Goal: Task Accomplishment & Management: Manage account settings

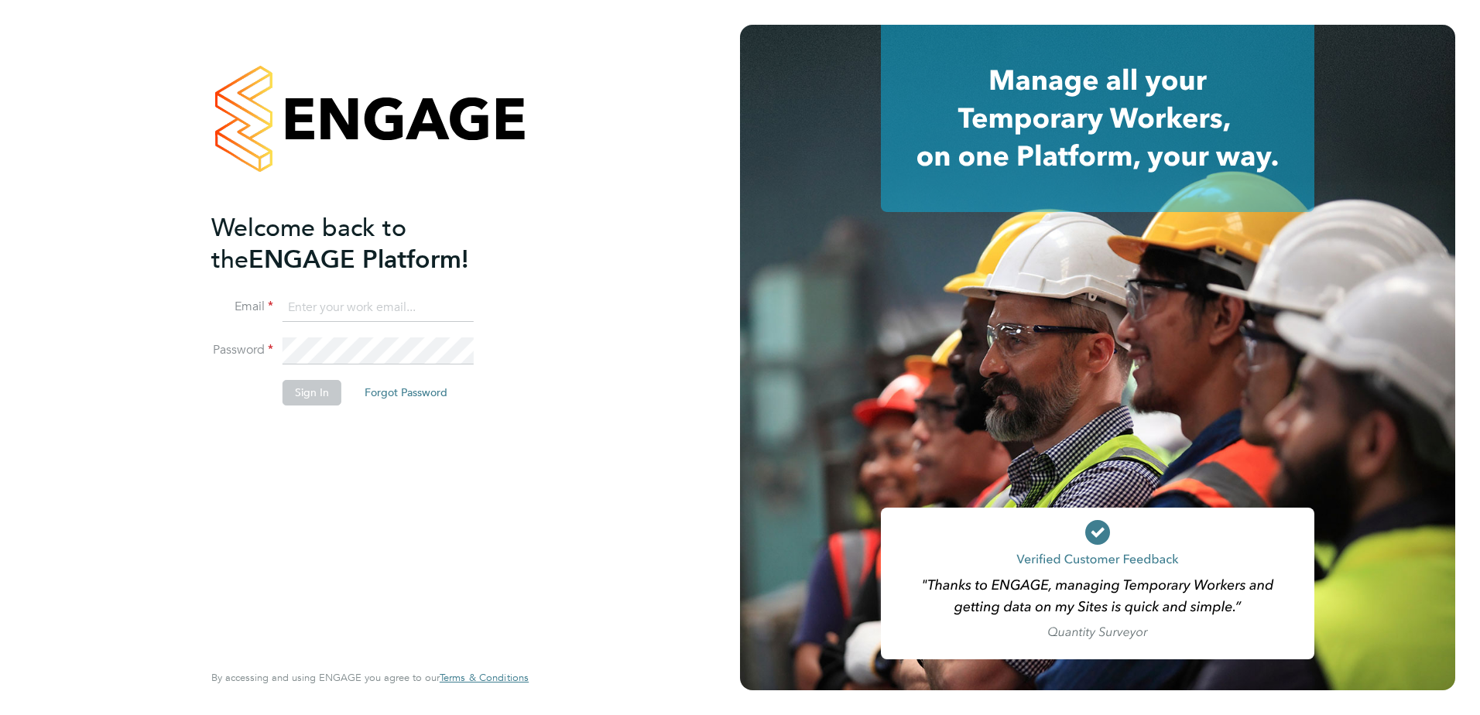
type input "tyler.kelly@vistry.co.uk"
click at [303, 390] on button "Sign In" at bounding box center [311, 392] width 59 height 25
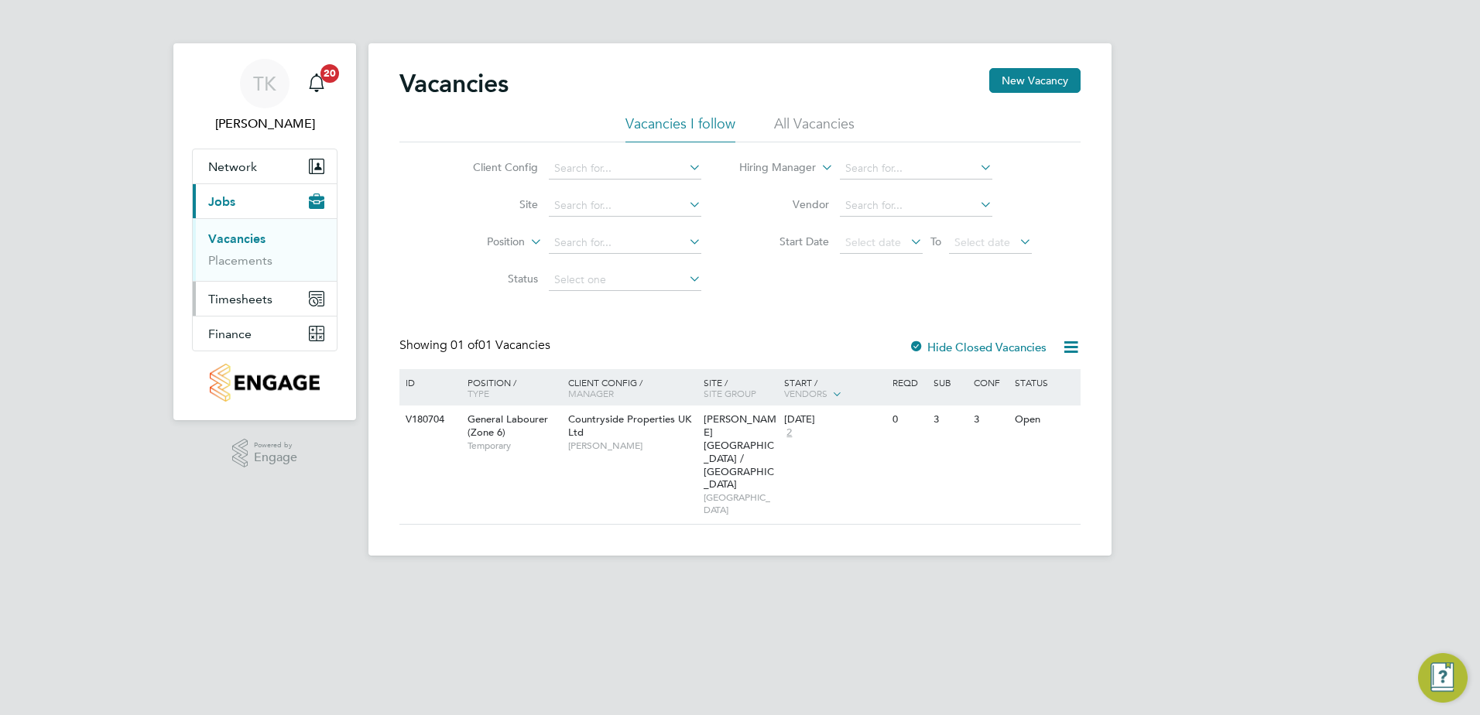
click at [240, 296] on span "Timesheets" at bounding box center [240, 299] width 64 height 15
click at [247, 295] on span "Timesheets" at bounding box center [240, 299] width 64 height 15
click at [266, 267] on link "Timesheets" at bounding box center [240, 273] width 64 height 15
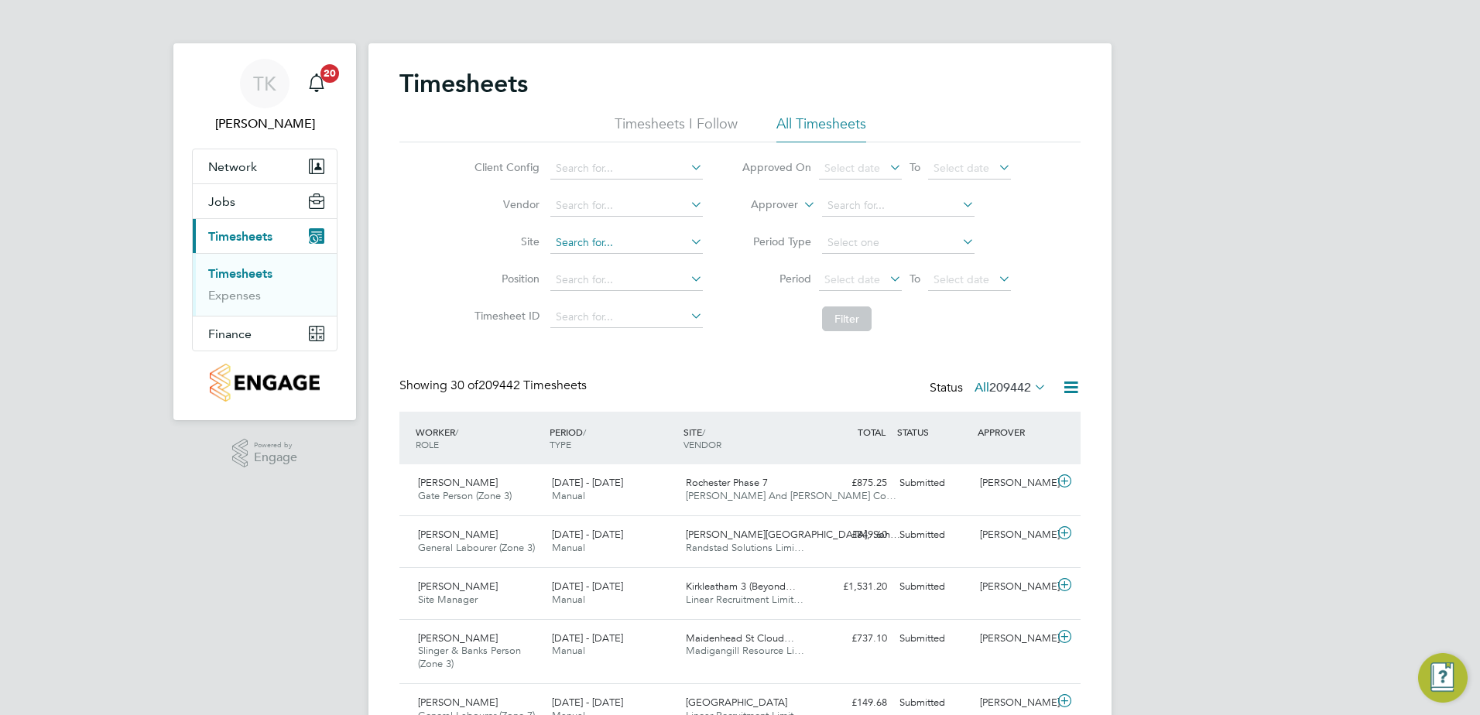
click at [590, 245] on input at bounding box center [626, 243] width 152 height 22
type input "n"
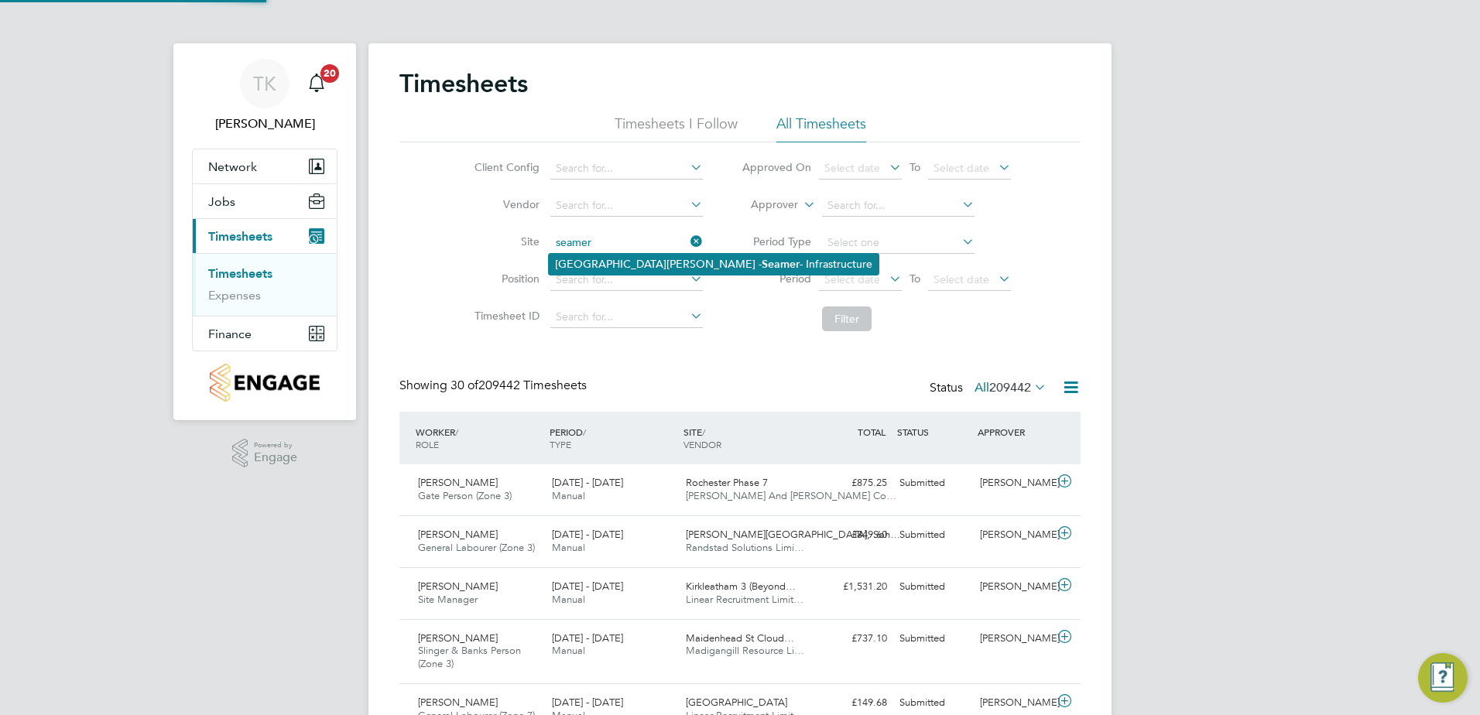
click at [652, 259] on li "Northfield Meadows - Seamer - Infrastructure" at bounding box center [714, 264] width 330 height 21
type input "[GEOGRAPHIC_DATA][PERSON_NAME] - Infrastructure"
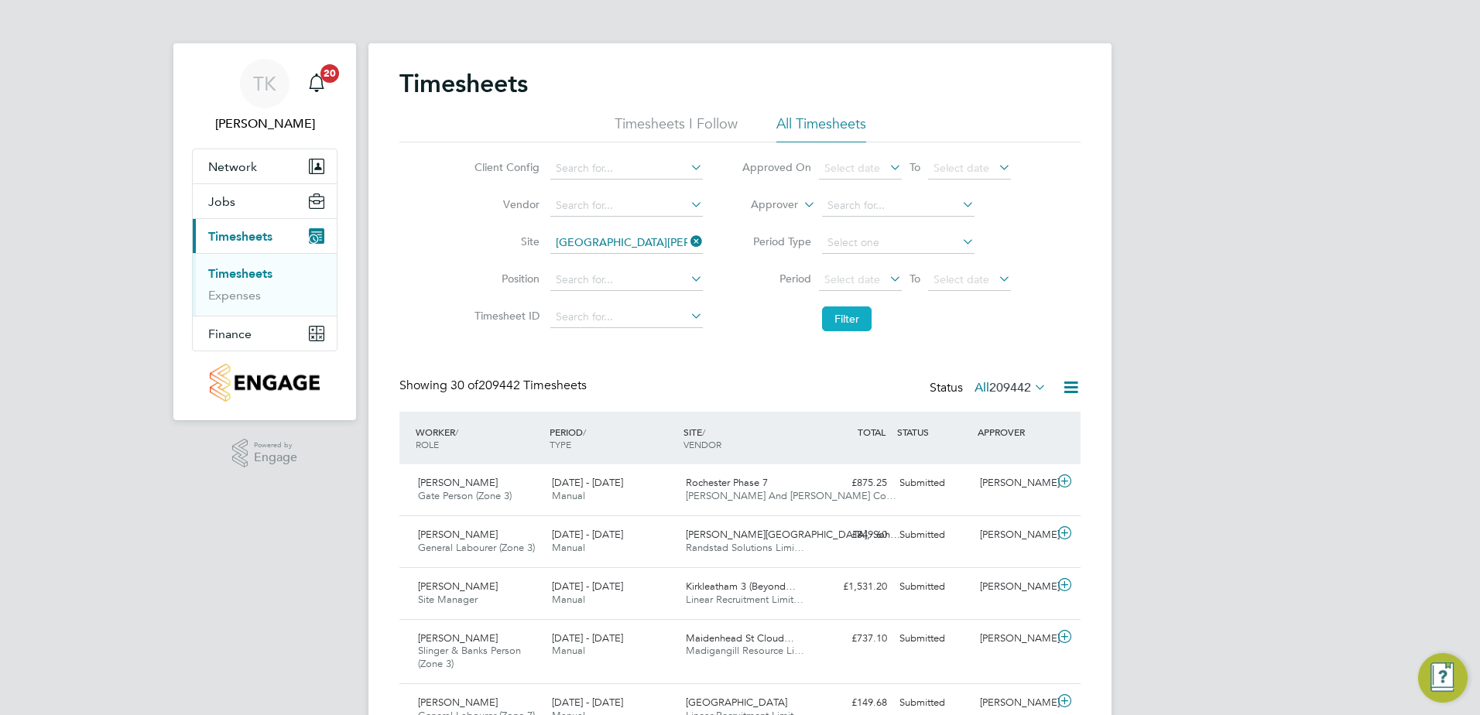
click at [843, 317] on button "Filter" at bounding box center [847, 318] width 50 height 25
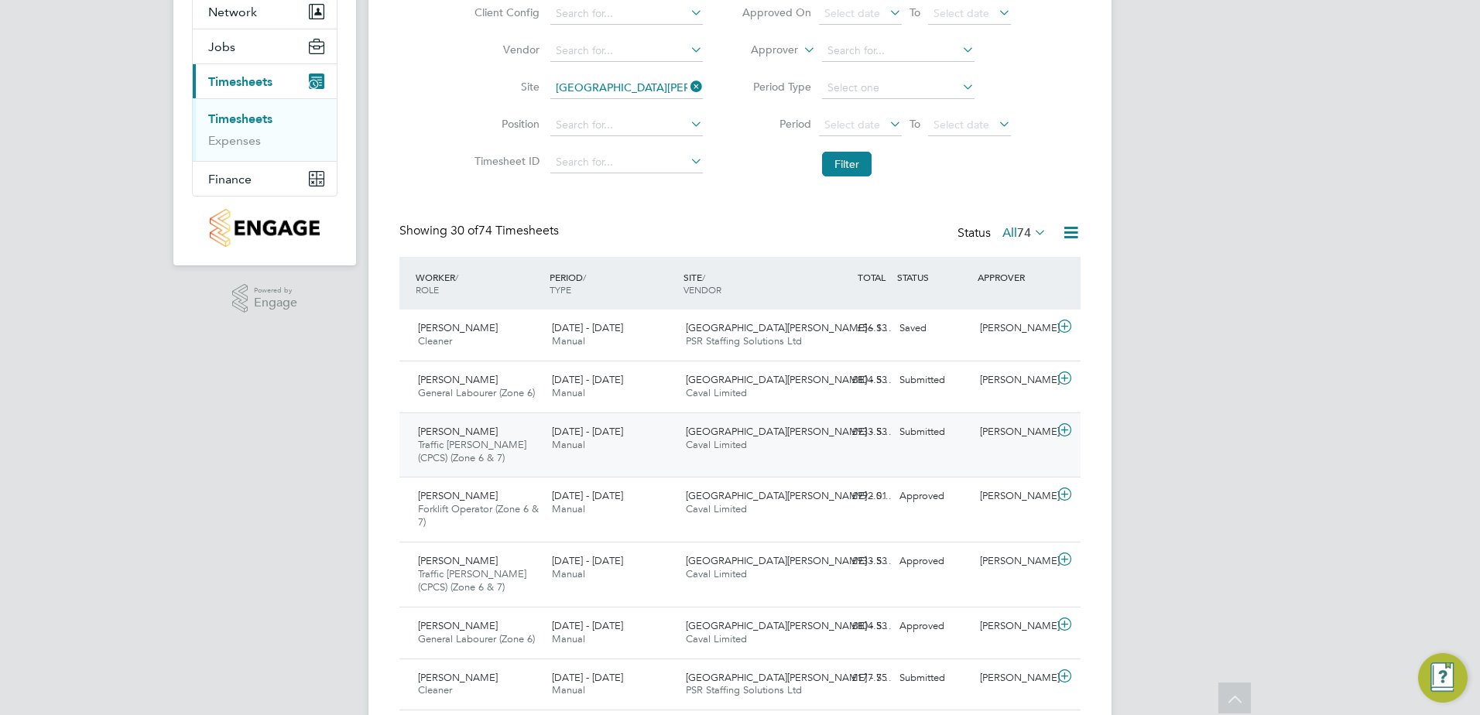
click at [831, 449] on div "Luke Willis Traffic Marshall (CPCS) (Zone 6 & 7) 22 - 28 Sep 2025 22 - 28 Sep 2…" at bounding box center [739, 444] width 681 height 65
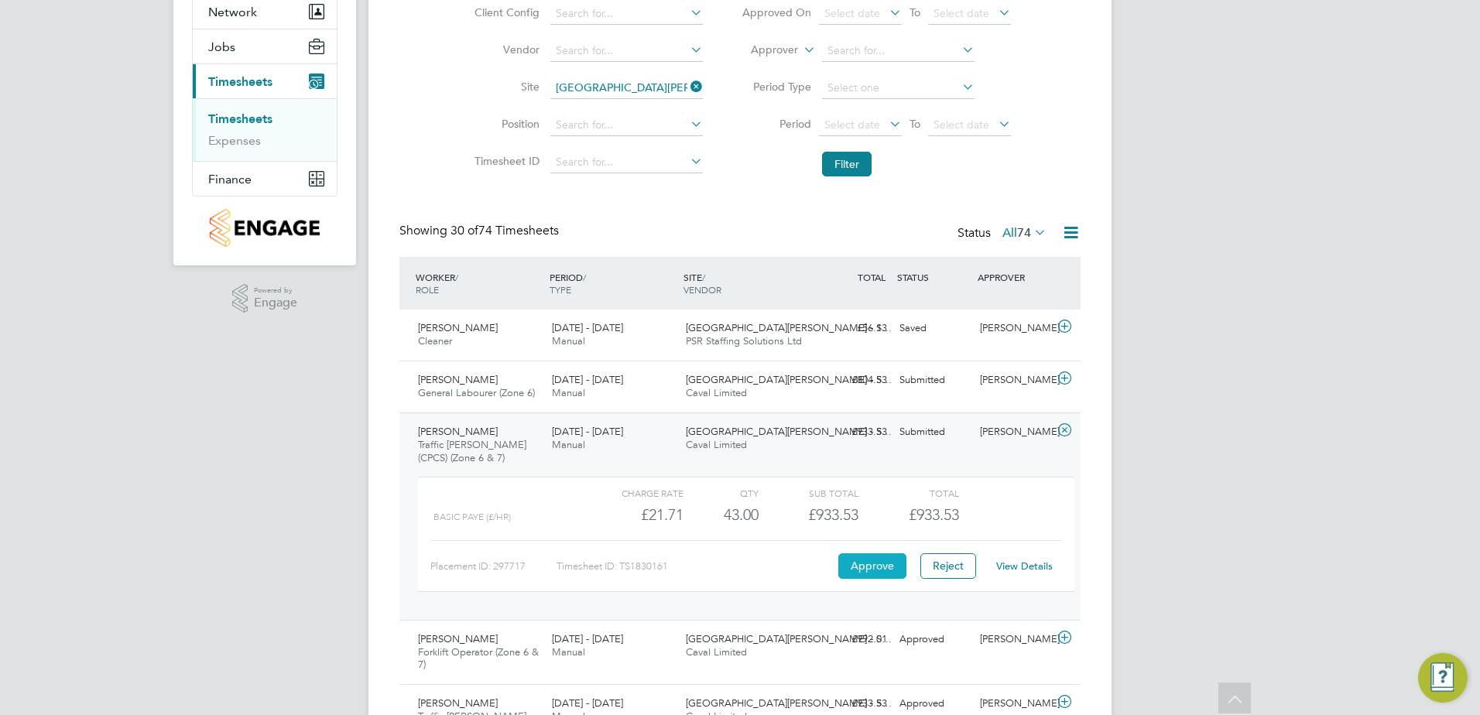
click at [874, 563] on button "Approve" at bounding box center [872, 565] width 68 height 25
click at [837, 388] on div "£804.53 Submitted" at bounding box center [853, 381] width 80 height 26
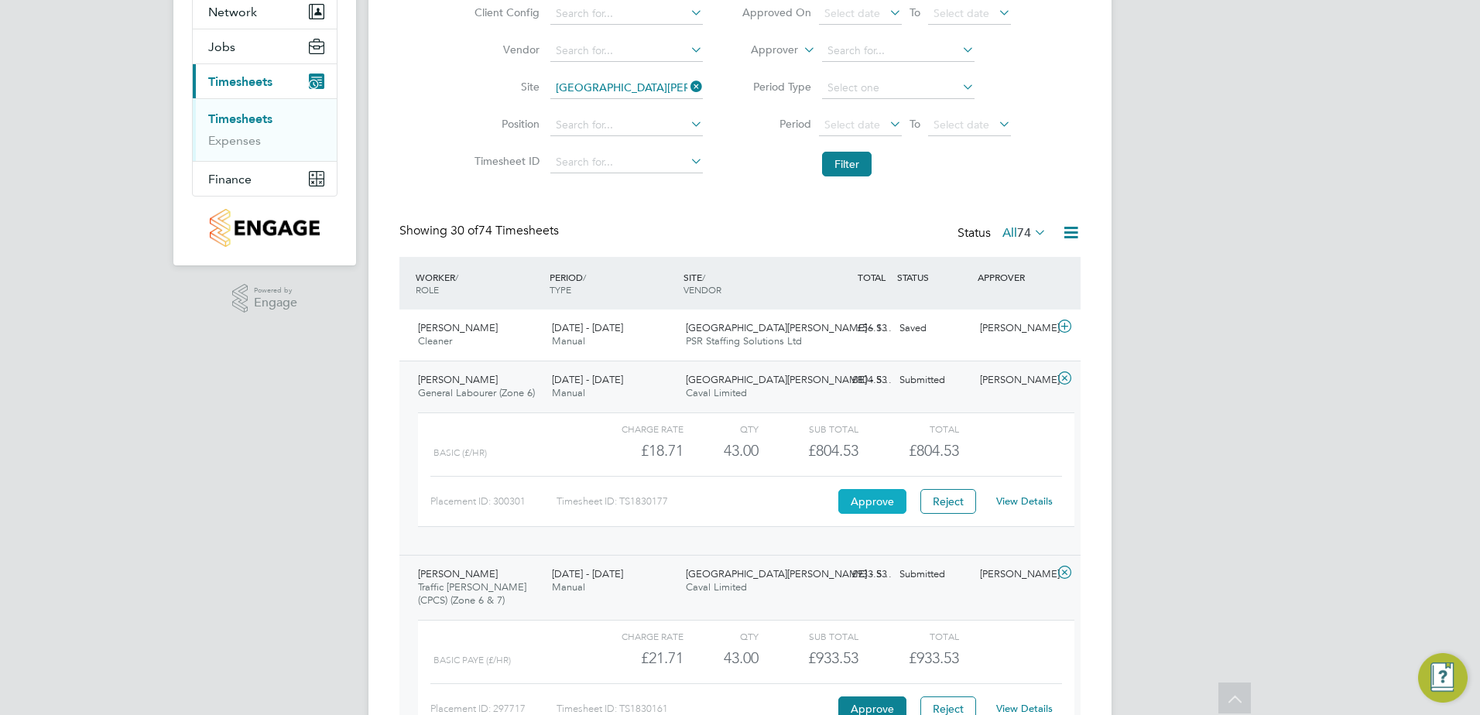
click at [880, 501] on button "Approve" at bounding box center [872, 501] width 68 height 25
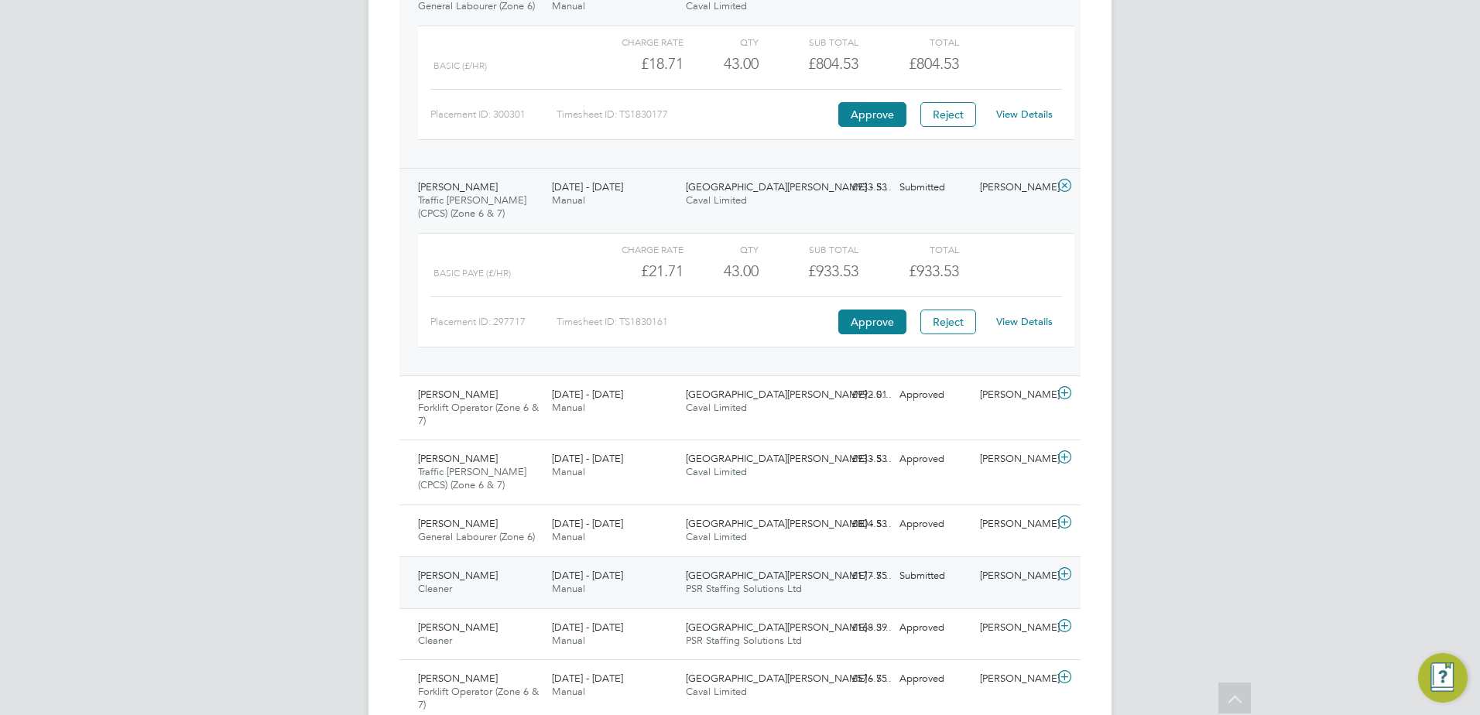
click at [839, 590] on div "Christina Kaye Cleaner 22 - 28 Sep 2025 22 - 28 Sep 2025 Manual Northfield Mead…" at bounding box center [739, 582] width 681 height 52
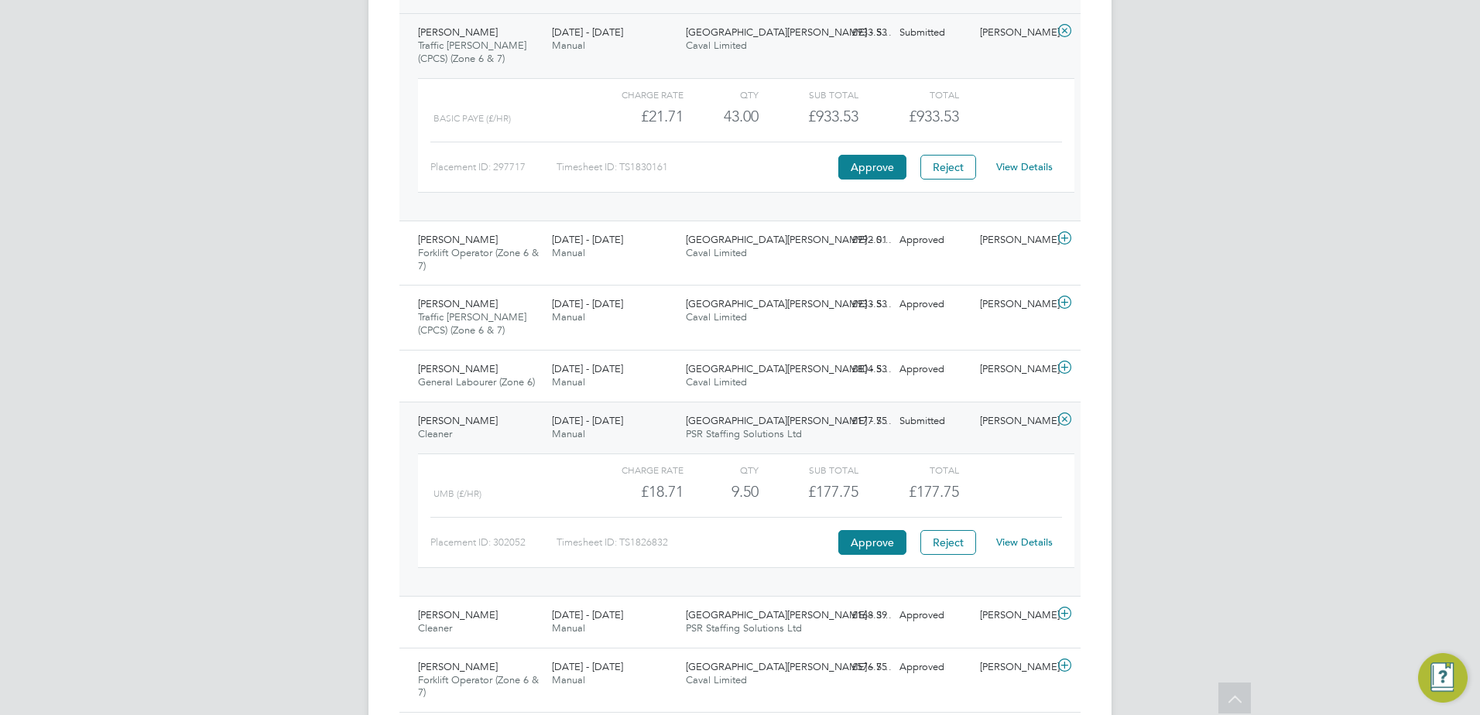
click at [1018, 542] on link "View Details" at bounding box center [1024, 542] width 56 height 13
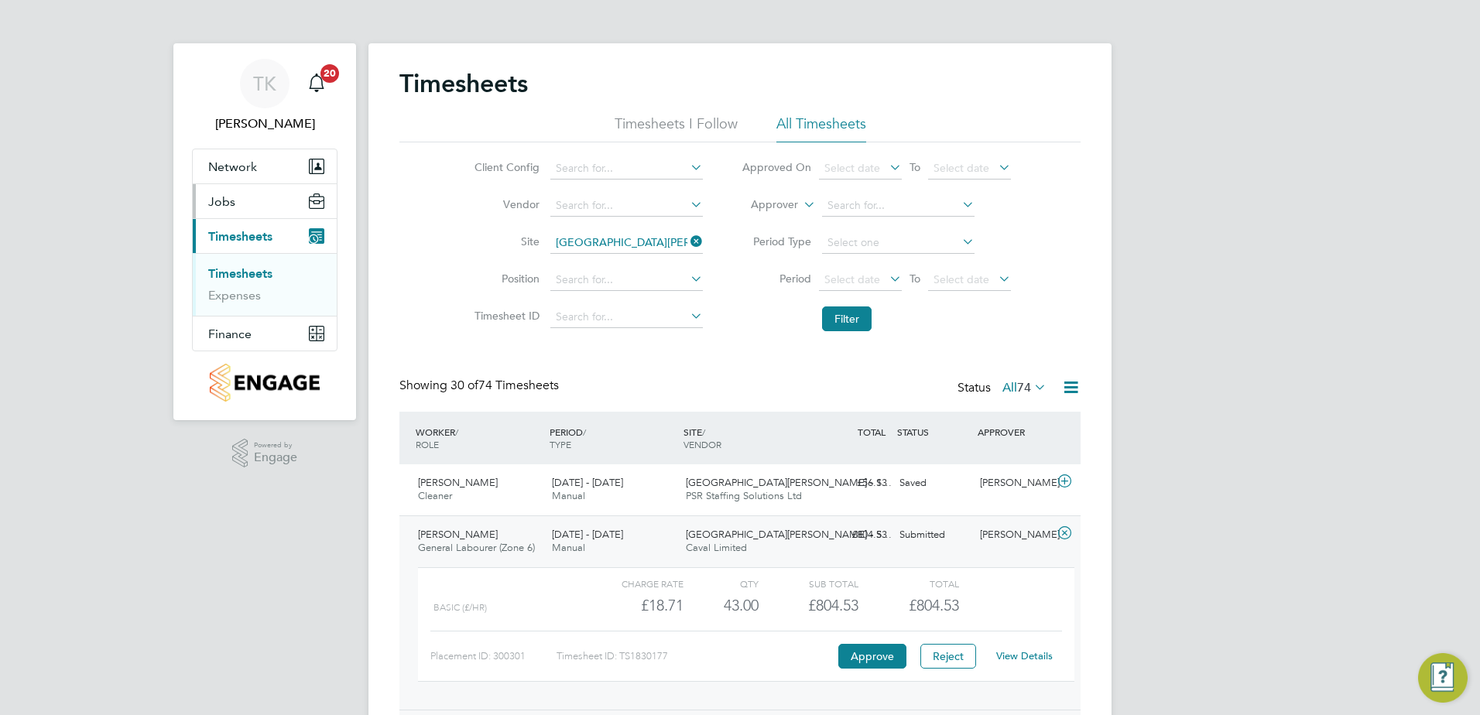
click at [246, 200] on button "Jobs" at bounding box center [265, 201] width 144 height 34
click at [237, 241] on link "Vacancies" at bounding box center [235, 238] width 55 height 15
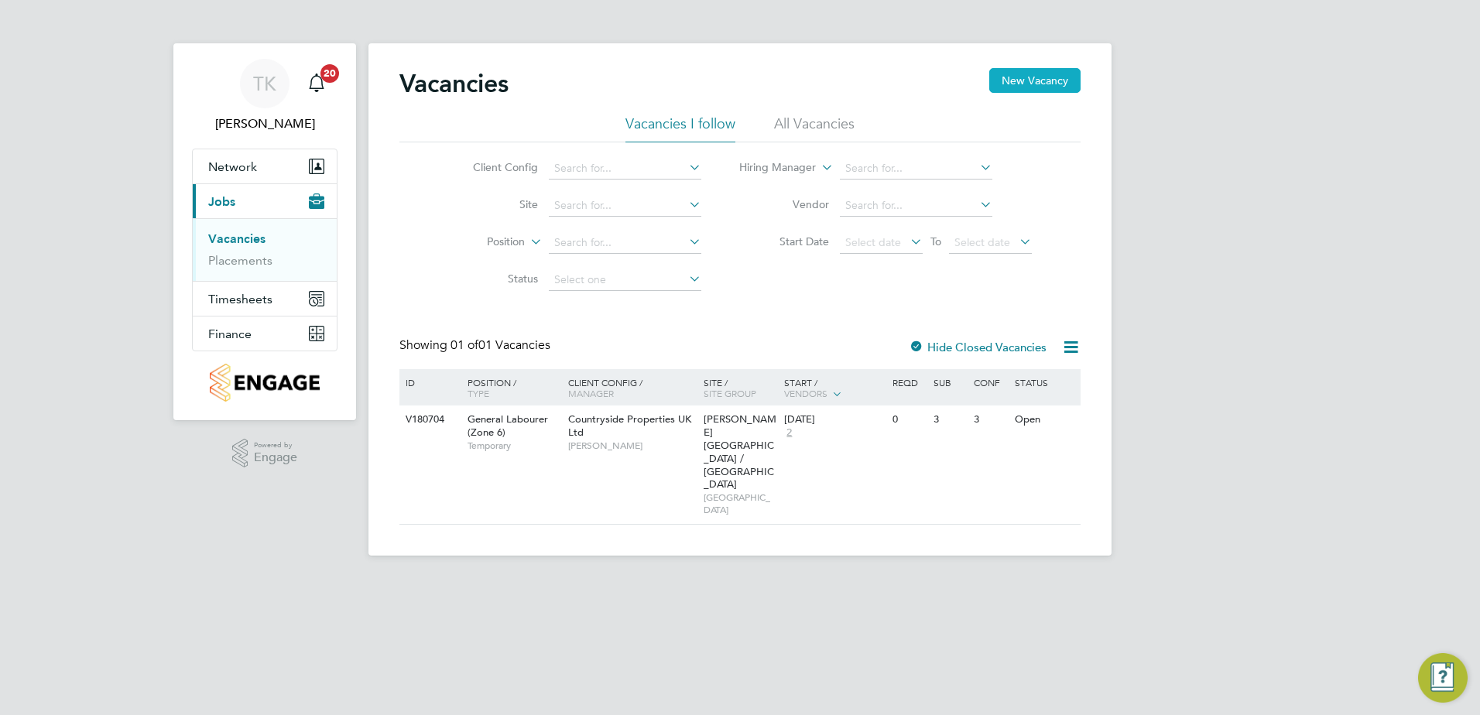
click at [1022, 74] on button "New Vacancy" at bounding box center [1034, 80] width 91 height 25
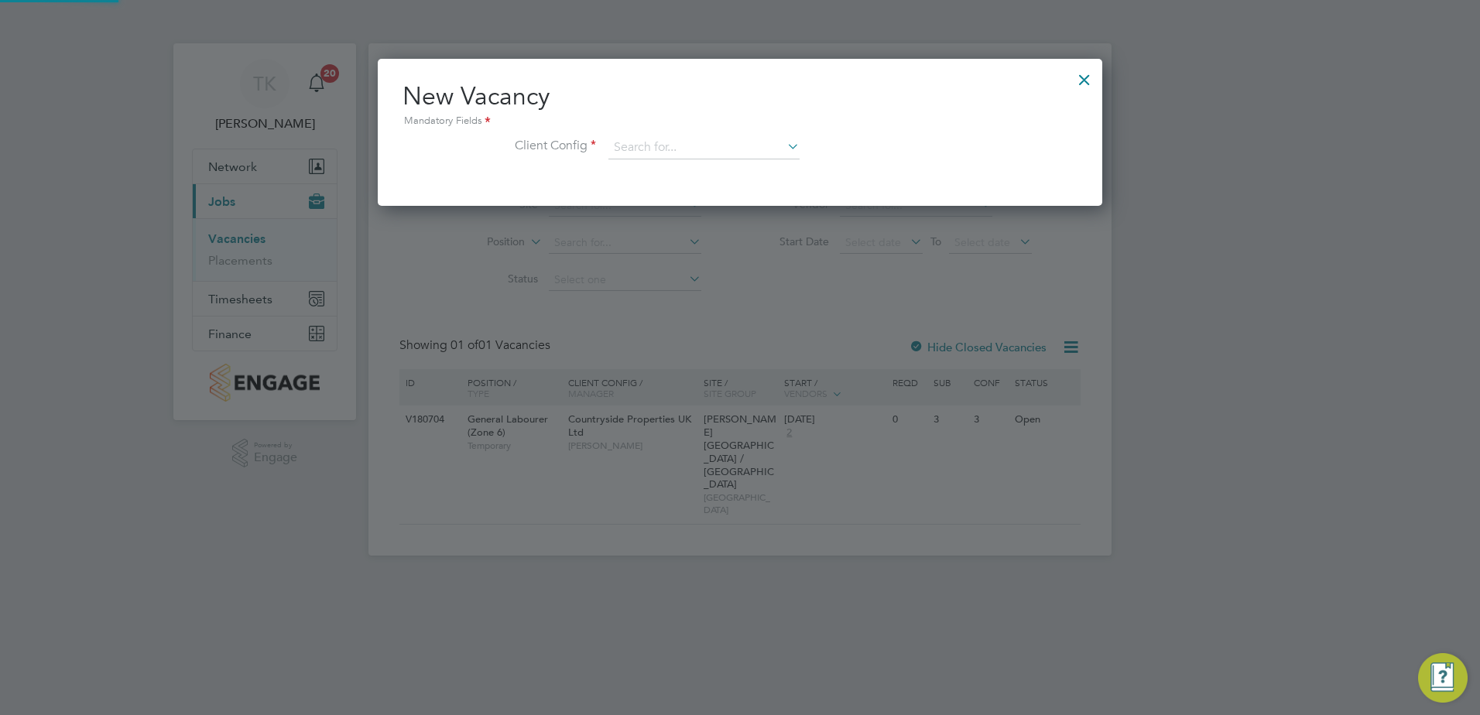
scroll to position [147, 725]
click at [631, 152] on input at bounding box center [703, 147] width 191 height 23
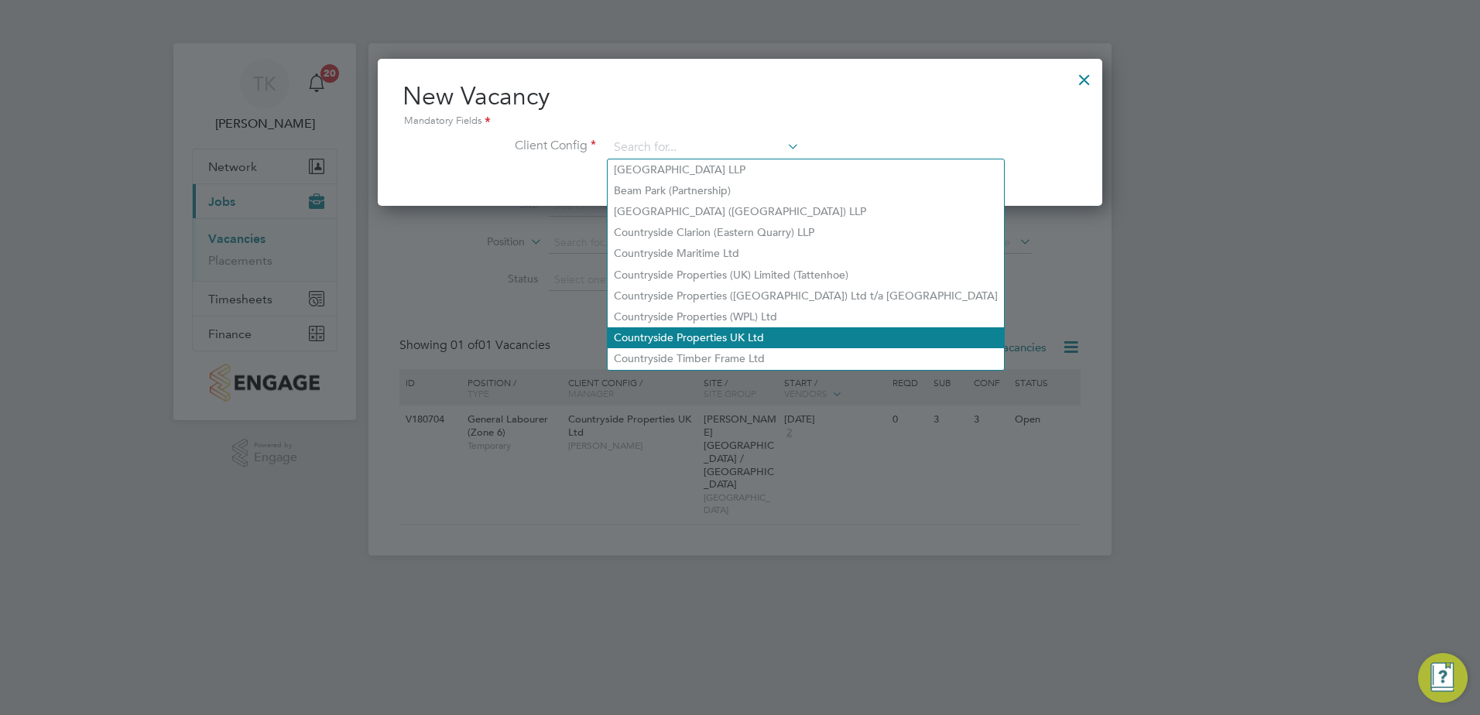
click at [691, 327] on li "Countryside Properties UK Ltd" at bounding box center [805, 337] width 396 height 21
type input "Countryside Properties UK Ltd"
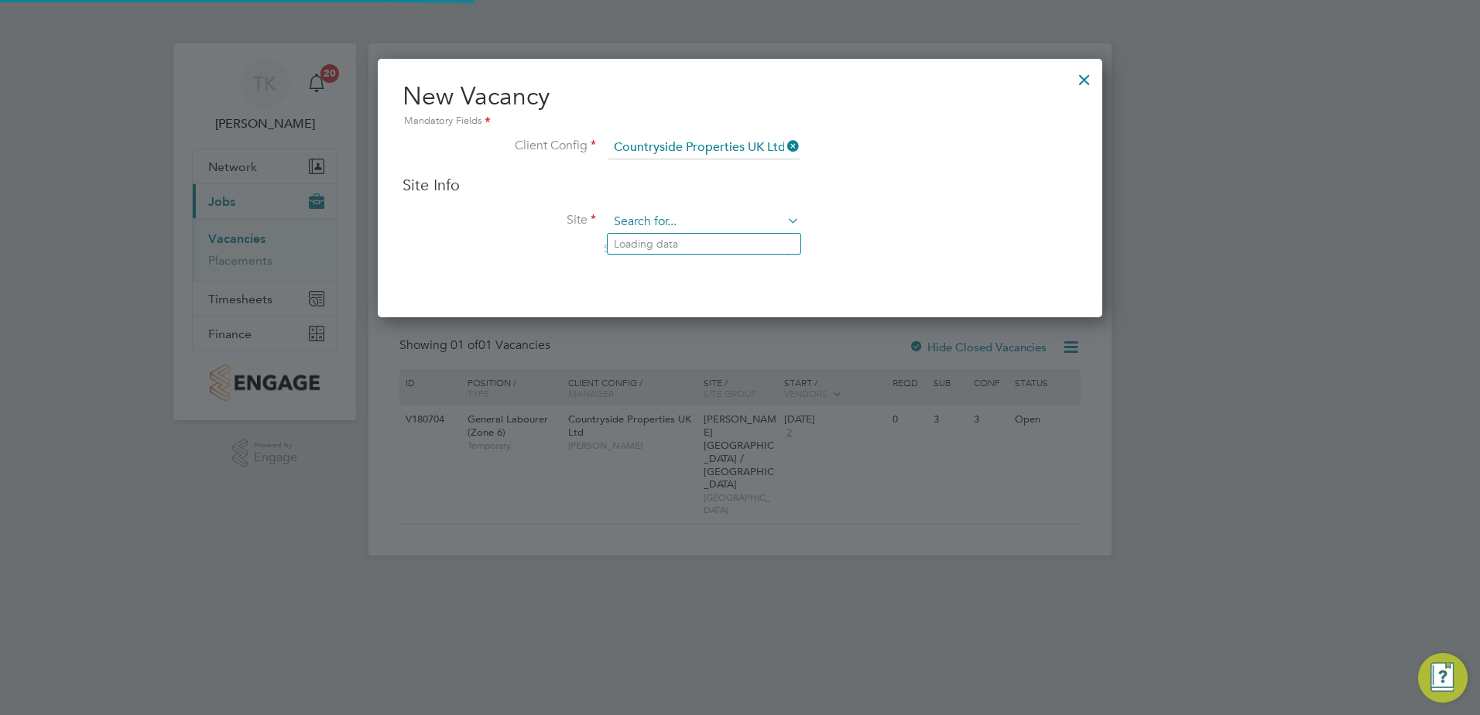
click at [635, 227] on input at bounding box center [703, 221] width 191 height 23
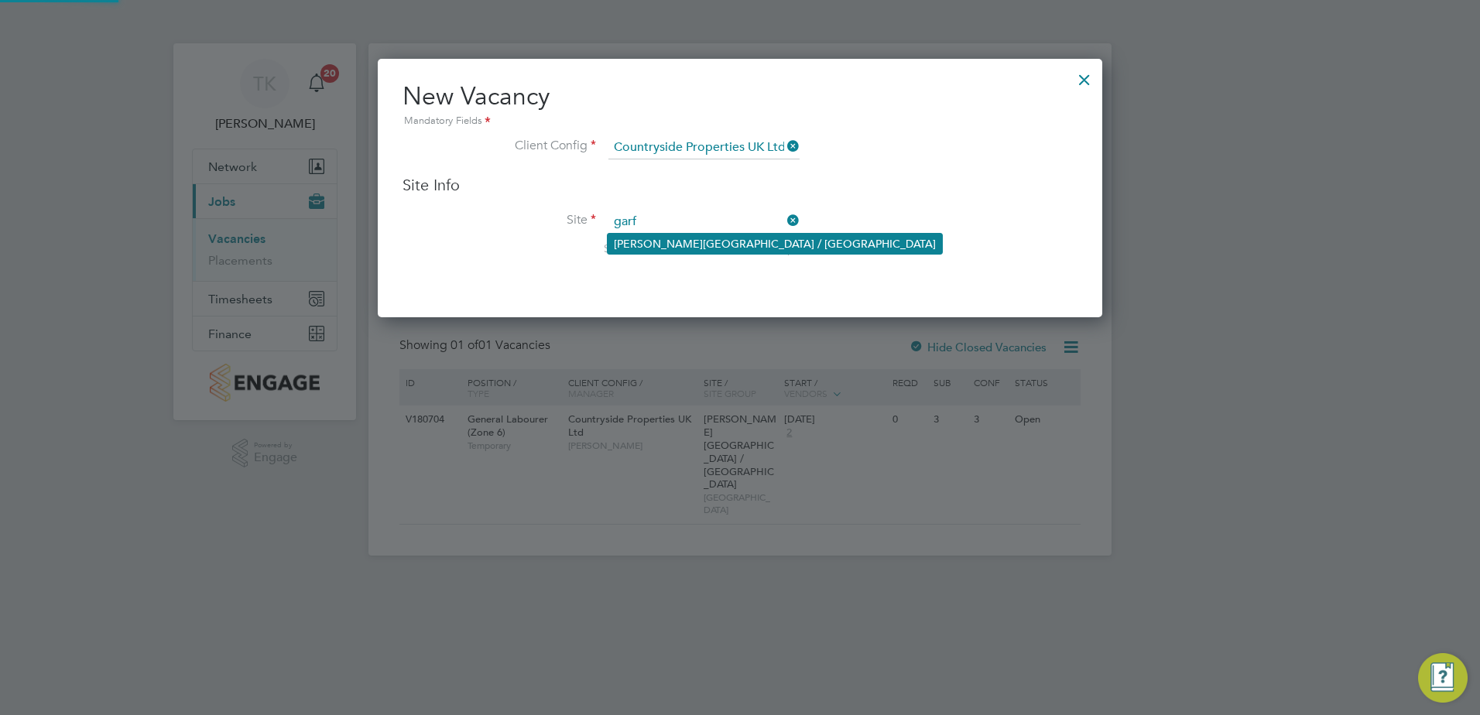
click at [676, 246] on li "[PERSON_NAME][GEOGRAPHIC_DATA] / [GEOGRAPHIC_DATA]" at bounding box center [774, 244] width 334 height 20
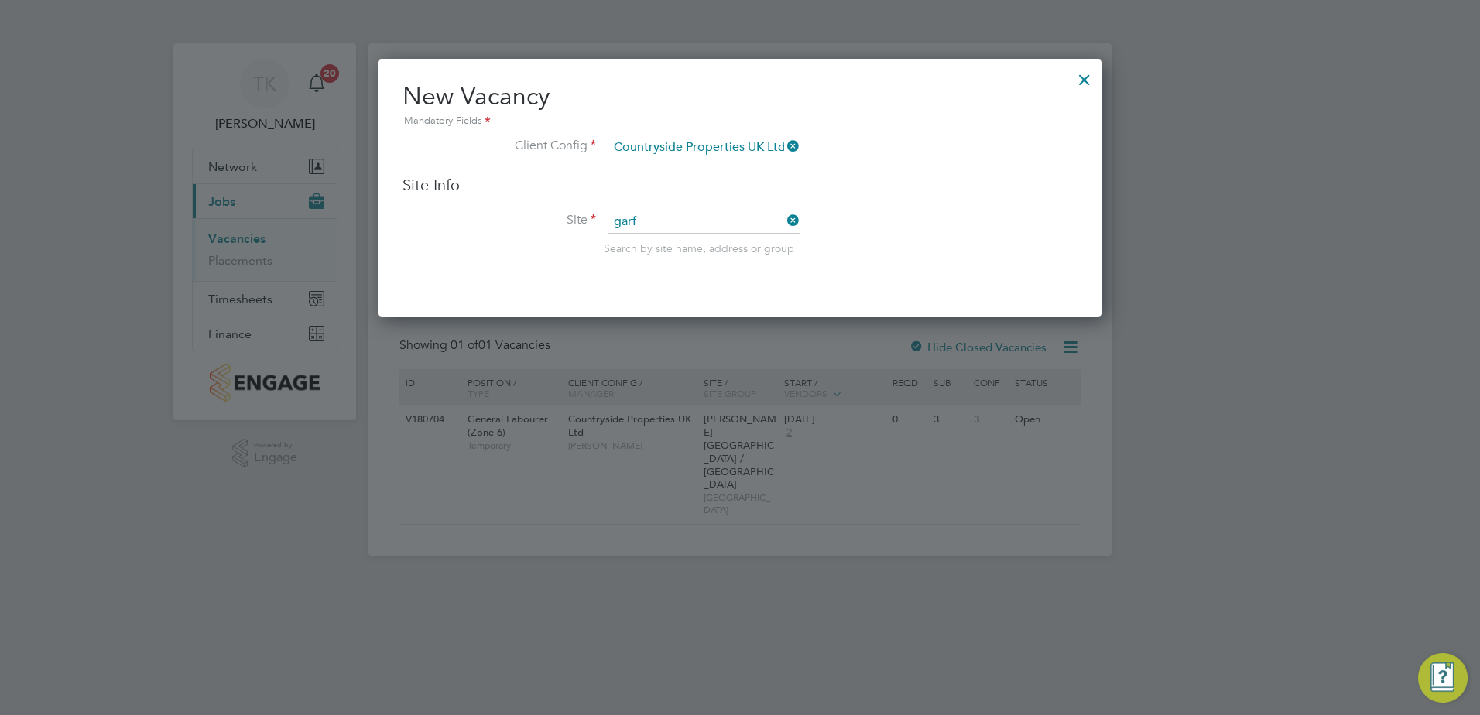
type input "[PERSON_NAME][GEOGRAPHIC_DATA] / [GEOGRAPHIC_DATA]"
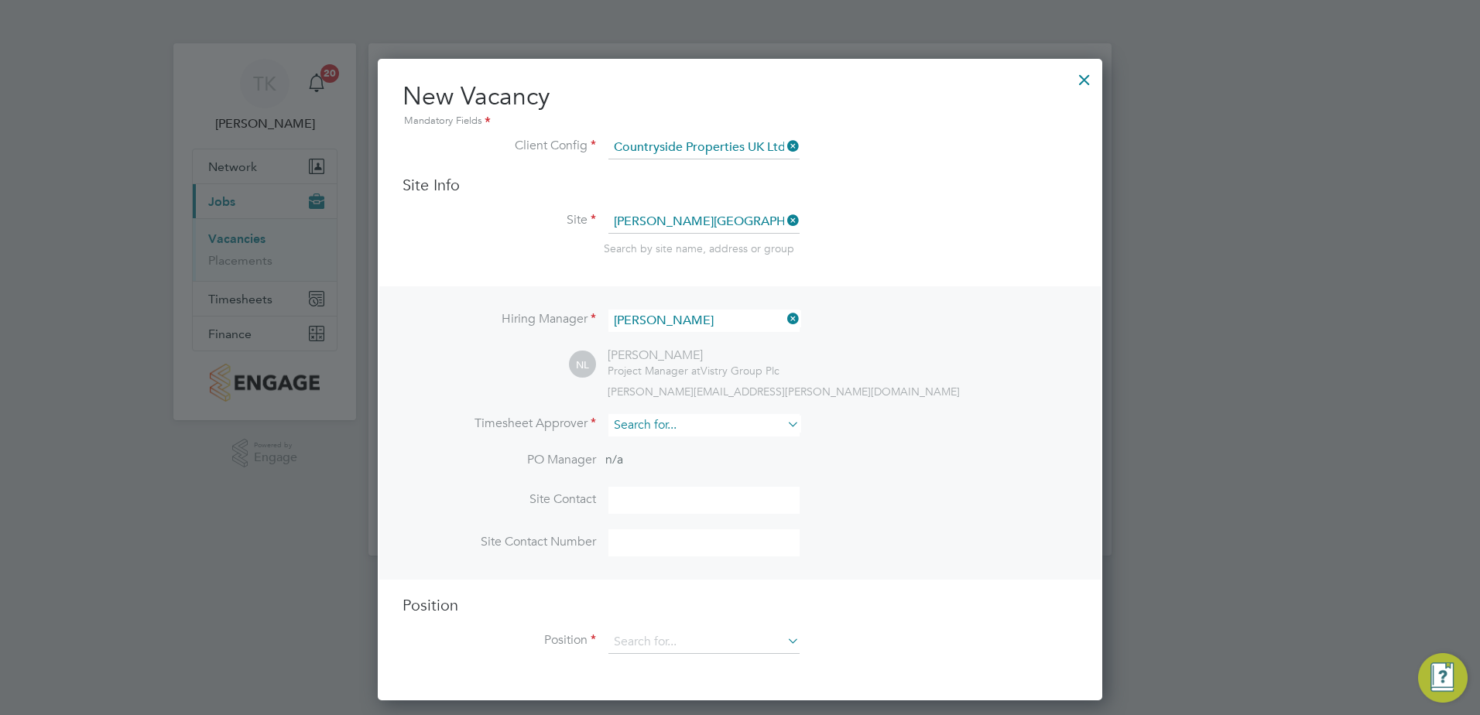
scroll to position [8, 8]
click at [914, 390] on div "nathan.lunn@vistry.co.uk" at bounding box center [842, 392] width 470 height 14
click at [1093, 82] on div at bounding box center [1084, 76] width 28 height 28
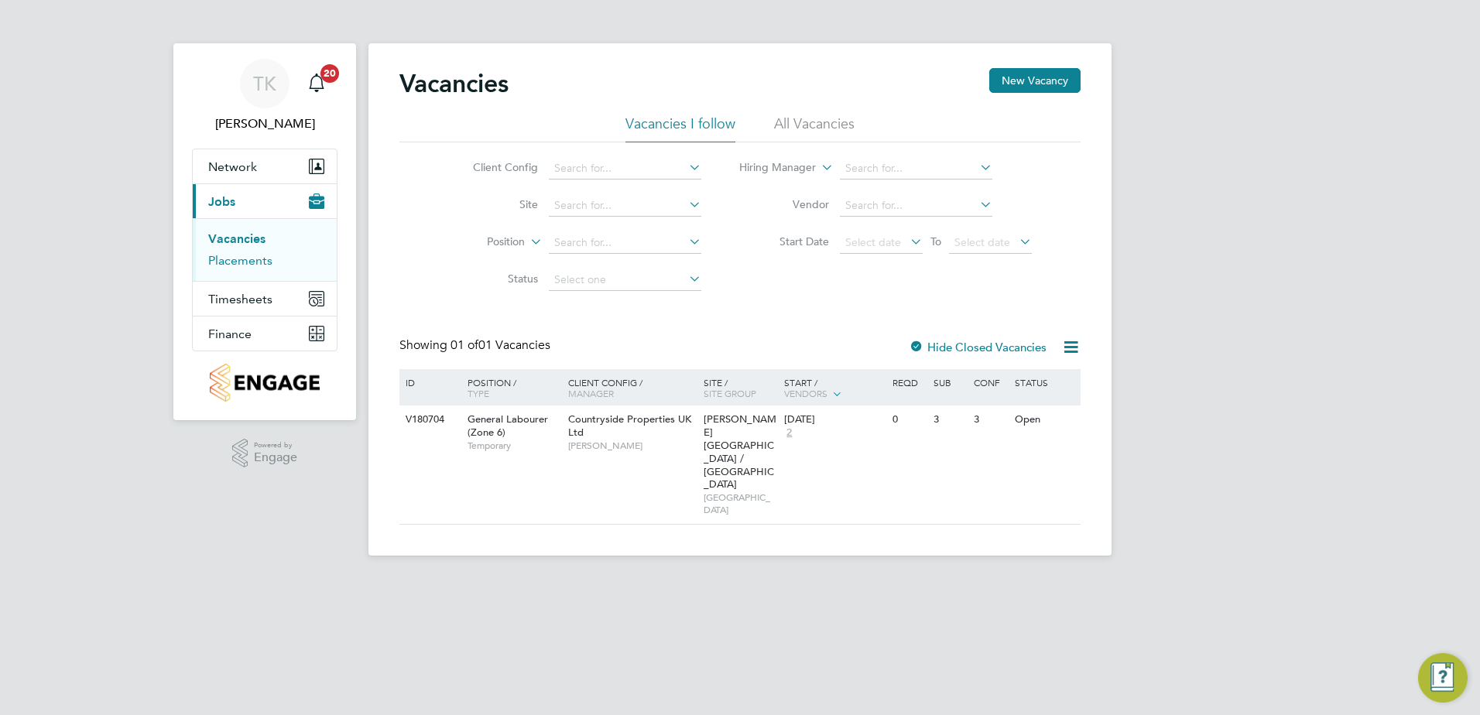
click at [238, 262] on link "Placements" at bounding box center [240, 260] width 64 height 15
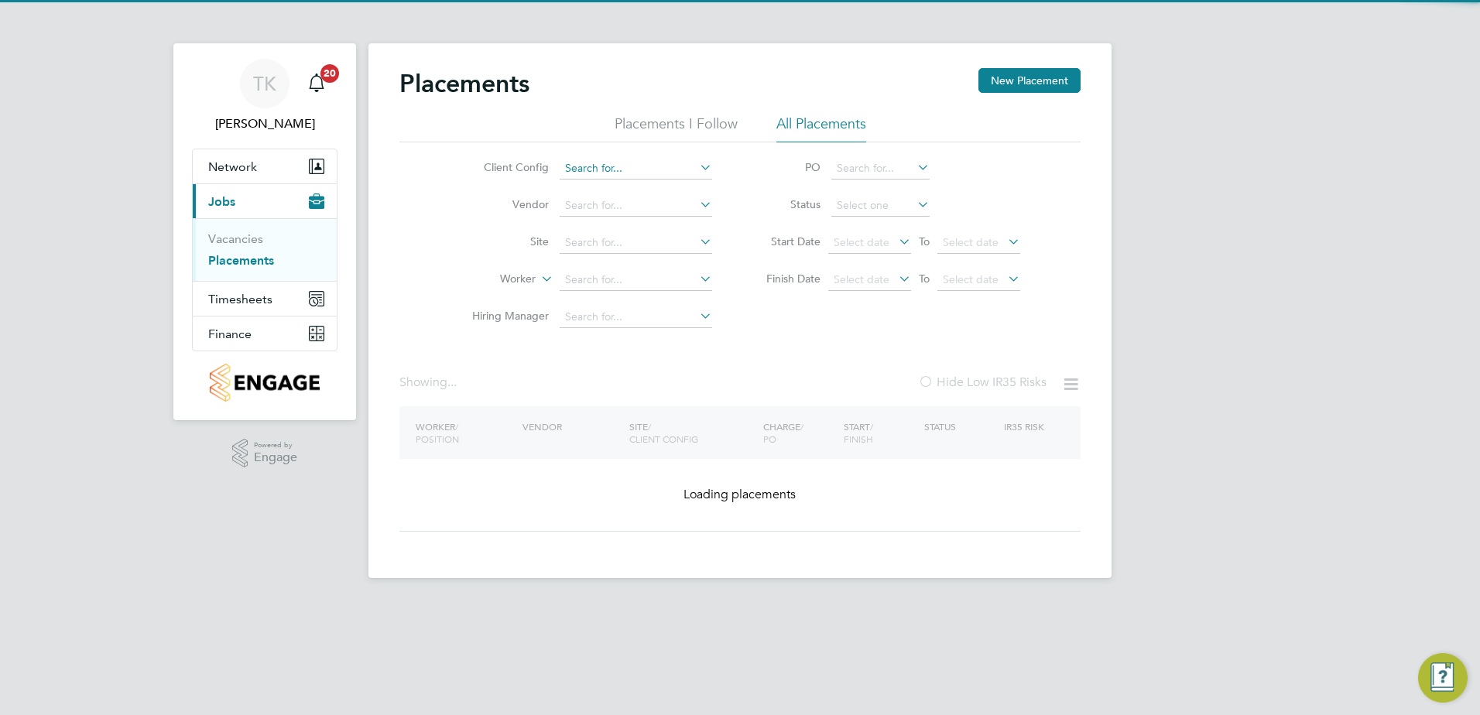
click at [603, 159] on input at bounding box center [636, 169] width 152 height 22
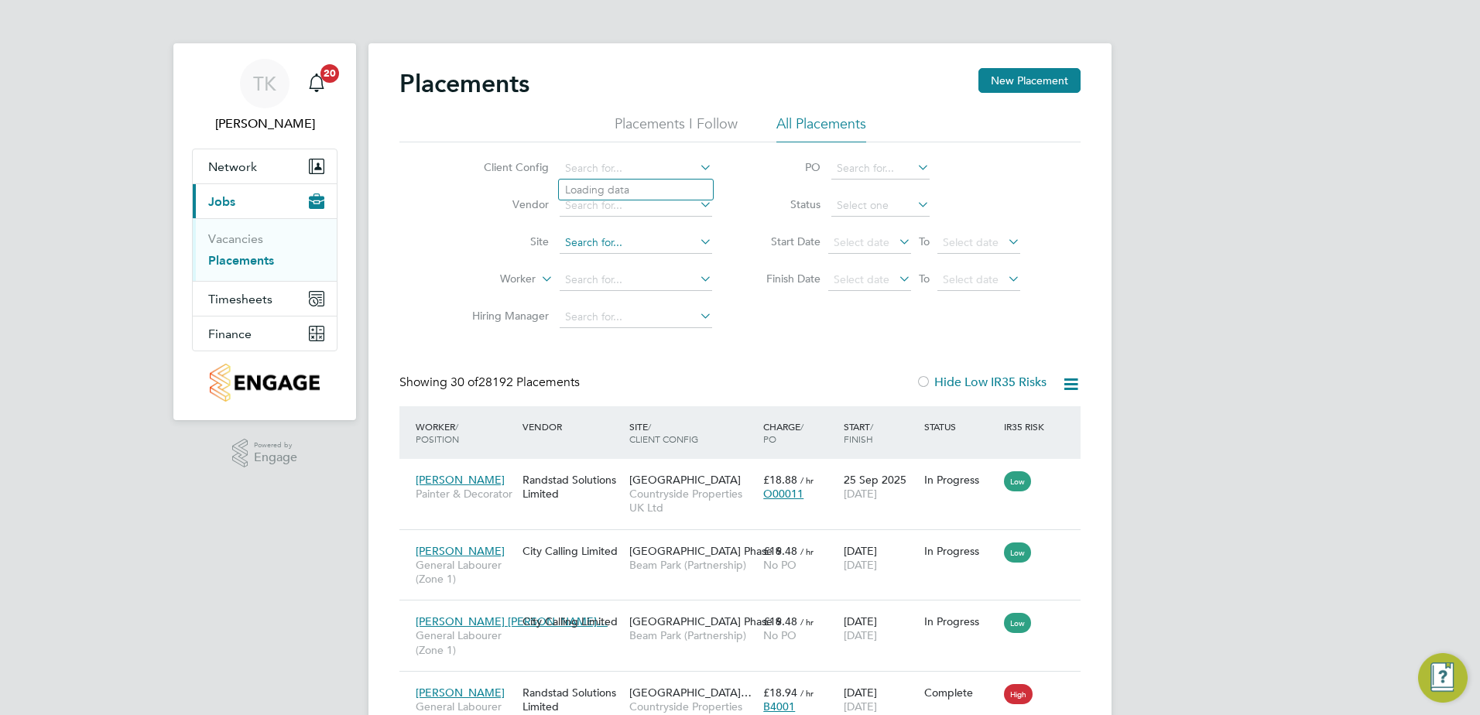
scroll to position [45, 135]
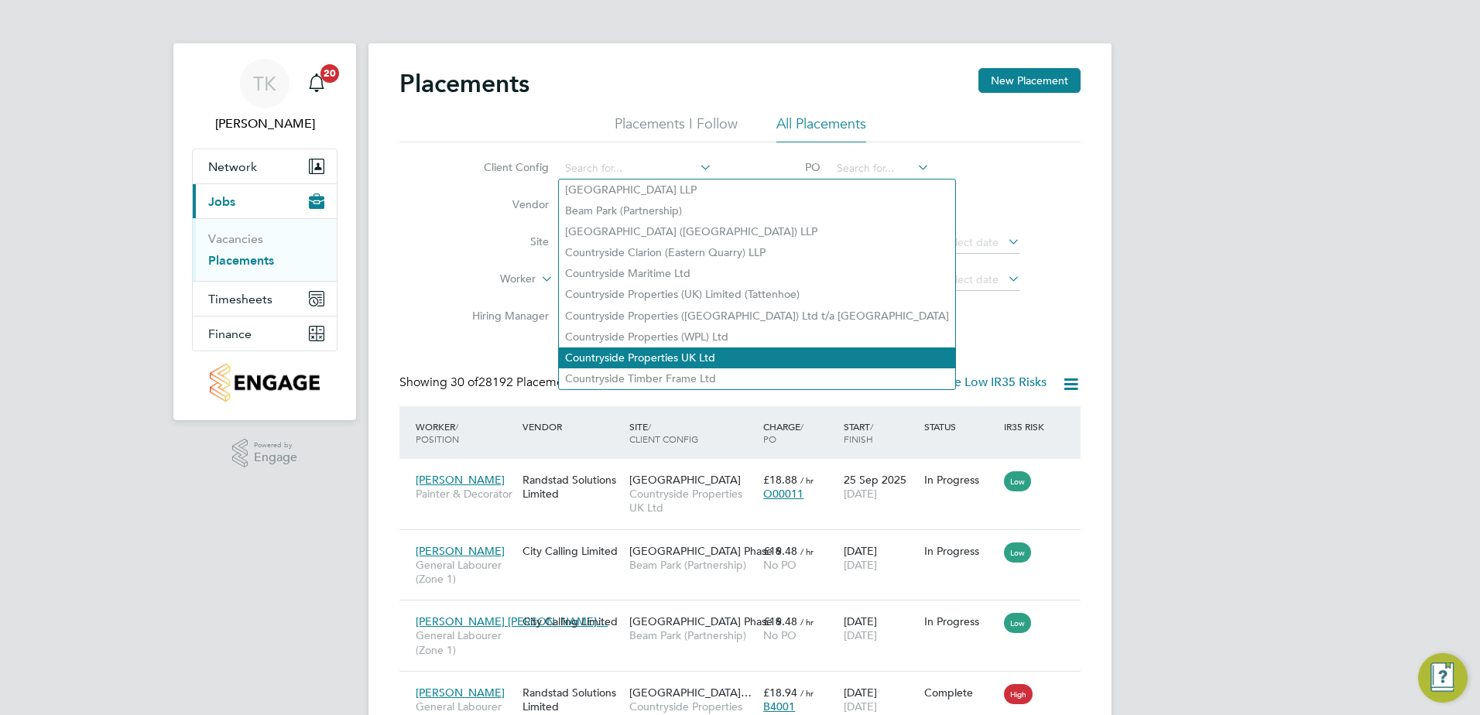
click at [662, 347] on li "Countryside Properties UK Ltd" at bounding box center [757, 357] width 396 height 21
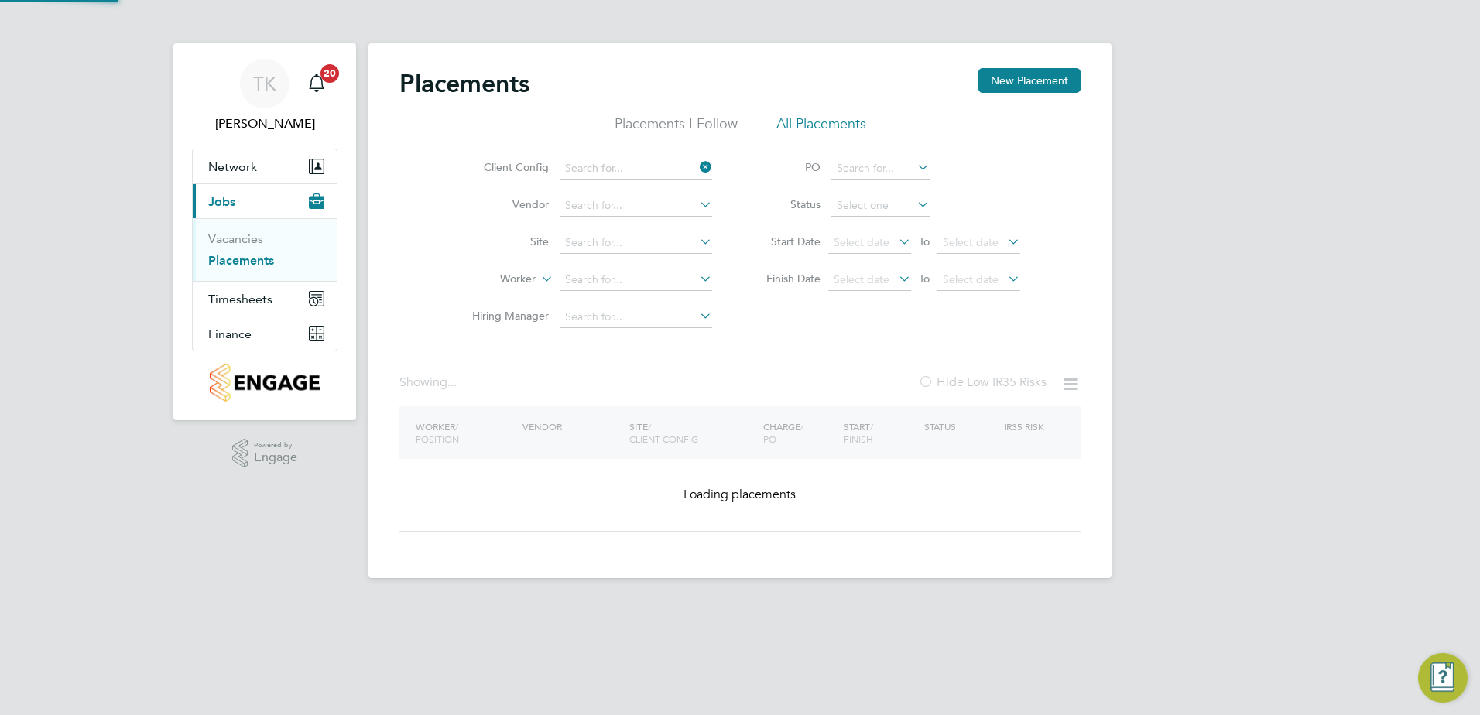
type input "Countryside Properties UK Ltd"
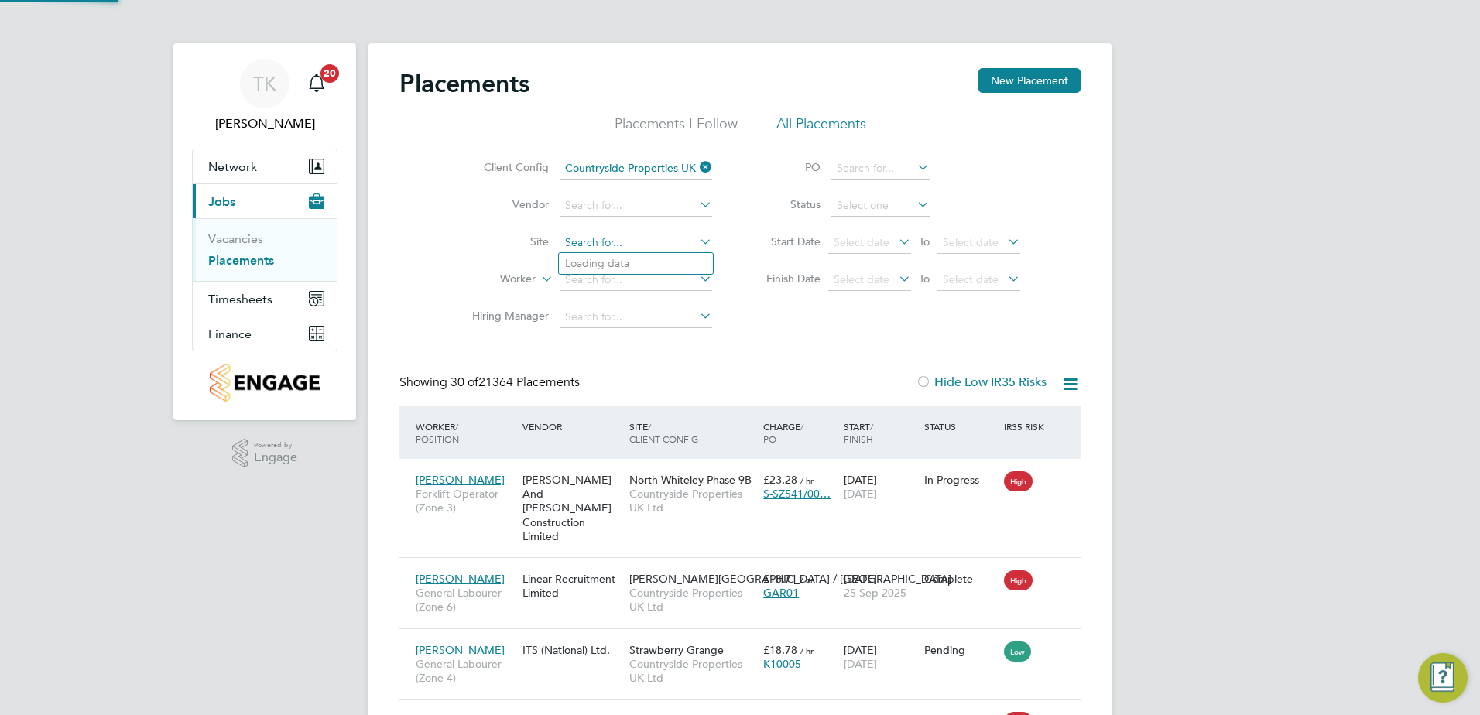
click at [621, 239] on input at bounding box center [636, 243] width 152 height 22
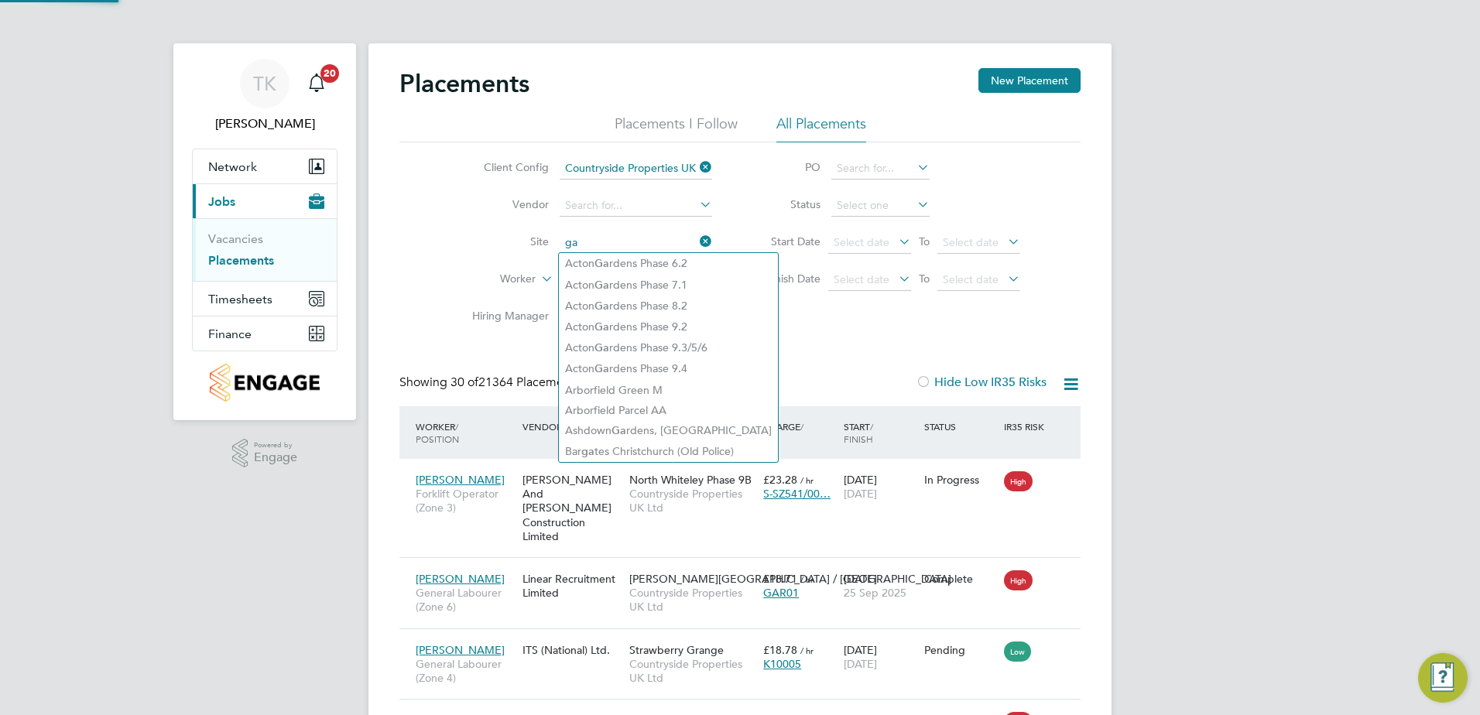
type input "ga"
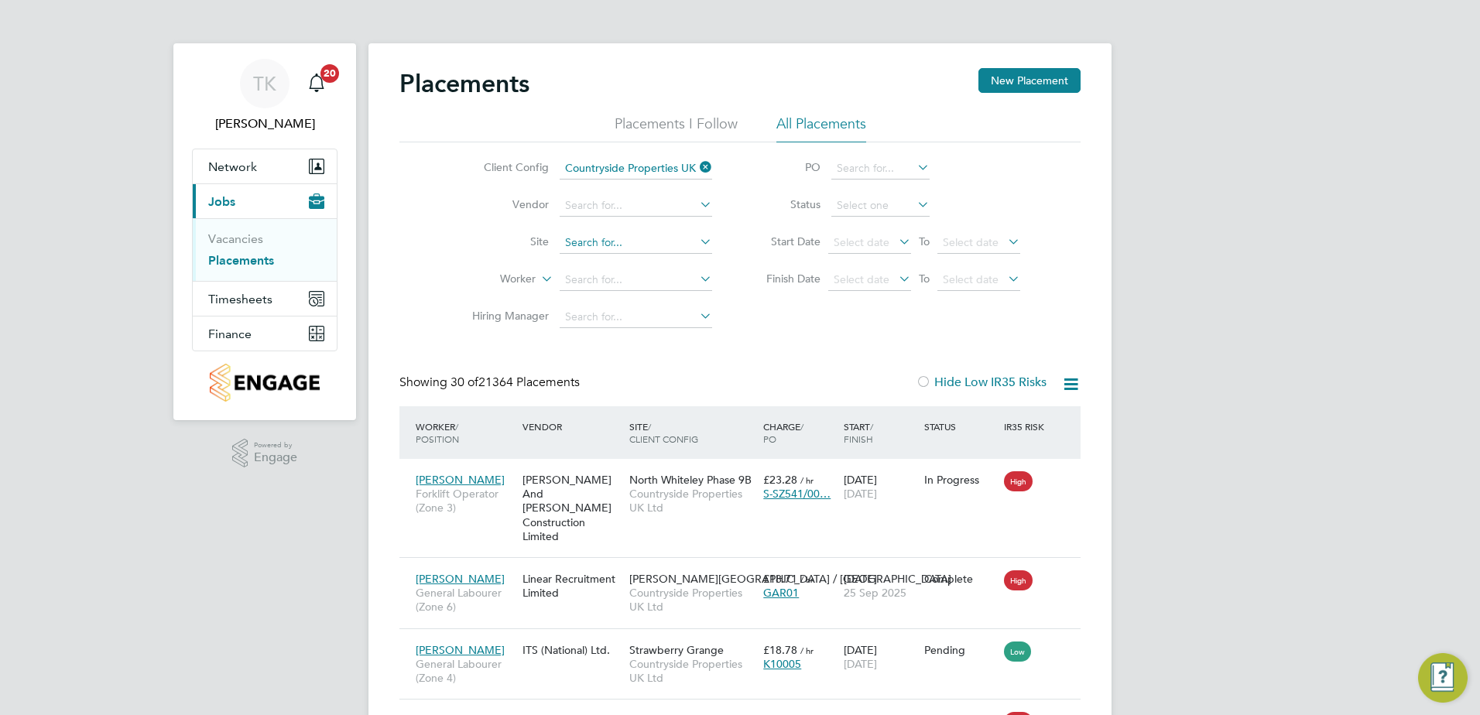
click at [588, 245] on input at bounding box center [636, 243] width 152 height 22
click at [648, 262] on li "Greenwell Park / Selby" at bounding box center [726, 264] width 334 height 20
type input "Greenwell Park / Selby"
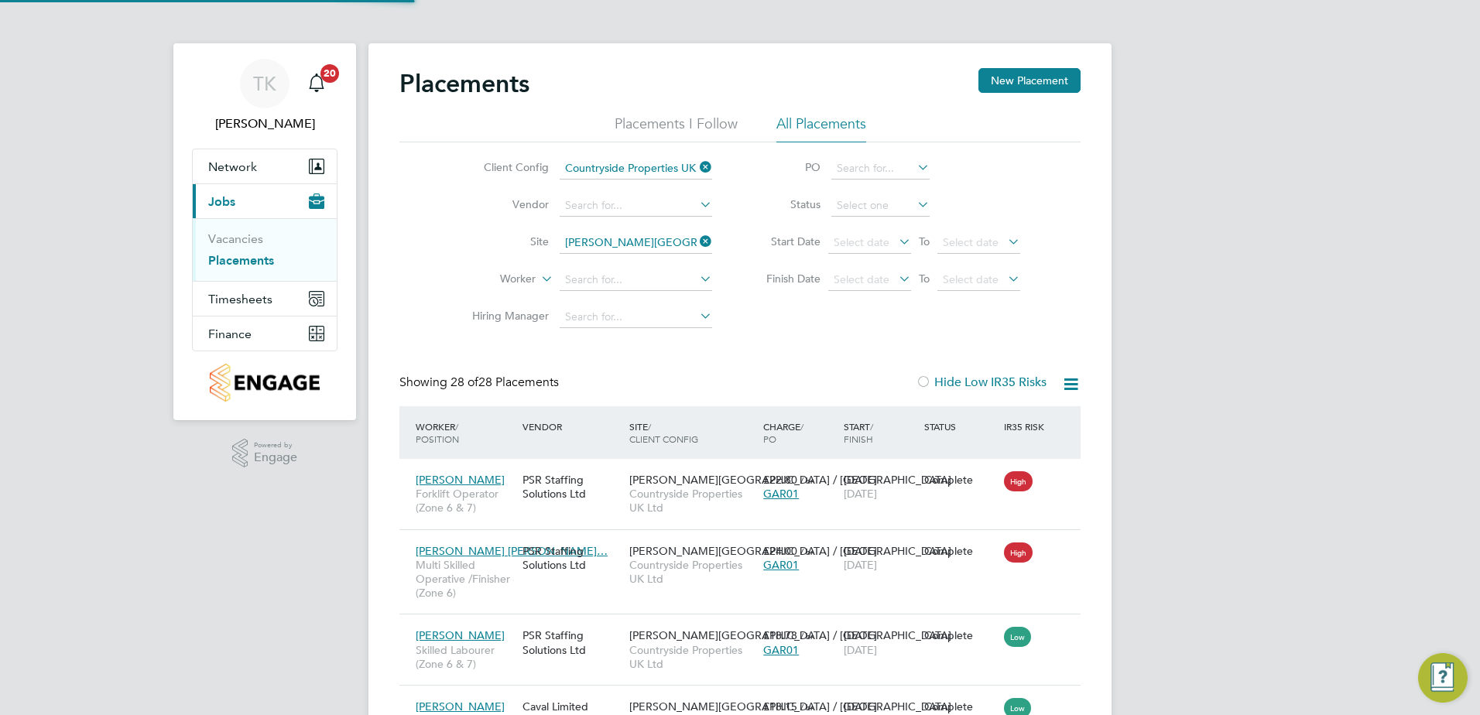
scroll to position [58, 135]
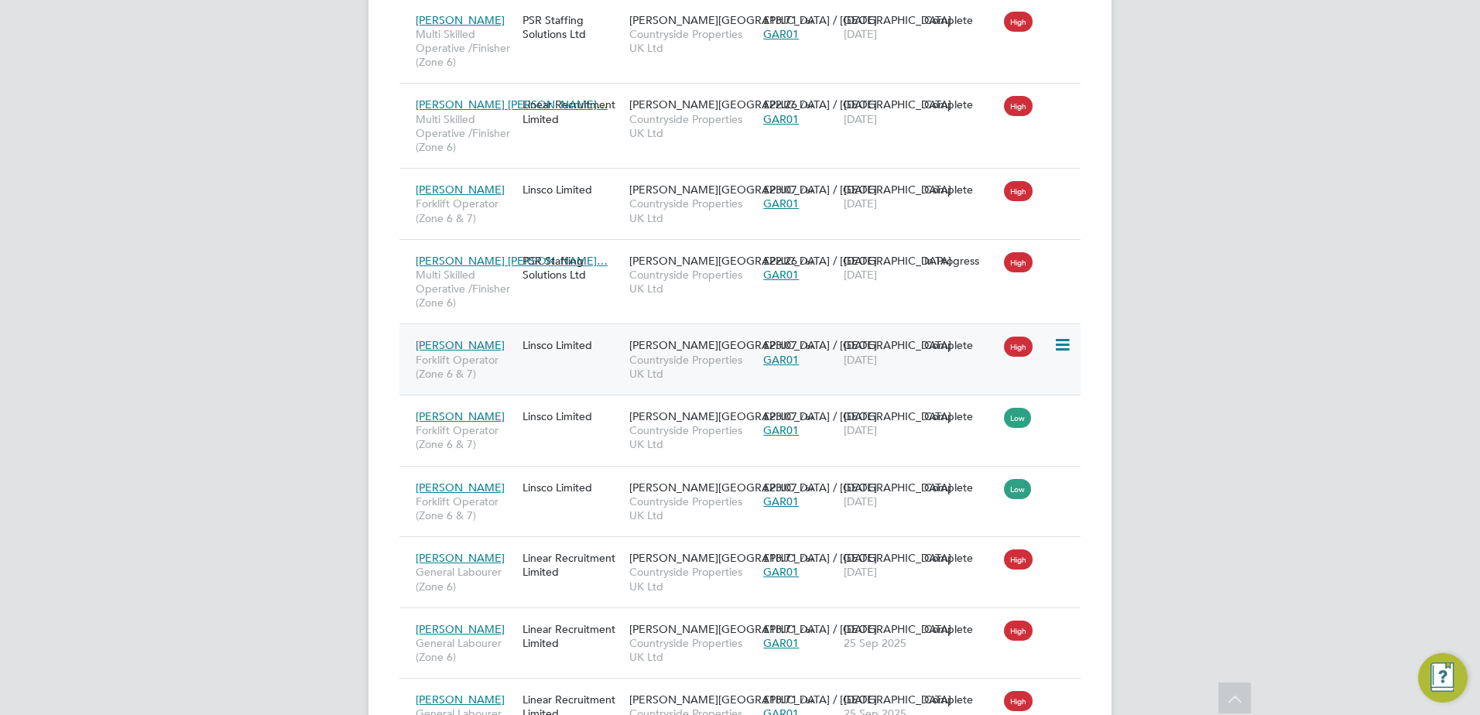
click at [604, 345] on div "Waldemar Rychert Forklift Operator (Zone 6 & 7) Linsco Limited Greenwell Park /…" at bounding box center [739, 358] width 681 height 71
click at [830, 346] on div "£23.07 / hr GAR01" at bounding box center [799, 351] width 80 height 43
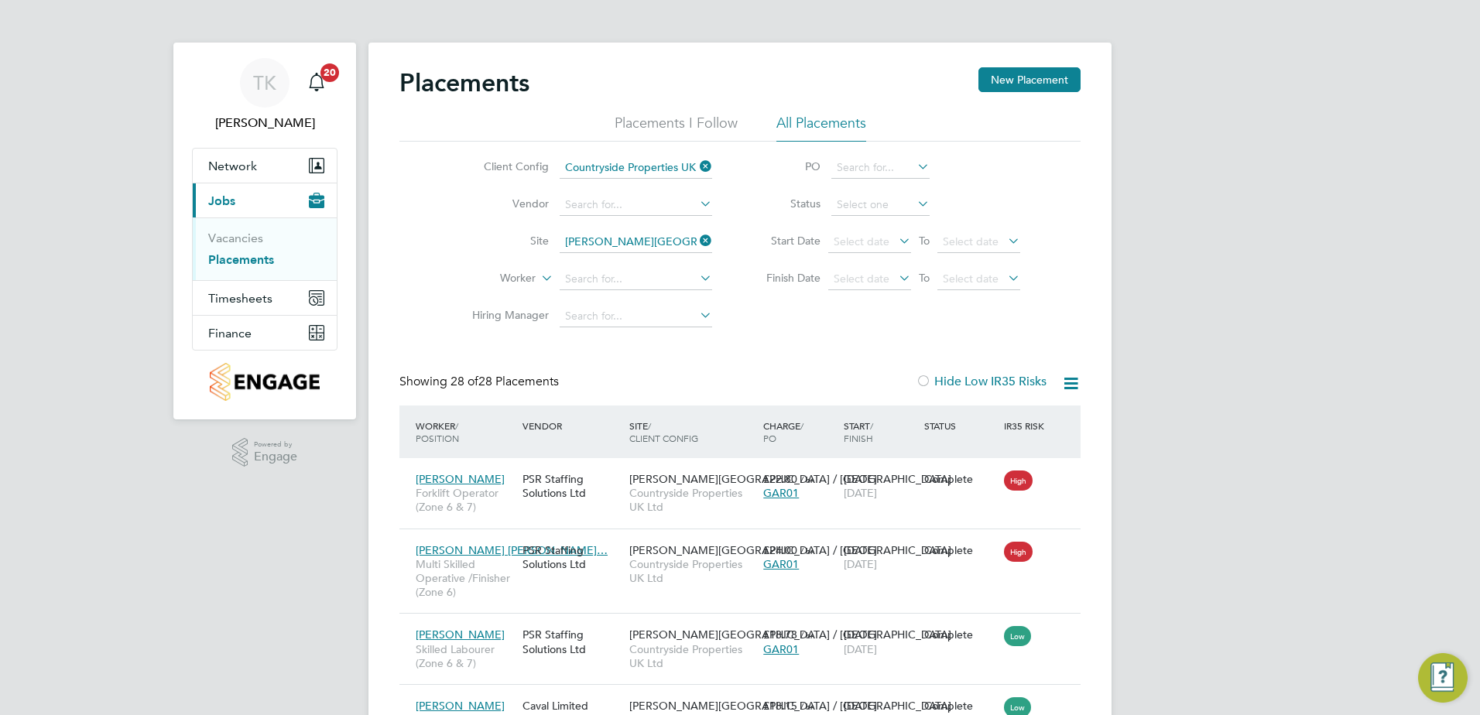
scroll to position [0, 0]
click at [224, 245] on link "Vacancies" at bounding box center [235, 238] width 55 height 15
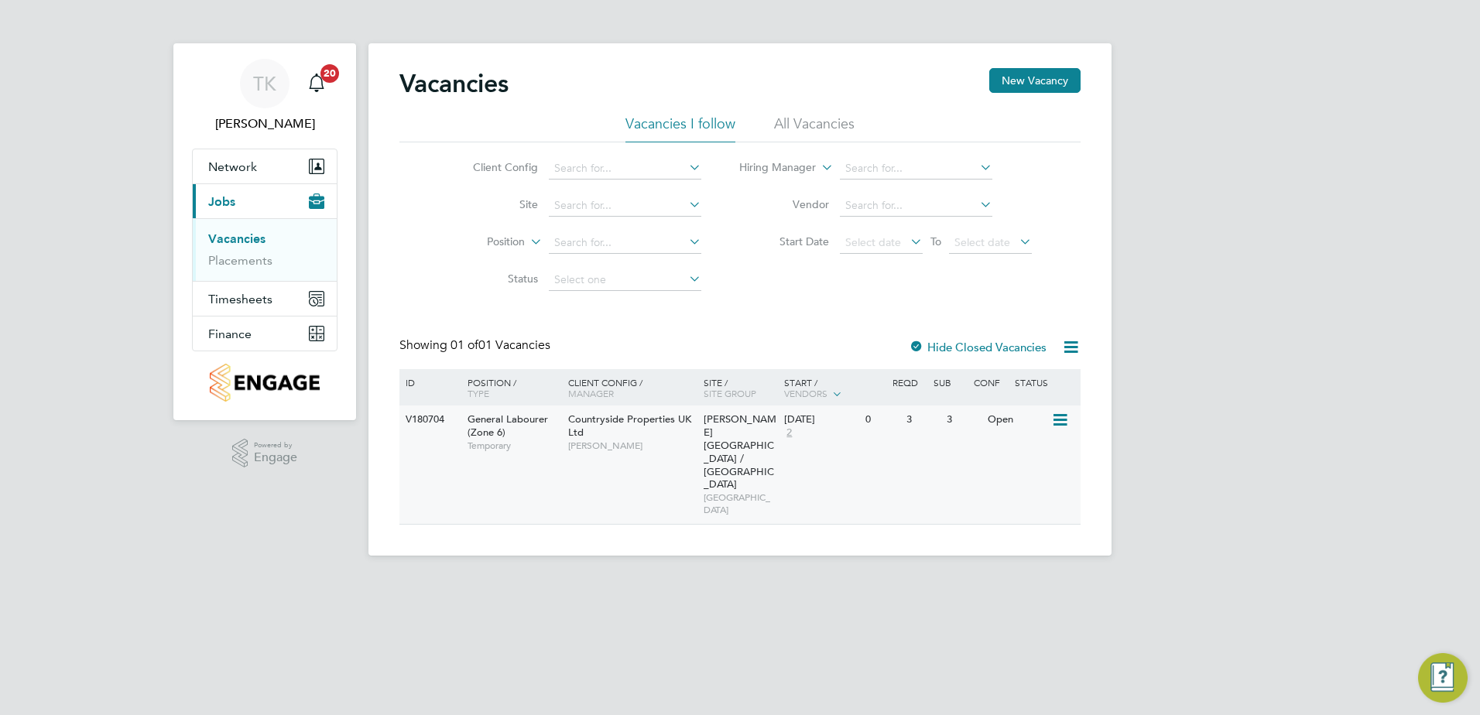
click at [816, 450] on div "V180704 General Labourer (Zone 6) Temporary Countryside Properties UK Ltd Neil …" at bounding box center [739, 465] width 681 height 118
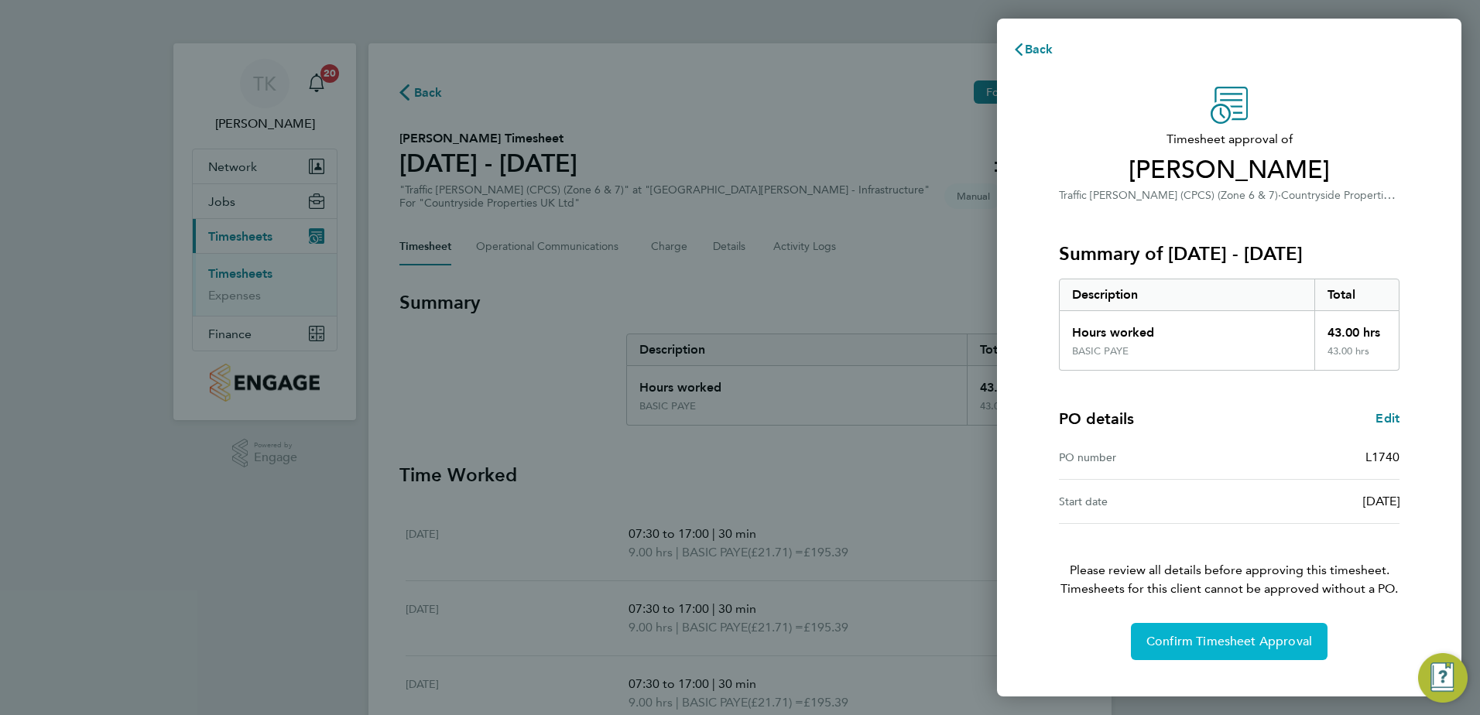
click at [1256, 645] on span "Confirm Timesheet Approval" at bounding box center [1229, 641] width 166 height 15
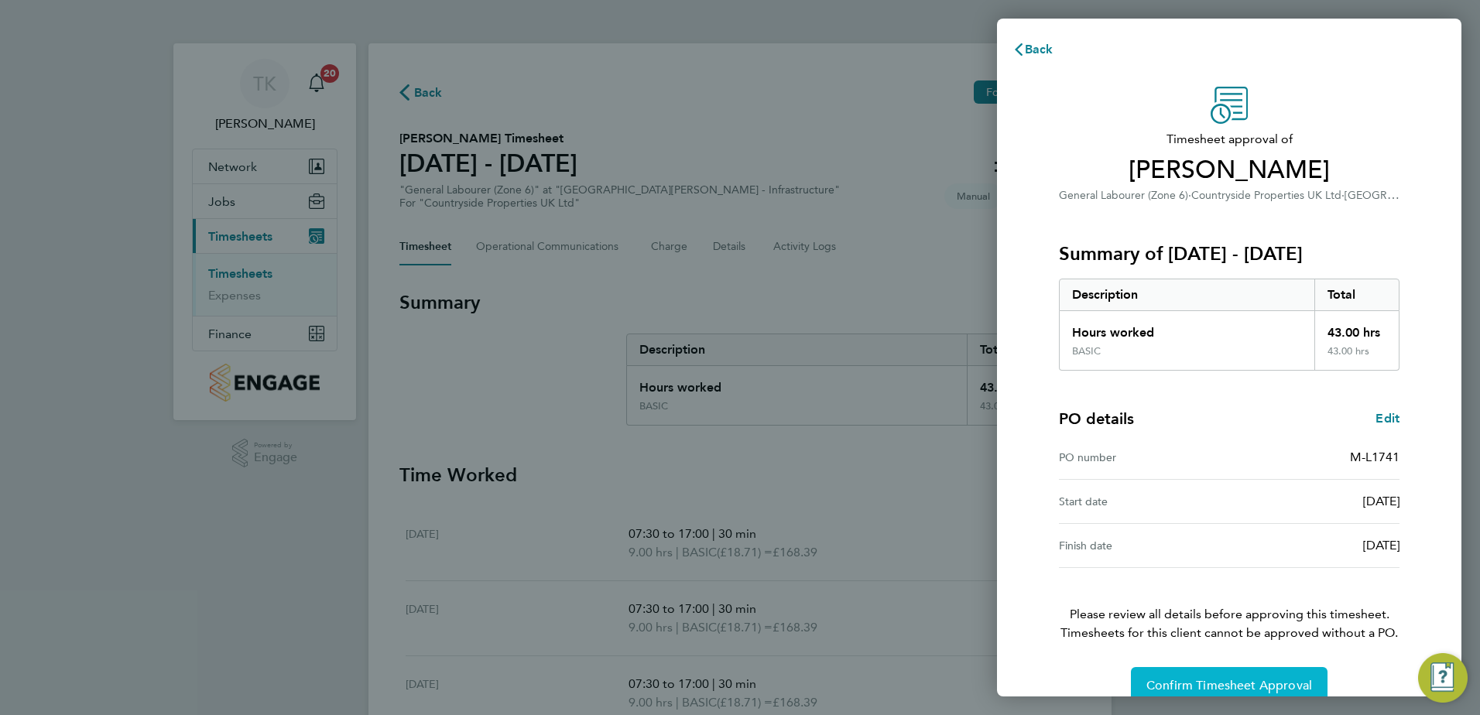
click at [1282, 691] on button "Confirm Timesheet Approval" at bounding box center [1229, 685] width 197 height 37
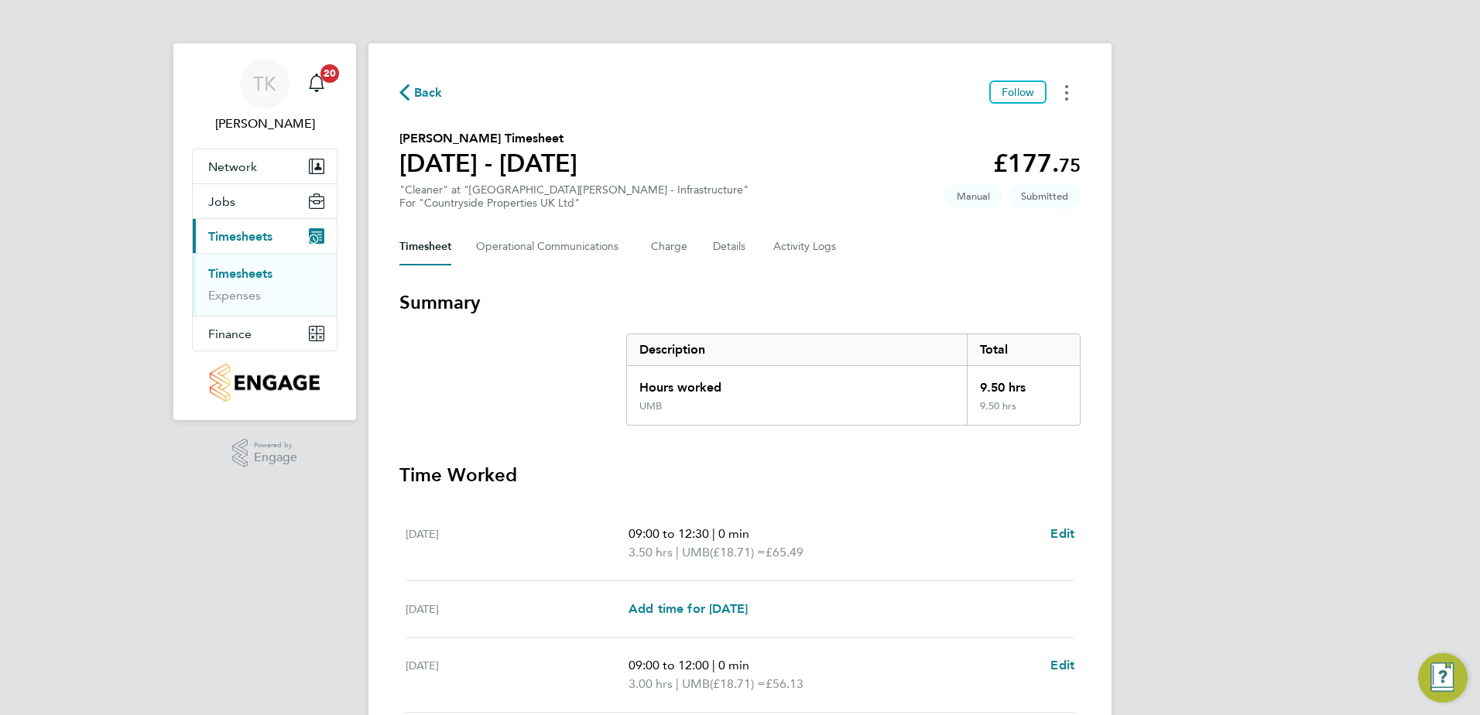
click at [1063, 87] on button "Timesheets Menu" at bounding box center [1066, 92] width 28 height 24
click at [993, 155] on link "Download timesheet" at bounding box center [988, 157] width 186 height 31
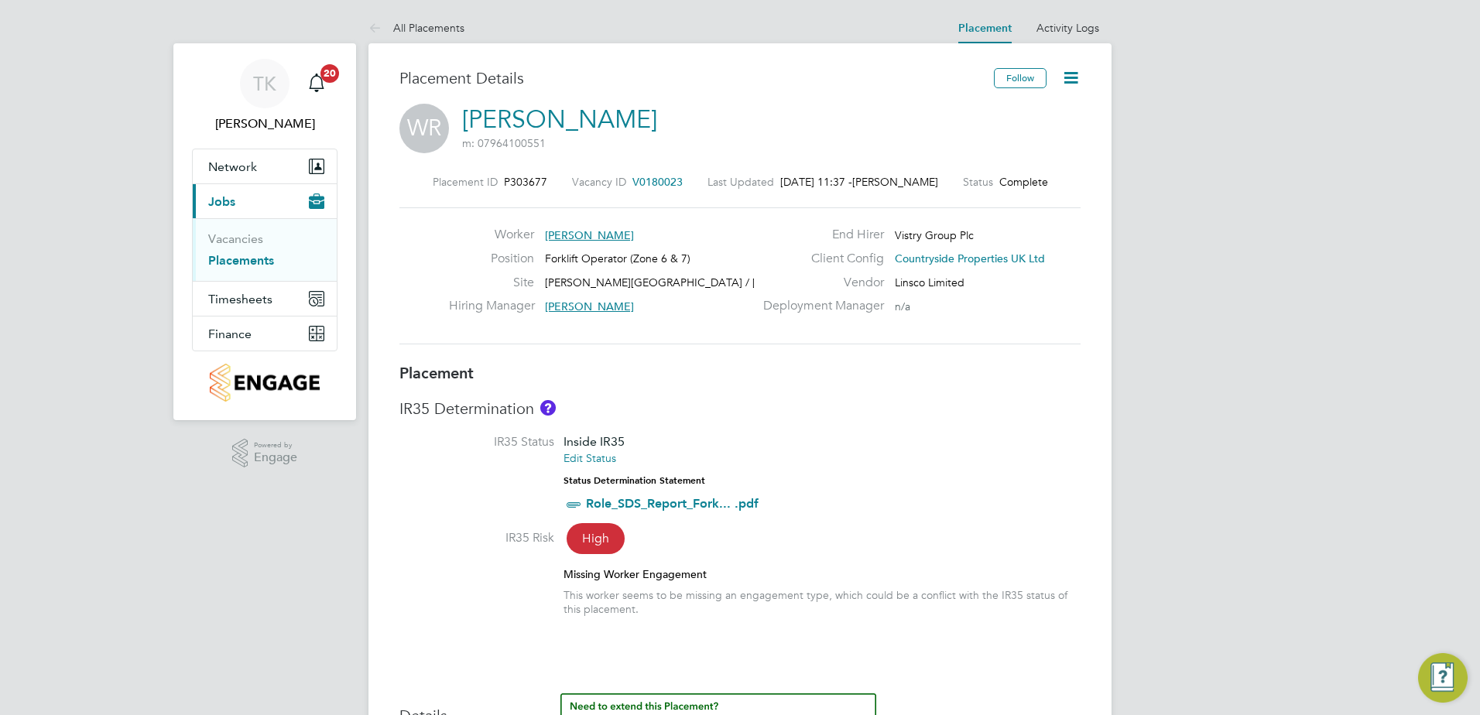
click at [1063, 72] on icon at bounding box center [1070, 77] width 19 height 19
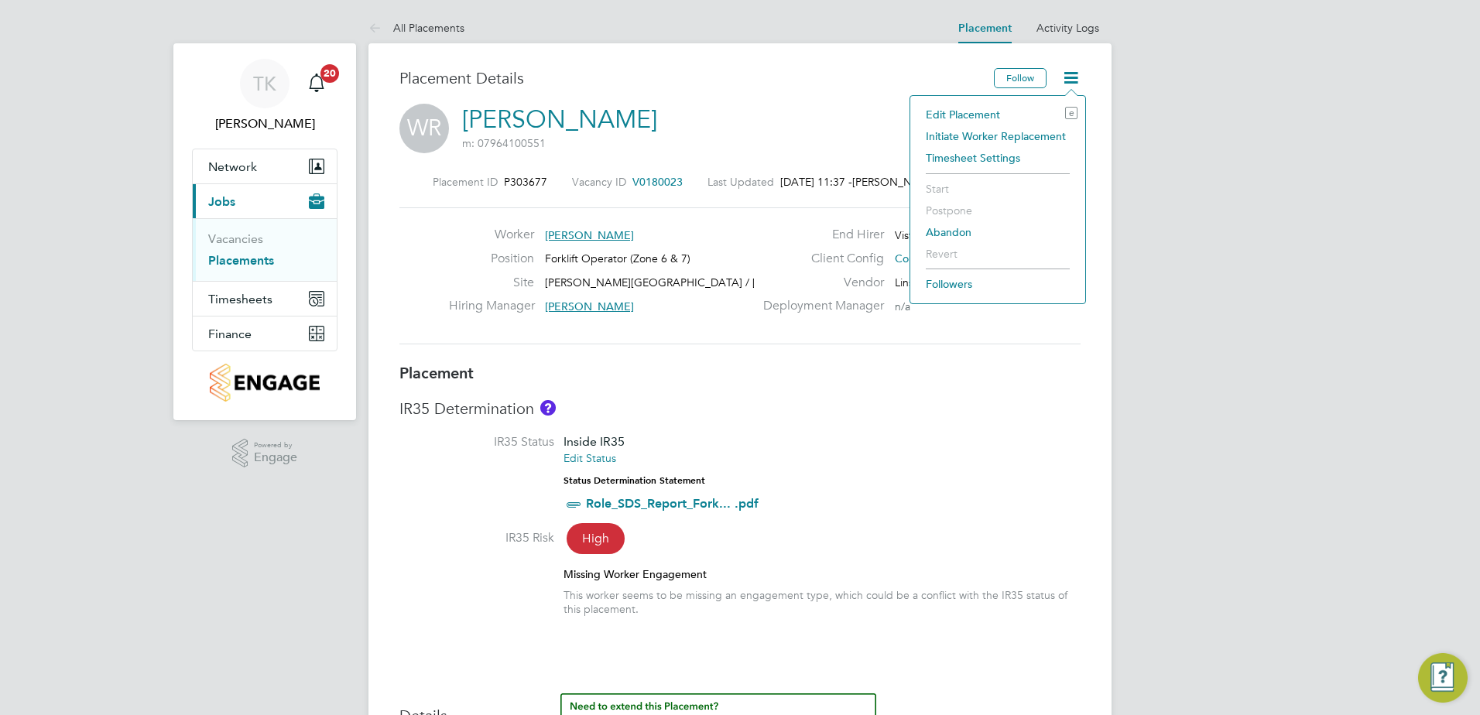
click at [956, 106] on li "Edit Placement e" at bounding box center [997, 115] width 159 height 22
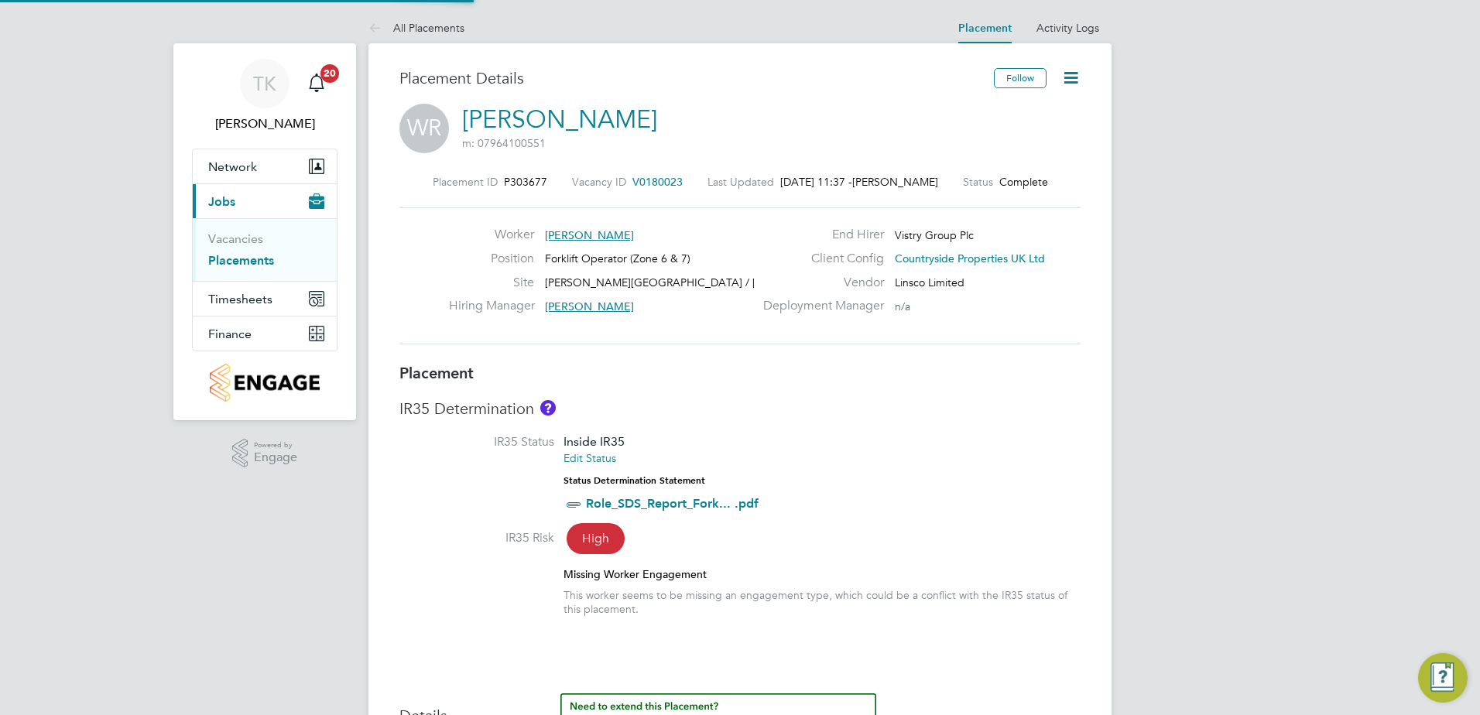
type input "[PERSON_NAME]"
type input "[DATE]"
type input "07:30"
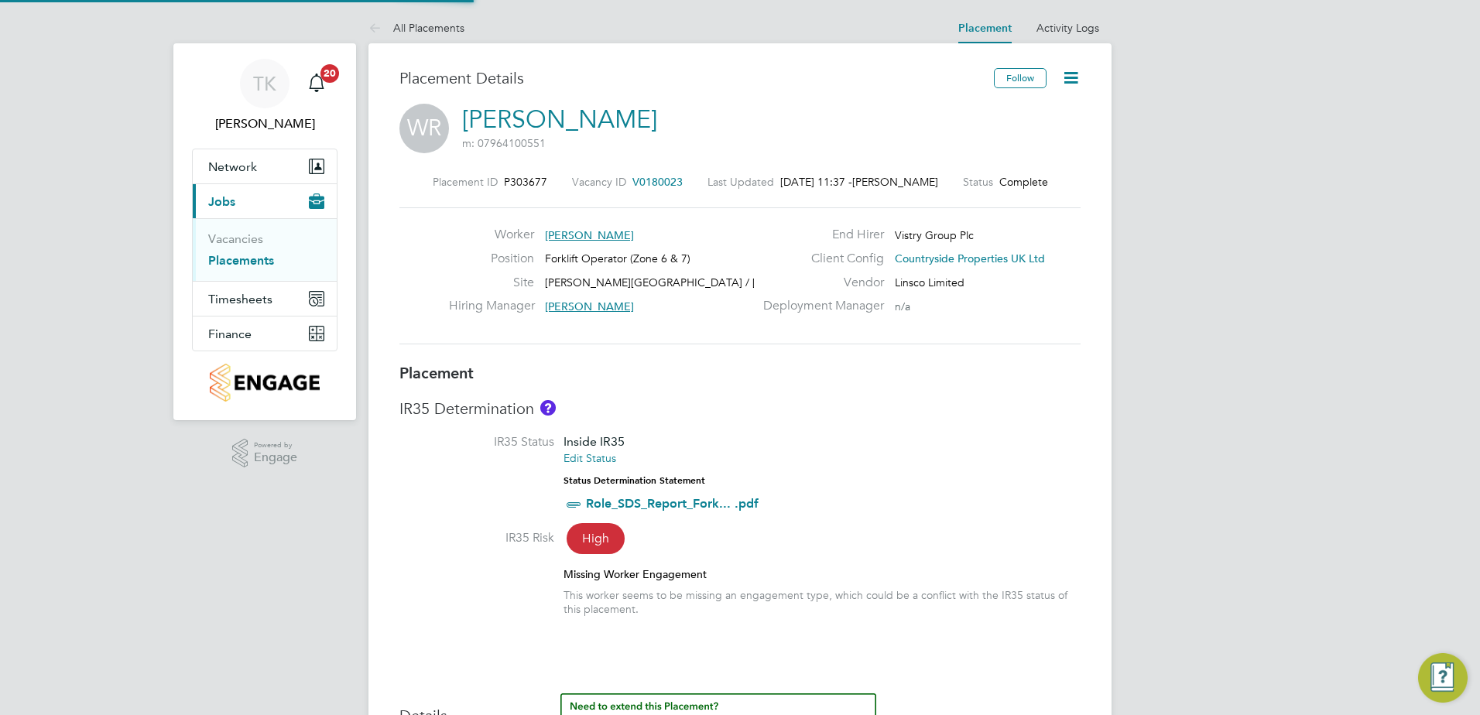
type input "16:30"
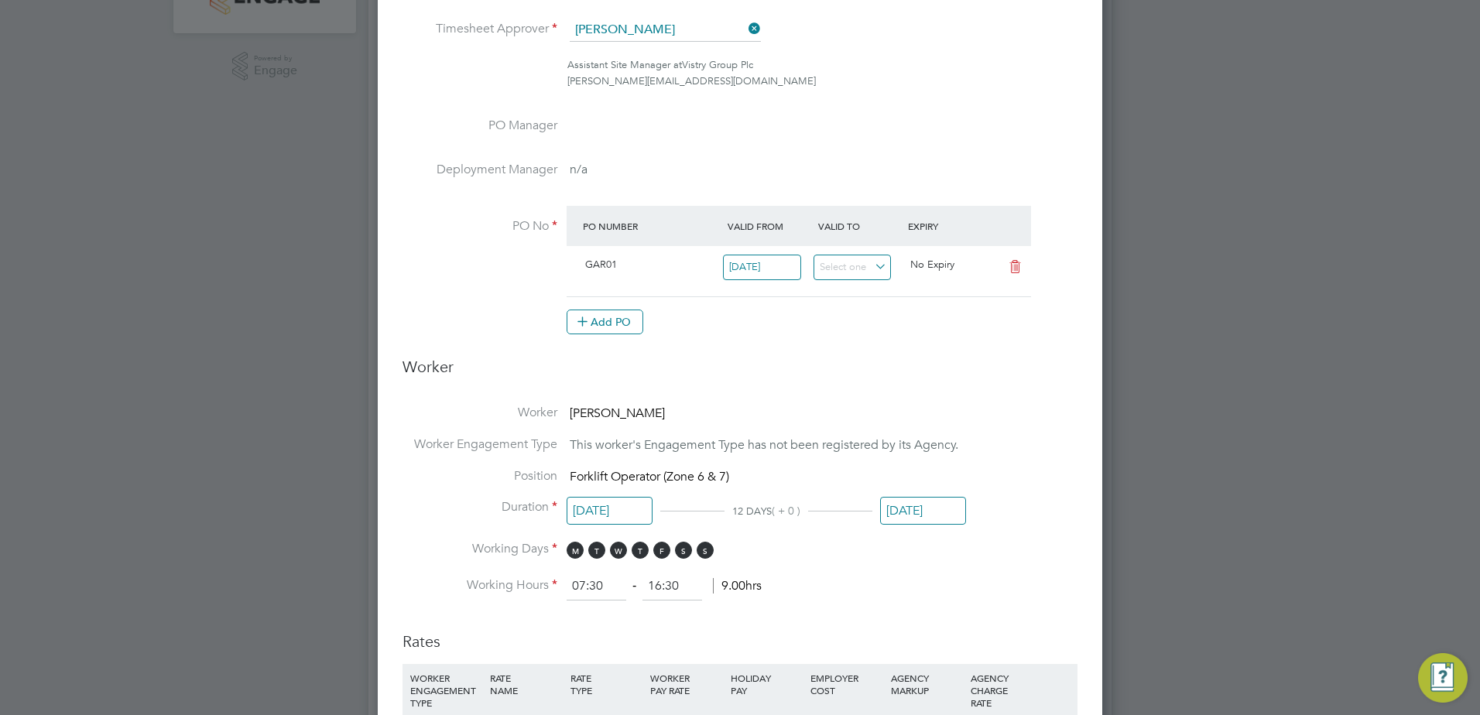
click at [934, 494] on li "Position Forklift Operator (Zone 6 & 7)" at bounding box center [739, 484] width 675 height 32
click at [931, 508] on input "[DATE]" at bounding box center [923, 511] width 86 height 29
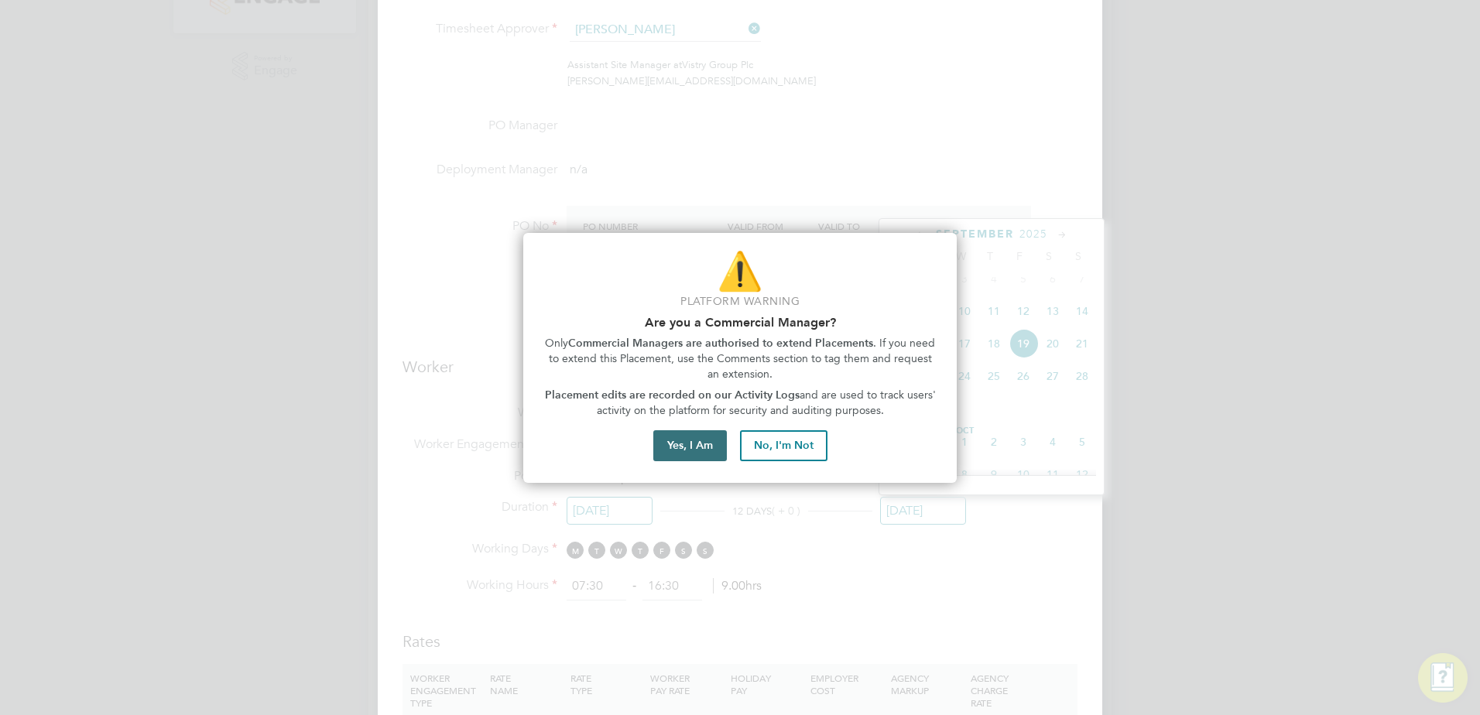
click at [670, 443] on button "Yes, I Am" at bounding box center [690, 445] width 74 height 31
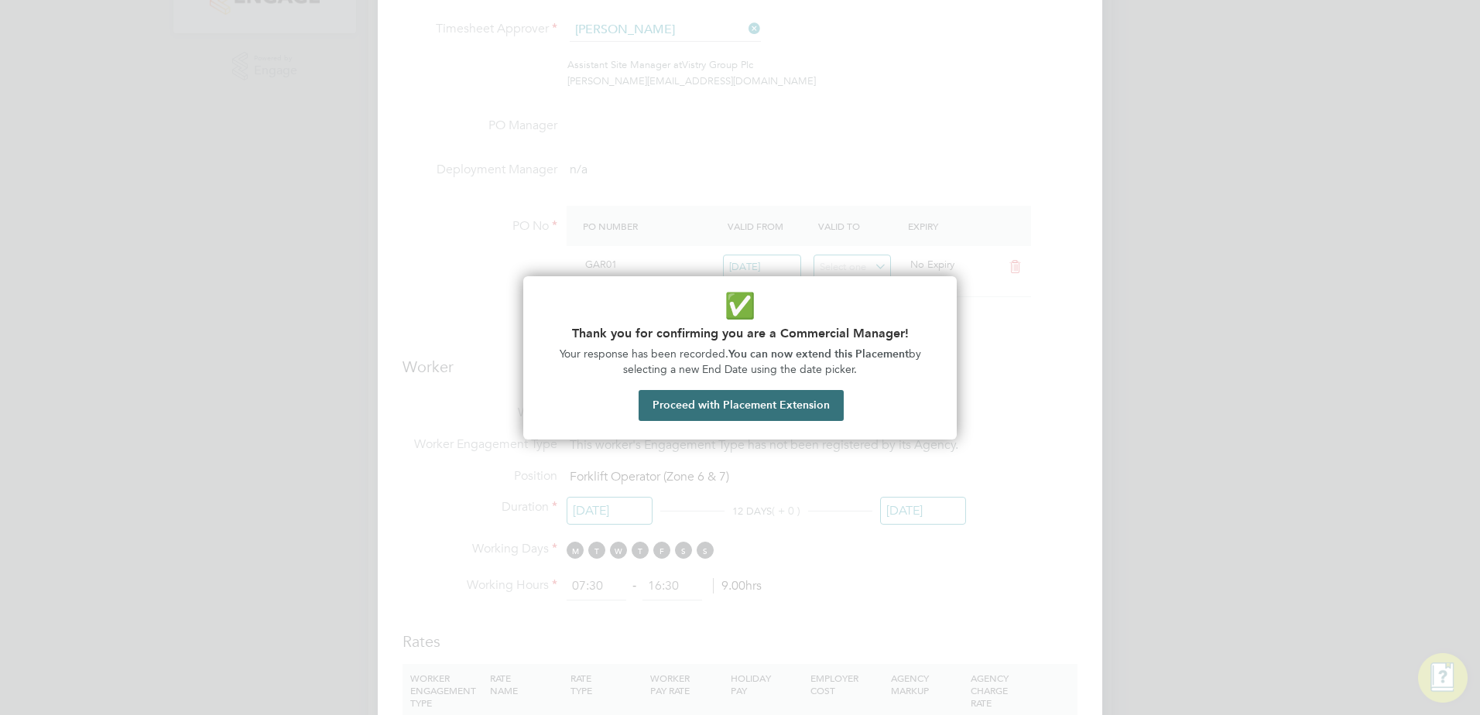
click at [738, 414] on button "Proceed with Placement Extension" at bounding box center [740, 405] width 205 height 31
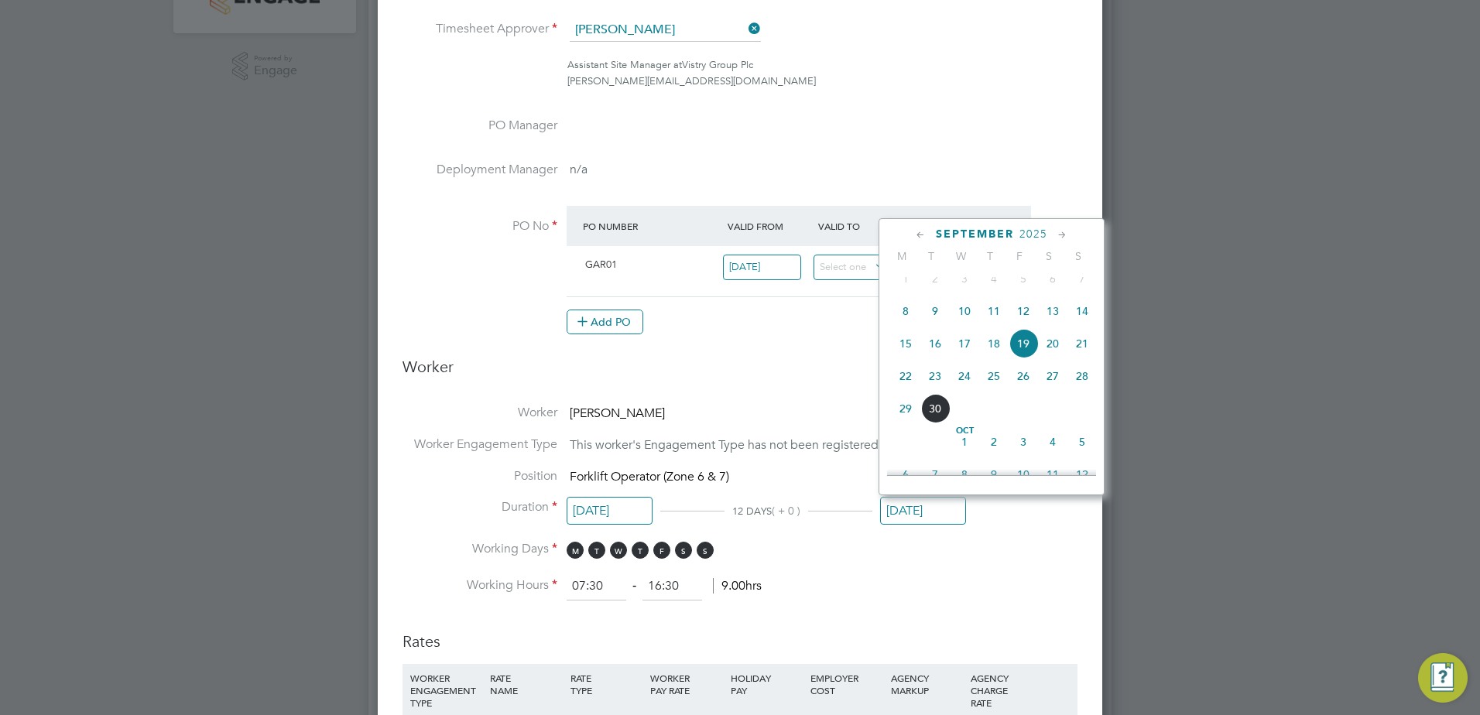
click at [937, 388] on span "23" at bounding box center [934, 375] width 29 height 29
type input "23 Sep 2025"
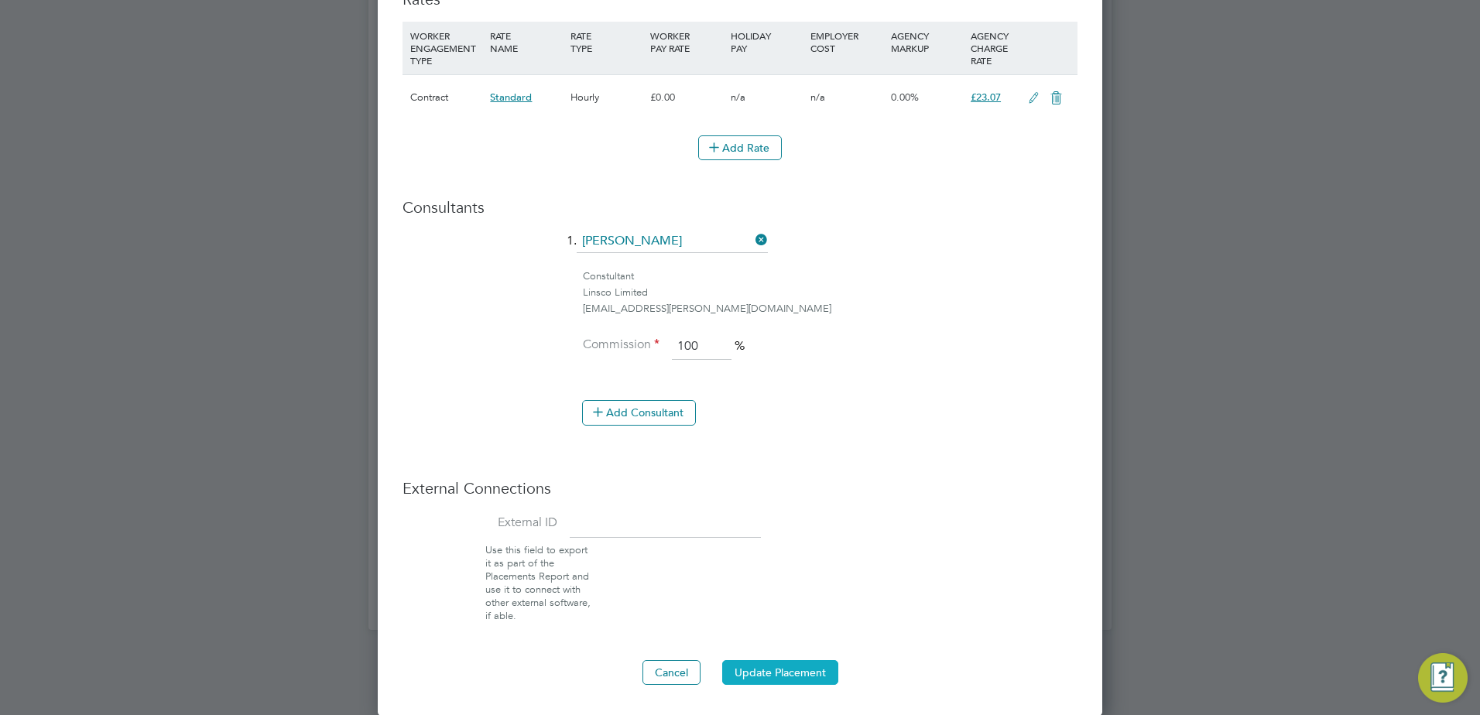
click at [792, 666] on button "Update Placement" at bounding box center [780, 672] width 116 height 25
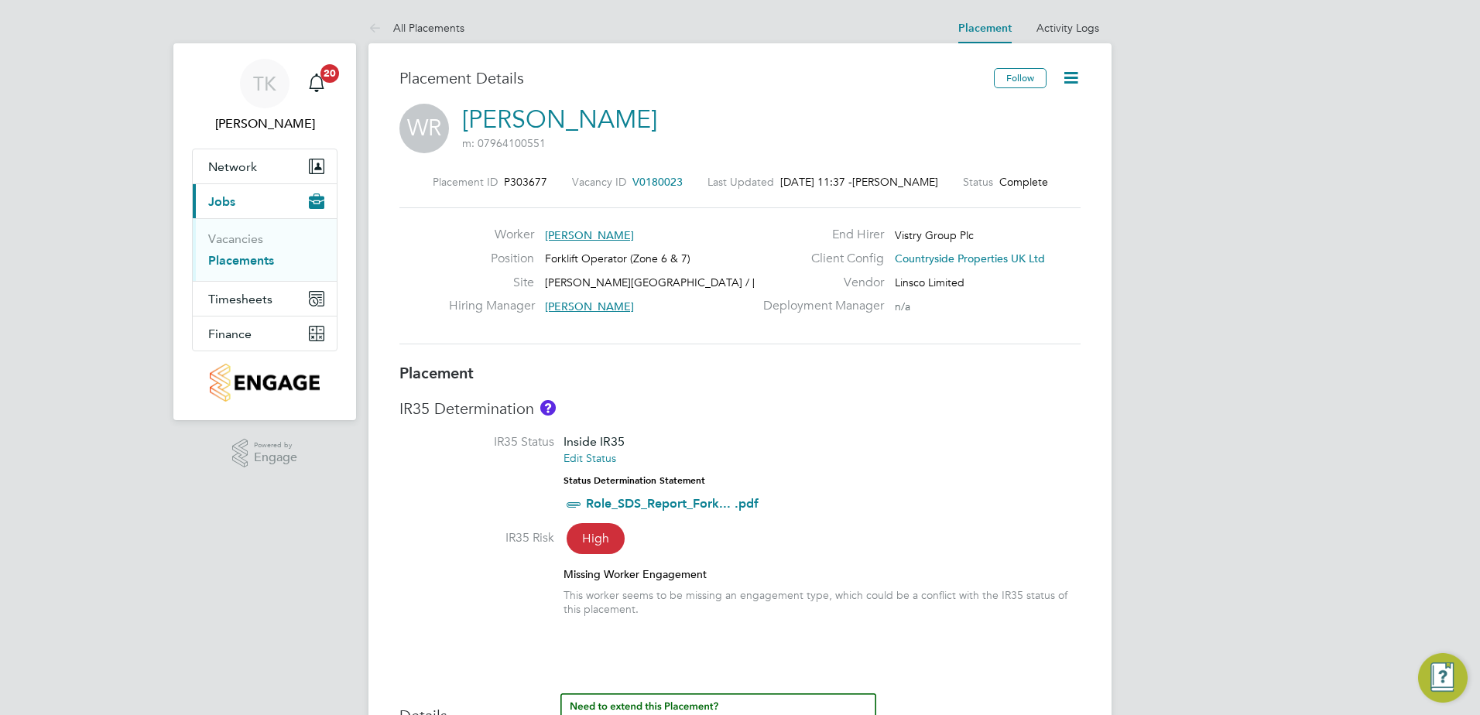
scroll to position [19, 0]
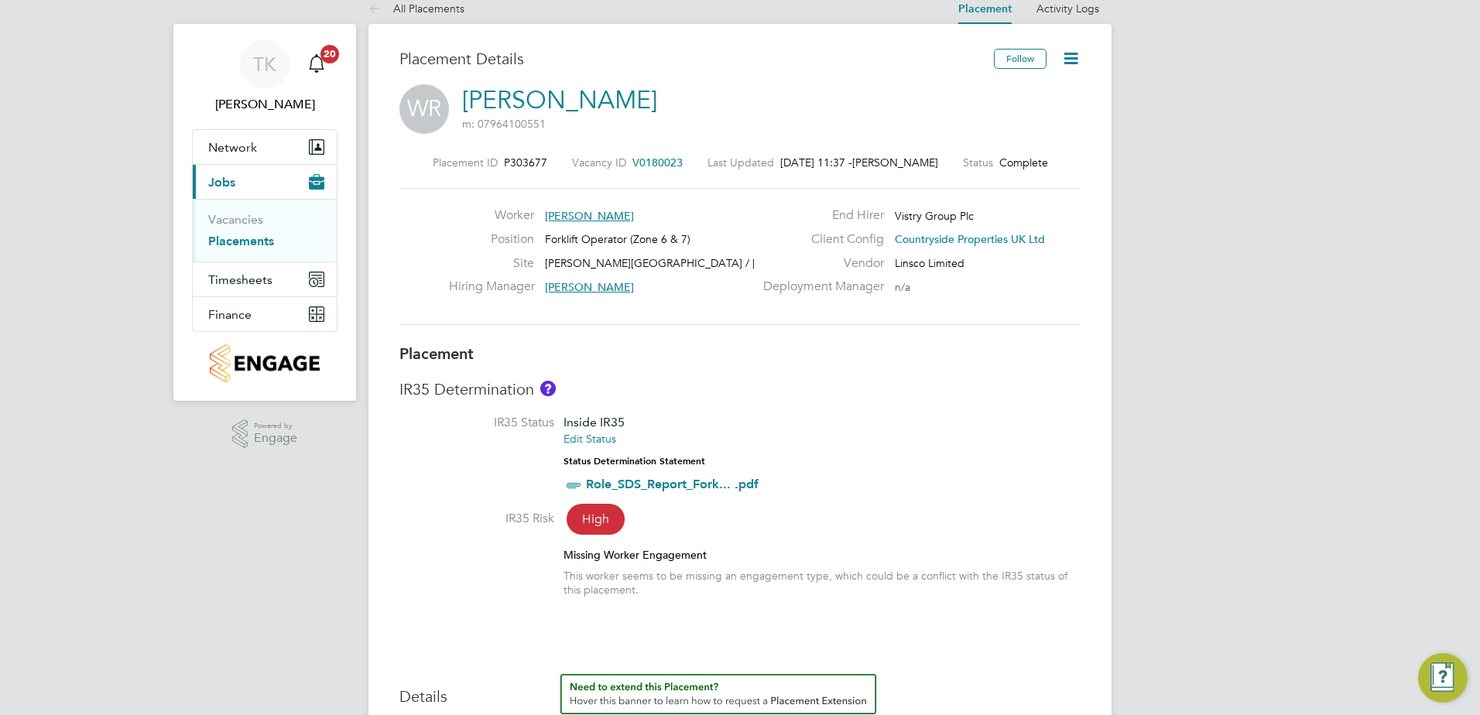
click at [1063, 62] on icon at bounding box center [1070, 58] width 19 height 19
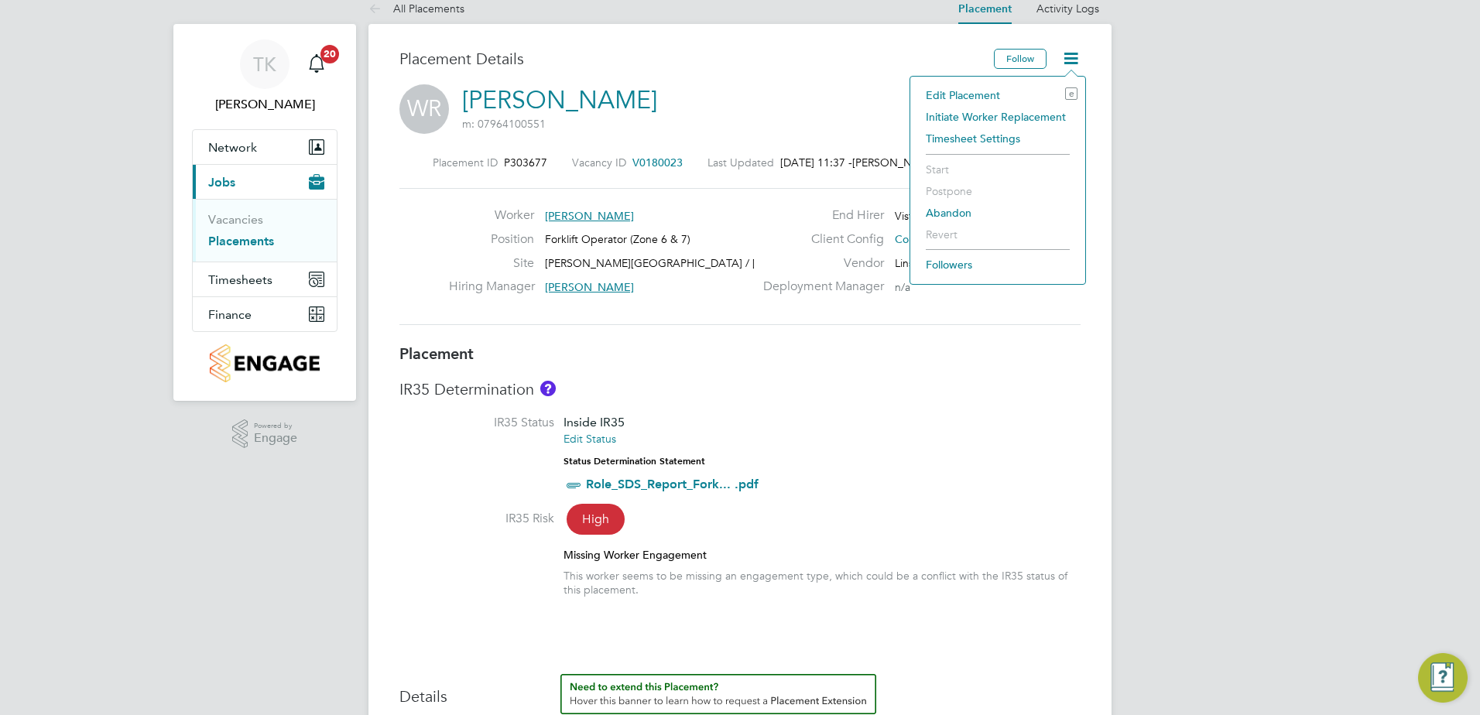
click at [1002, 89] on li "Edit Placement e" at bounding box center [997, 95] width 159 height 22
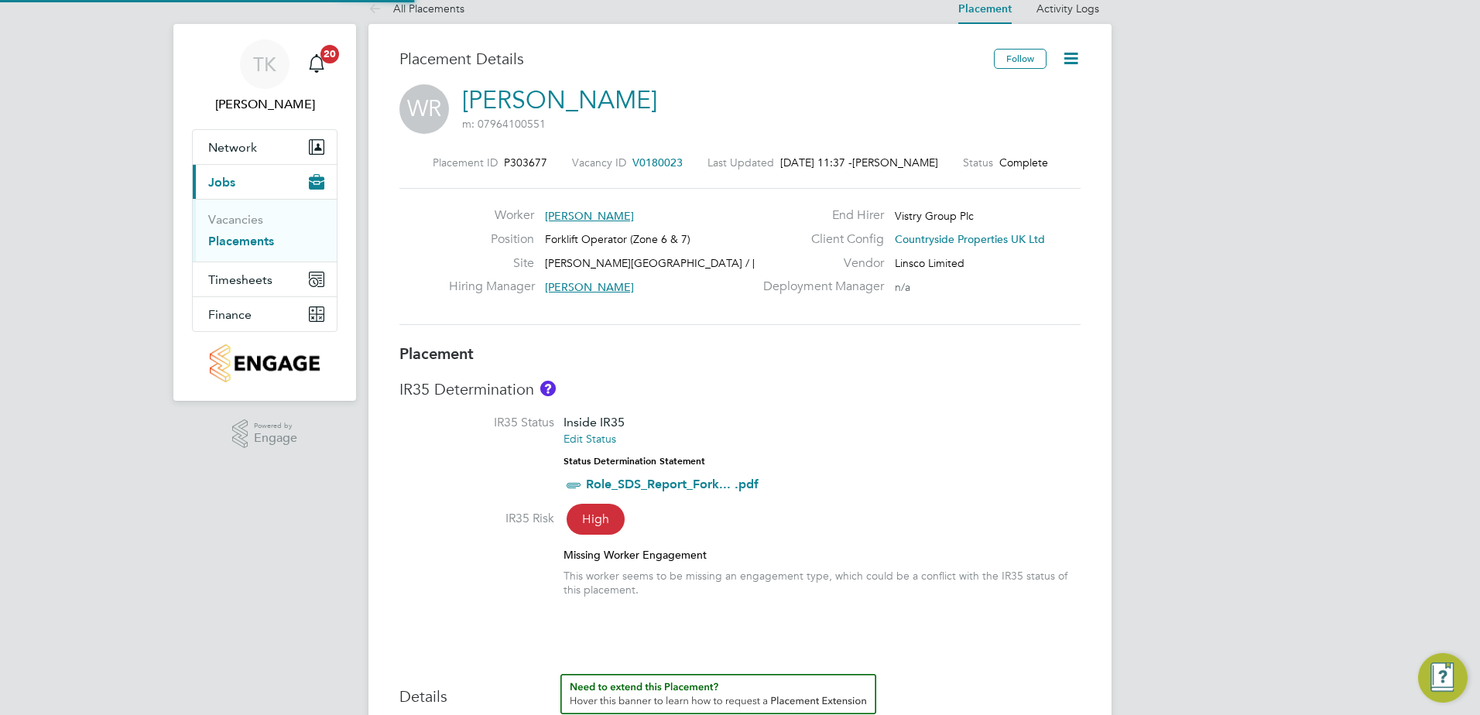
type input "Neil Smith"
type input "08 Sep 2025"
type input "23 Sep 2025"
type input "07:30"
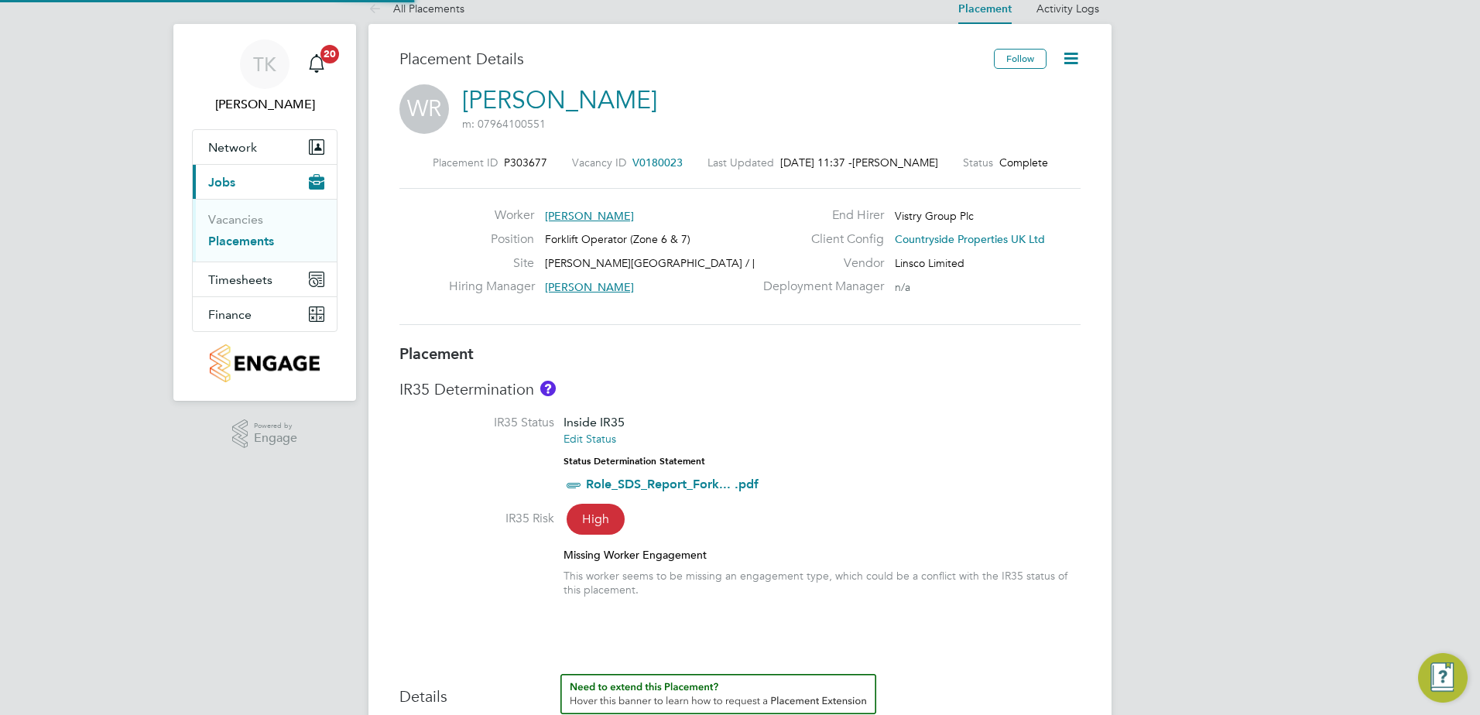
type input "16:30"
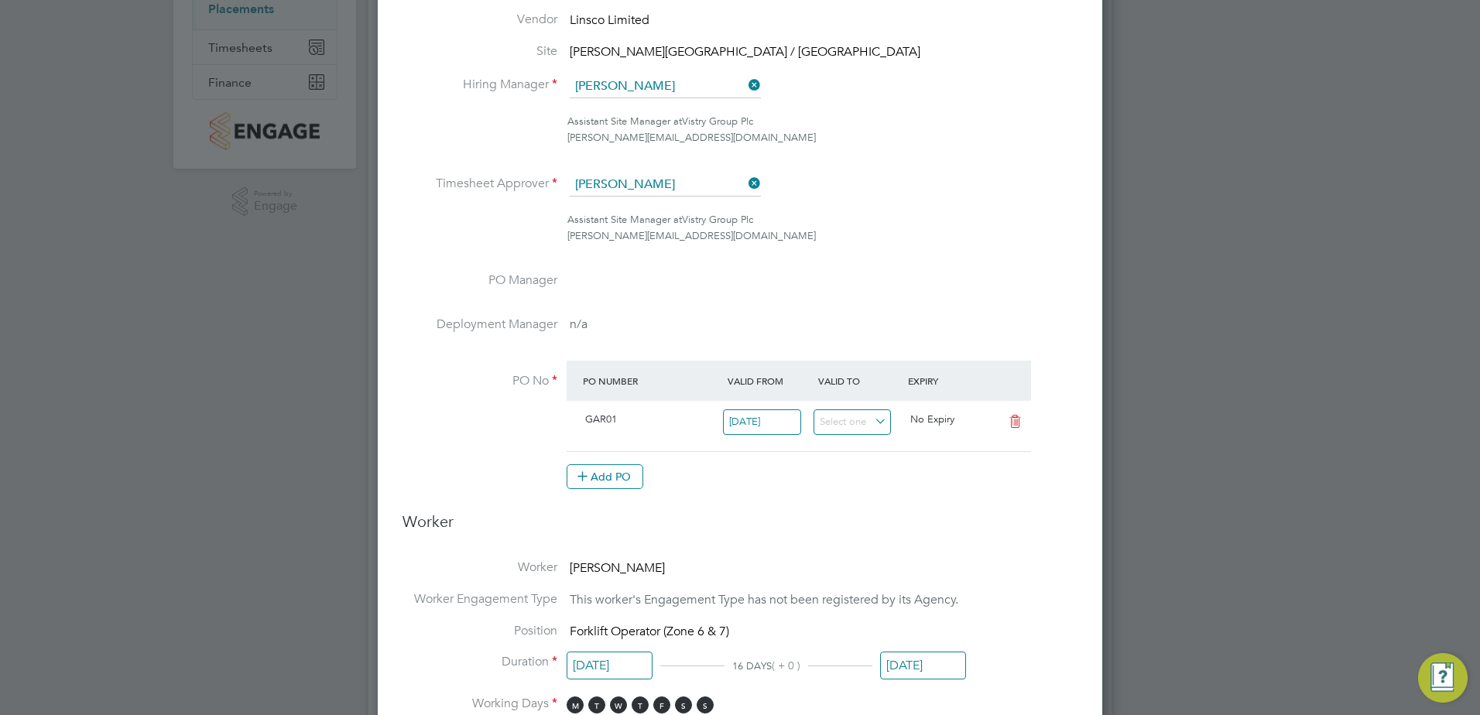
scroll to position [561, 0]
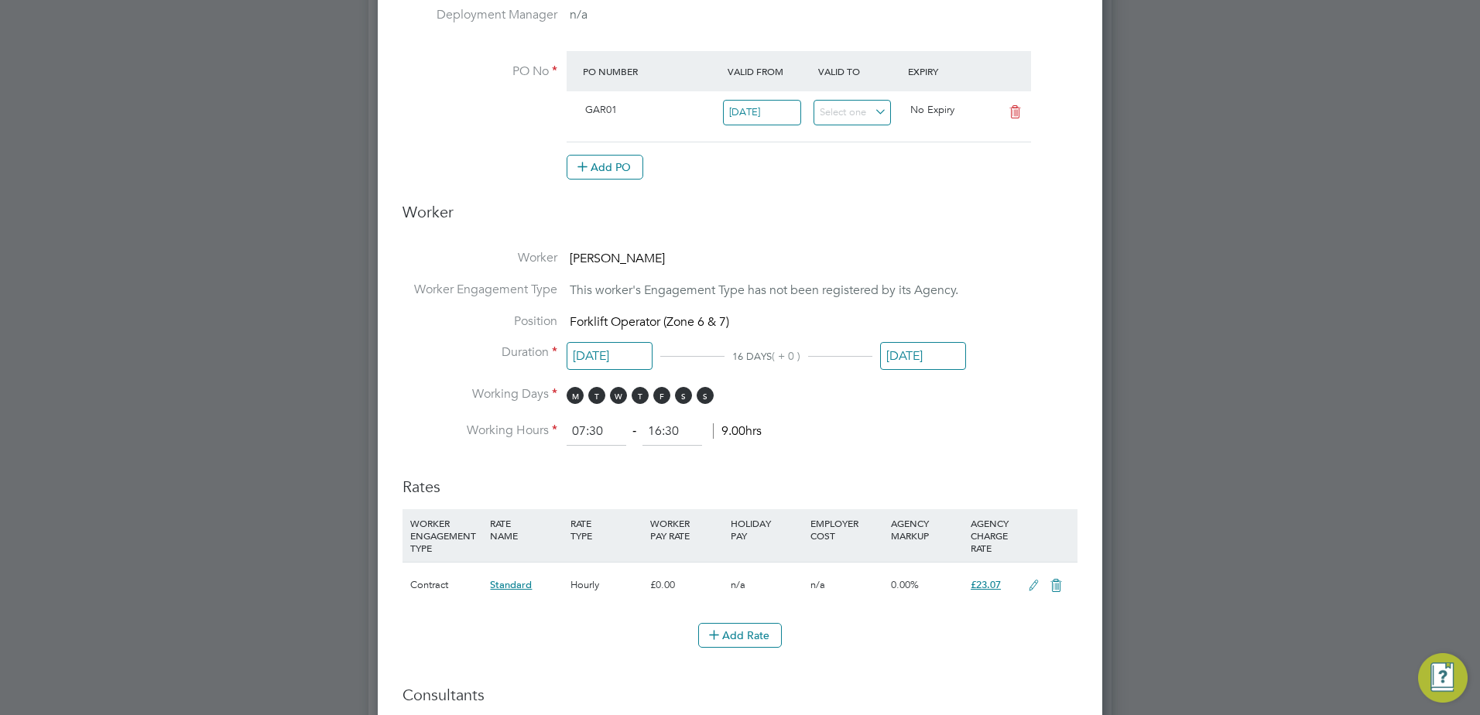
click at [920, 363] on input "23 Sep 2025" at bounding box center [923, 356] width 86 height 29
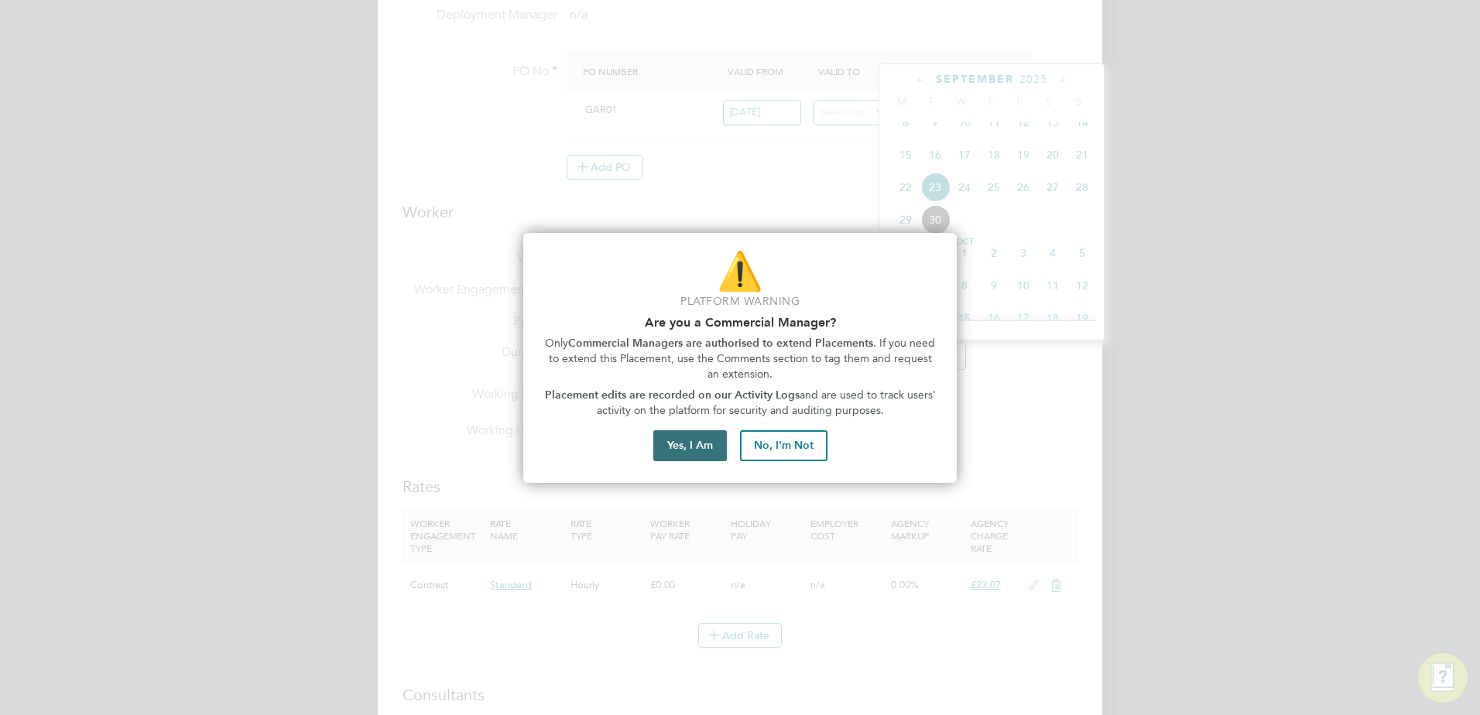
click at [696, 447] on button "Yes, I Am" at bounding box center [690, 445] width 74 height 31
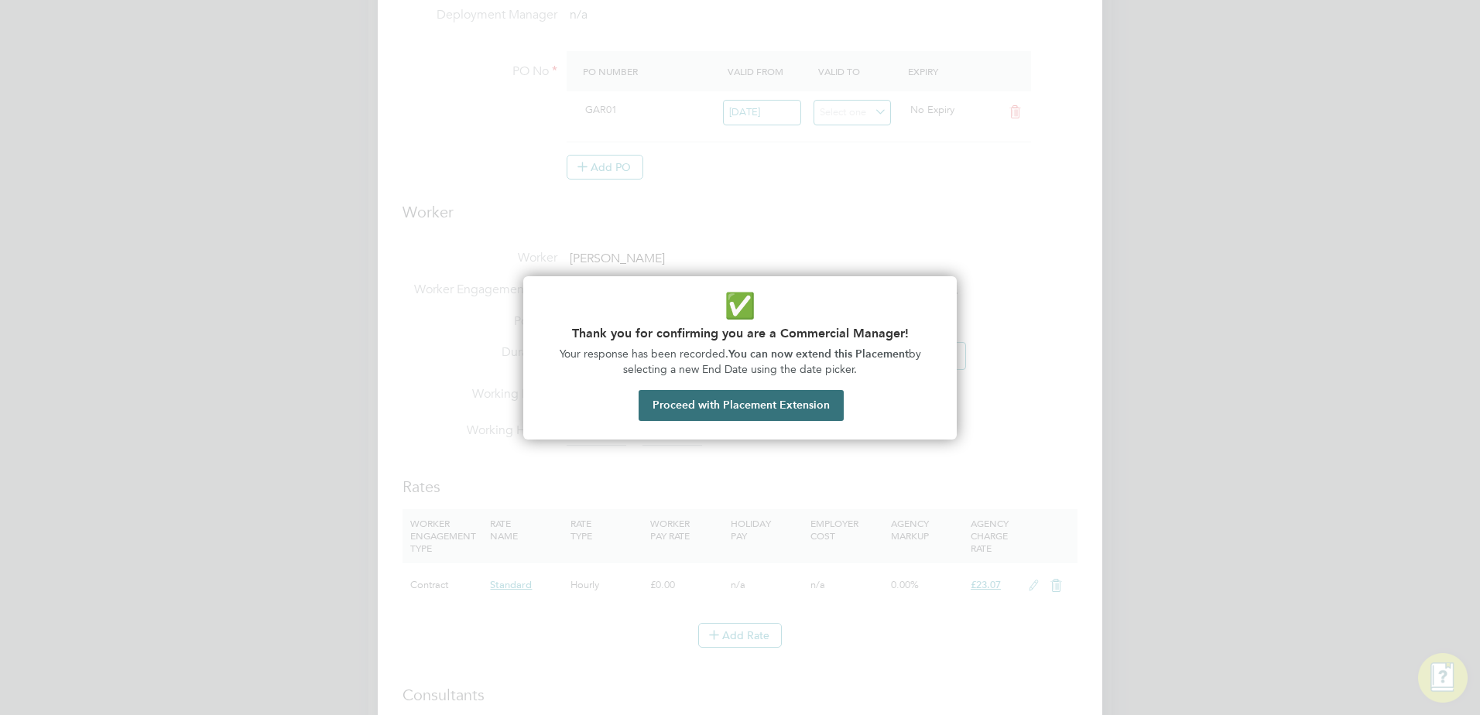
click at [714, 409] on button "Proceed with Placement Extension" at bounding box center [740, 405] width 205 height 31
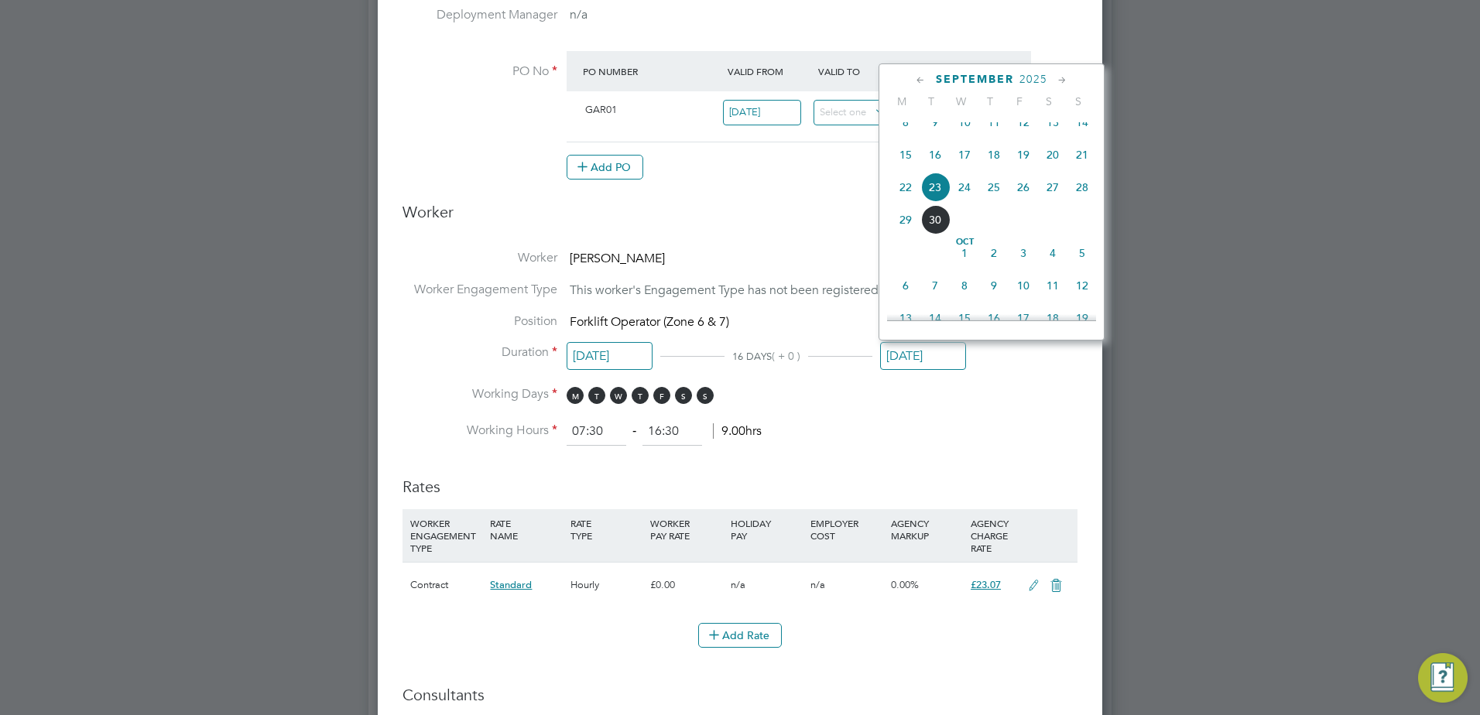
click at [1024, 166] on span "19" at bounding box center [1022, 154] width 29 height 29
type input "19 Sep 2025"
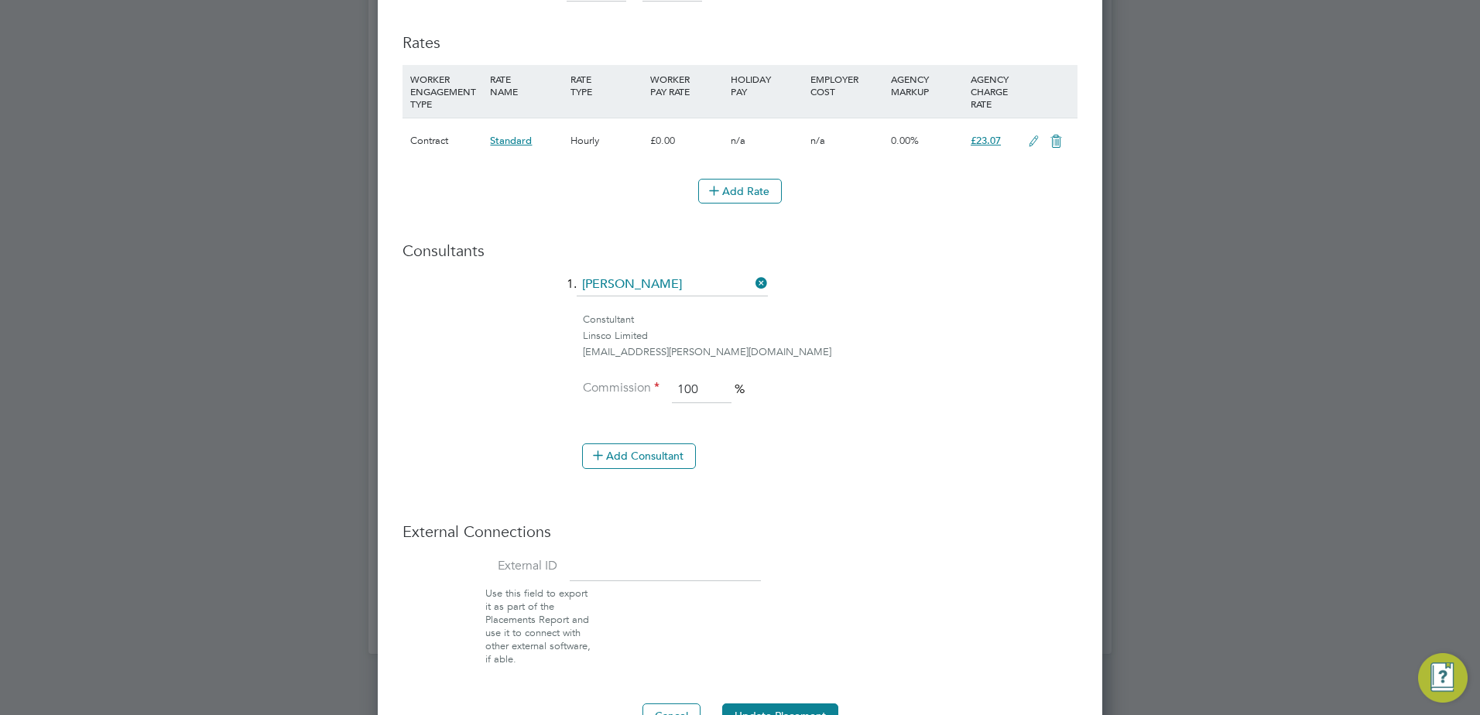
scroll to position [1049, 0]
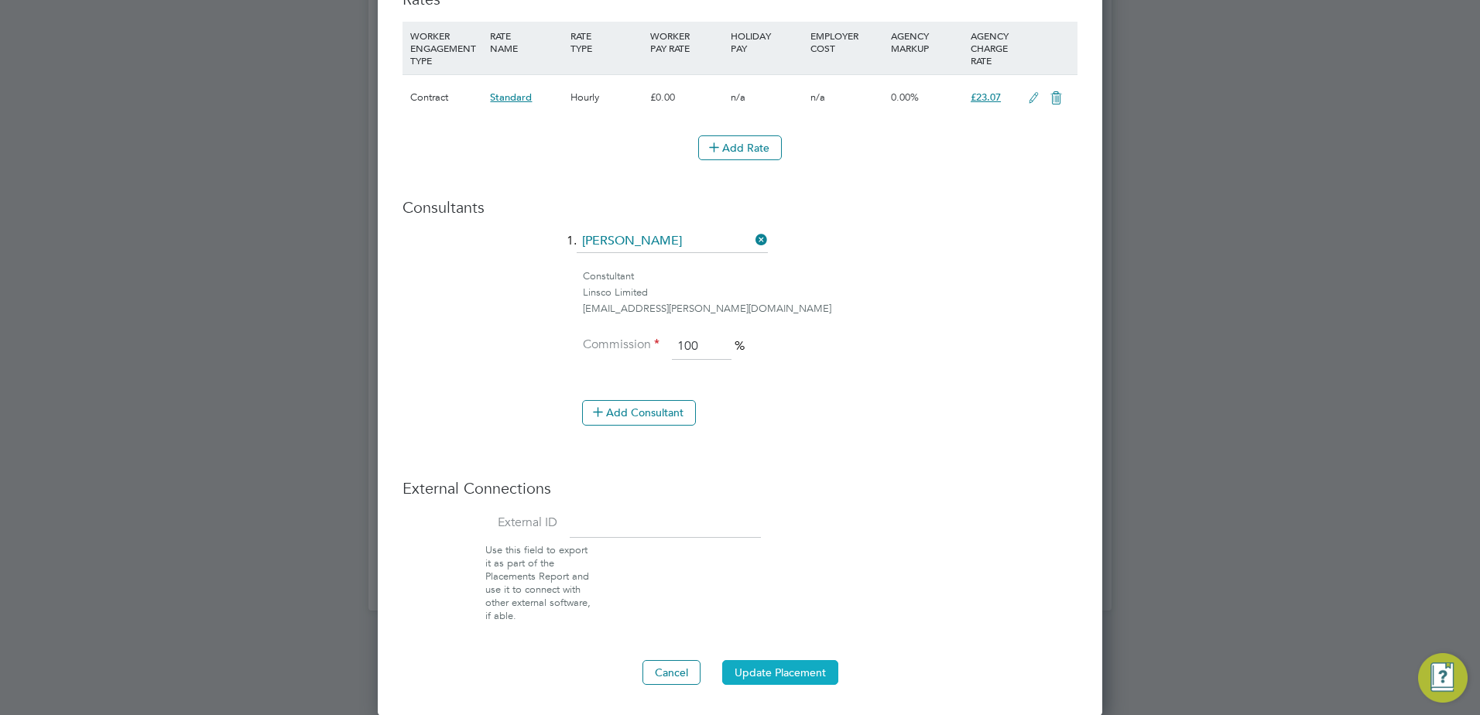
click at [814, 669] on button "Update Placement" at bounding box center [780, 672] width 116 height 25
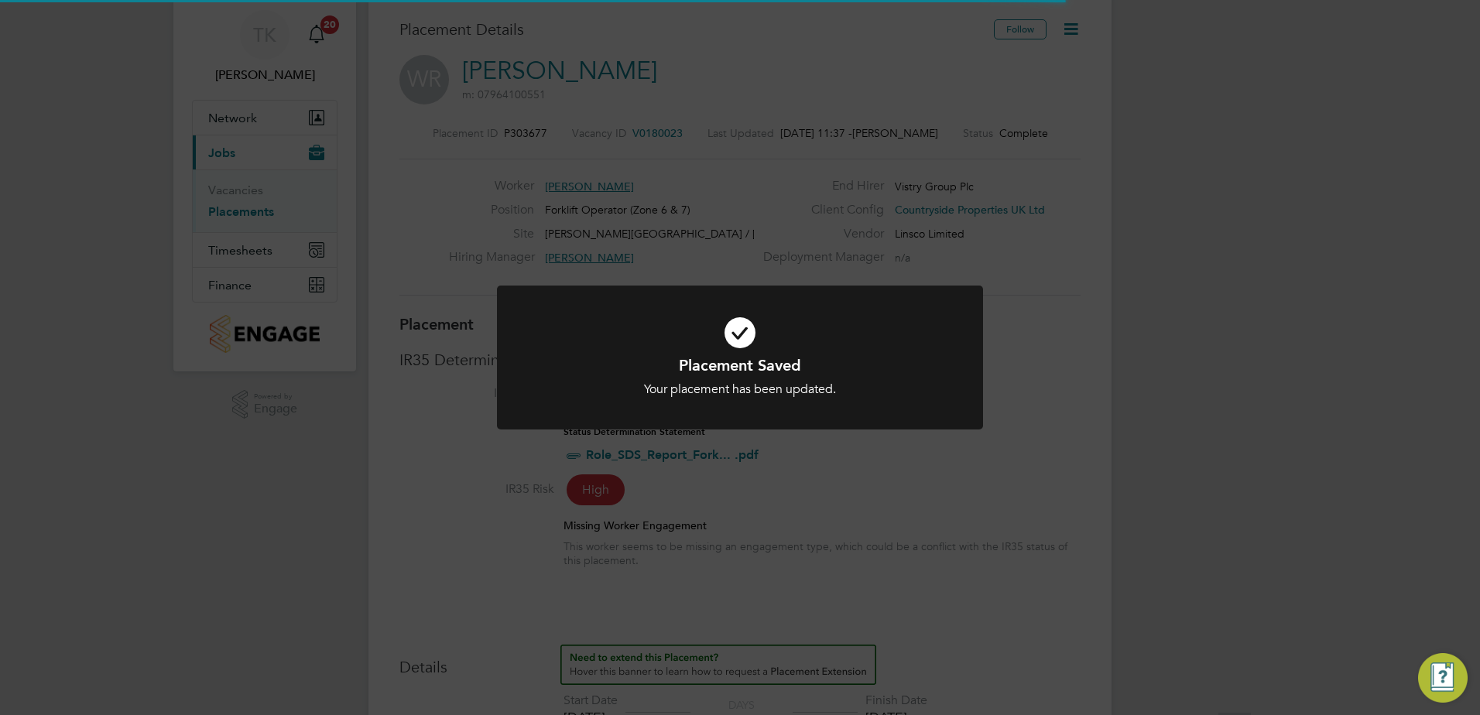
scroll to position [46, 108]
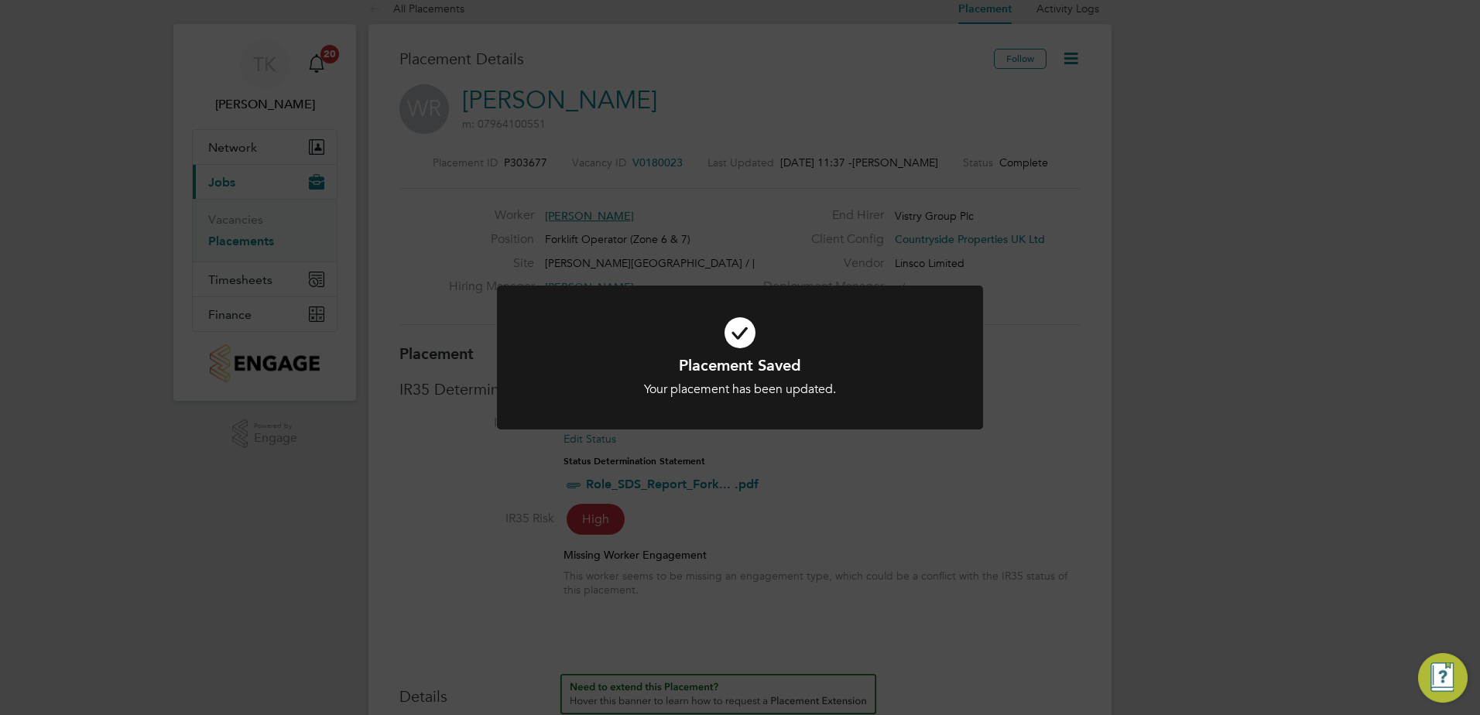
click at [898, 61] on div "Placement Saved Your placement has been updated. Cancel Okay" at bounding box center [740, 357] width 1480 height 715
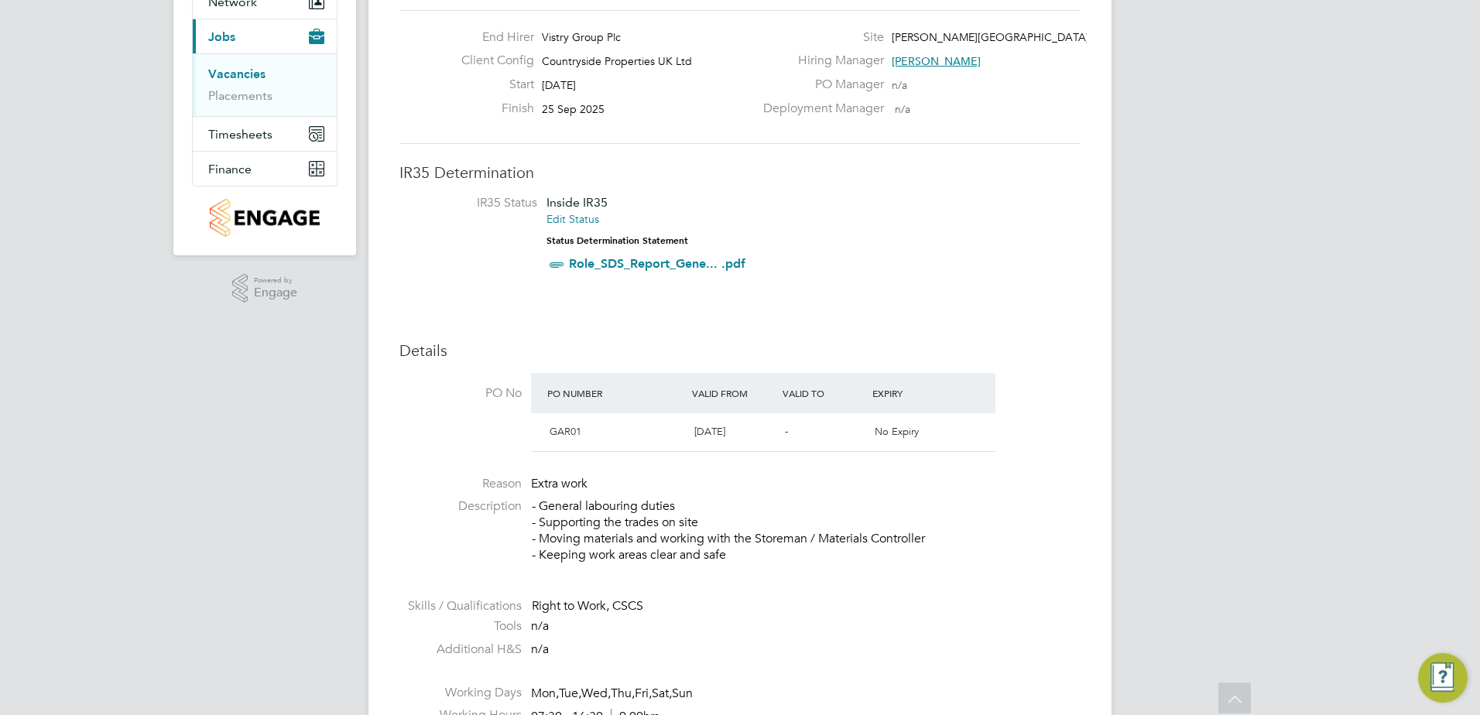
scroll to position [10, 0]
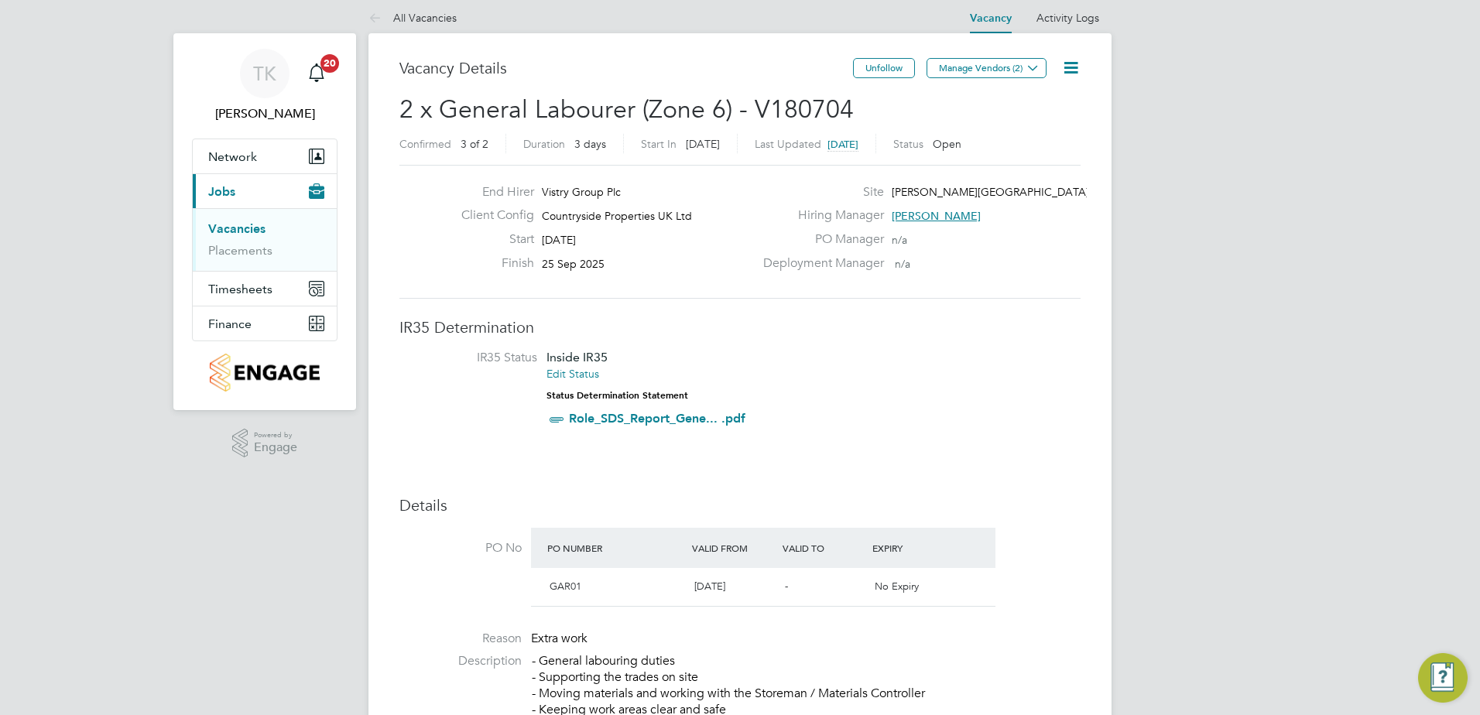
click at [254, 229] on link "Vacancies" at bounding box center [236, 228] width 57 height 15
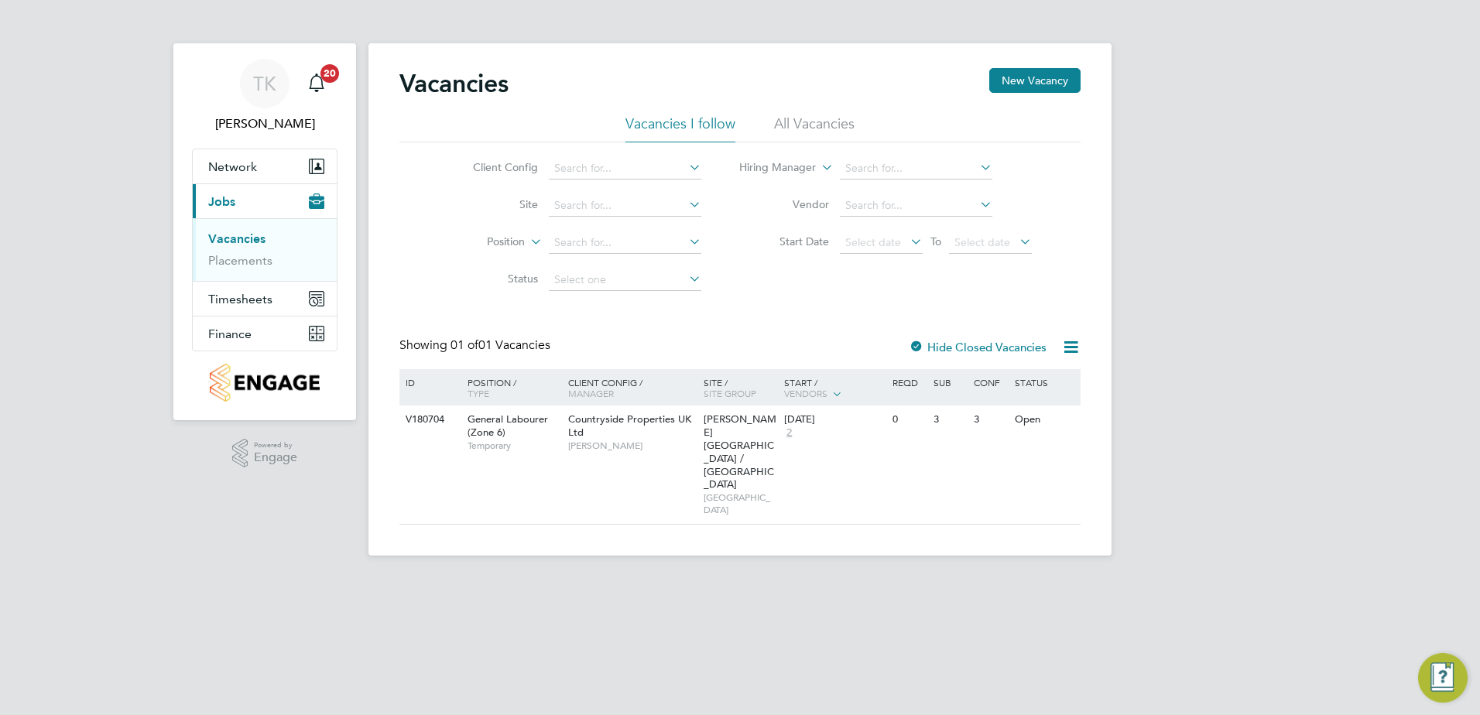
click at [998, 345] on label "Hide Closed Vacancies" at bounding box center [978, 347] width 138 height 15
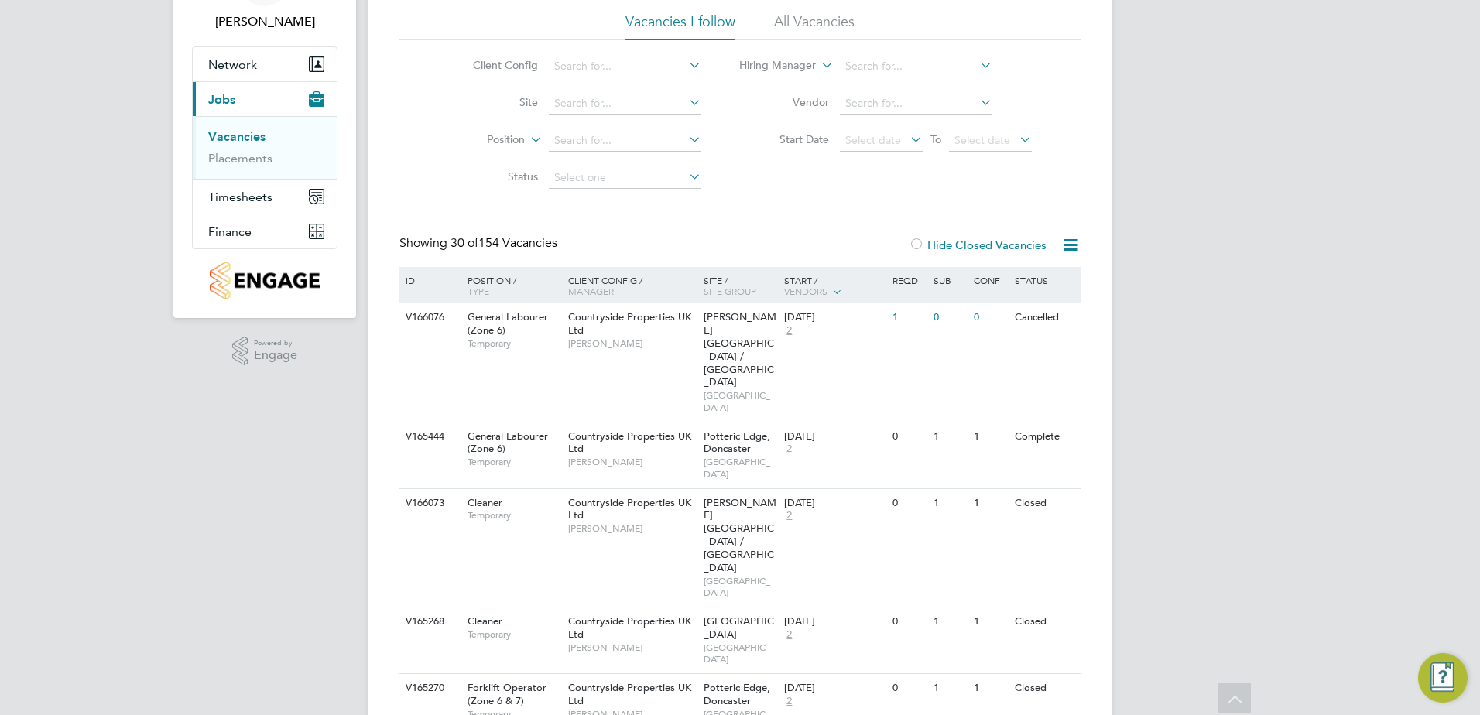
scroll to position [6, 0]
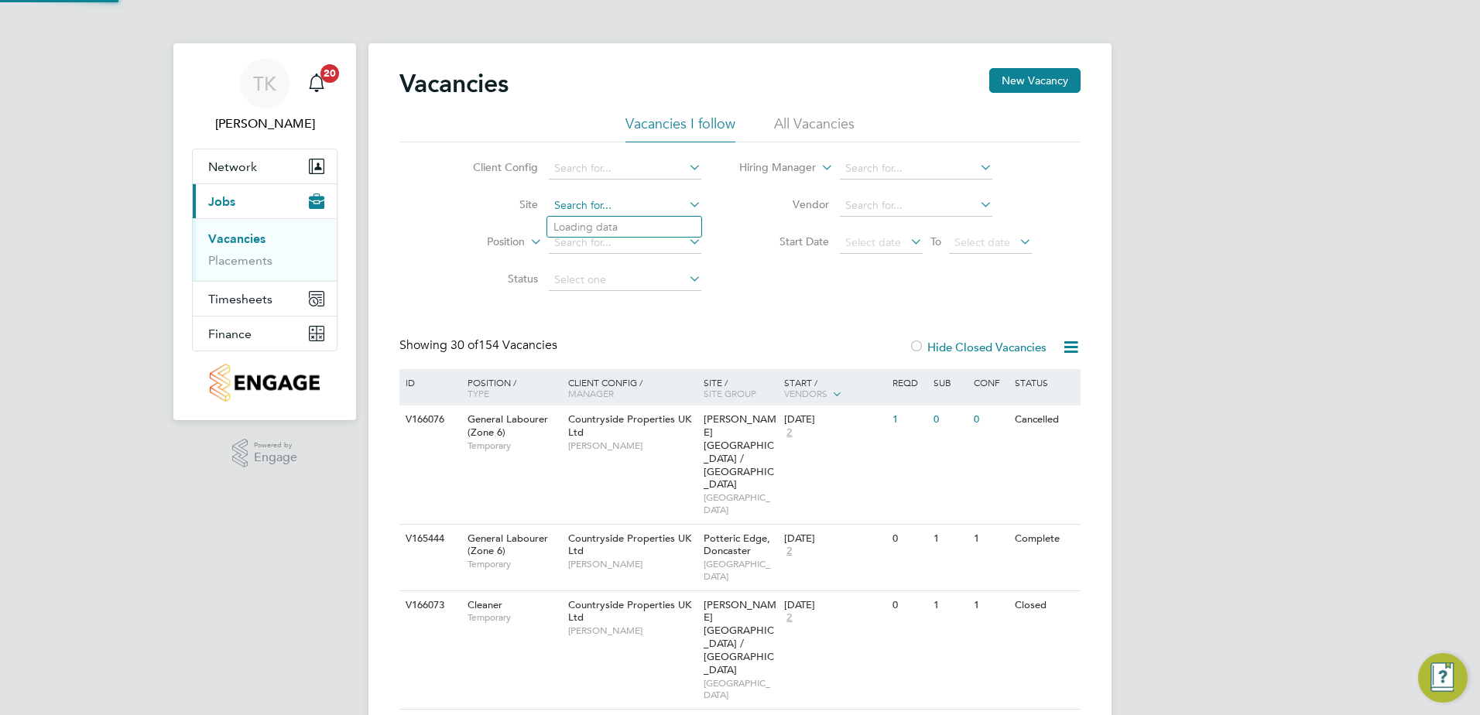
click at [577, 205] on input at bounding box center [625, 206] width 152 height 22
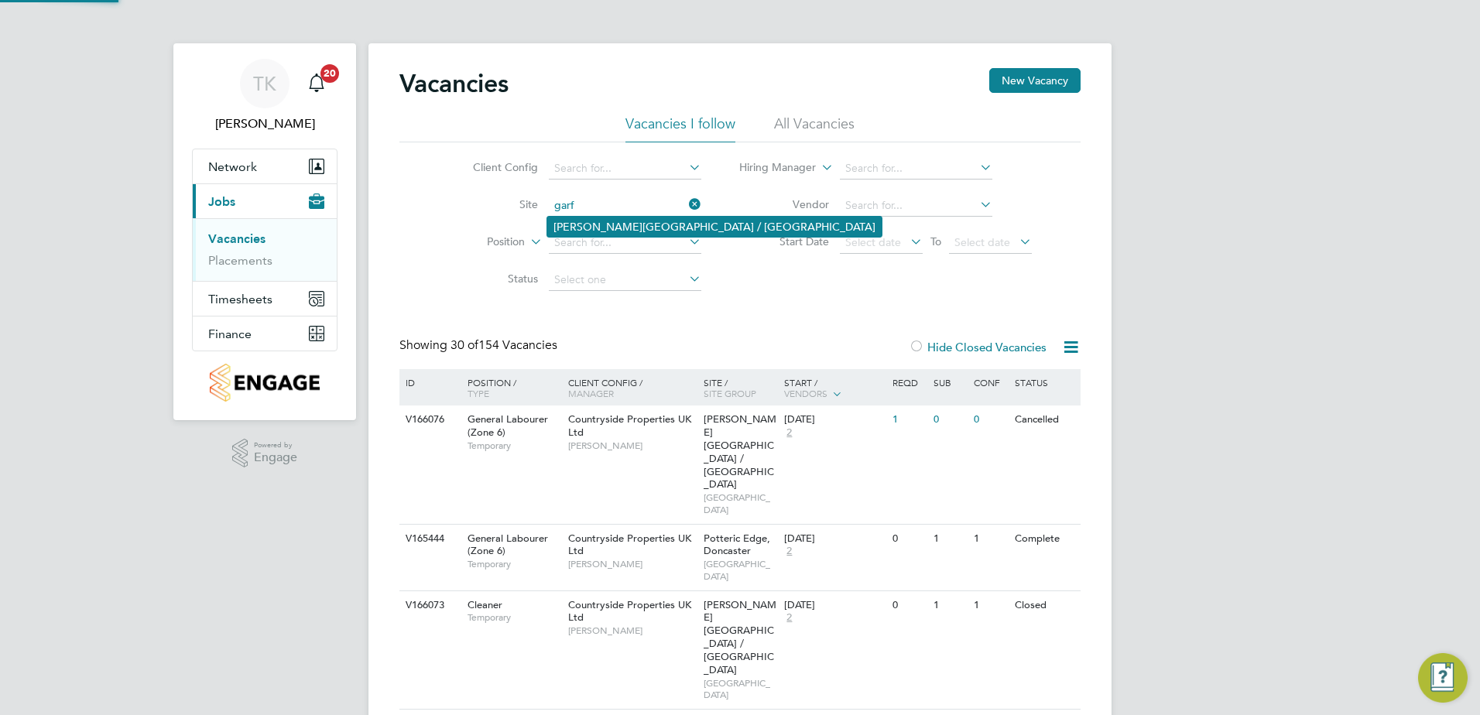
click at [610, 228] on li "[PERSON_NAME][GEOGRAPHIC_DATA] / [GEOGRAPHIC_DATA]" at bounding box center [714, 227] width 334 height 20
type input "[PERSON_NAME][GEOGRAPHIC_DATA] / [GEOGRAPHIC_DATA]"
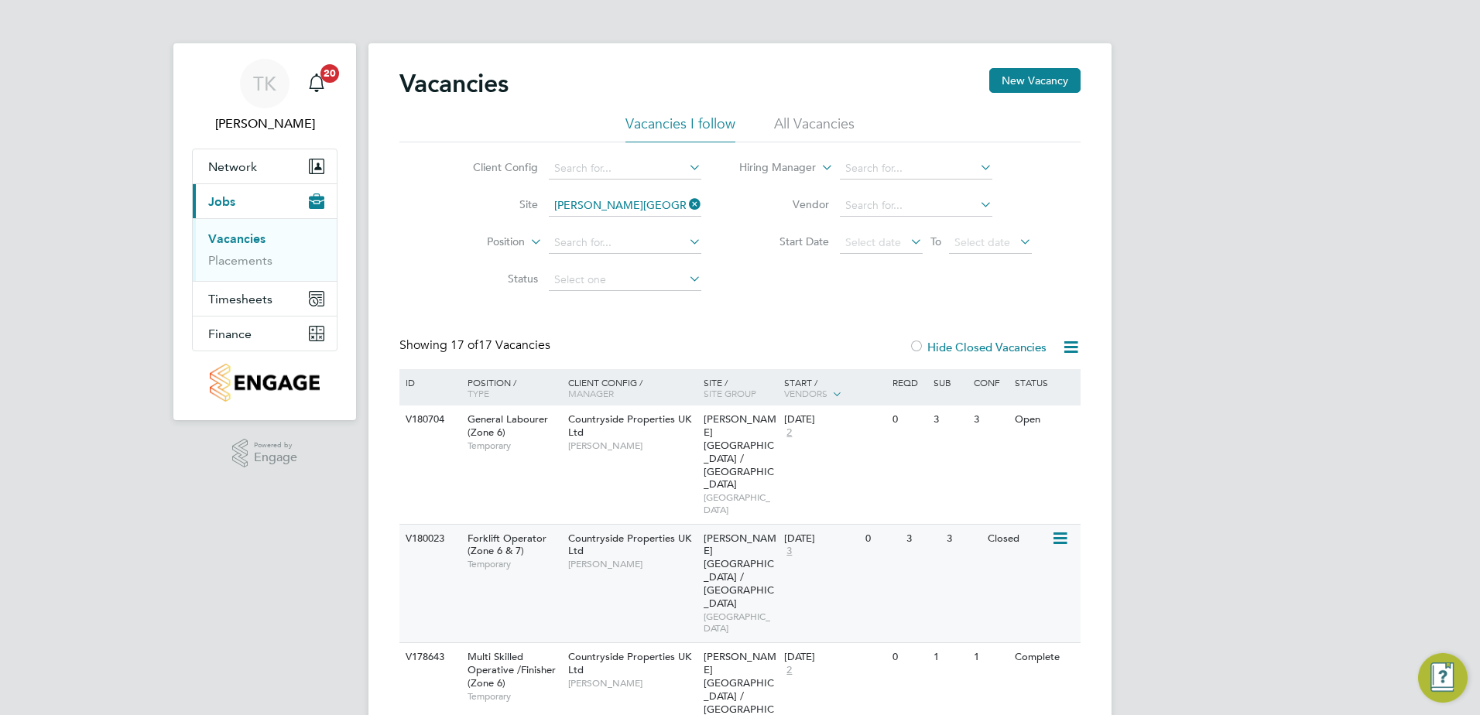
click at [655, 525] on div "Countryside Properties UK Ltd Neil Smith" at bounding box center [631, 551] width 135 height 53
click at [870, 524] on div "V180023 Forklift Operator (Zone 6 & 7) Temporary Countryside Properties UK Ltd …" at bounding box center [739, 583] width 681 height 119
click at [1047, 84] on button "New Vacancy" at bounding box center [1034, 80] width 91 height 25
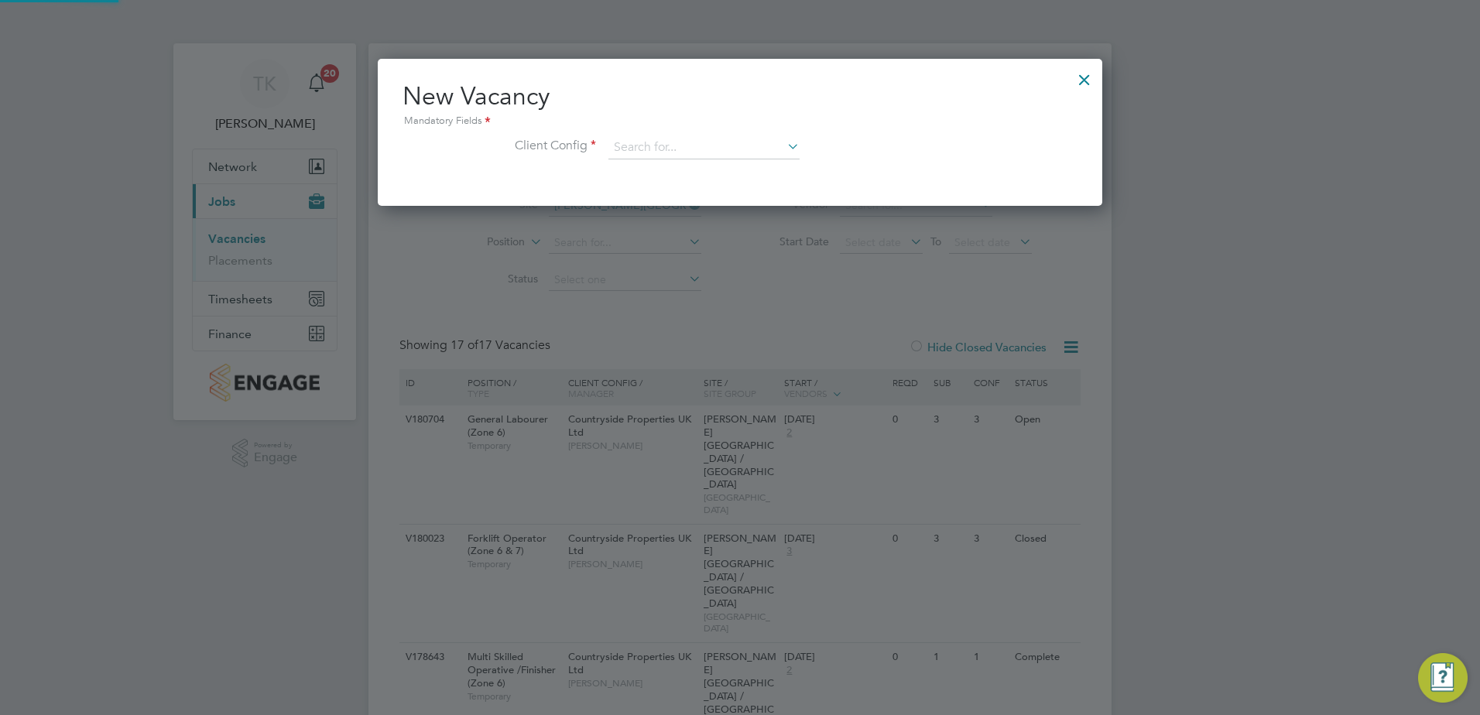
scroll to position [147, 725]
click at [649, 137] on input at bounding box center [703, 147] width 191 height 23
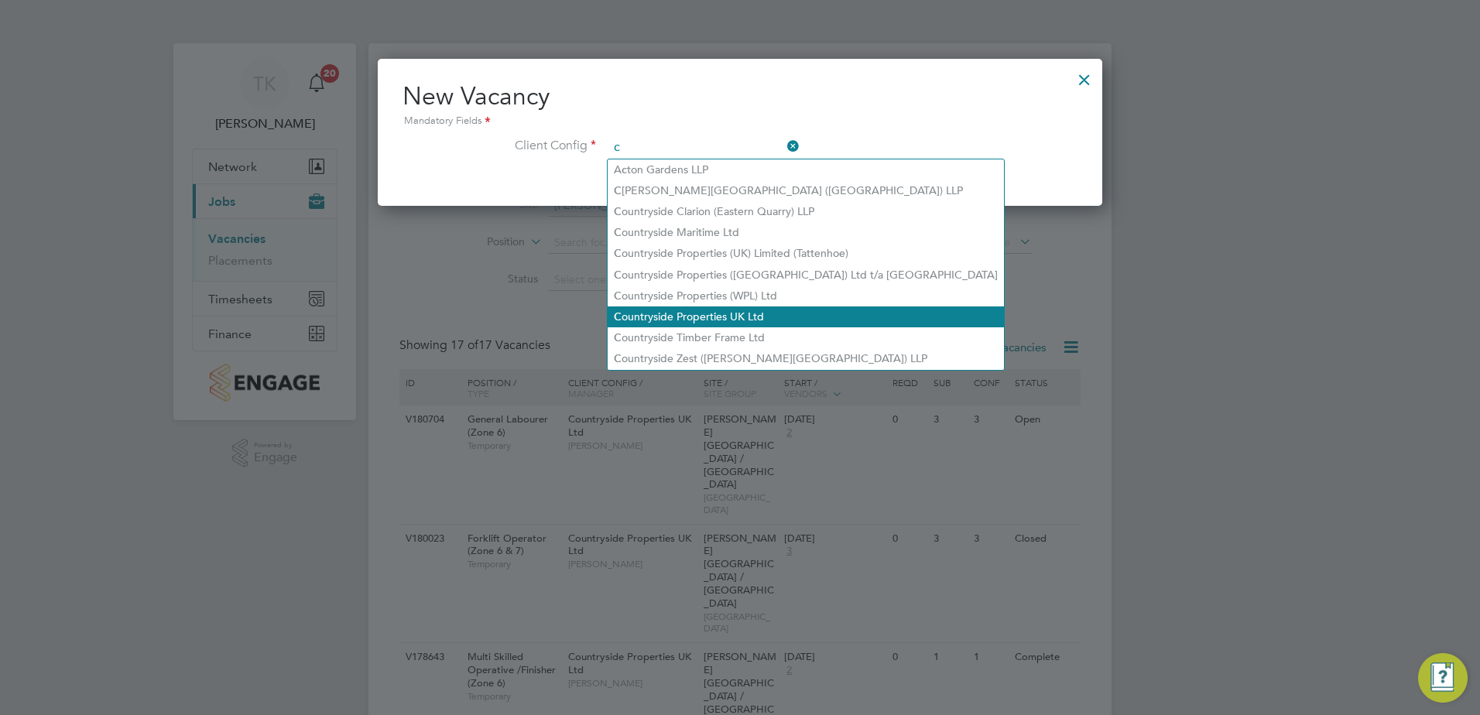
click at [717, 309] on li "C ountryside Properties UK Ltd" at bounding box center [805, 316] width 396 height 21
type input "Countryside Properties UK Ltd"
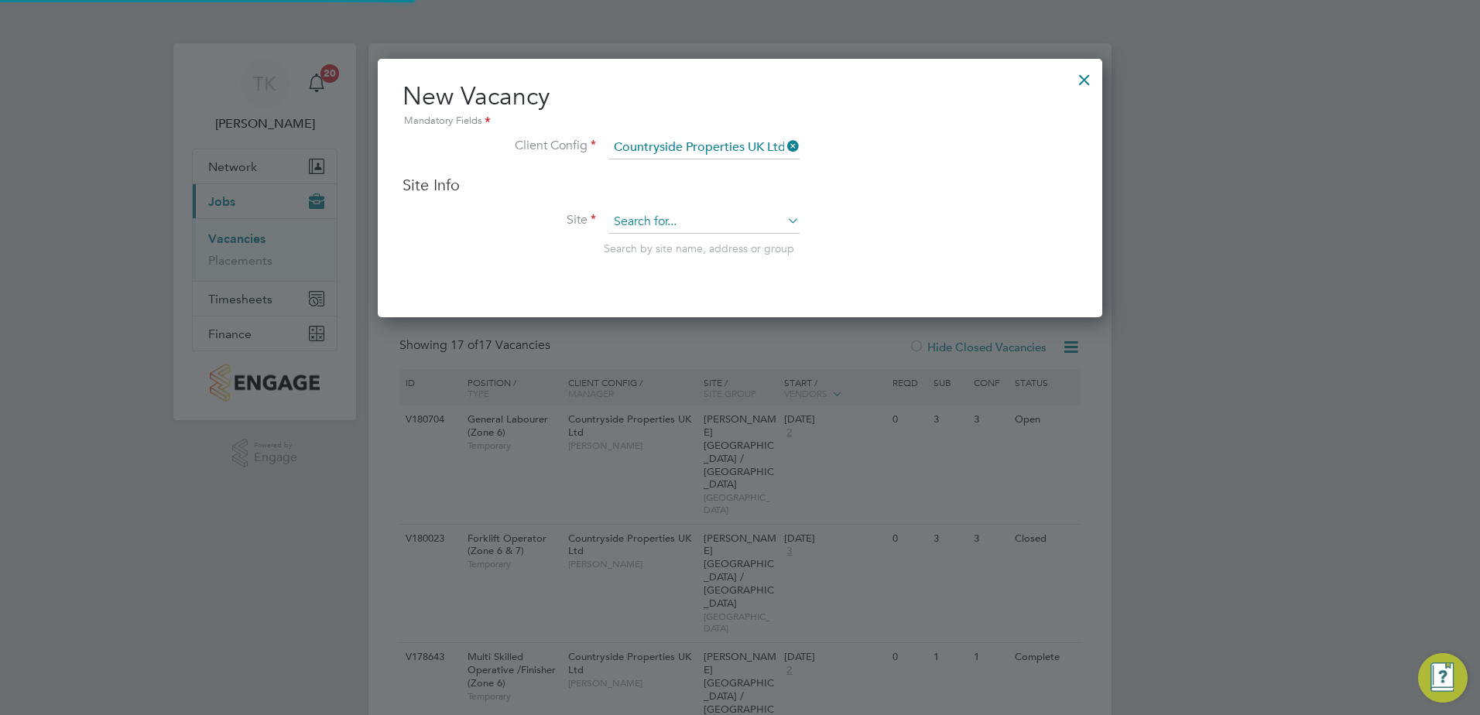
click at [633, 226] on input at bounding box center [703, 221] width 191 height 23
click at [686, 245] on li "Wyn yard A [GEOGRAPHIC_DATA]" at bounding box center [703, 244] width 193 height 21
type input "Wynyard A [GEOGRAPHIC_DATA]"
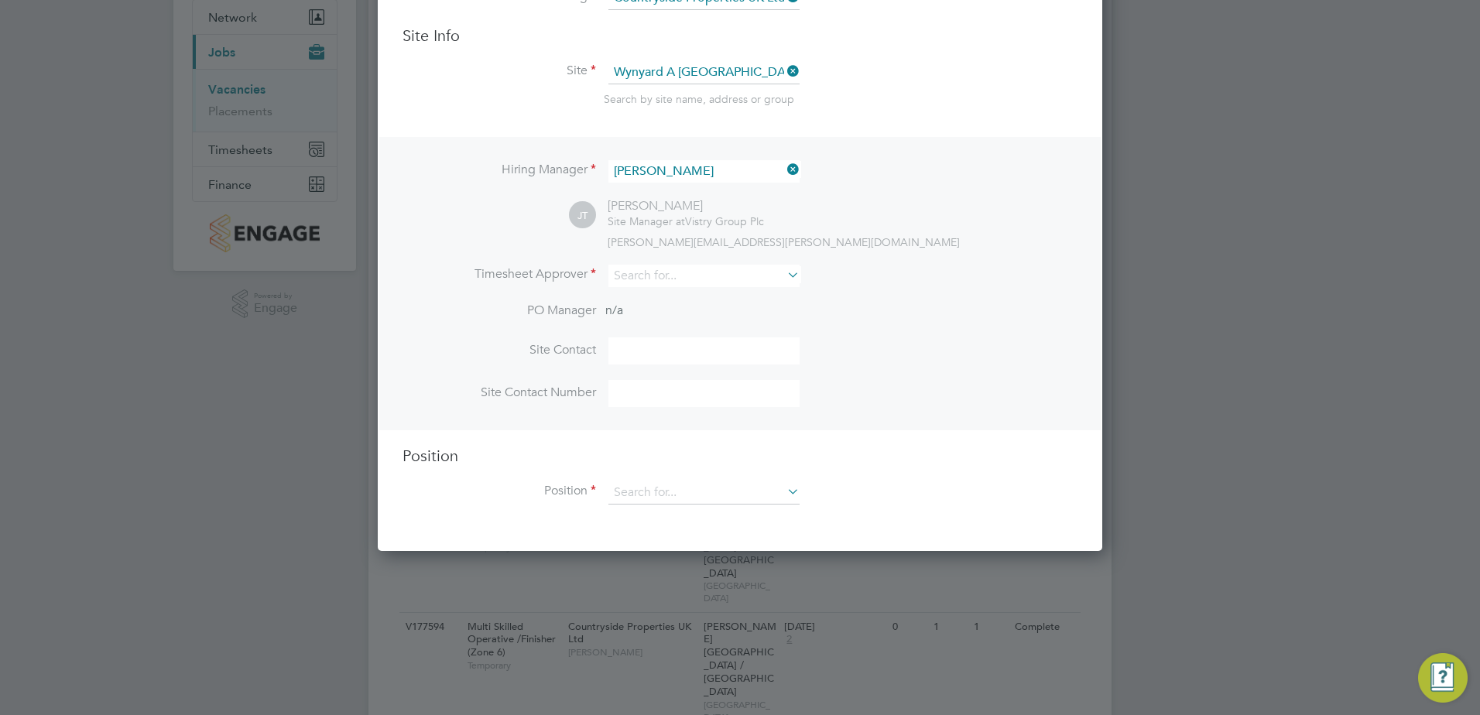
scroll to position [155, 0]
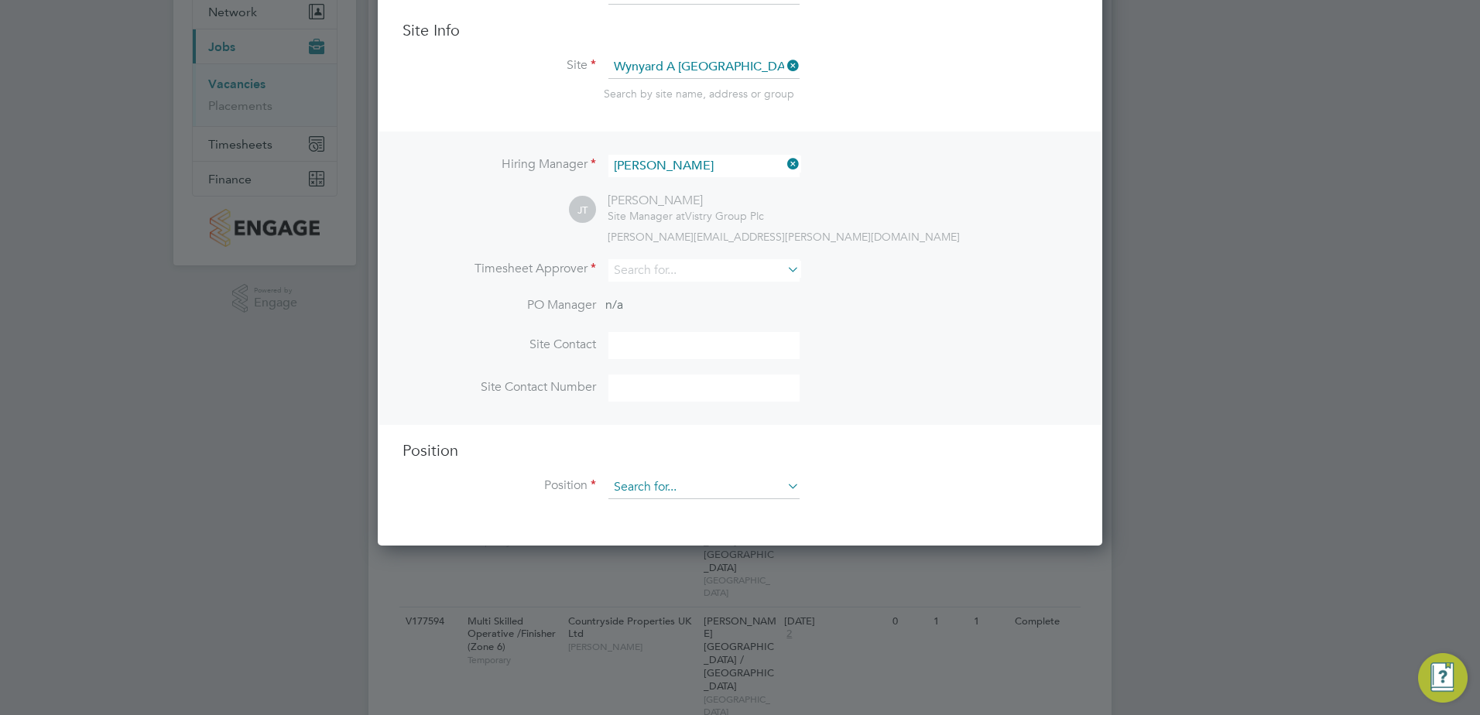
click at [663, 481] on input at bounding box center [703, 487] width 191 height 23
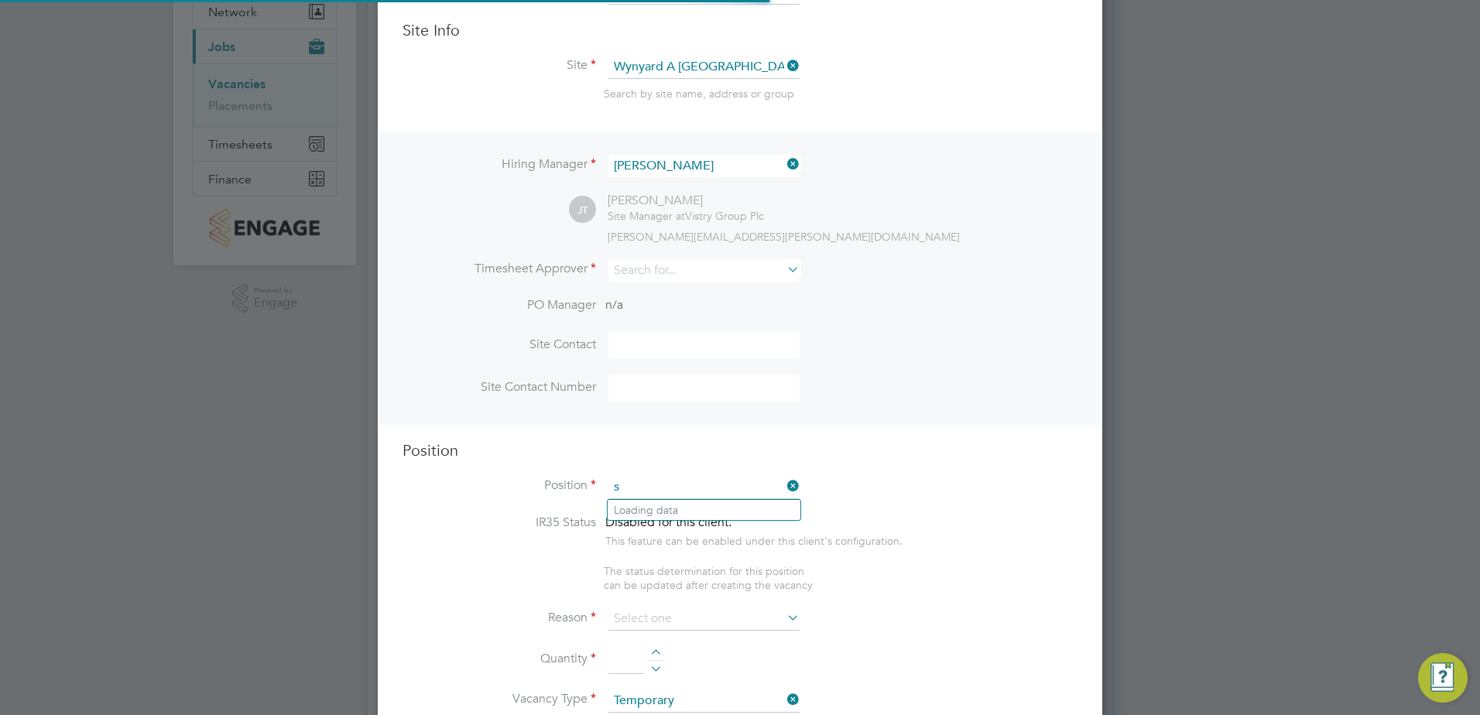
scroll to position [2157, 725]
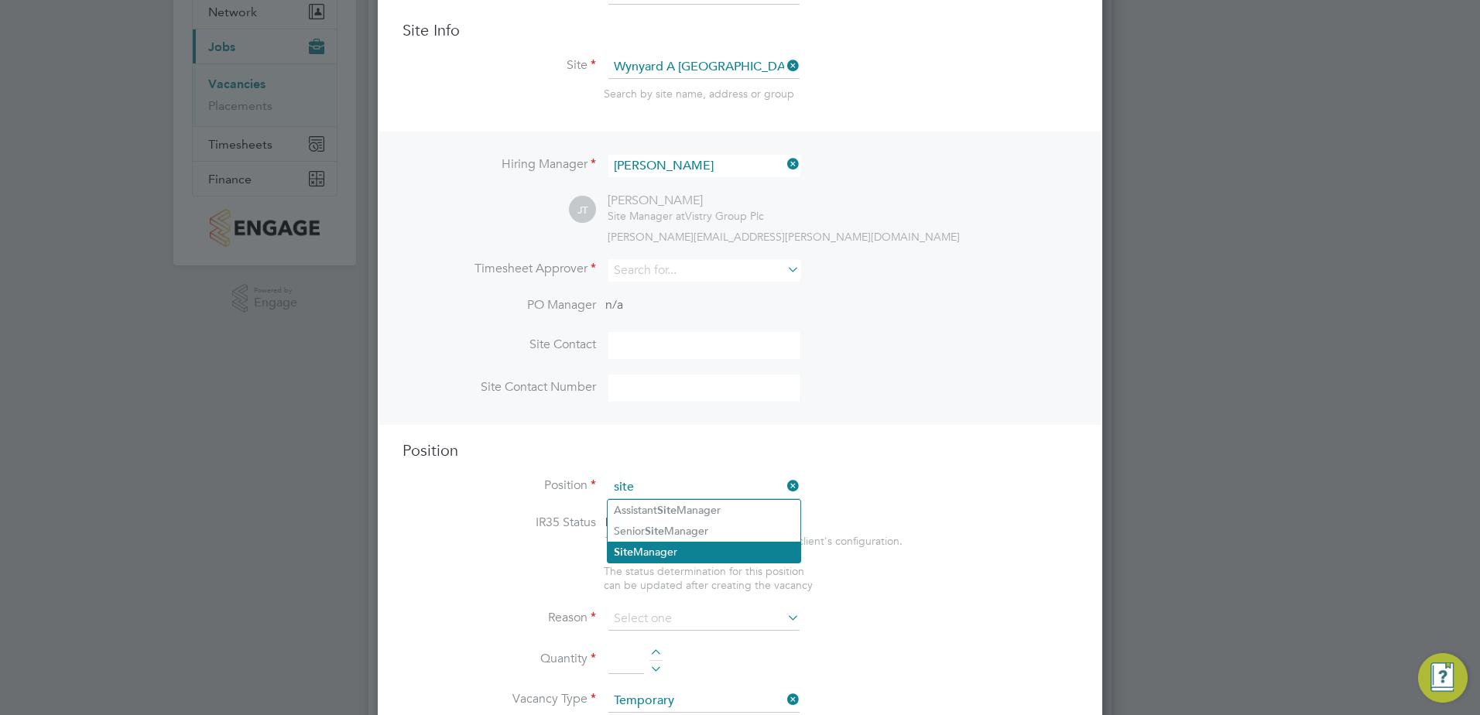
click at [677, 545] on li "Site Manager" at bounding box center [703, 552] width 193 height 21
type input "Site Manager"
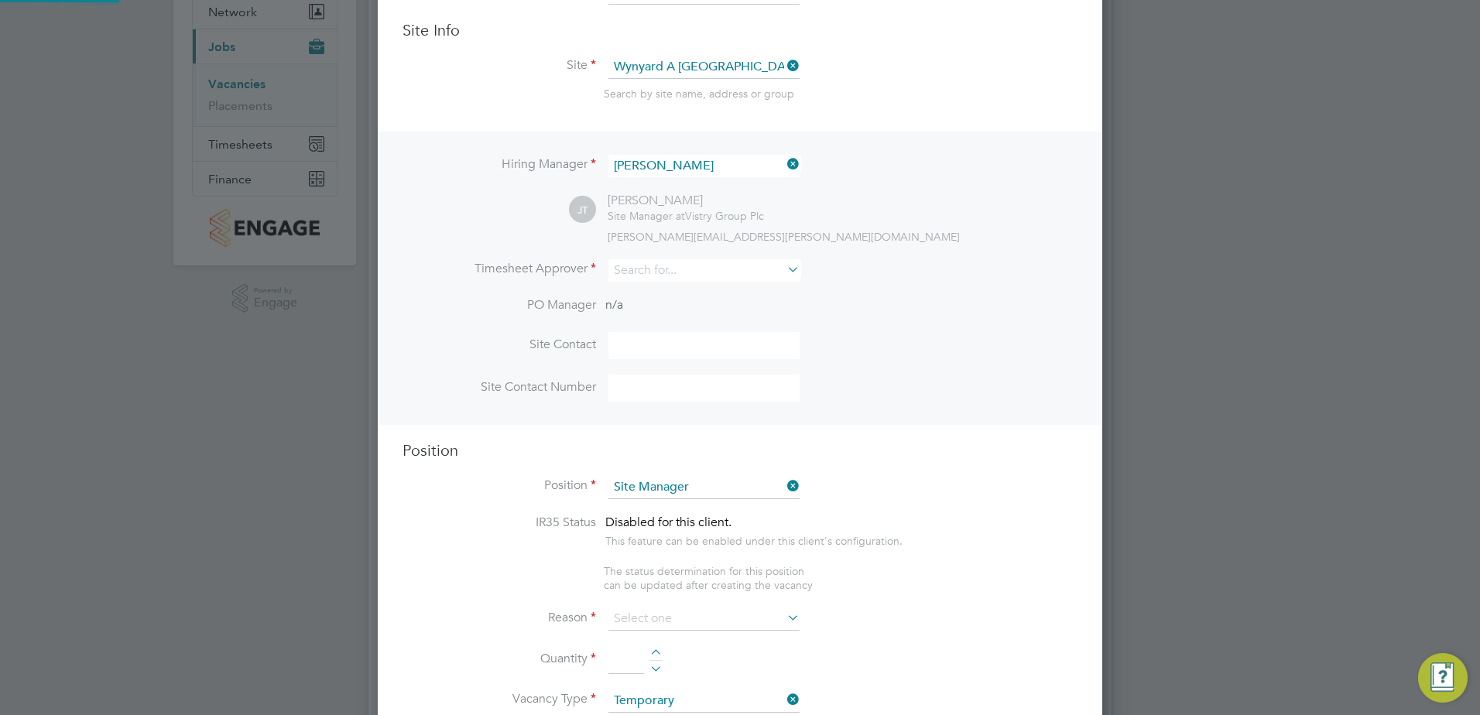
type textarea "• Ensures that works are carried out in accordance with the contract informatio…"
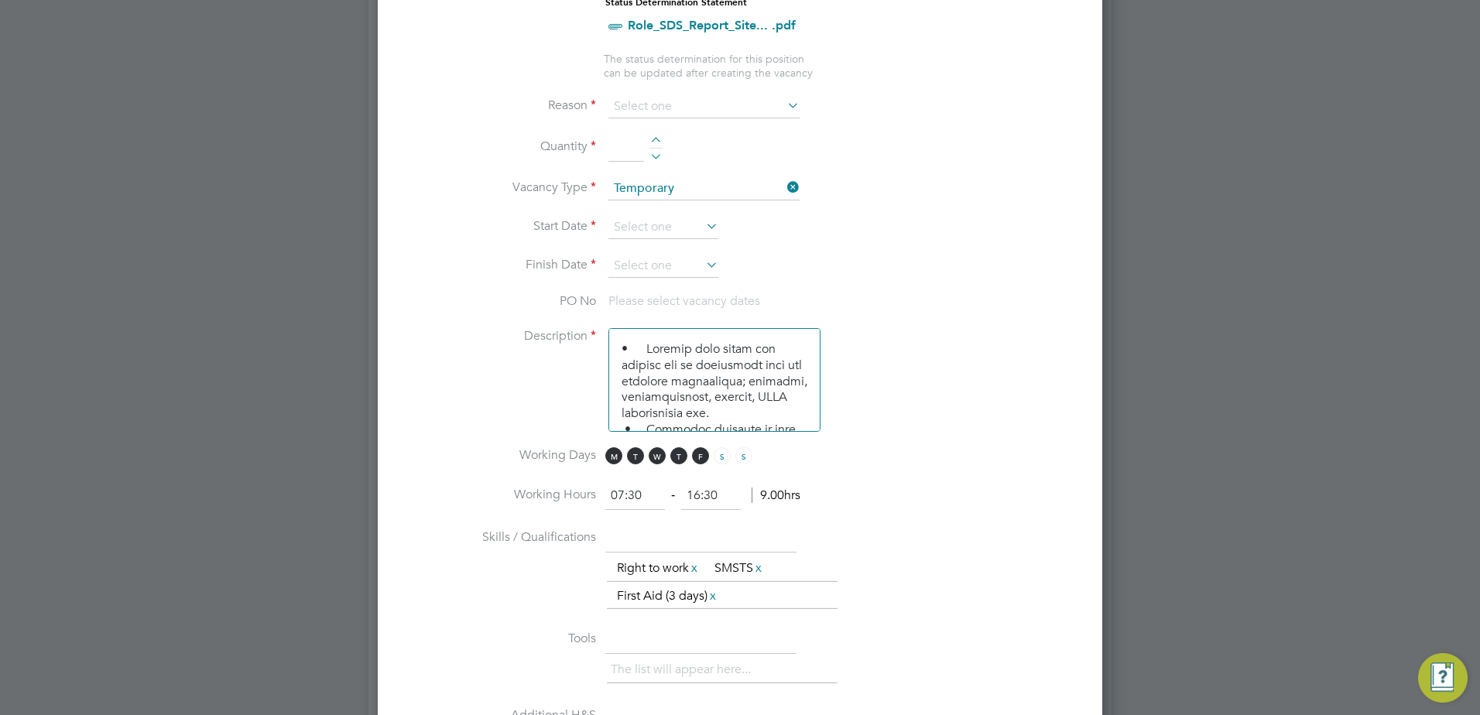
scroll to position [542, 0]
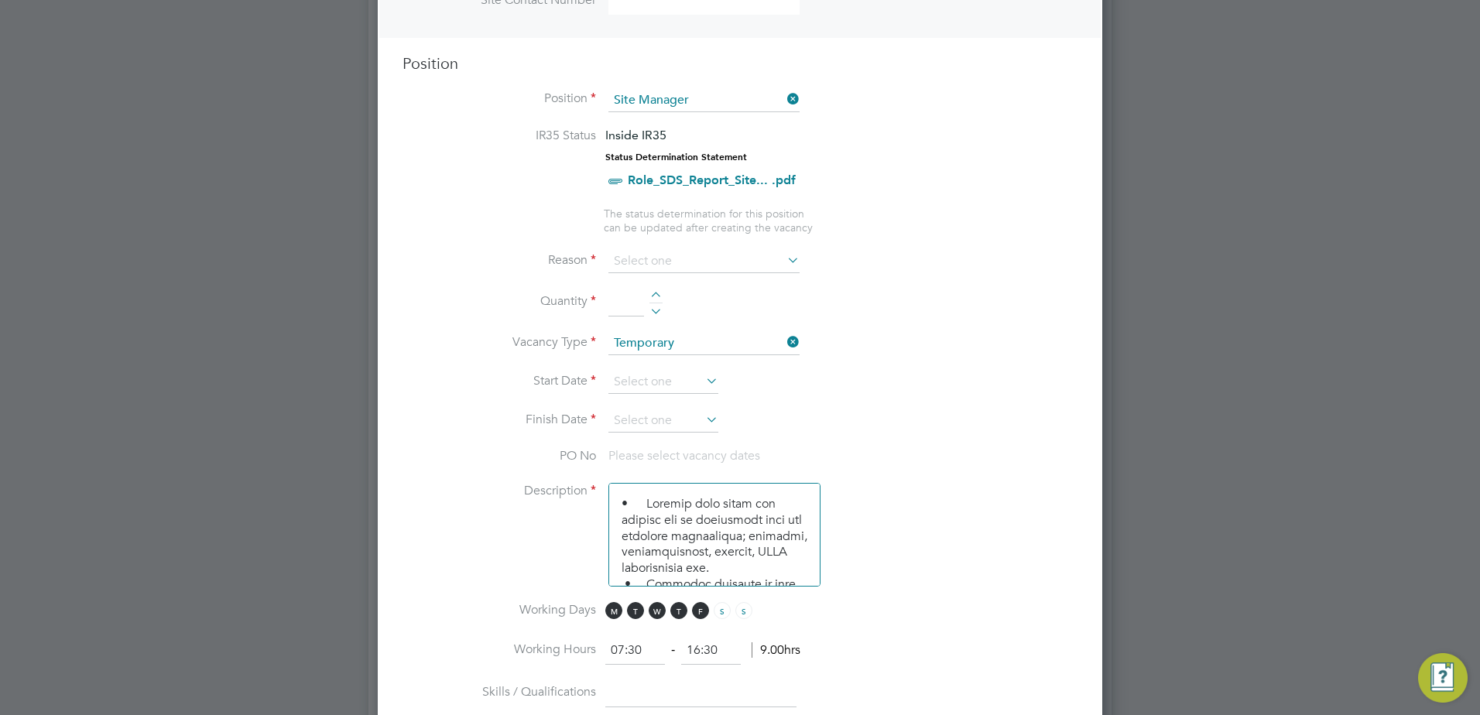
click at [784, 101] on icon at bounding box center [784, 99] width 0 height 22
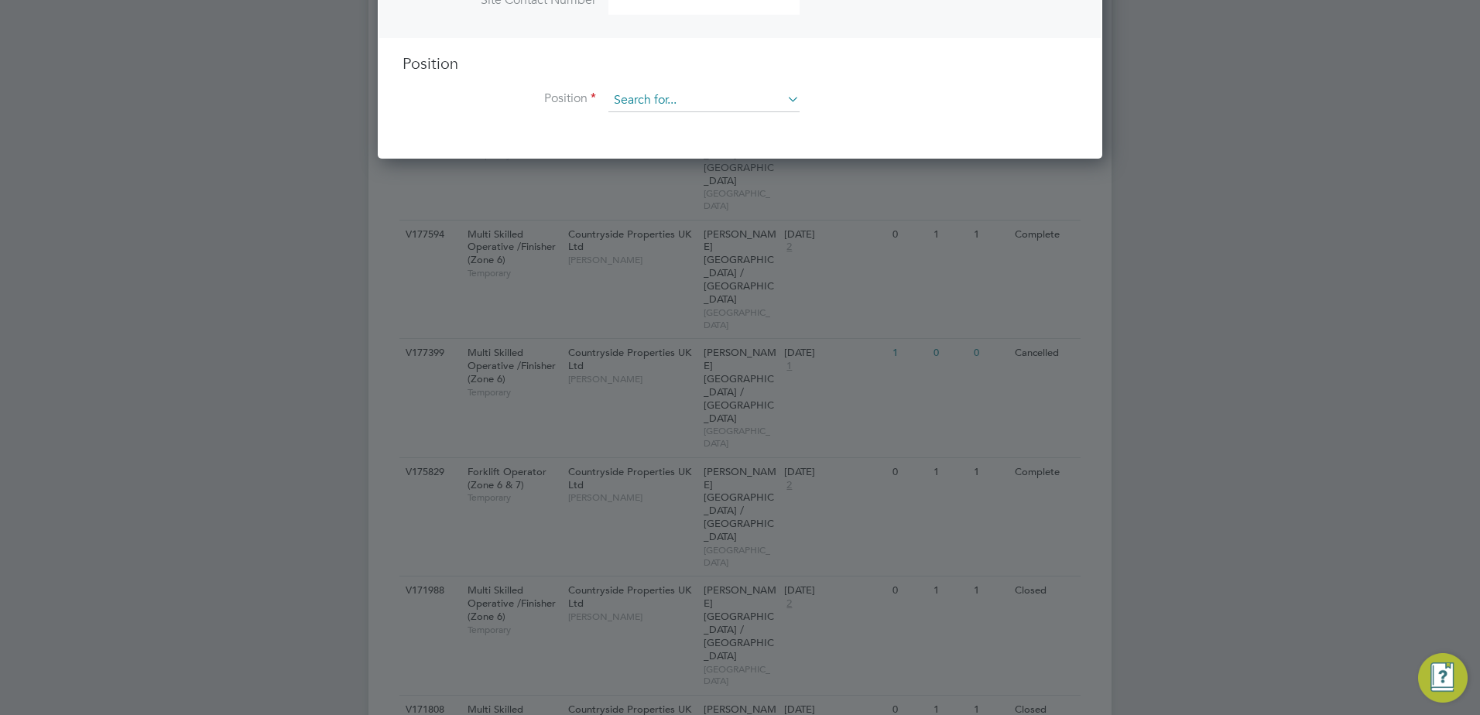
click at [679, 92] on input at bounding box center [703, 100] width 191 height 23
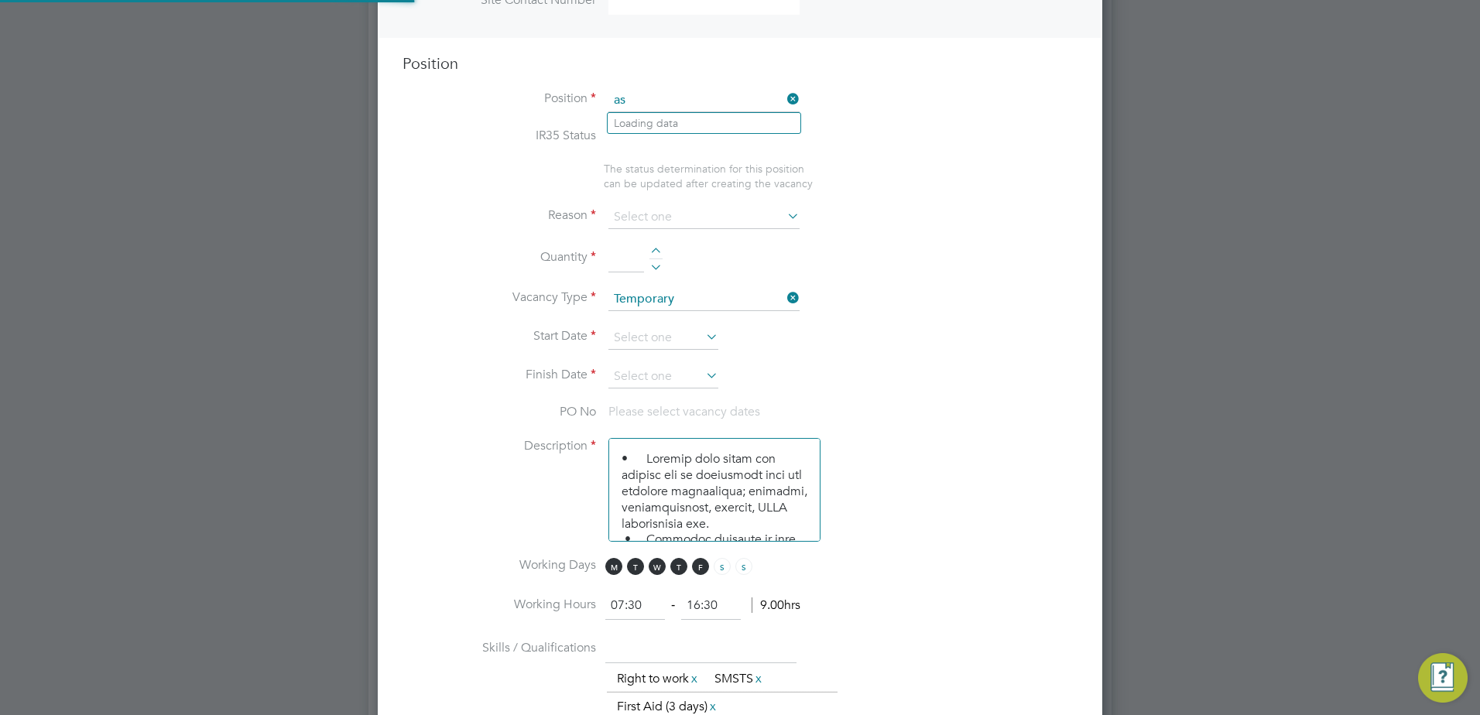
scroll to position [46, 81]
click at [708, 179] on li "Ass istant Site Manager" at bounding box center [703, 186] width 193 height 21
type input "Assistant Site Manager"
type textarea "• Supervises and ensures that all construction work under their control is buil…"
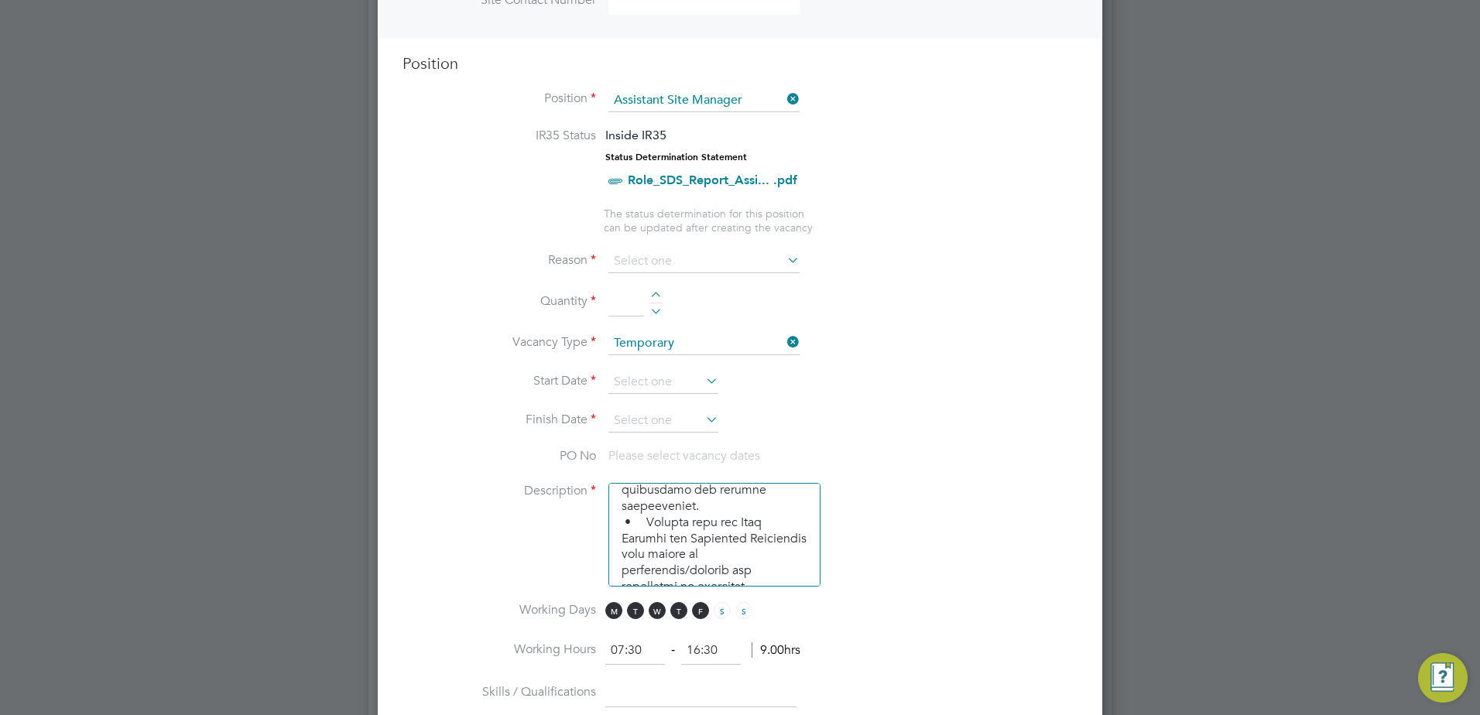
scroll to position [387, 0]
click at [919, 498] on li "Description" at bounding box center [739, 542] width 675 height 119
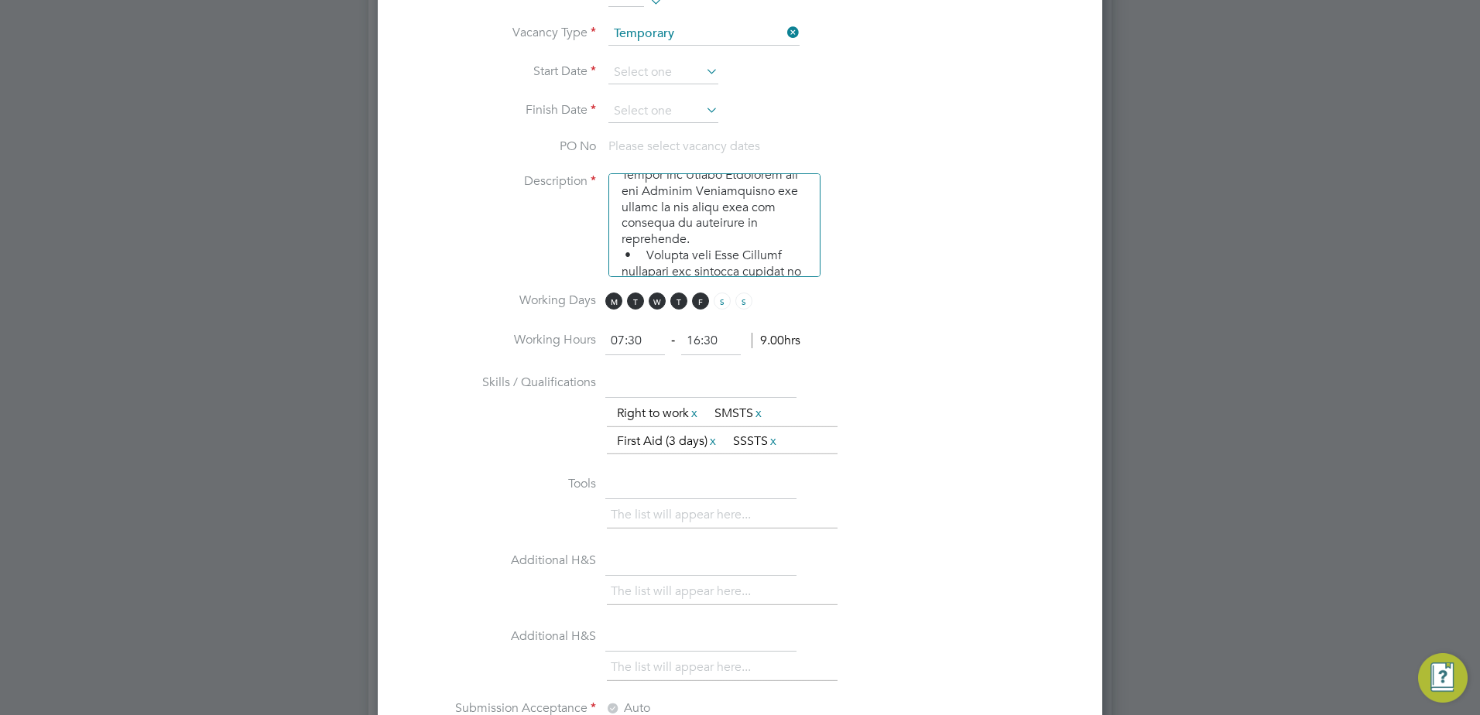
click at [820, 440] on ul "The list will appear here... Right to work x SMSTS x First Aid (3 days) x SSSTS…" at bounding box center [722, 428] width 231 height 56
click at [811, 440] on ul "The list will appear here... Right to work x SMSTS x First Aid (3 days) x SSSTS…" at bounding box center [722, 428] width 231 height 56
click at [652, 385] on input "text" at bounding box center [700, 385] width 191 height 28
drag, startPoint x: 693, startPoint y: 385, endPoint x: 642, endPoint y: 378, distance: 50.8
click at [644, 376] on input "Scaffold inspection and arwreness, temp works coordinator" at bounding box center [700, 385] width 191 height 28
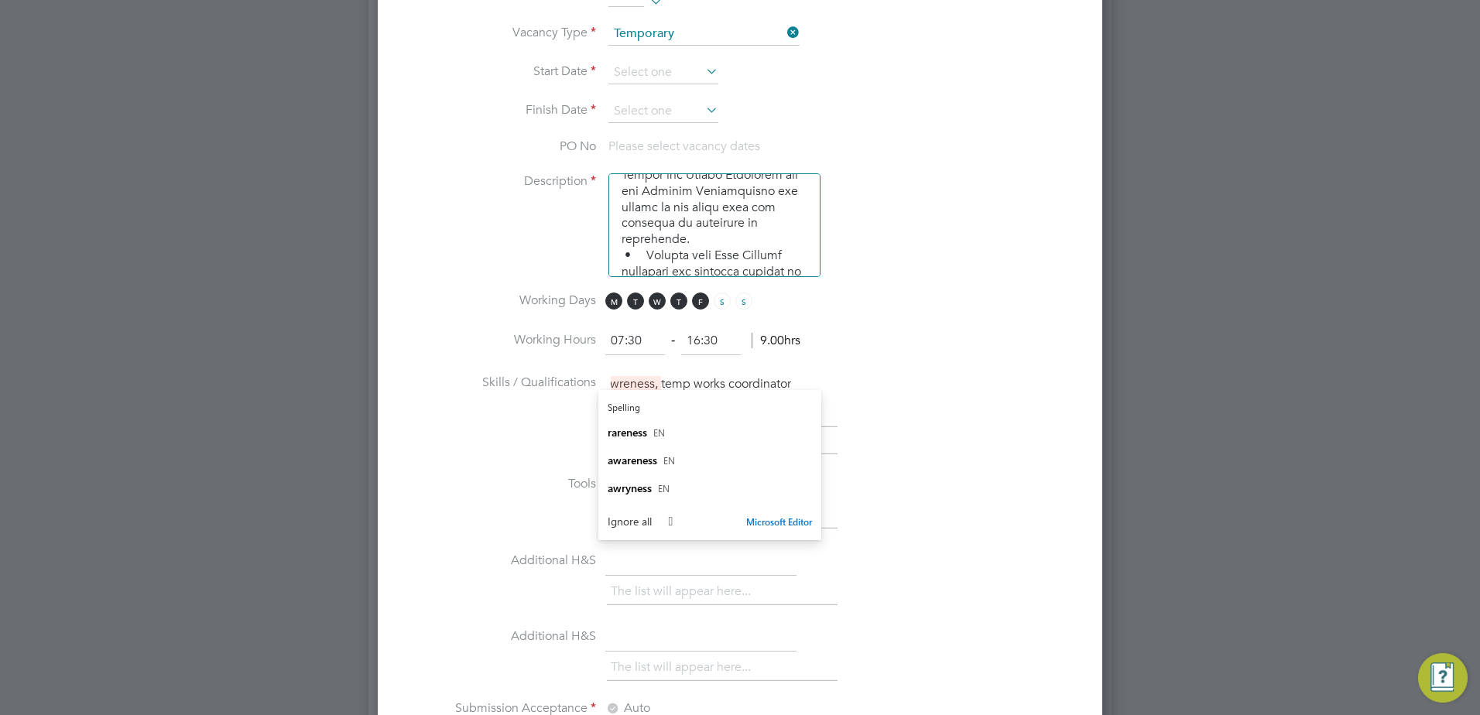
type input "Scaffold inspection and arwreness, temp works coordinator"
click at [905, 445] on div "The list will appear here... Right to work x SMSTS x First Aid (3 days) x SSSTS…" at bounding box center [842, 428] width 471 height 56
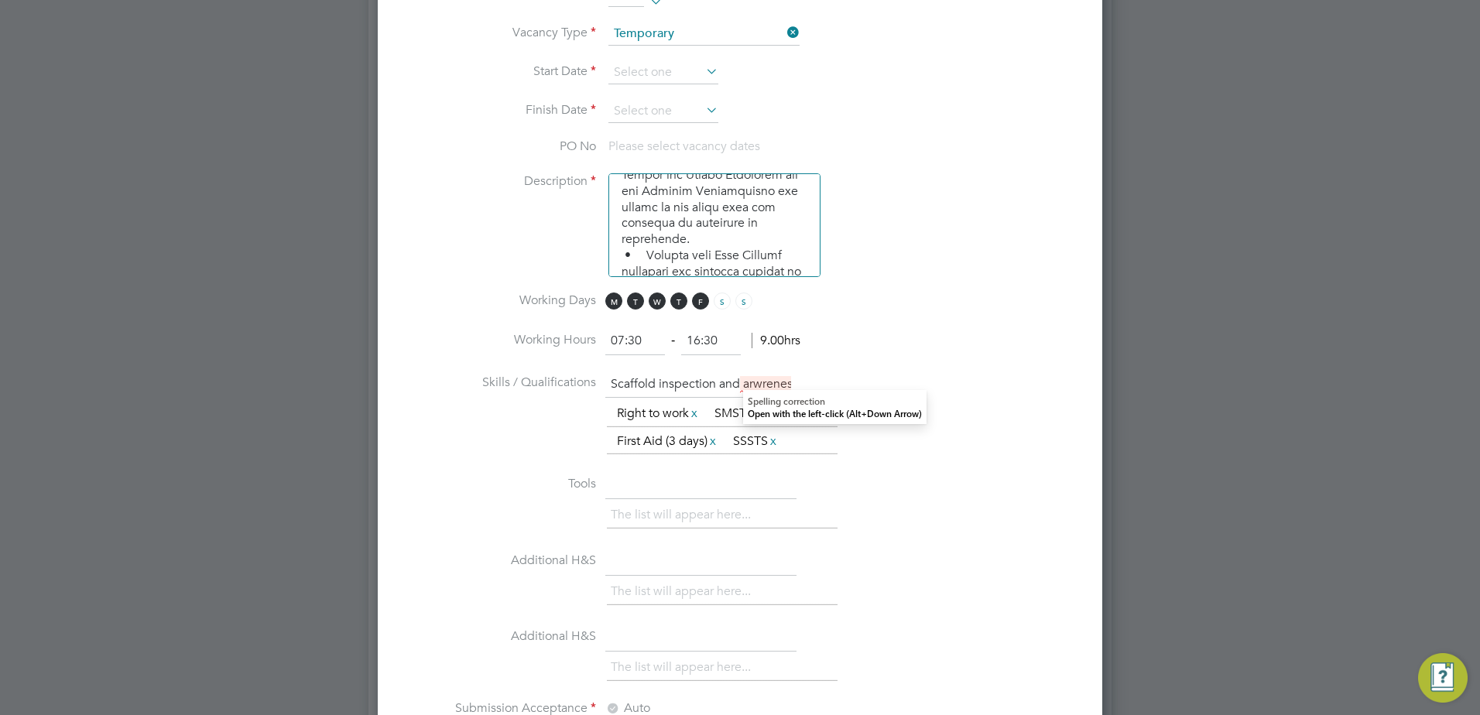
drag, startPoint x: 772, startPoint y: 385, endPoint x: 755, endPoint y: 380, distance: 18.4
click at [755, 380] on input "Scaffold inspection and arwreness, temp works coordinator" at bounding box center [700, 385] width 191 height 28
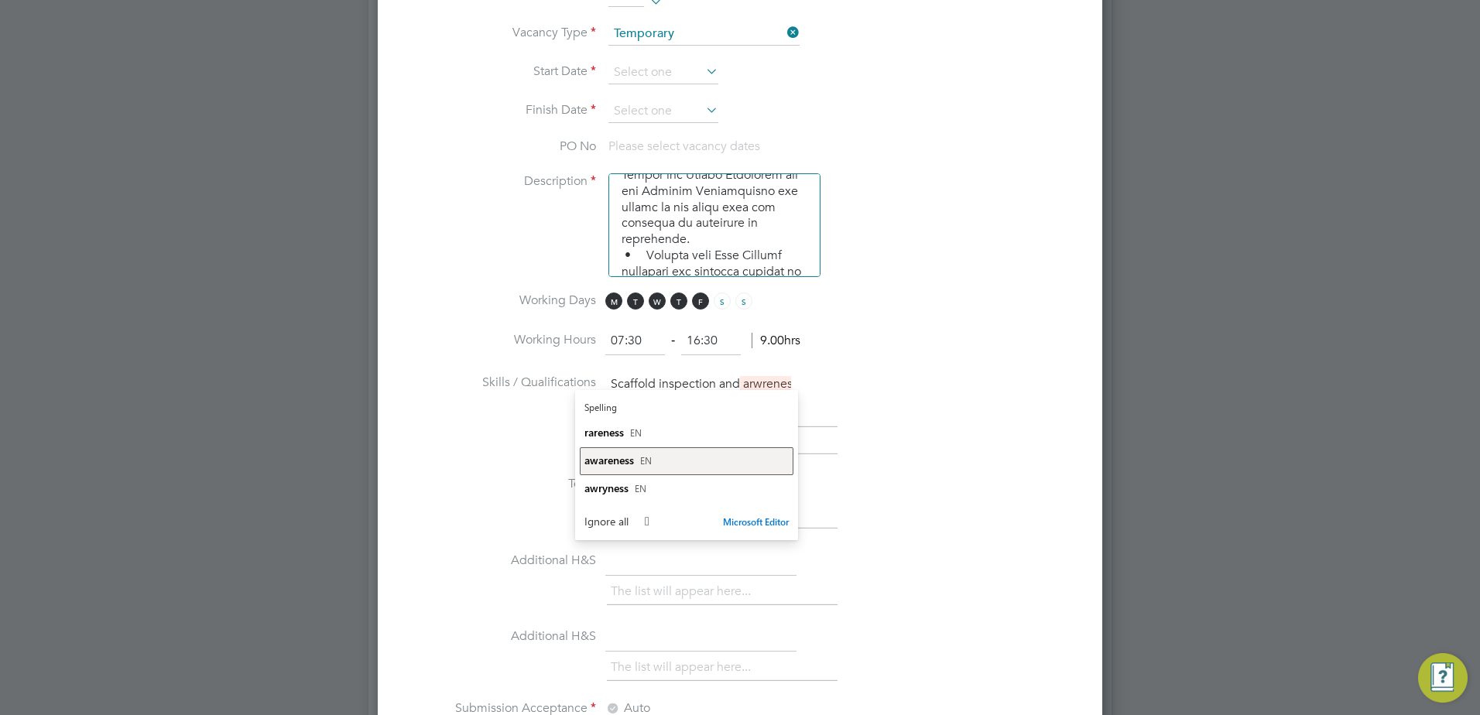
click at [620, 460] on span "awareness" at bounding box center [609, 460] width 50 height 15
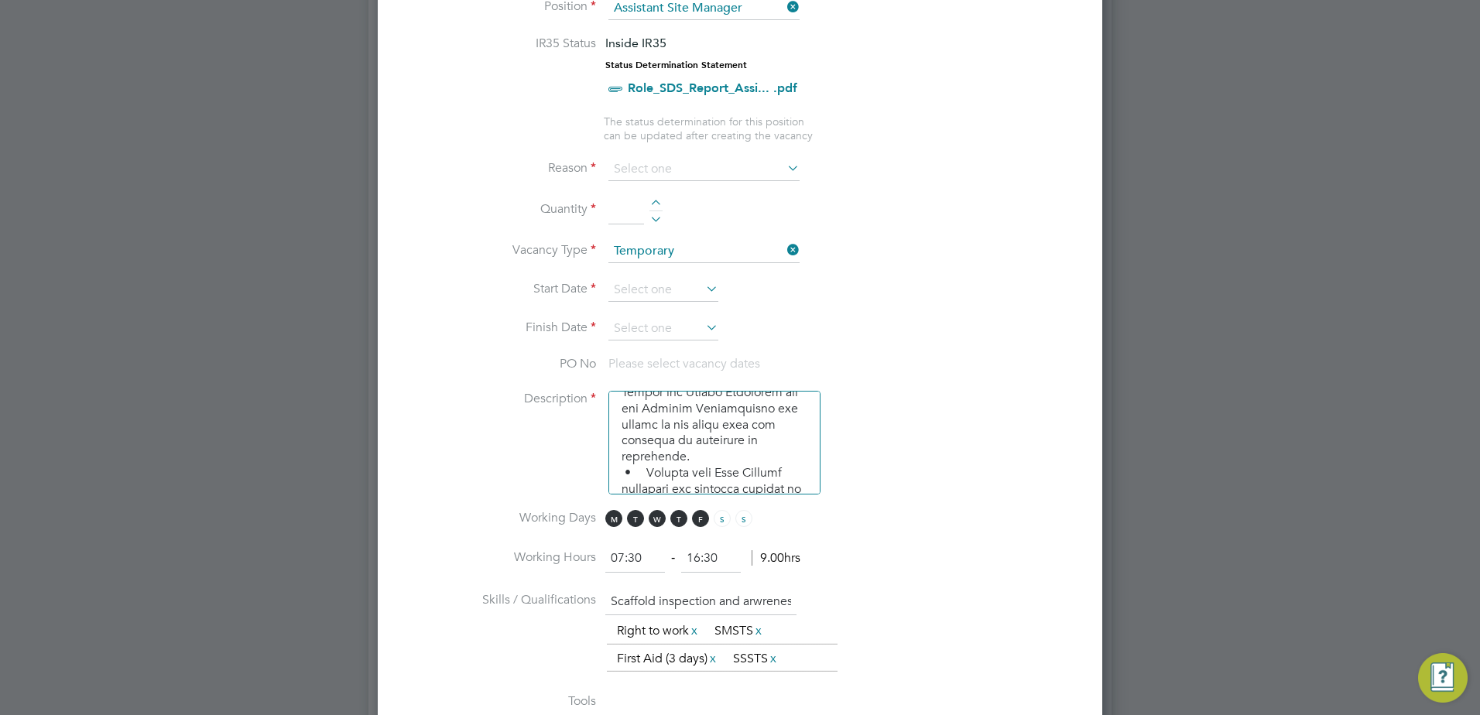
scroll to position [619, 0]
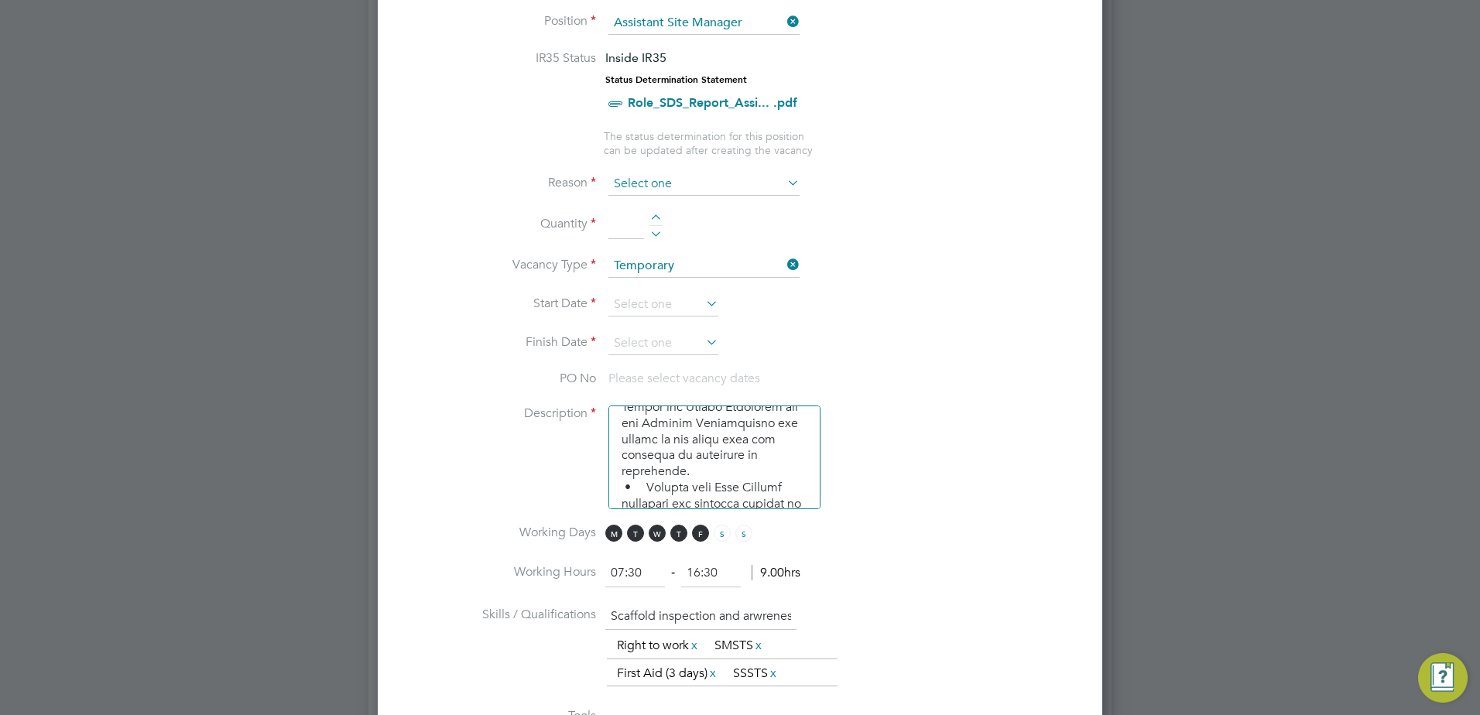
click at [683, 184] on input at bounding box center [703, 184] width 191 height 23
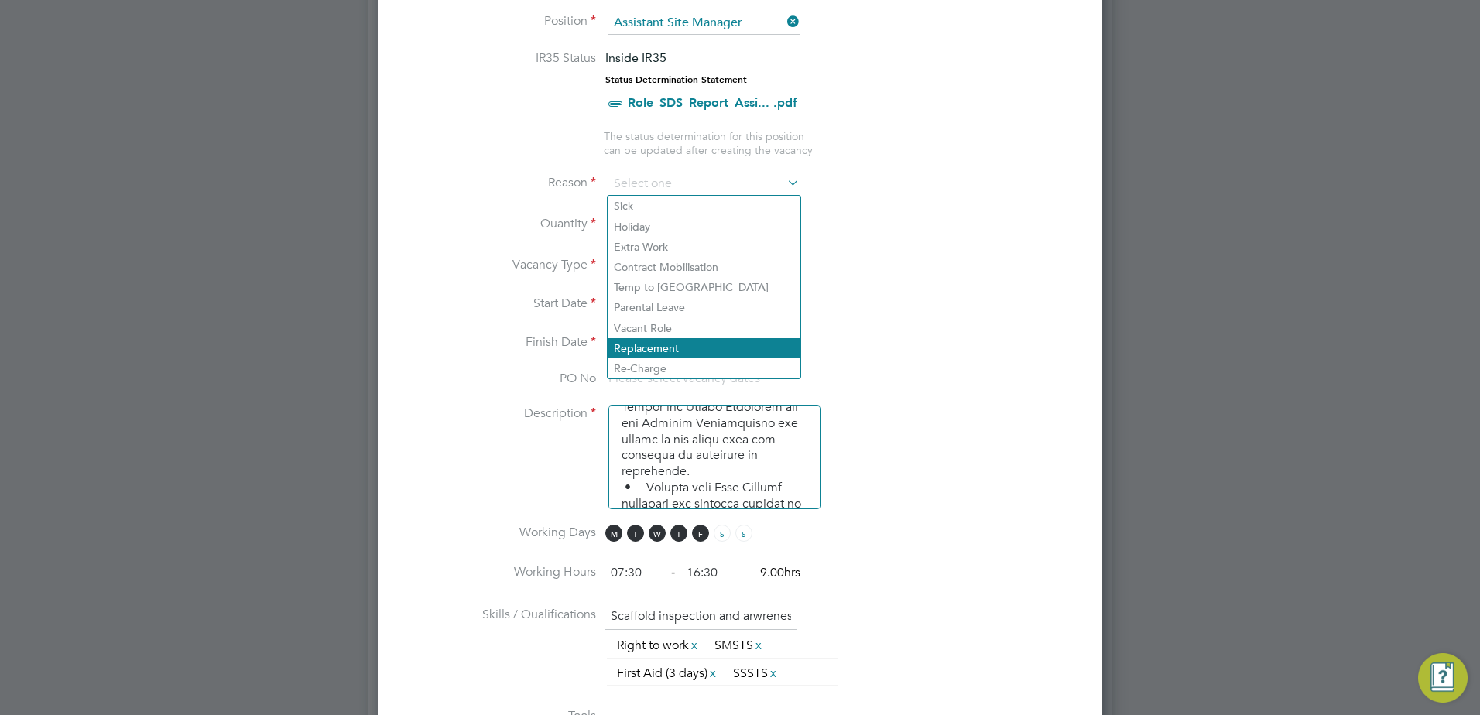
click at [670, 343] on li "Replacement" at bounding box center [703, 348] width 193 height 20
type input "Replacement"
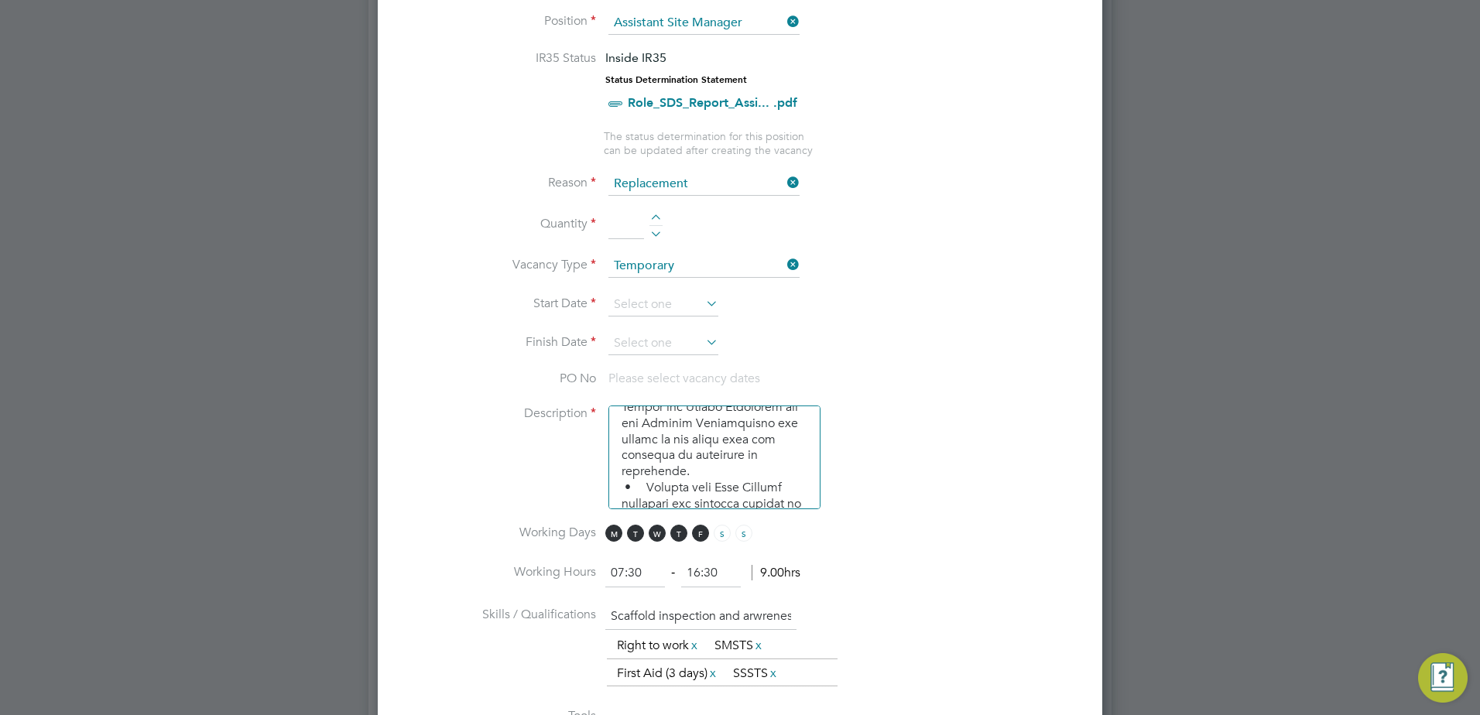
click at [628, 220] on input at bounding box center [626, 225] width 36 height 28
type input "1"
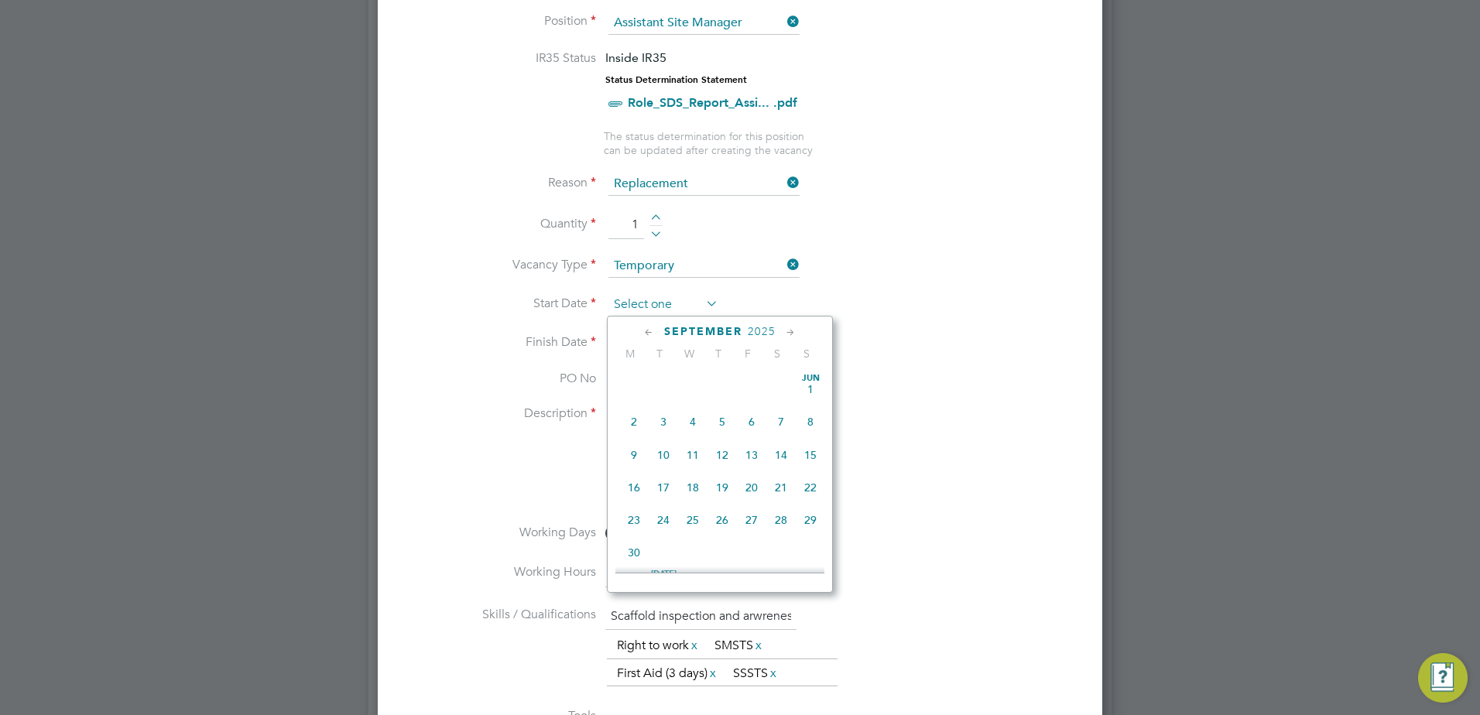
click at [618, 303] on input at bounding box center [663, 304] width 110 height 23
click at [665, 454] on span "30" at bounding box center [663, 439] width 29 height 29
type input "30 Sep 2025"
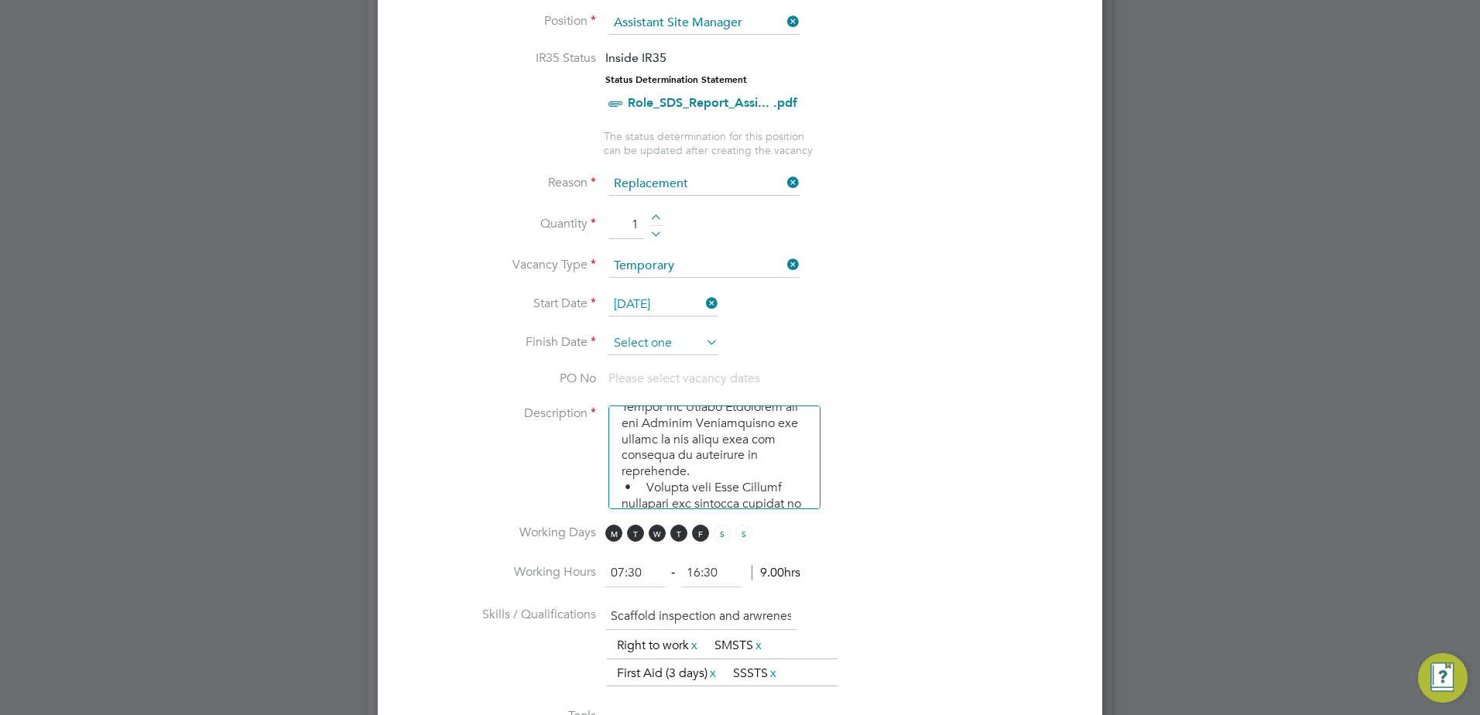
click at [670, 349] on input at bounding box center [663, 343] width 110 height 23
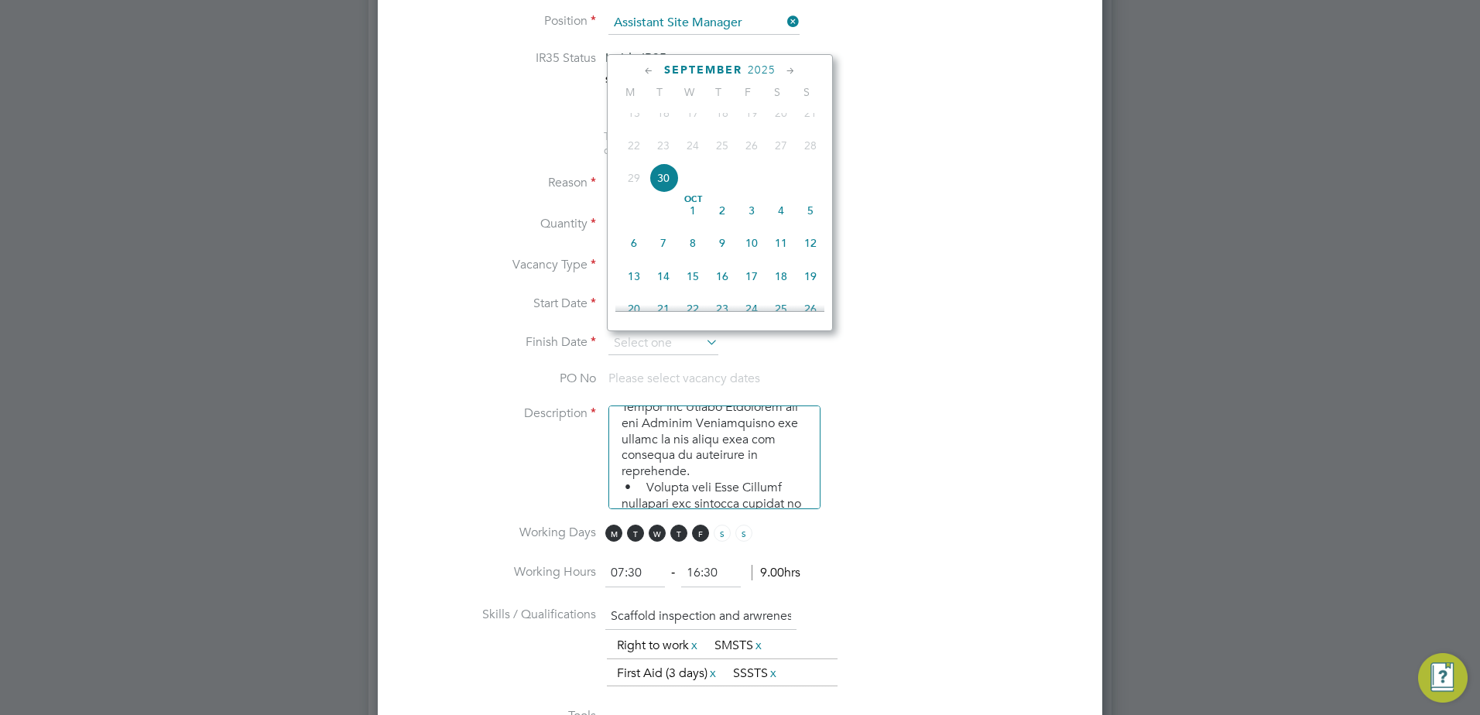
click at [793, 74] on icon at bounding box center [790, 71] width 15 height 17
click at [697, 249] on span "31" at bounding box center [692, 234] width 29 height 29
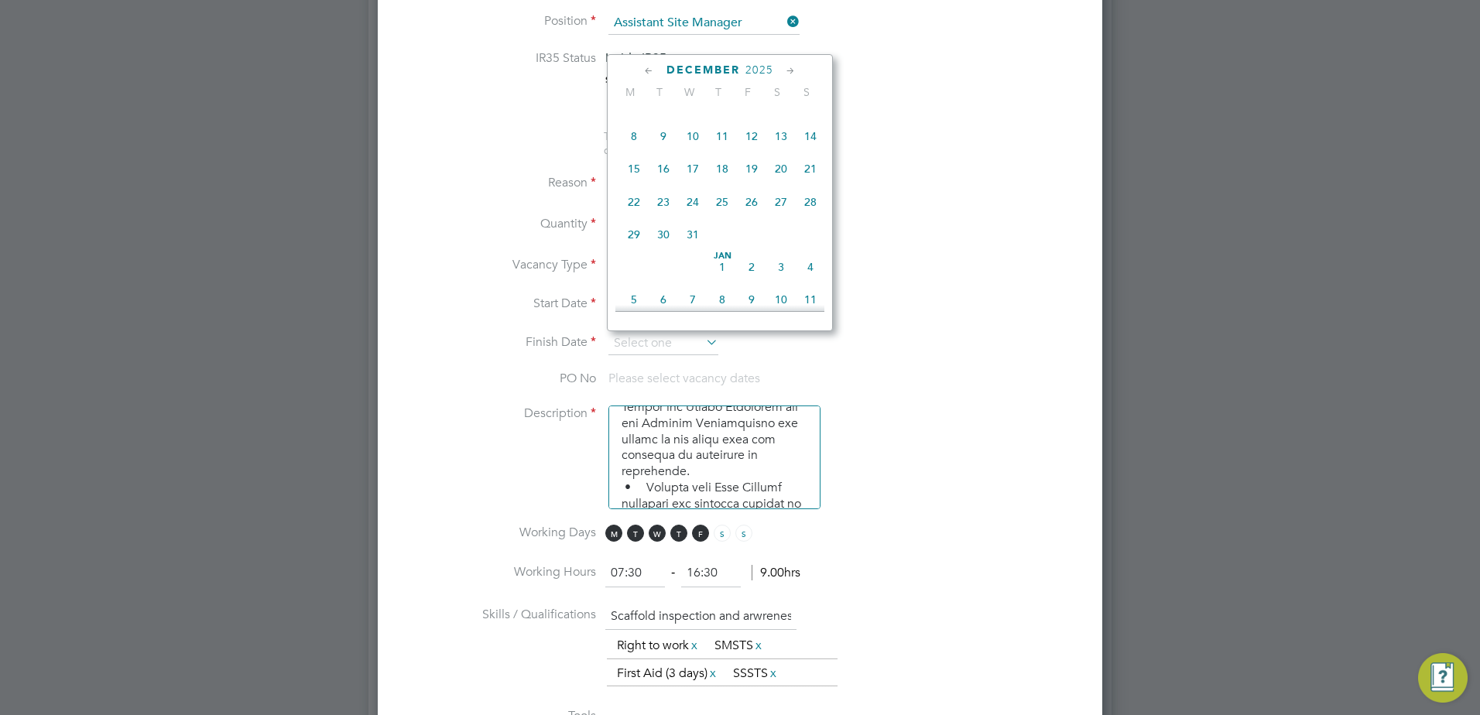
type input "31 Dec 2025"
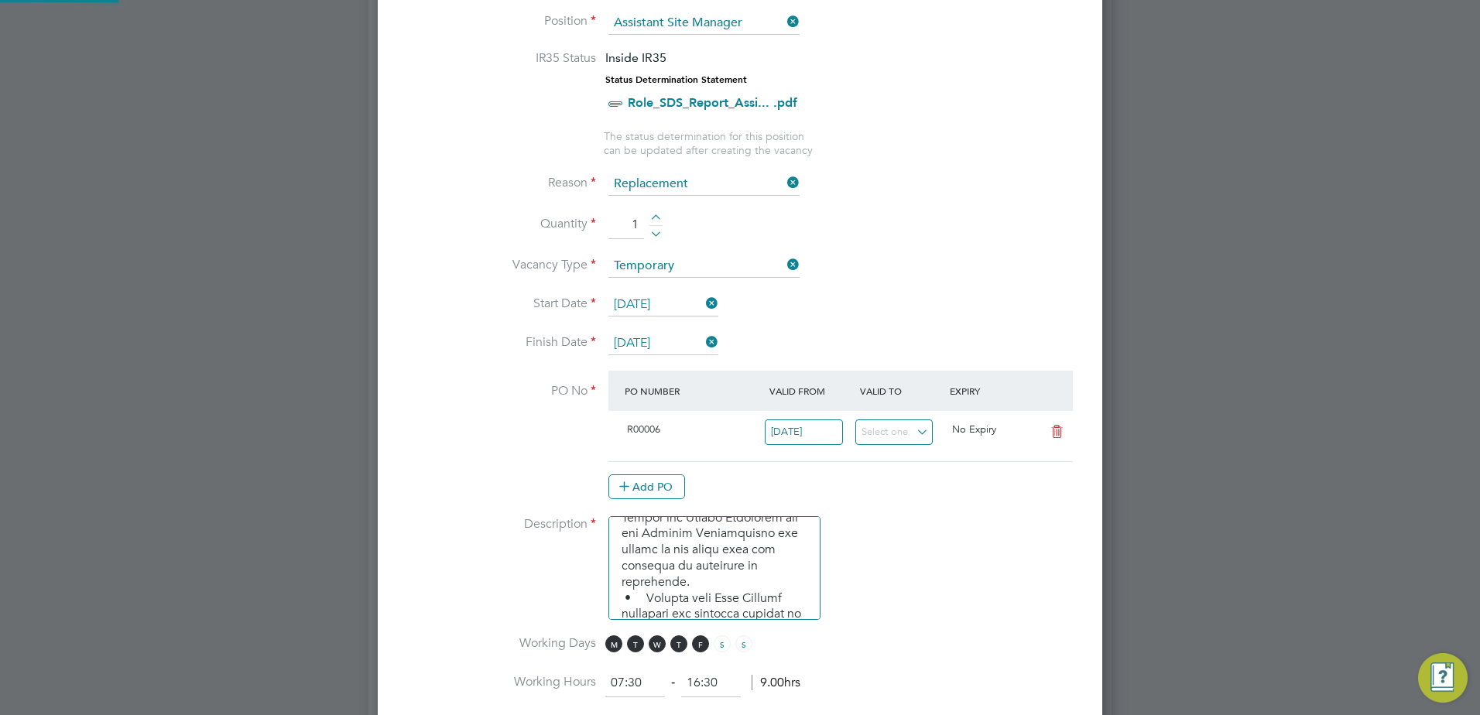
scroll to position [26, 145]
click at [1063, 594] on li "Description" at bounding box center [739, 575] width 675 height 119
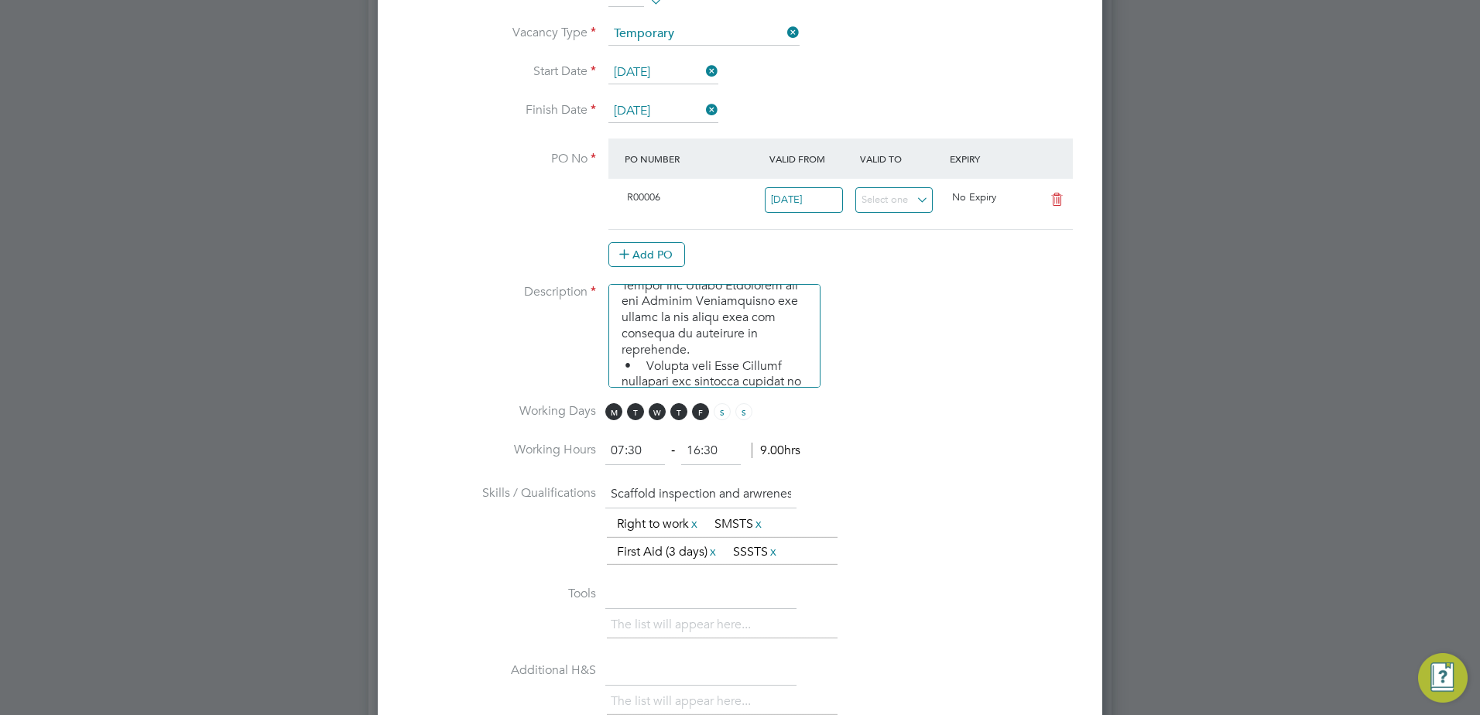
scroll to position [1006, 0]
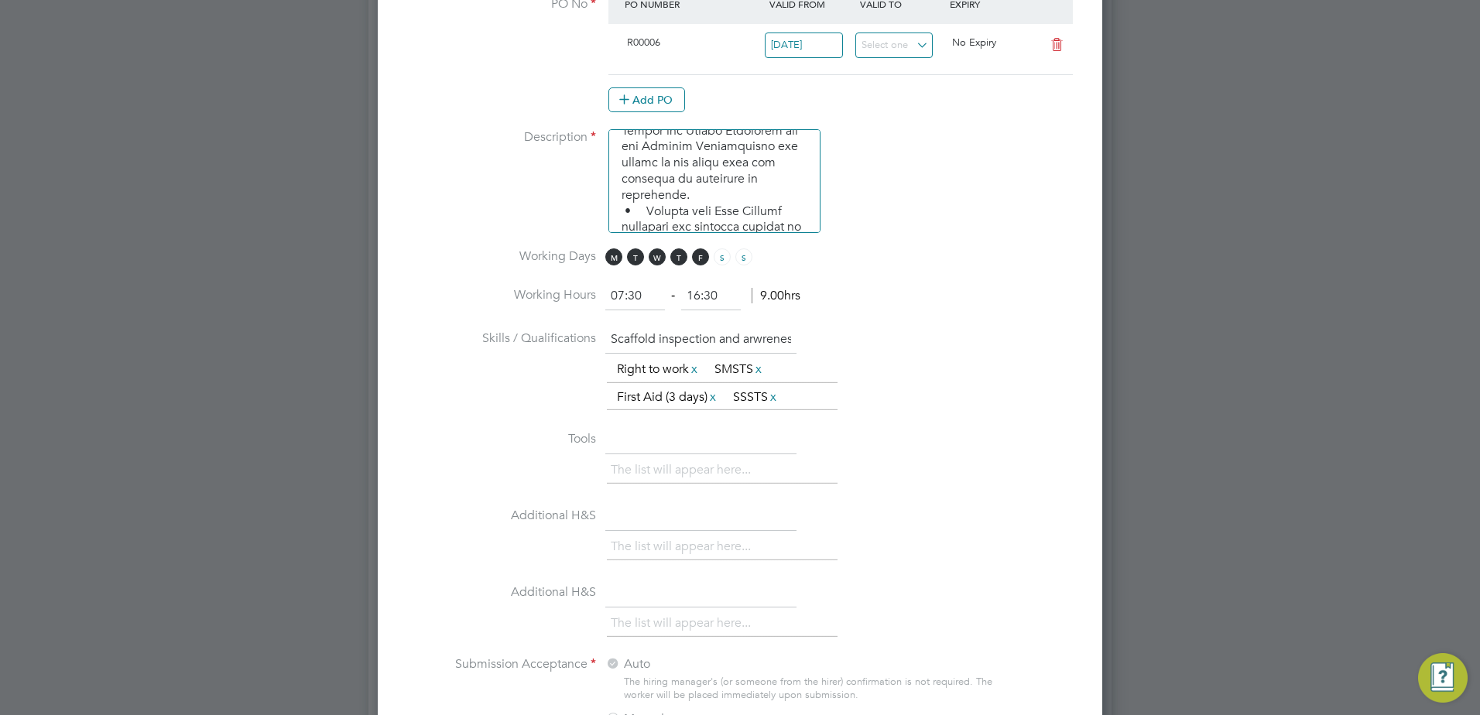
click at [693, 341] on input "Scaffold inspection and arwreness, temp works coordinator" at bounding box center [700, 340] width 191 height 28
click at [741, 340] on input "Scaffold inspection and arwreness, temp works coordinator" at bounding box center [700, 340] width 191 height 28
drag, startPoint x: 611, startPoint y: 334, endPoint x: 863, endPoint y: 337, distance: 252.3
click at [863, 337] on li "Skills / Qualifications Scaffold inspection and arwreness, temp works coordinat…" at bounding box center [739, 376] width 675 height 101
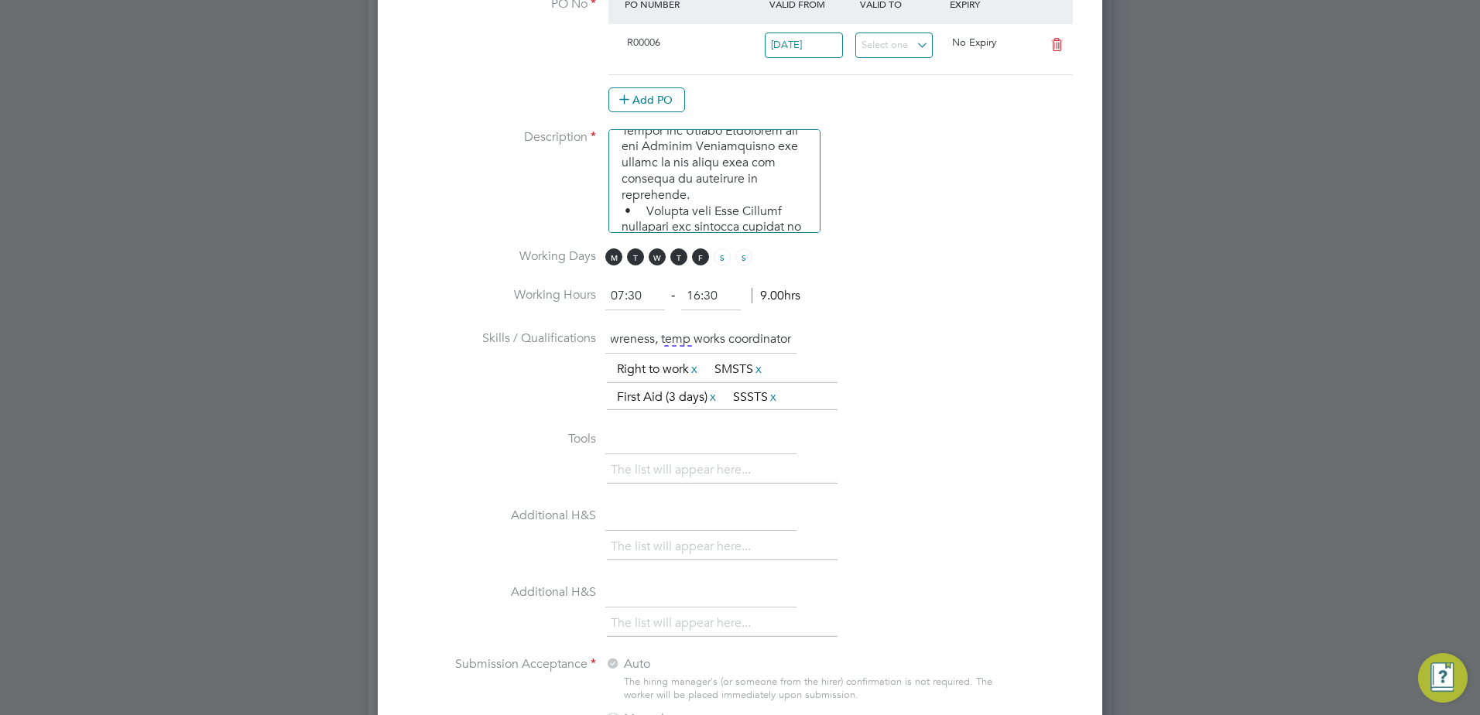
type input "Scaffold inspection and awareness, temp works coordinator"
click at [773, 213] on textarea at bounding box center [714, 181] width 212 height 104
paste textarea "Scaffold inspection and awareness, temp works coordinator"
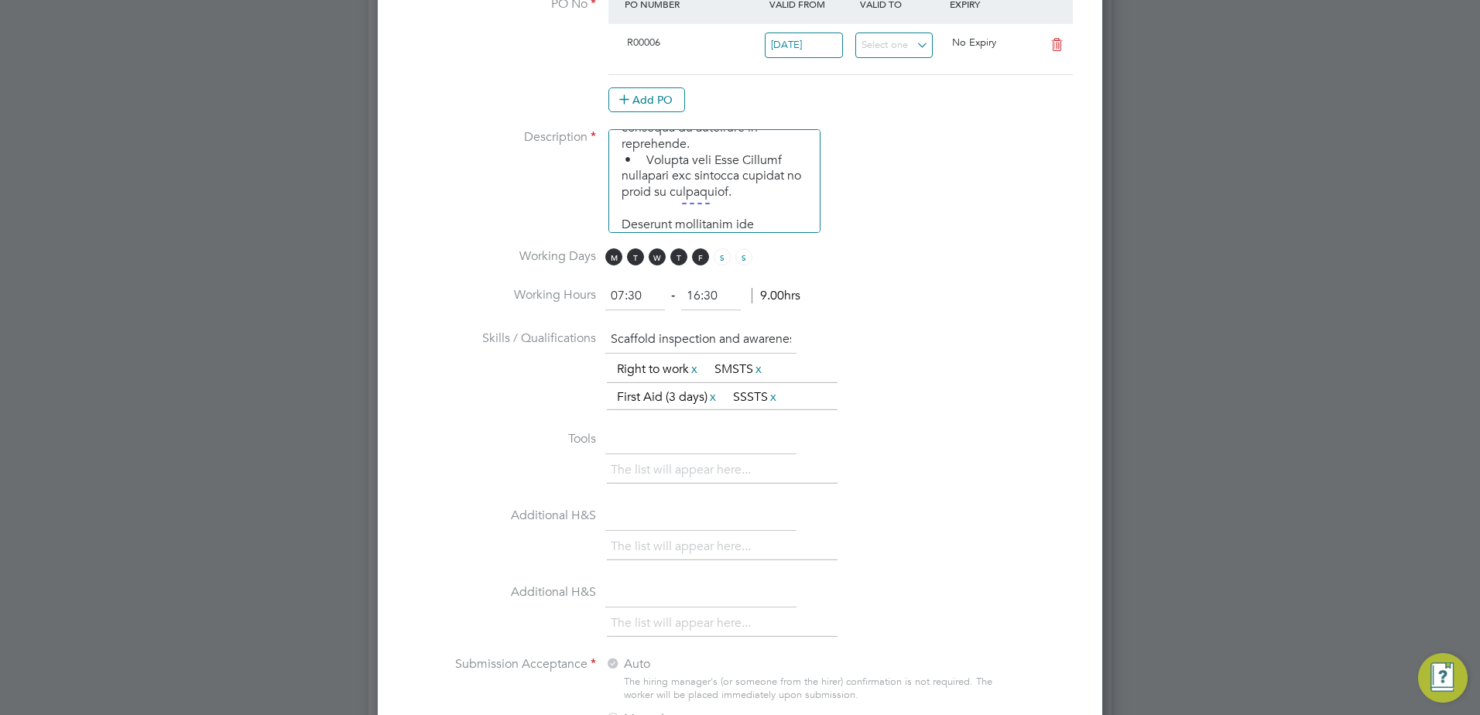
click at [716, 205] on textarea at bounding box center [714, 181] width 212 height 104
click at [726, 214] on textarea at bounding box center [714, 181] width 212 height 104
click at [714, 207] on textarea at bounding box center [714, 181] width 212 height 104
click at [685, 205] on textarea at bounding box center [714, 181] width 212 height 104
click at [789, 196] on textarea at bounding box center [714, 181] width 212 height 104
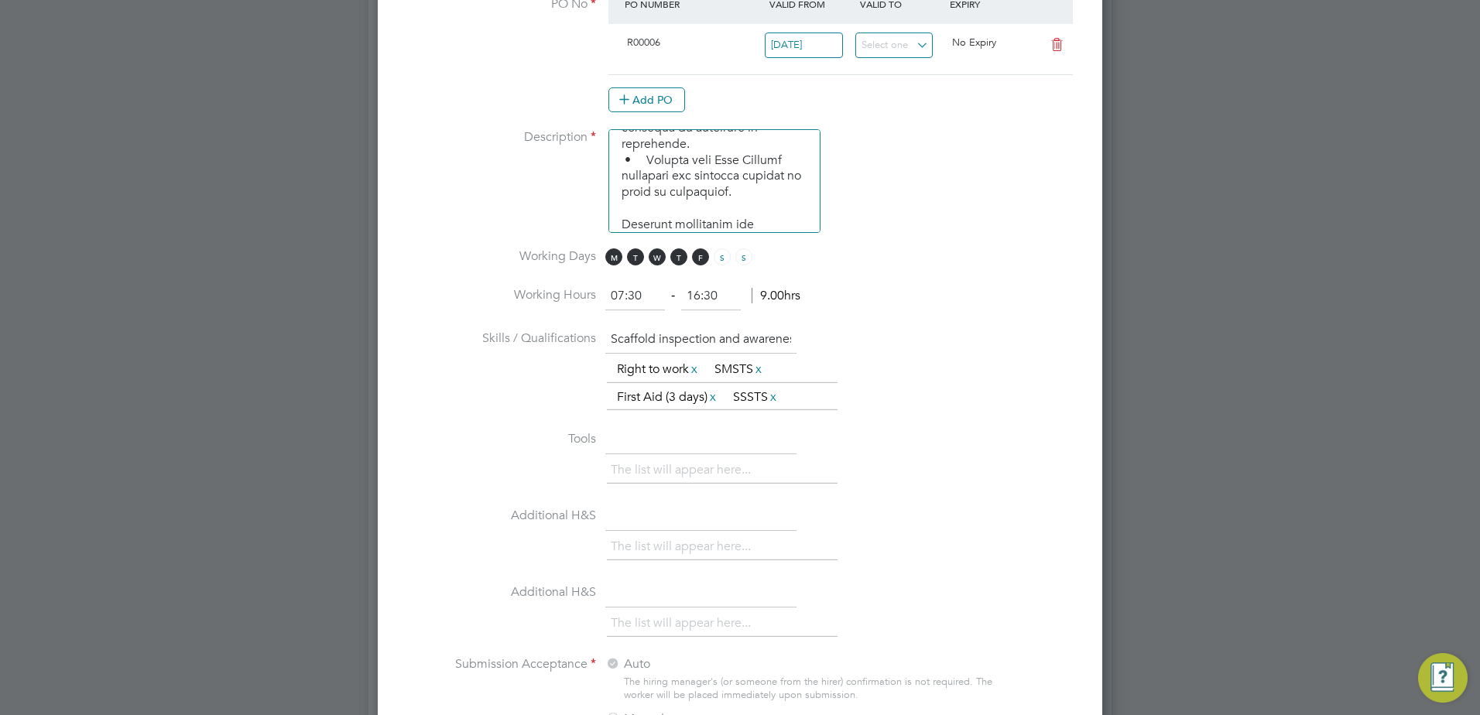
click at [789, 224] on textarea at bounding box center [714, 181] width 212 height 104
drag, startPoint x: 599, startPoint y: 366, endPoint x: 783, endPoint y: 393, distance: 186.2
click at [783, 393] on li "Skills / Qualifications Scaffold inspection and awareness, temp works coordinat…" at bounding box center [739, 376] width 675 height 101
copy ul "Right to work x SMSTS x First Aid (3 days) x SSSTS x"
click at [790, 224] on textarea at bounding box center [714, 181] width 212 height 104
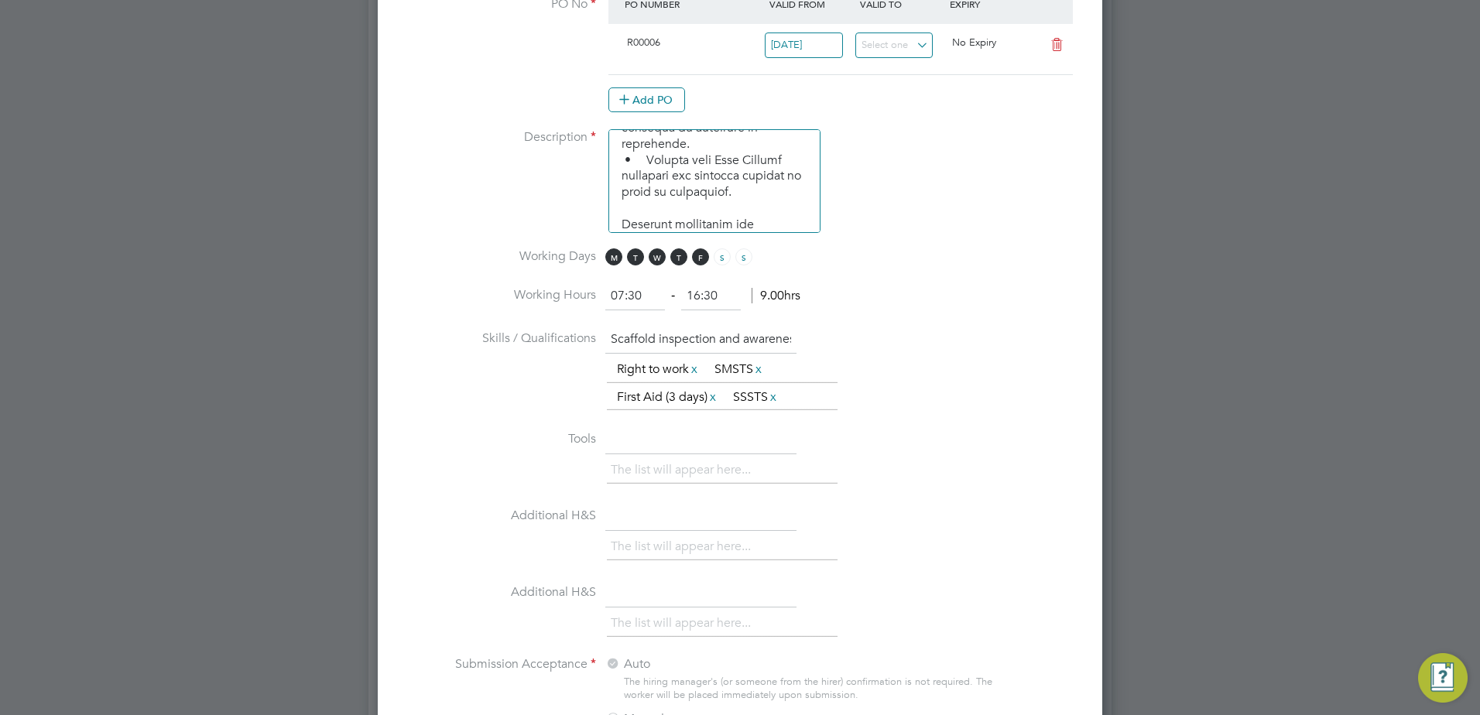
scroll to position [714, 0]
paste textarea "Right to work xSMSTS xFirst Aid (3 days) xSSSTS x"
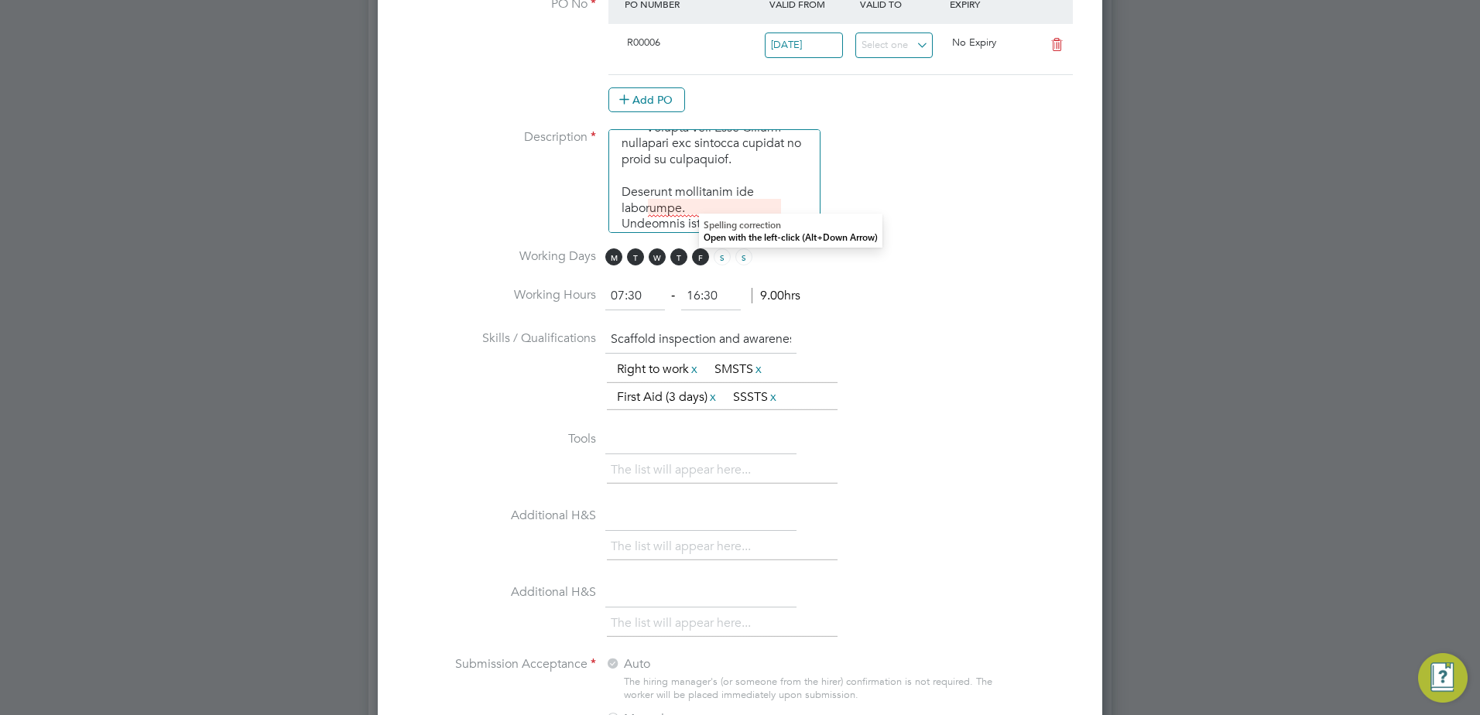
click at [704, 207] on textarea at bounding box center [714, 181] width 212 height 104
click at [671, 221] on textarea at bounding box center [714, 181] width 212 height 104
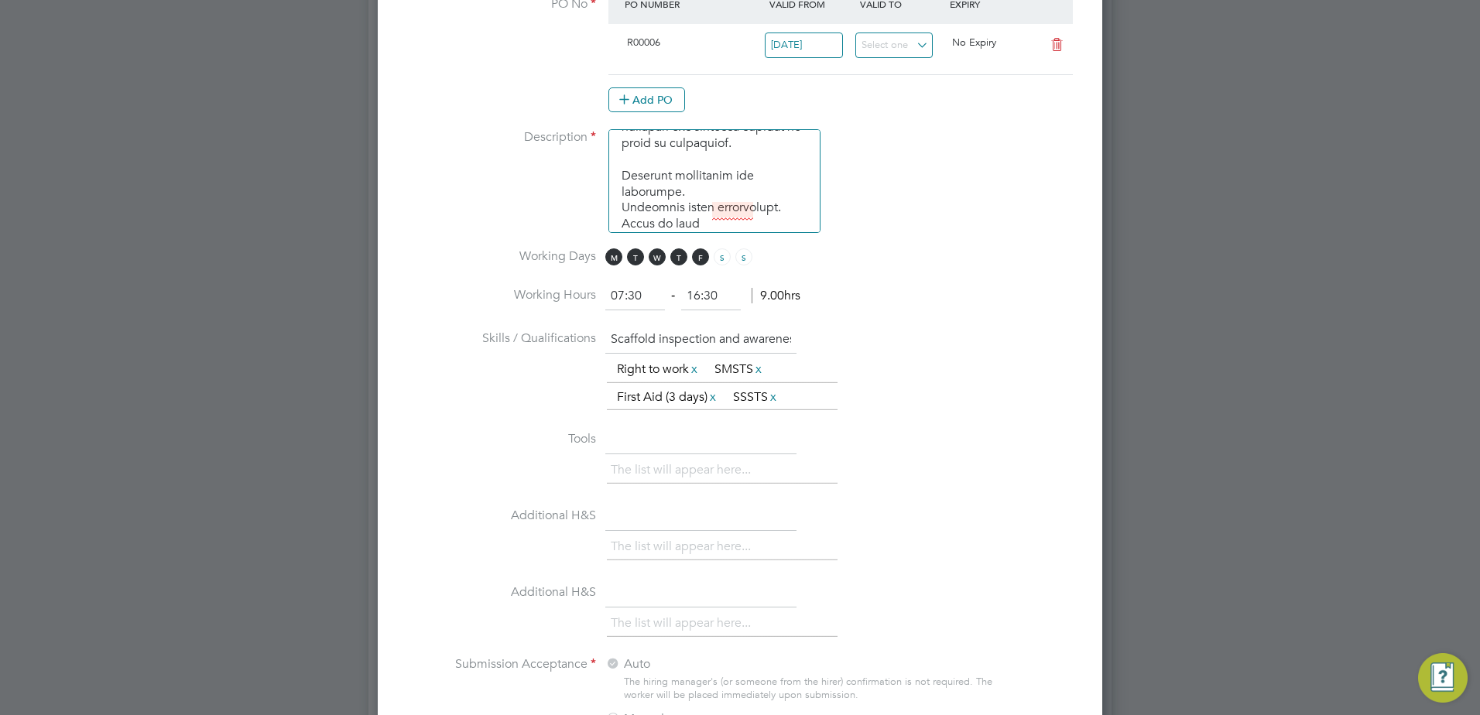
click at [723, 221] on textarea at bounding box center [714, 181] width 212 height 104
click at [768, 223] on textarea at bounding box center [714, 181] width 212 height 104
click at [716, 222] on textarea at bounding box center [714, 181] width 212 height 104
click at [618, 203] on textarea at bounding box center [714, 181] width 212 height 104
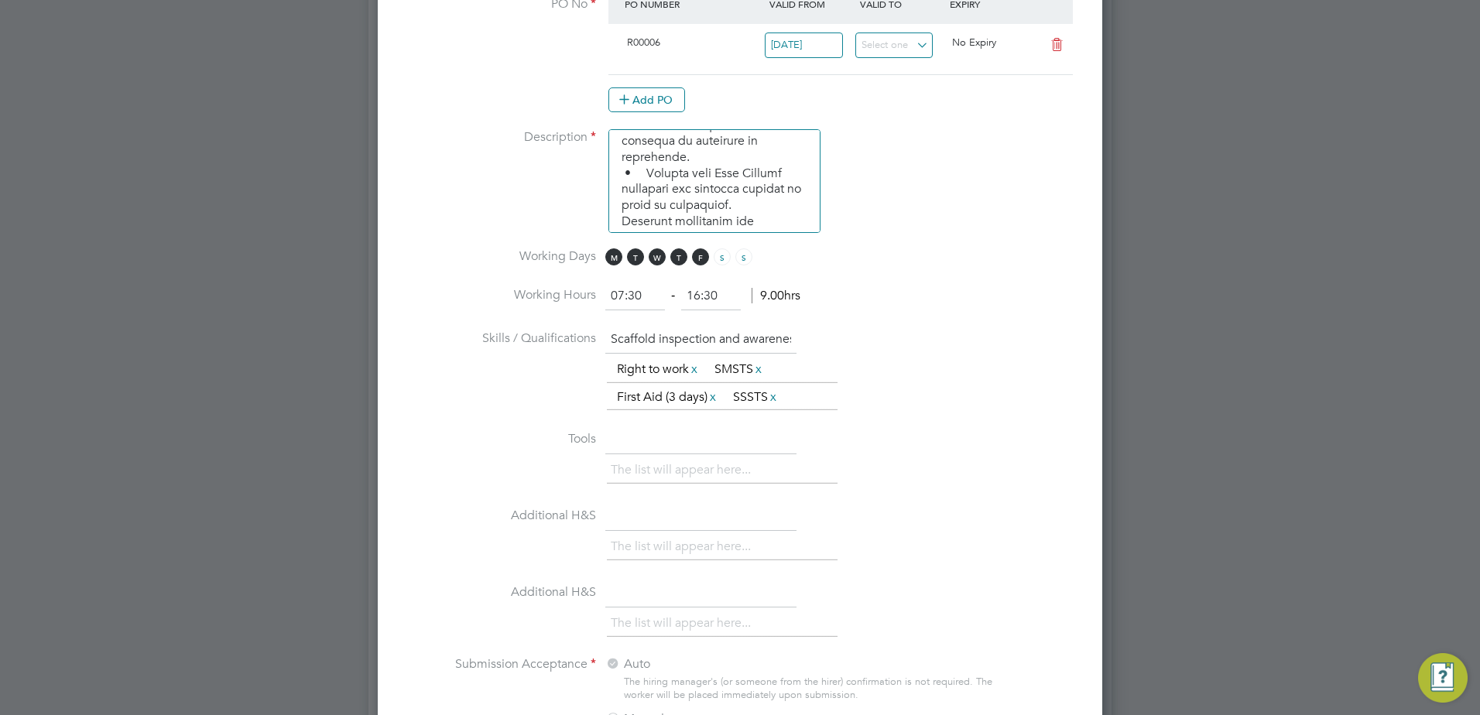
click at [784, 206] on textarea at bounding box center [714, 181] width 212 height 104
drag, startPoint x: 632, startPoint y: 222, endPoint x: 615, endPoint y: 215, distance: 18.4
click at [615, 215] on textarea at bounding box center [714, 181] width 212 height 104
click at [626, 180] on textarea at bounding box center [714, 181] width 212 height 104
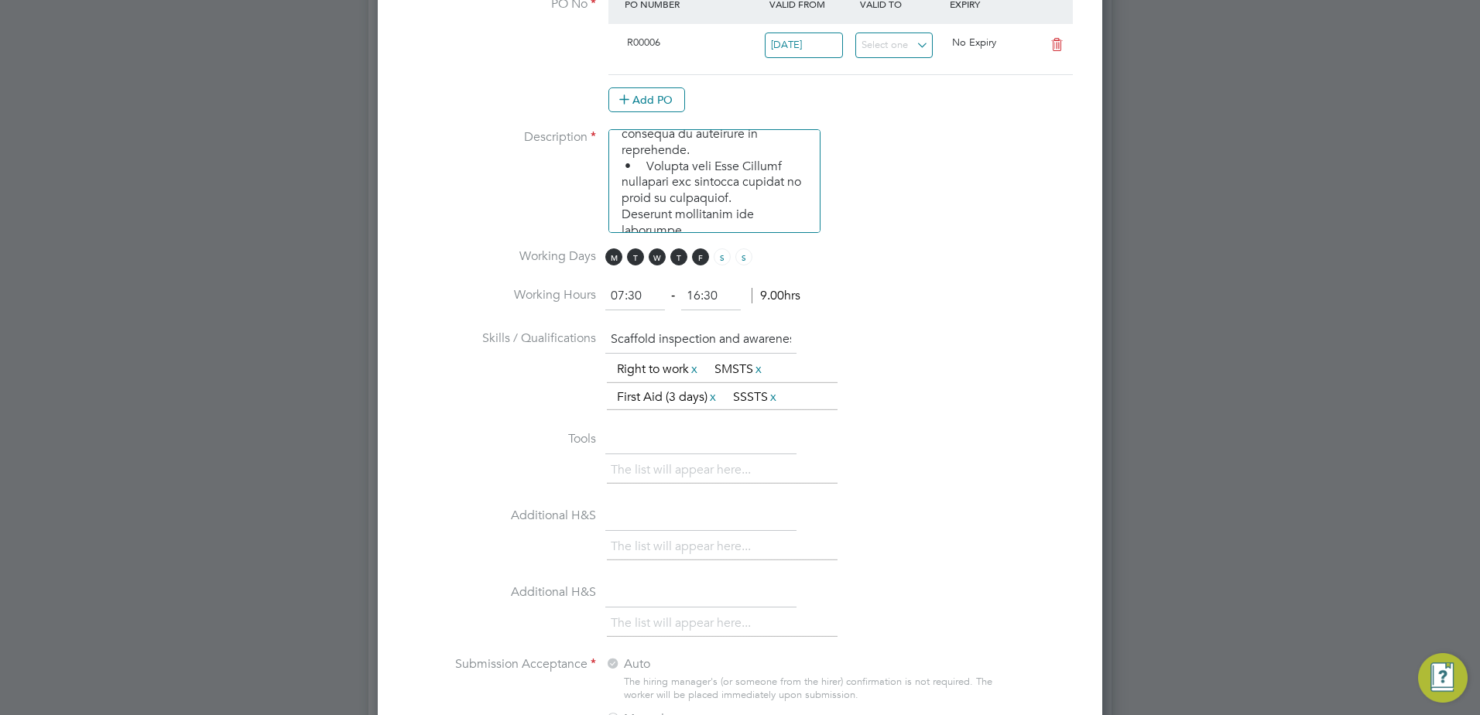
click at [621, 180] on textarea at bounding box center [714, 181] width 212 height 104
paste textarea "•"
click at [625, 214] on textarea at bounding box center [714, 181] width 212 height 104
click at [621, 210] on textarea at bounding box center [714, 181] width 212 height 104
paste textarea "•"
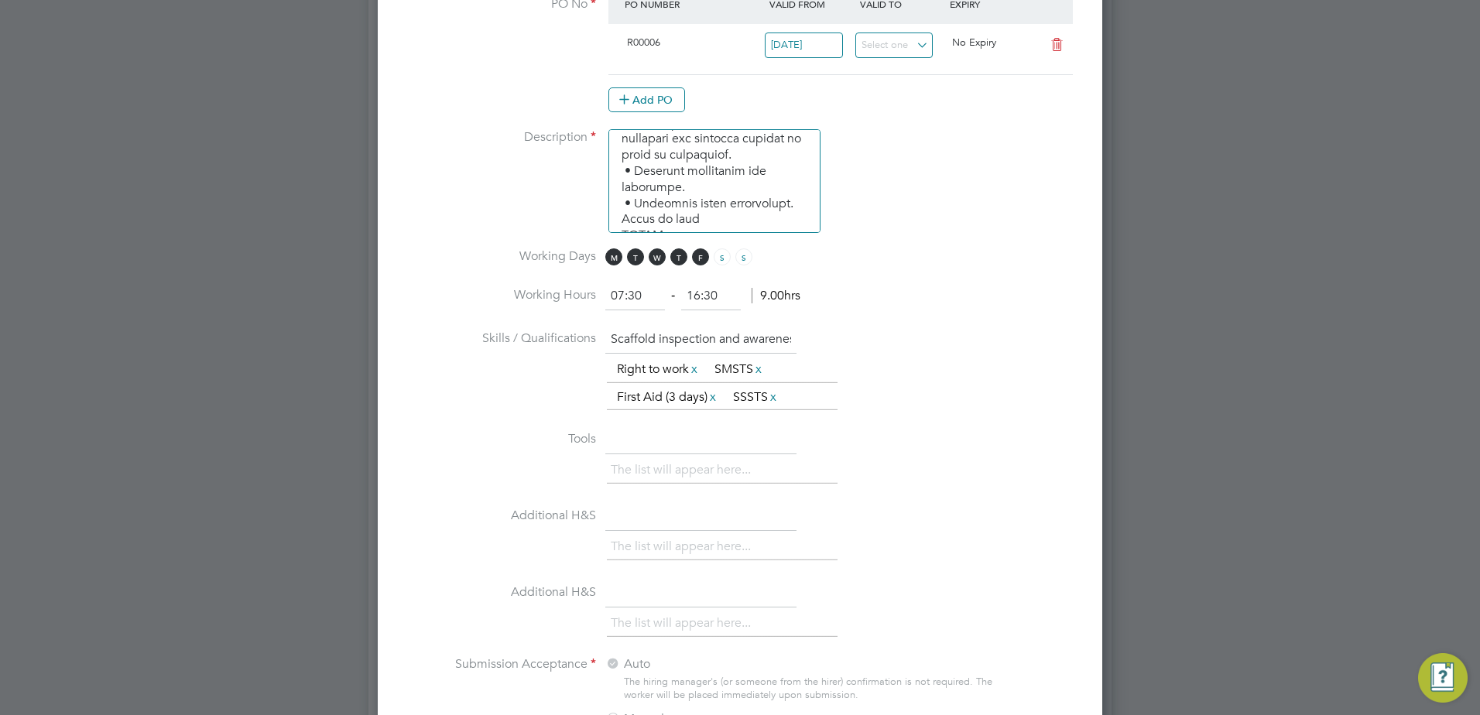
scroll to position [759, 0]
click at [619, 164] on textarea at bounding box center [714, 181] width 212 height 104
paste textarea "•"
click at [618, 183] on textarea at bounding box center [714, 181] width 212 height 104
paste textarea "•"
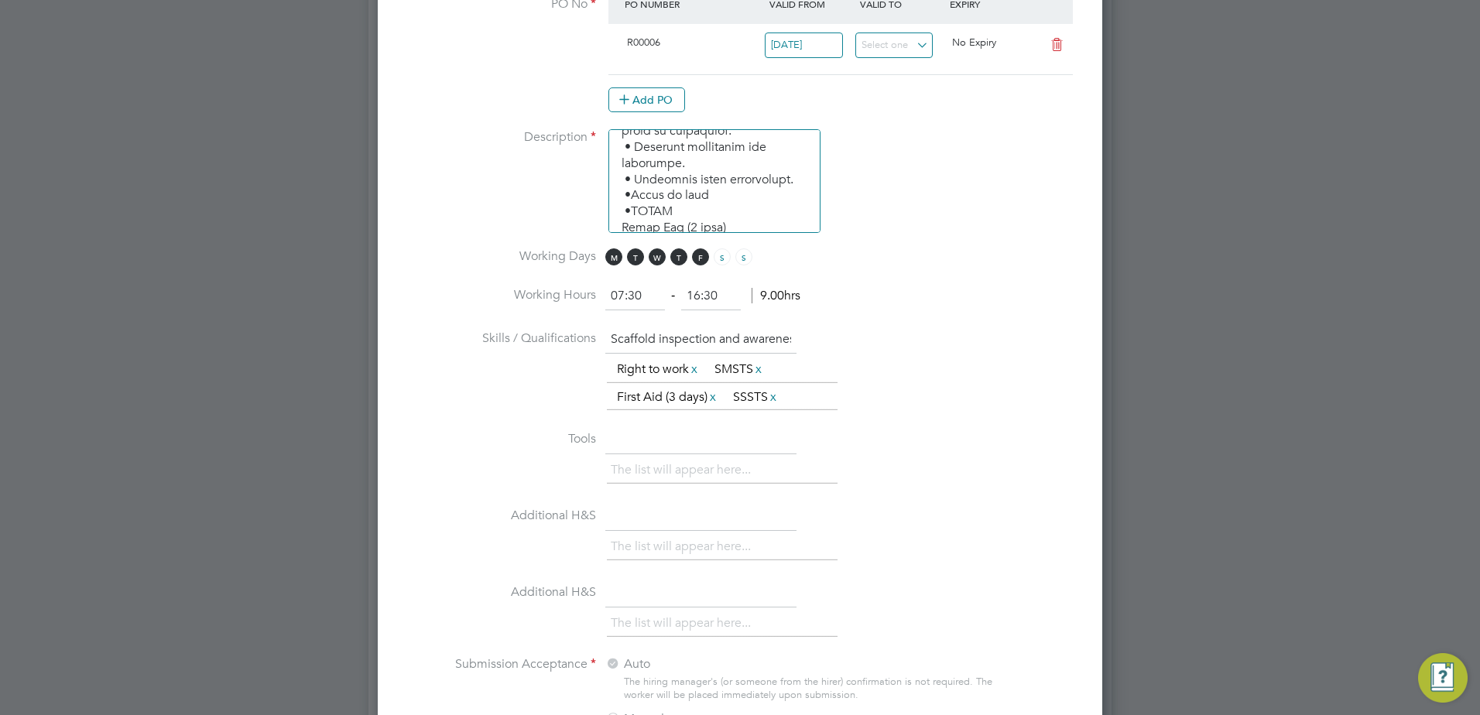
click at [624, 193] on textarea at bounding box center [714, 181] width 212 height 104
paste textarea "•"
click at [621, 208] on textarea at bounding box center [714, 181] width 212 height 104
paste textarea "•"
click at [631, 193] on textarea at bounding box center [714, 181] width 212 height 104
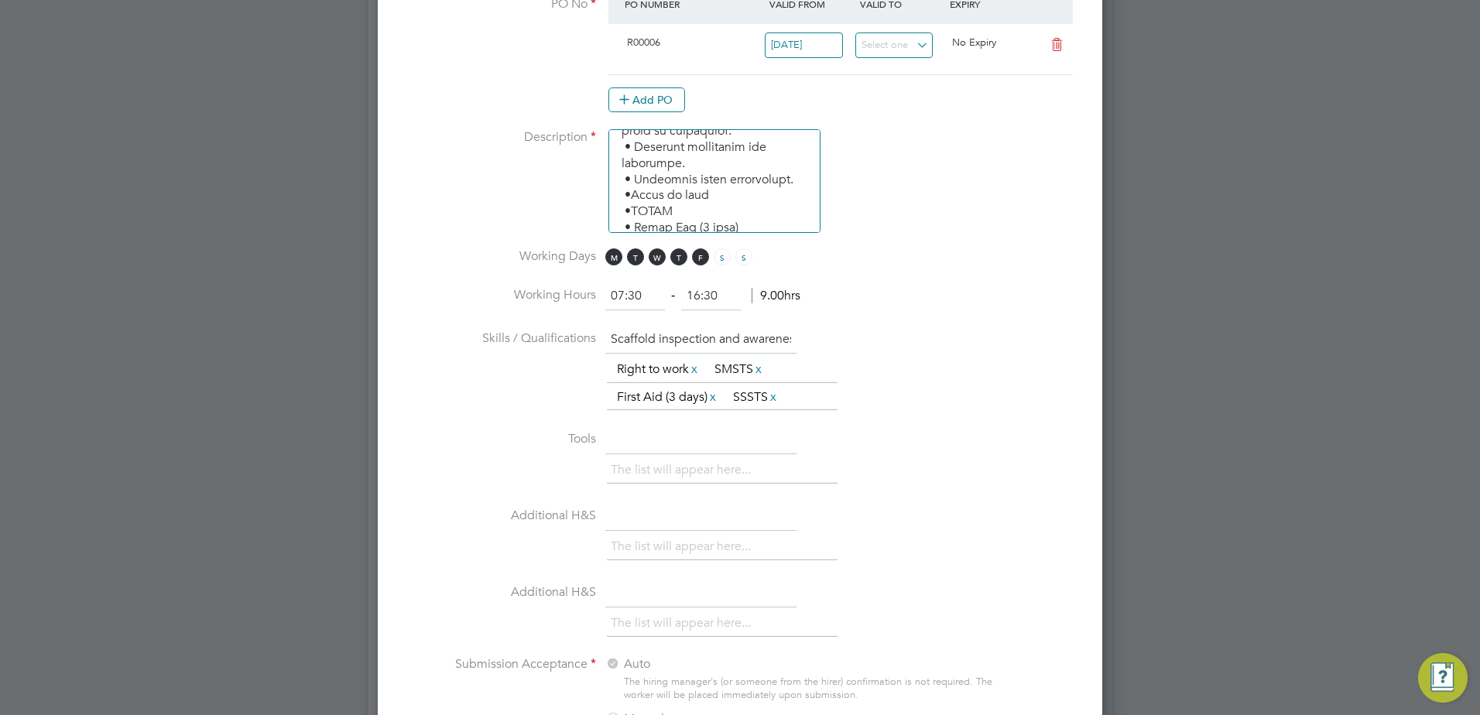
click at [631, 188] on textarea at bounding box center [714, 181] width 212 height 104
click at [631, 180] on textarea at bounding box center [714, 181] width 212 height 104
click at [634, 161] on textarea at bounding box center [714, 181] width 212 height 104
click at [816, 214] on textarea at bounding box center [714, 181] width 212 height 104
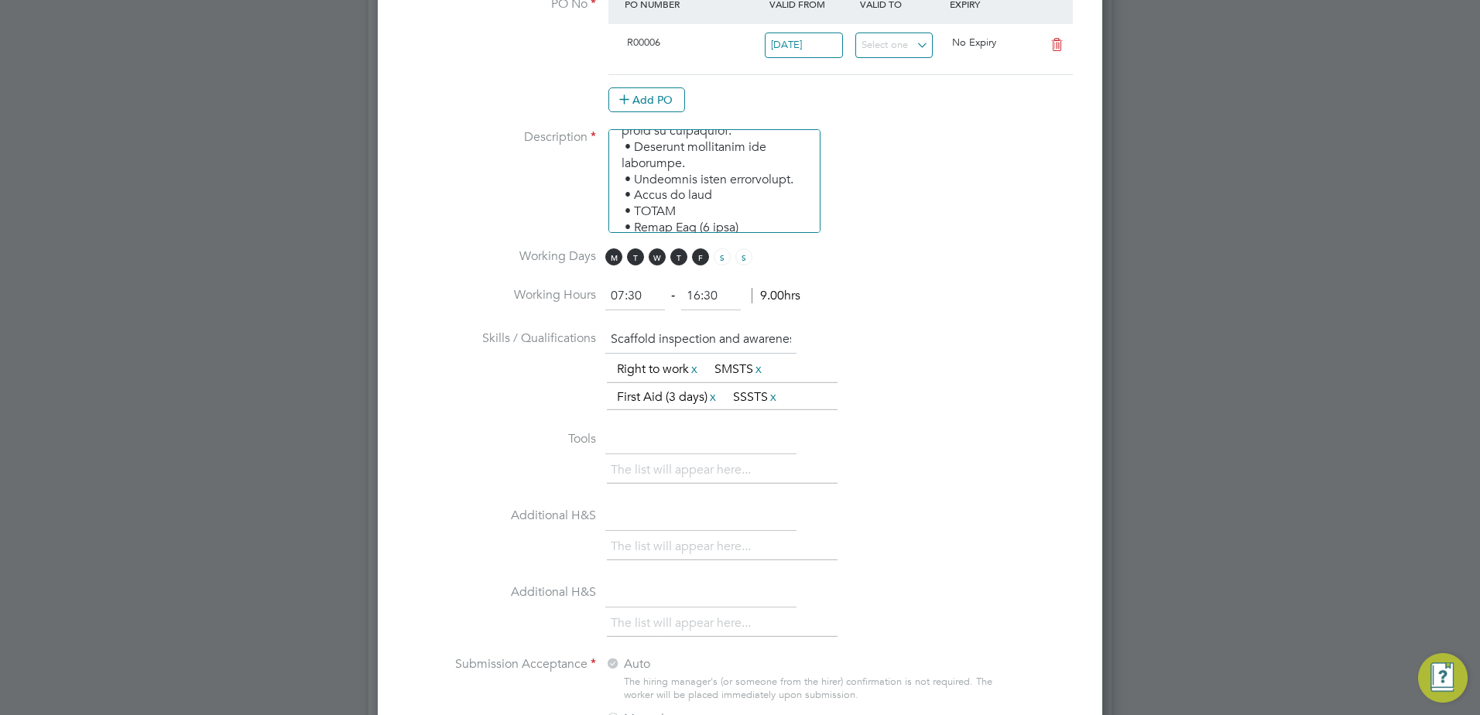
click at [636, 144] on textarea at bounding box center [714, 181] width 212 height 104
click at [636, 152] on textarea at bounding box center [714, 181] width 212 height 104
click at [634, 190] on textarea at bounding box center [714, 181] width 212 height 104
click at [860, 243] on li "Description" at bounding box center [739, 188] width 675 height 119
click at [636, 159] on textarea at bounding box center [714, 181] width 212 height 104
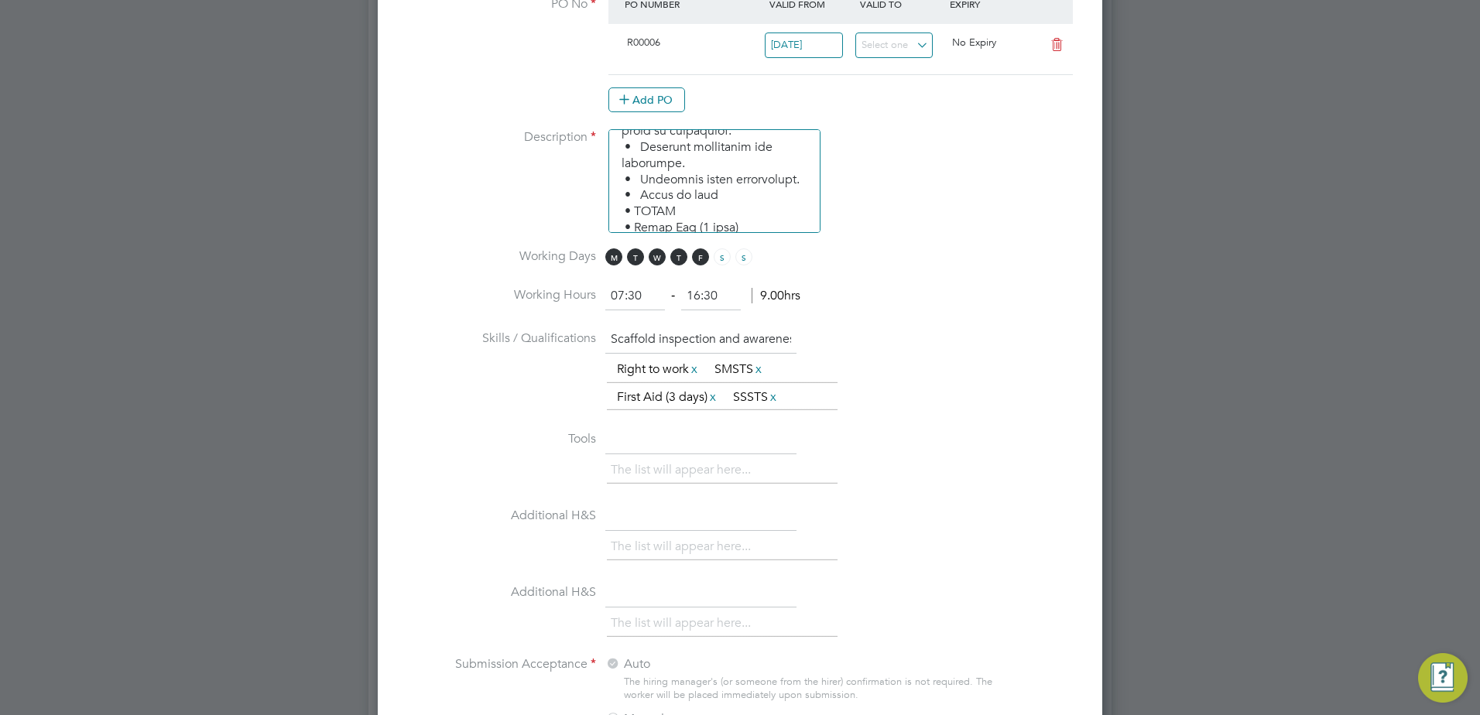
click at [634, 175] on textarea at bounding box center [714, 181] width 212 height 104
click at [634, 193] on textarea at bounding box center [714, 181] width 212 height 104
click at [635, 209] on textarea at bounding box center [714, 181] width 212 height 104
click at [720, 218] on textarea at bounding box center [714, 181] width 212 height 104
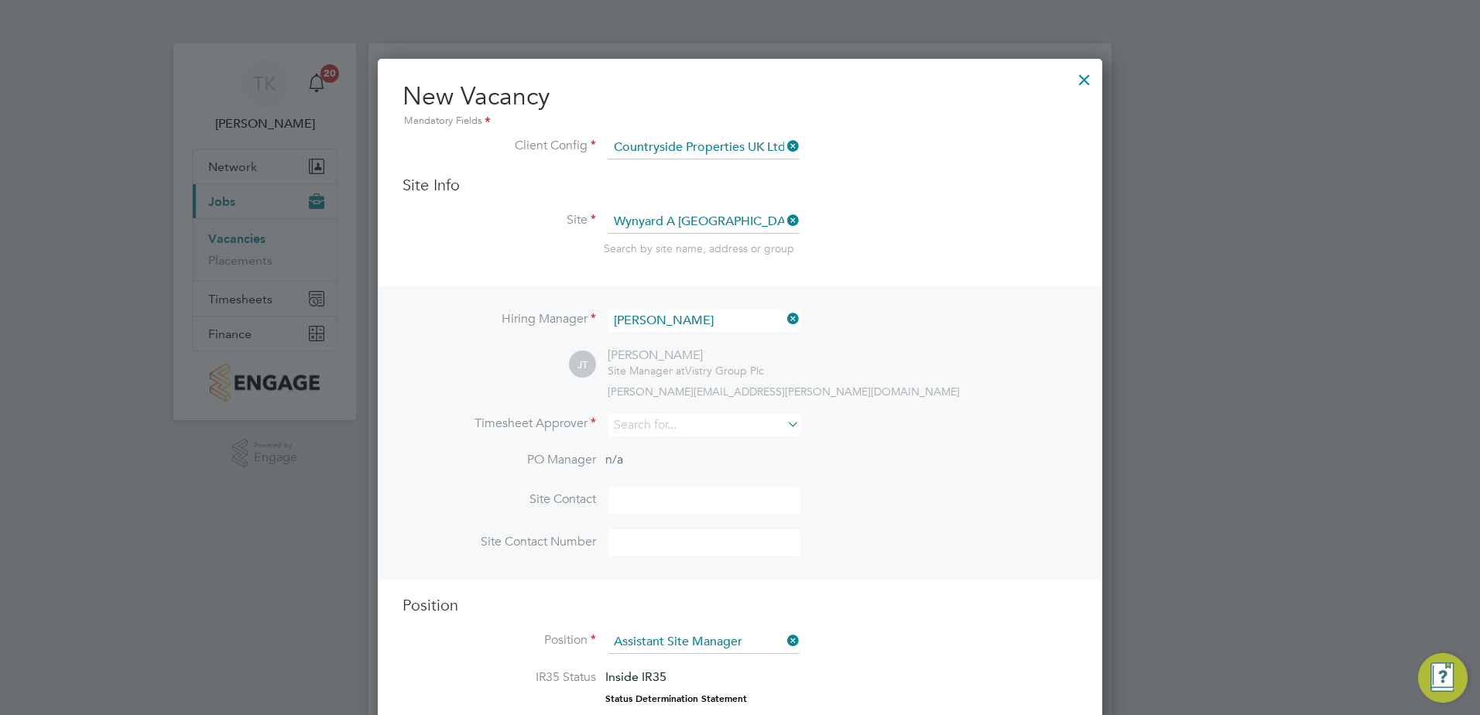
type textarea "• Supervises and ensures that all construction work under their control is buil…"
click at [784, 320] on icon at bounding box center [784, 319] width 0 height 22
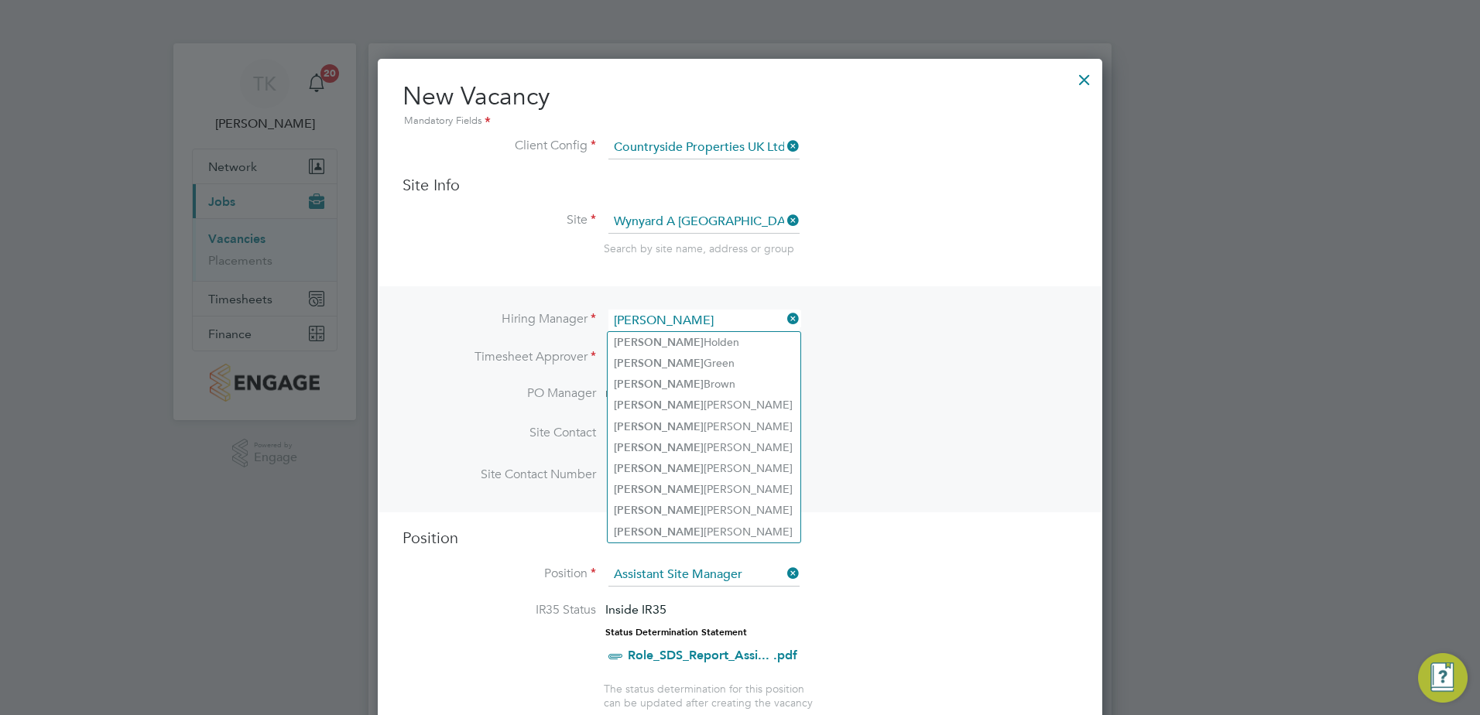
drag, startPoint x: 676, startPoint y: 320, endPoint x: 570, endPoint y: 307, distance: 106.7
click at [570, 307] on div "Hiring Manager david Timesheet Approver PO Manager n/a Site Contact Site Contac…" at bounding box center [739, 399] width 721 height 226
click at [660, 375] on li "Simon Cruise" at bounding box center [703, 384] width 193 height 21
type input "[PERSON_NAME]"
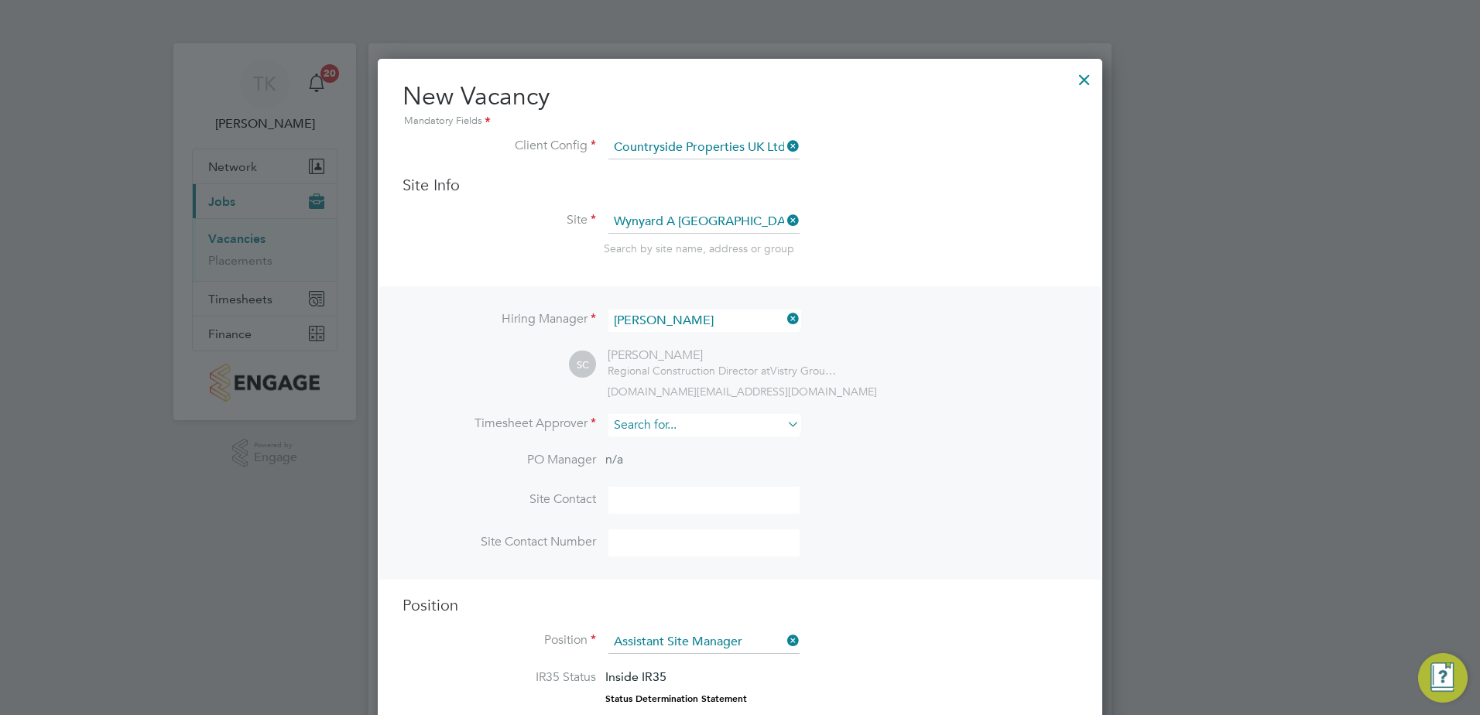
click at [652, 435] on input at bounding box center [703, 425] width 191 height 22
type input "t"
click at [659, 464] on li "Tyler Kelly" at bounding box center [703, 468] width 193 height 21
type input "[PERSON_NAME]"
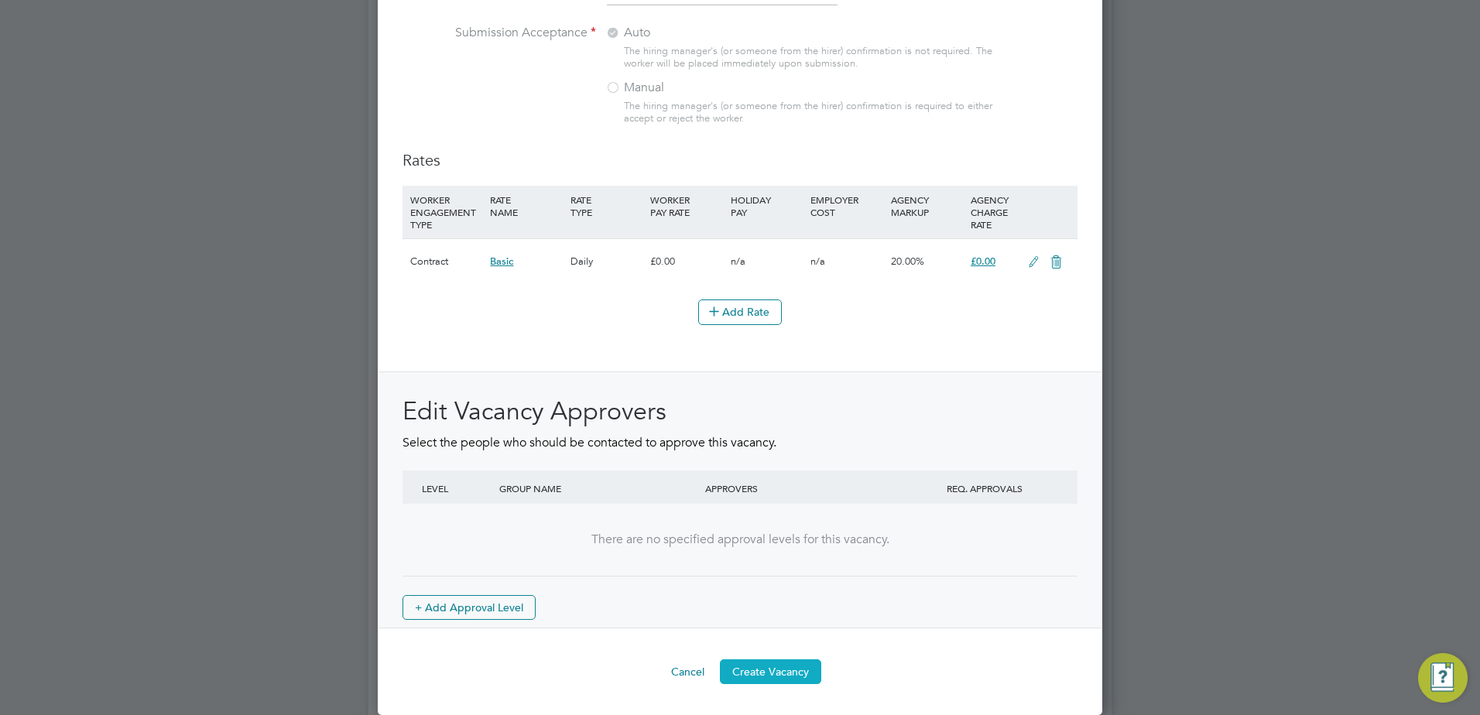
click at [750, 665] on button "Create Vacancy" at bounding box center [770, 671] width 101 height 25
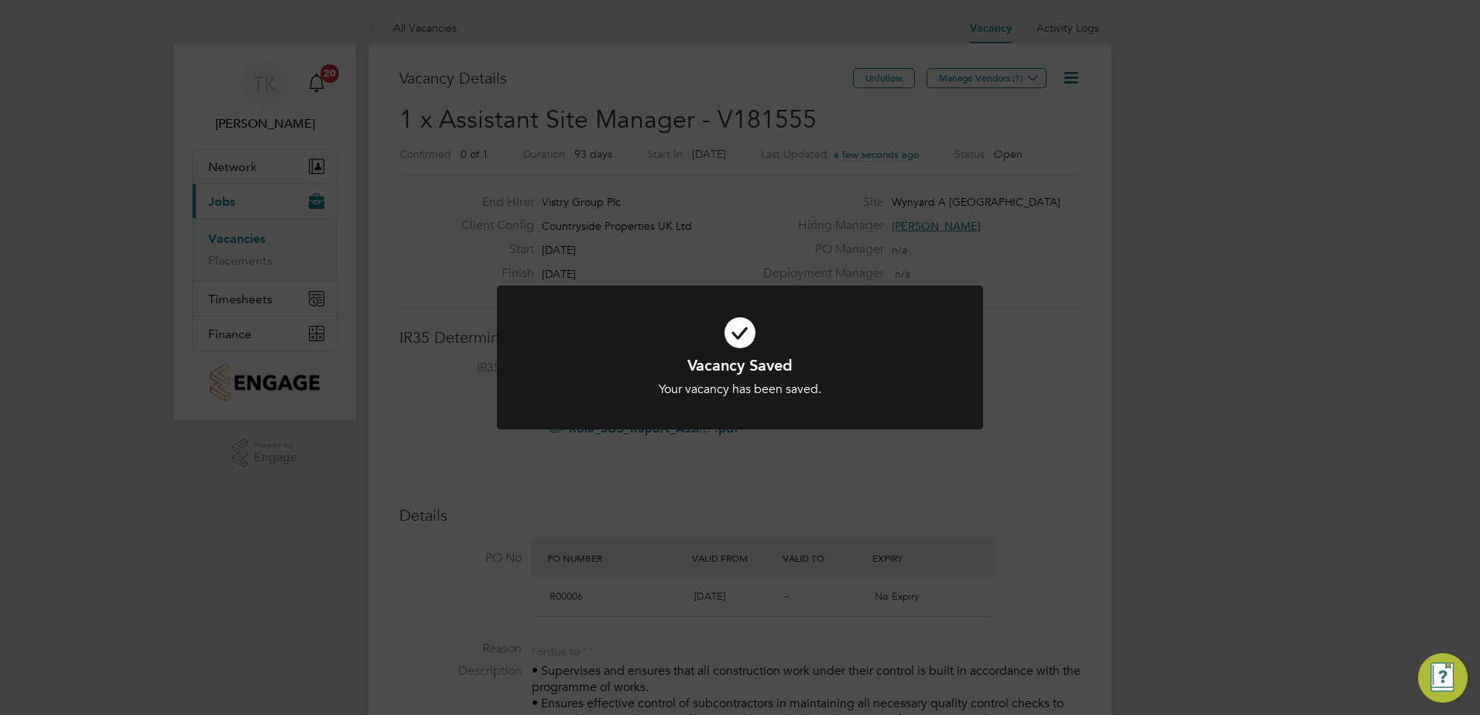
click at [1010, 295] on div "Vacancy Saved Your vacancy has been saved. Cancel Okay" at bounding box center [740, 357] width 1480 height 715
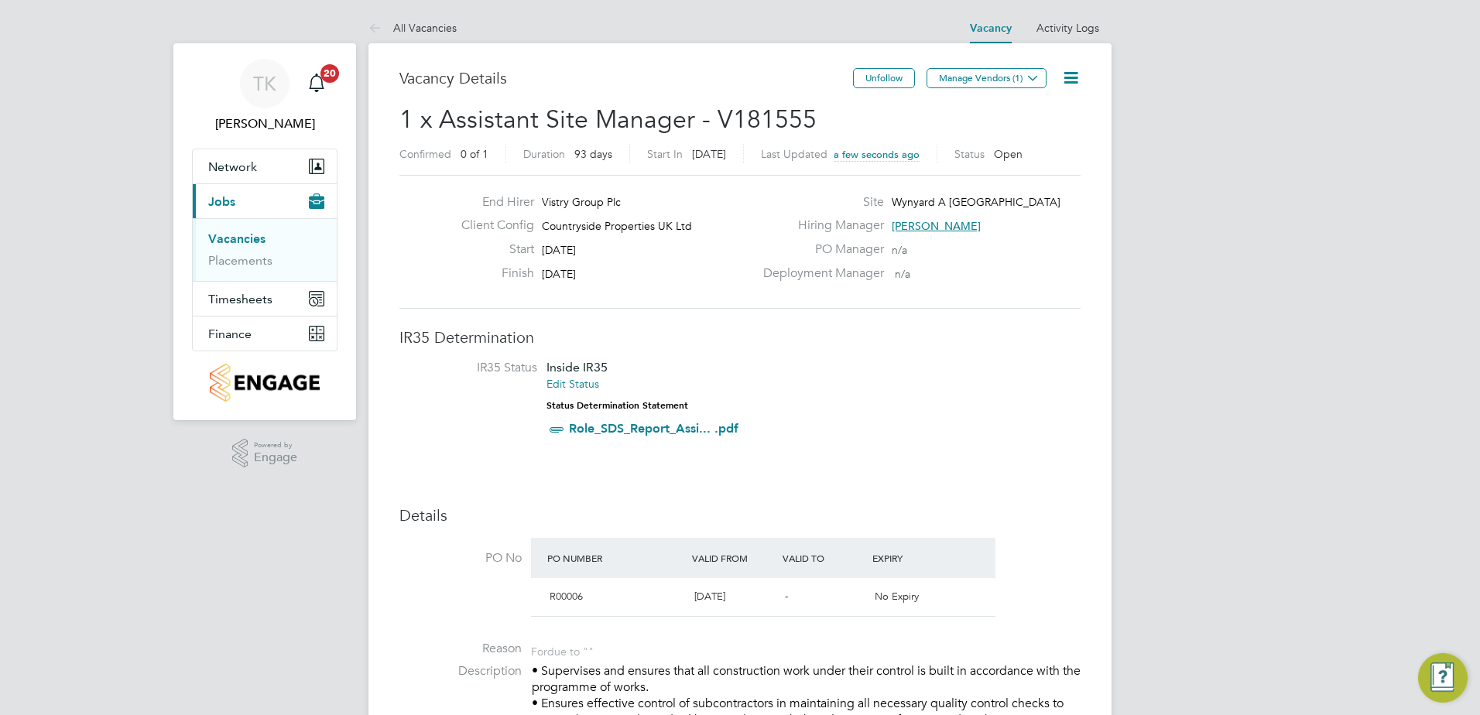
click at [1011, 73] on button "Manage Vendors (1)" at bounding box center [986, 78] width 120 height 20
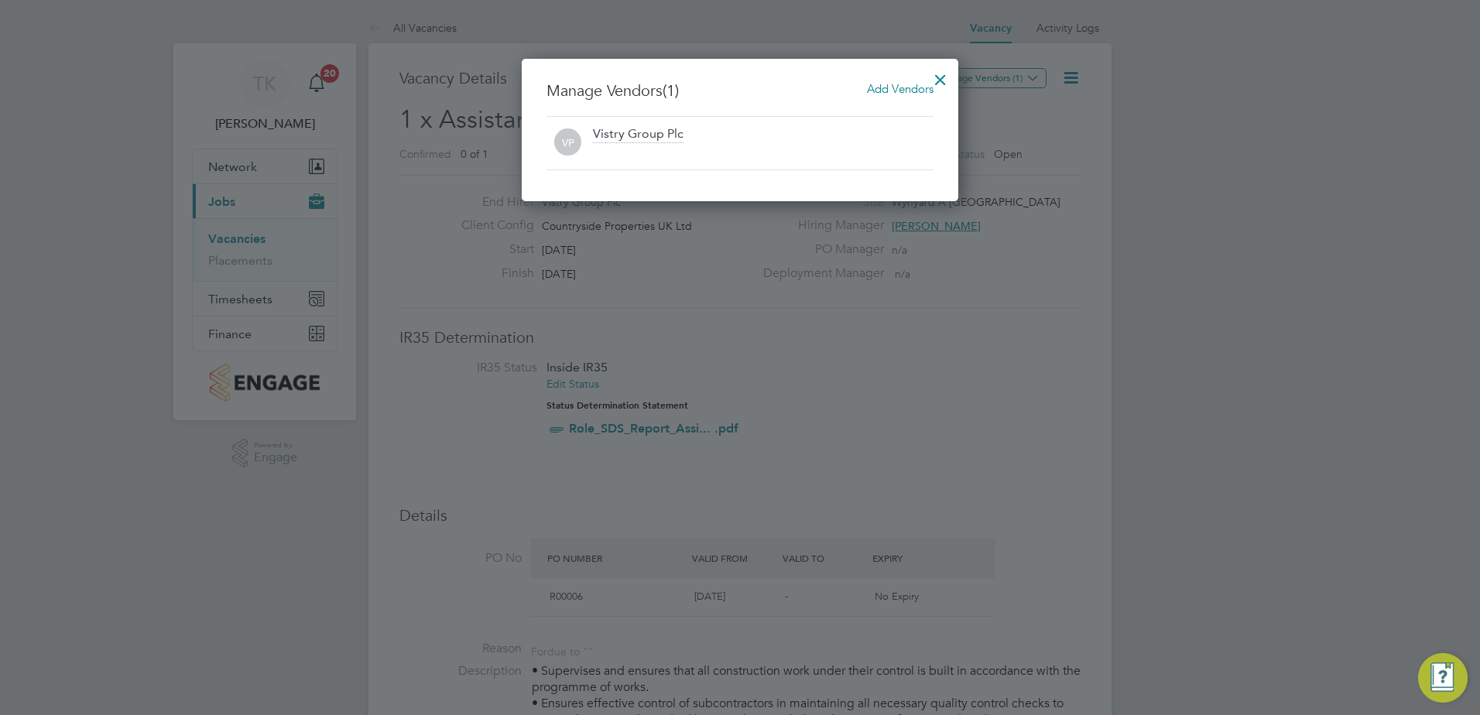
click at [891, 86] on span "Add Vendors" at bounding box center [900, 88] width 67 height 15
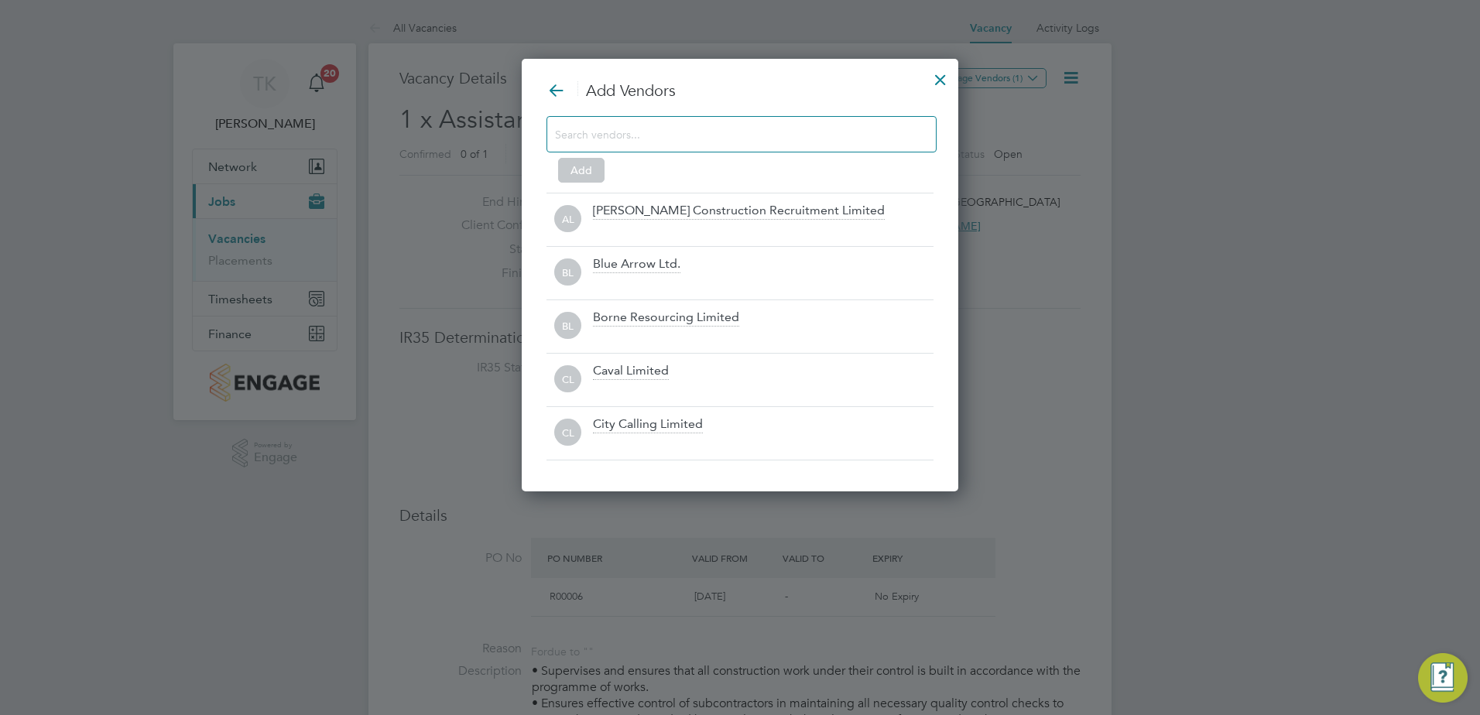
click at [688, 134] on input at bounding box center [729, 134] width 348 height 20
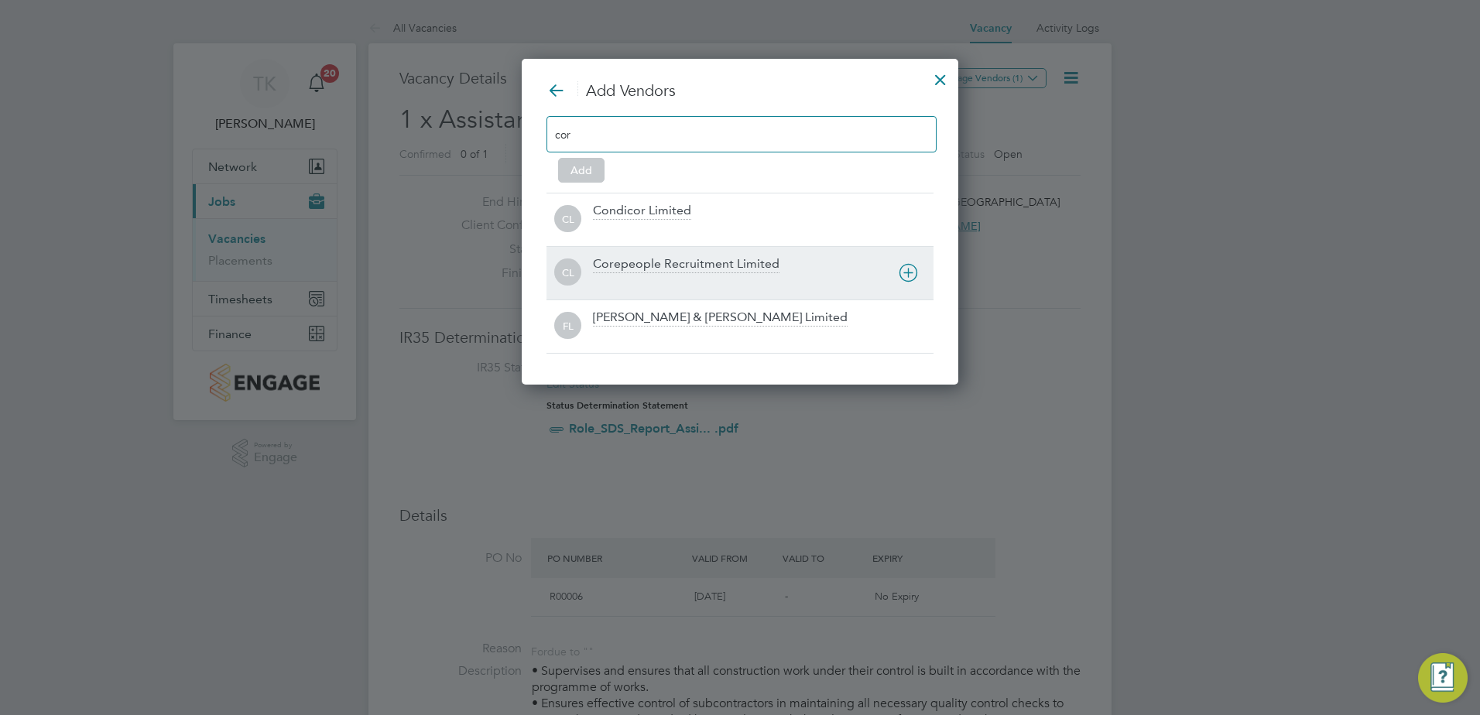
type input "cor"
click at [668, 269] on div "Corepeople Recruitment Limited" at bounding box center [686, 264] width 187 height 17
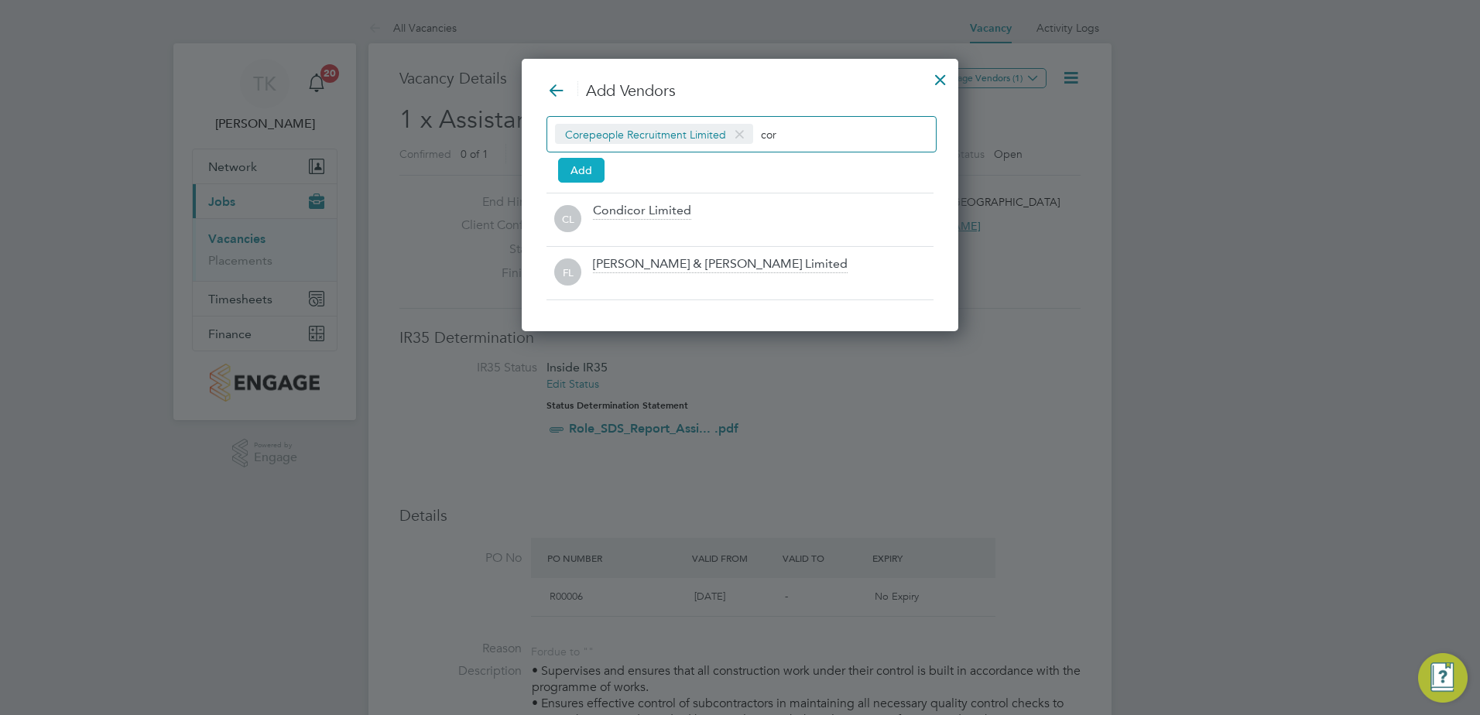
click at [591, 166] on button "Add" at bounding box center [581, 170] width 46 height 25
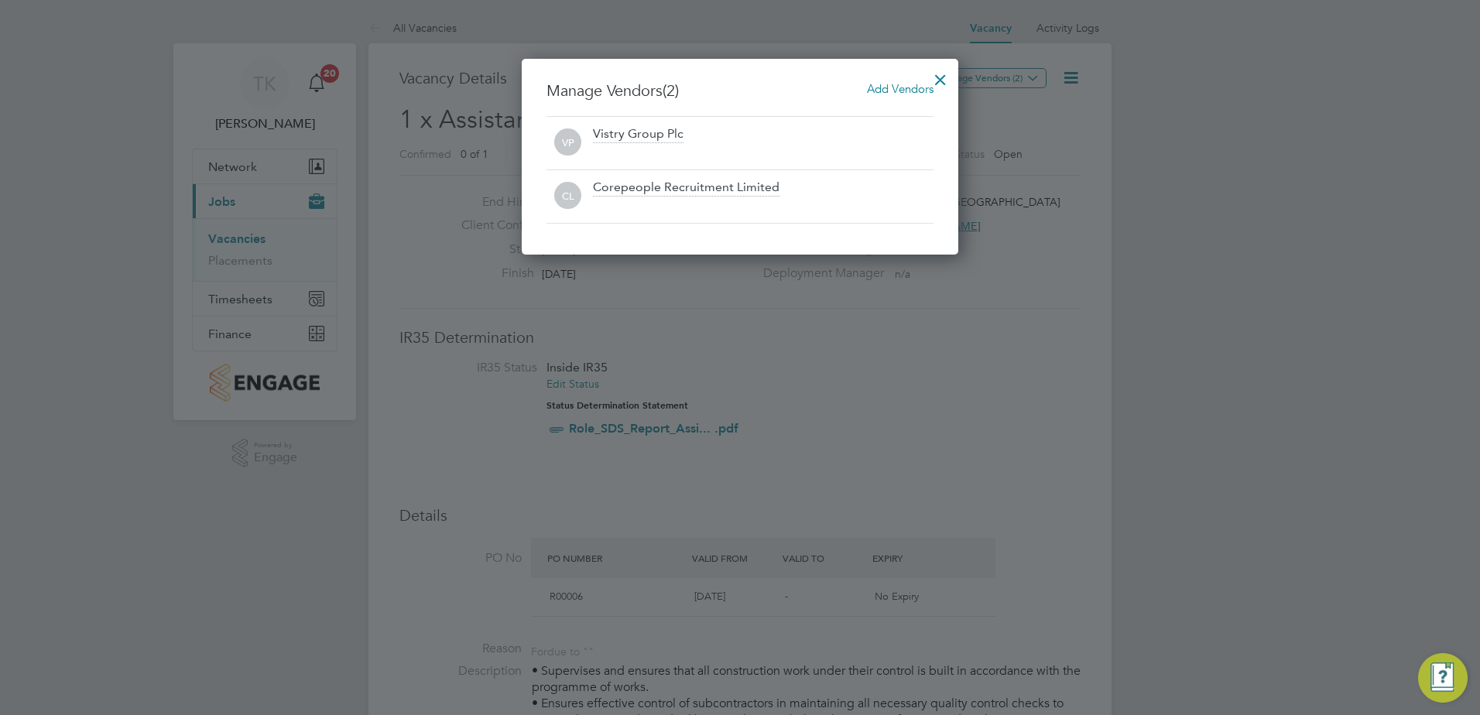
click at [937, 80] on div at bounding box center [940, 76] width 28 height 28
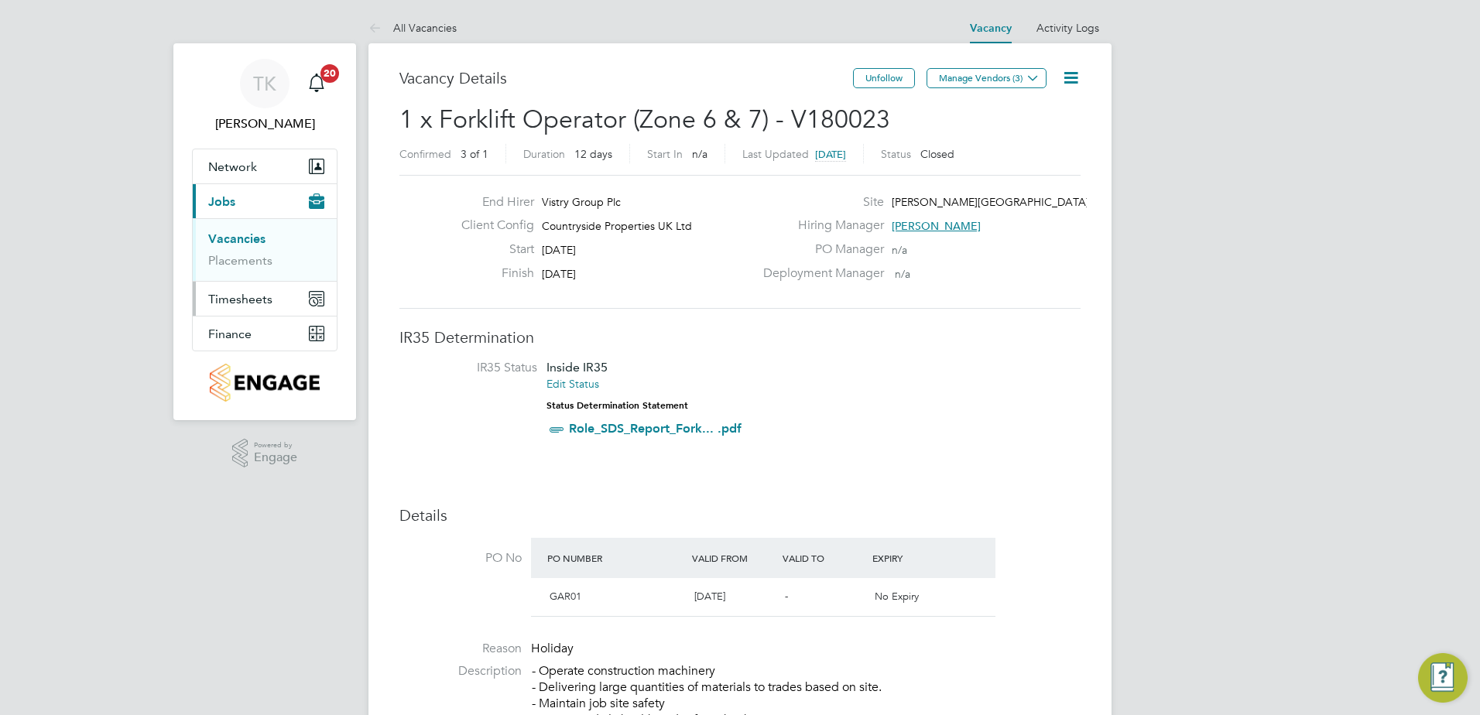
click at [256, 306] on span "Timesheets" at bounding box center [240, 299] width 64 height 15
drag, startPoint x: 273, startPoint y: 303, endPoint x: 265, endPoint y: 297, distance: 10.5
click at [272, 303] on button "Timesheets" at bounding box center [265, 299] width 144 height 34
click at [259, 272] on link "Timesheets" at bounding box center [240, 273] width 64 height 15
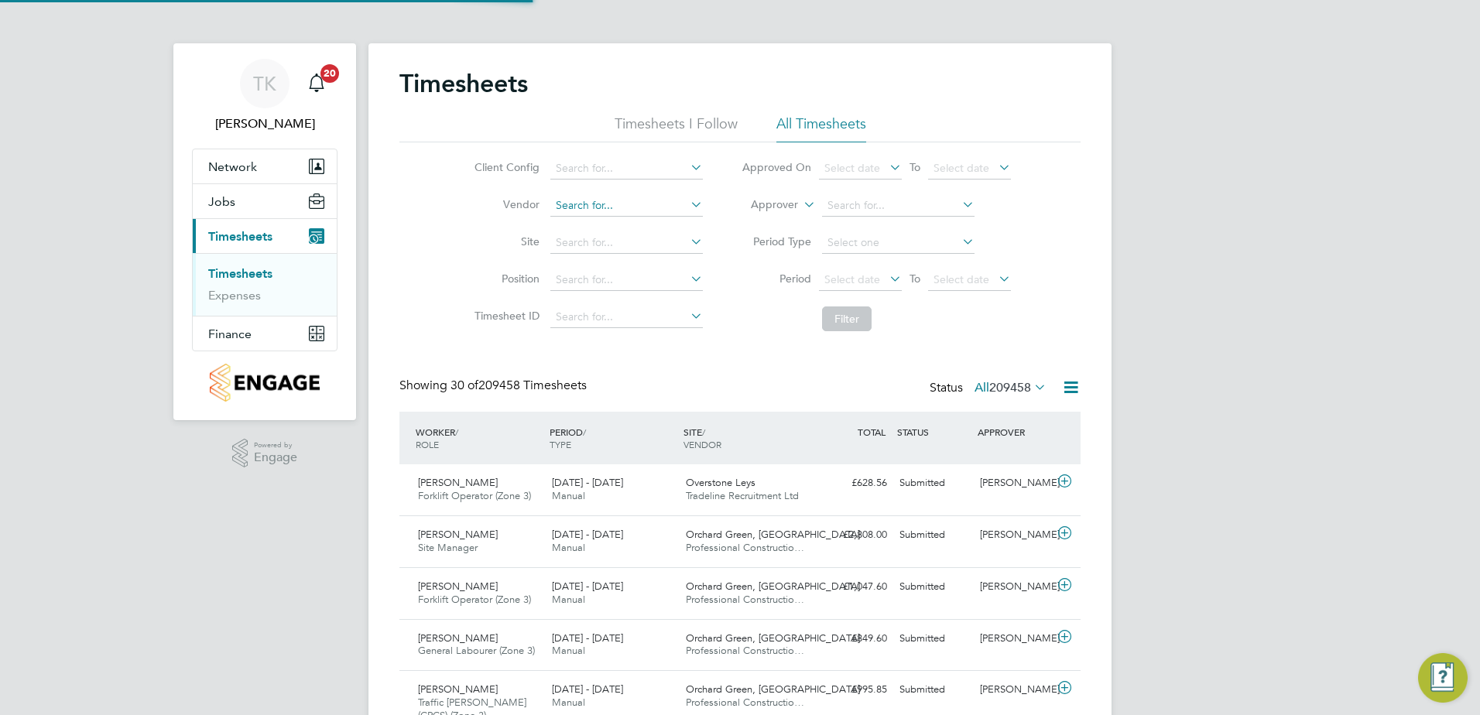
scroll to position [39, 135]
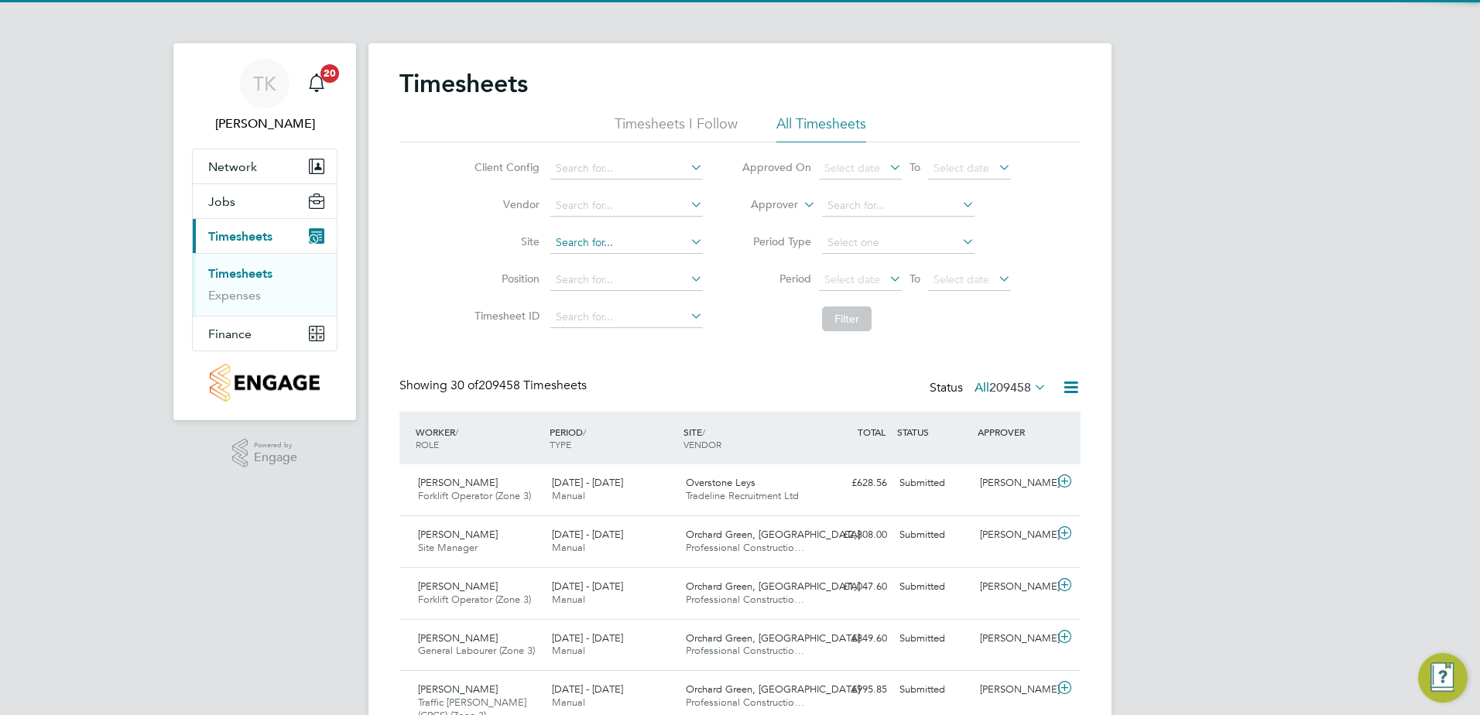
click at [589, 241] on input at bounding box center [626, 243] width 152 height 22
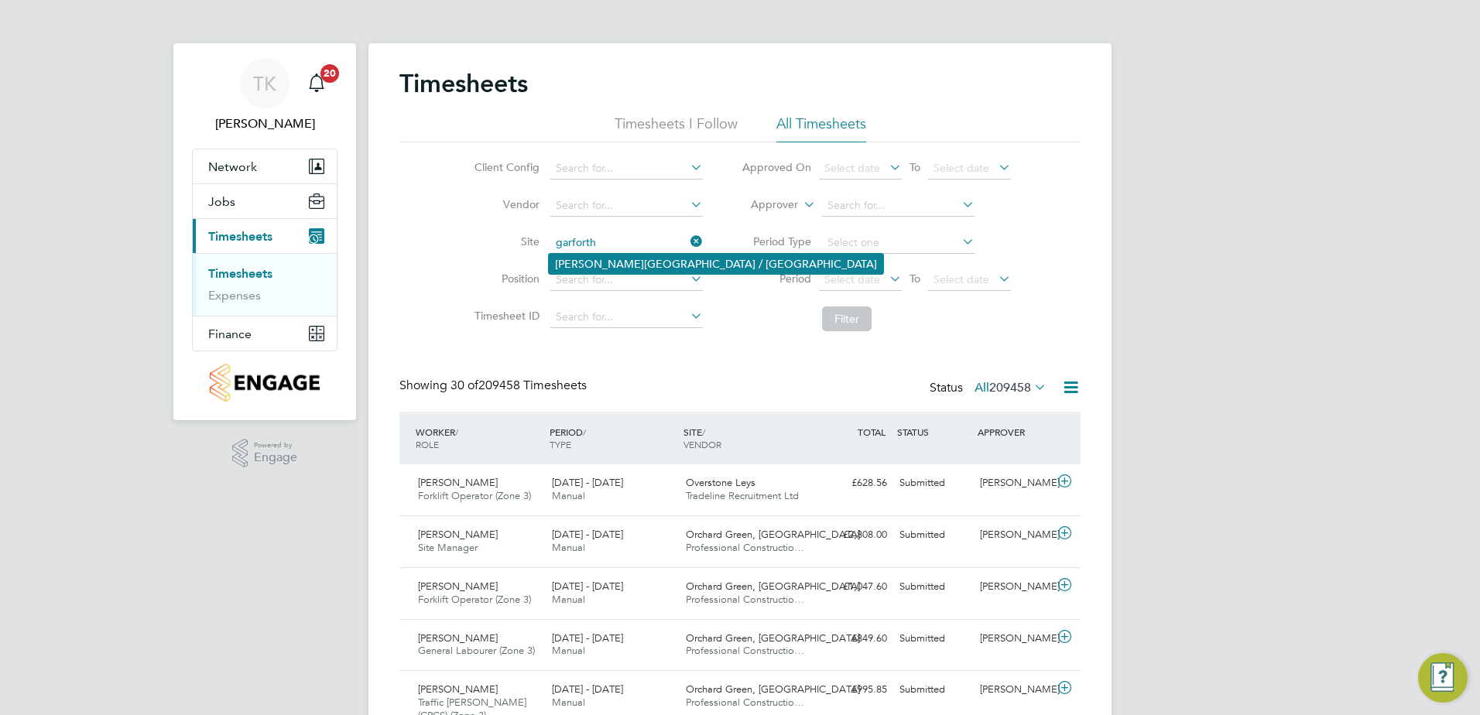
click at [642, 255] on li "[PERSON_NAME][GEOGRAPHIC_DATA] / [GEOGRAPHIC_DATA]" at bounding box center [716, 264] width 334 height 20
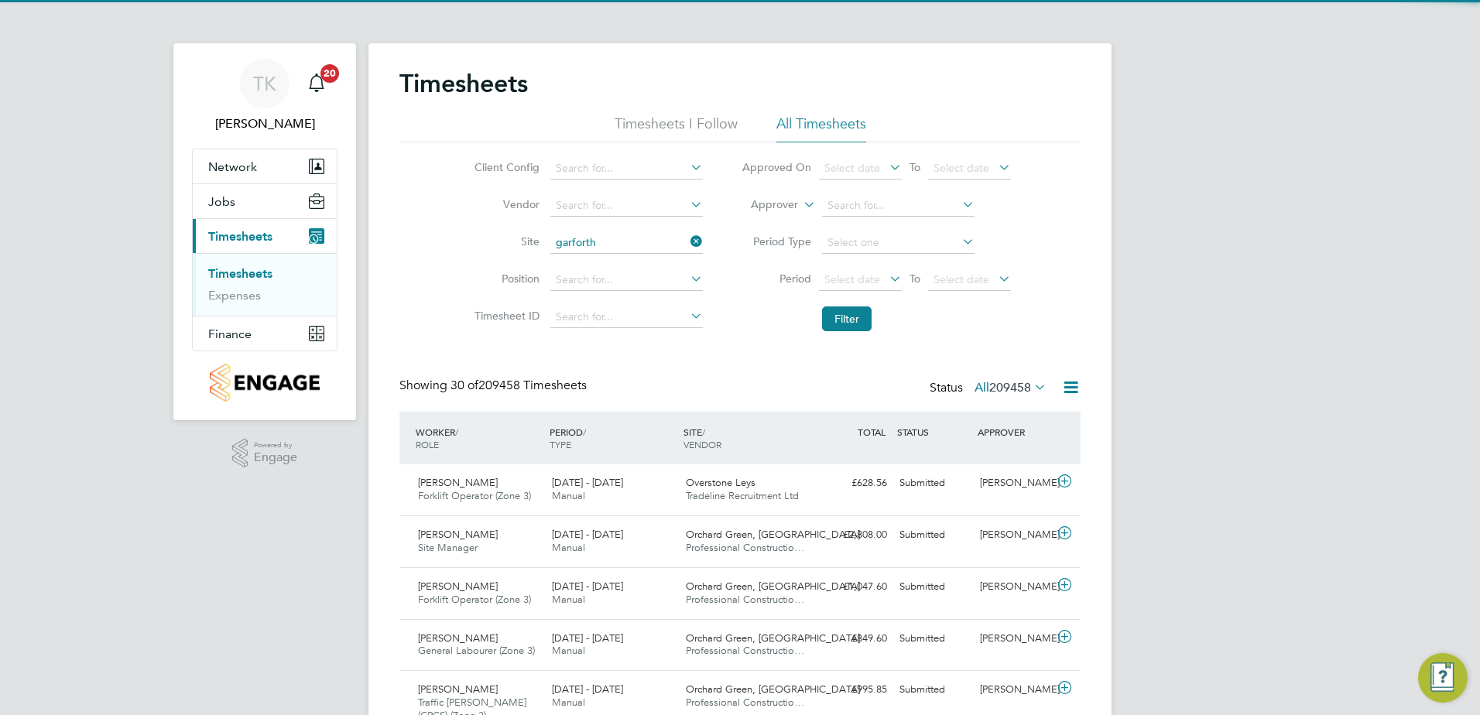
type input "[PERSON_NAME][GEOGRAPHIC_DATA] / [GEOGRAPHIC_DATA]"
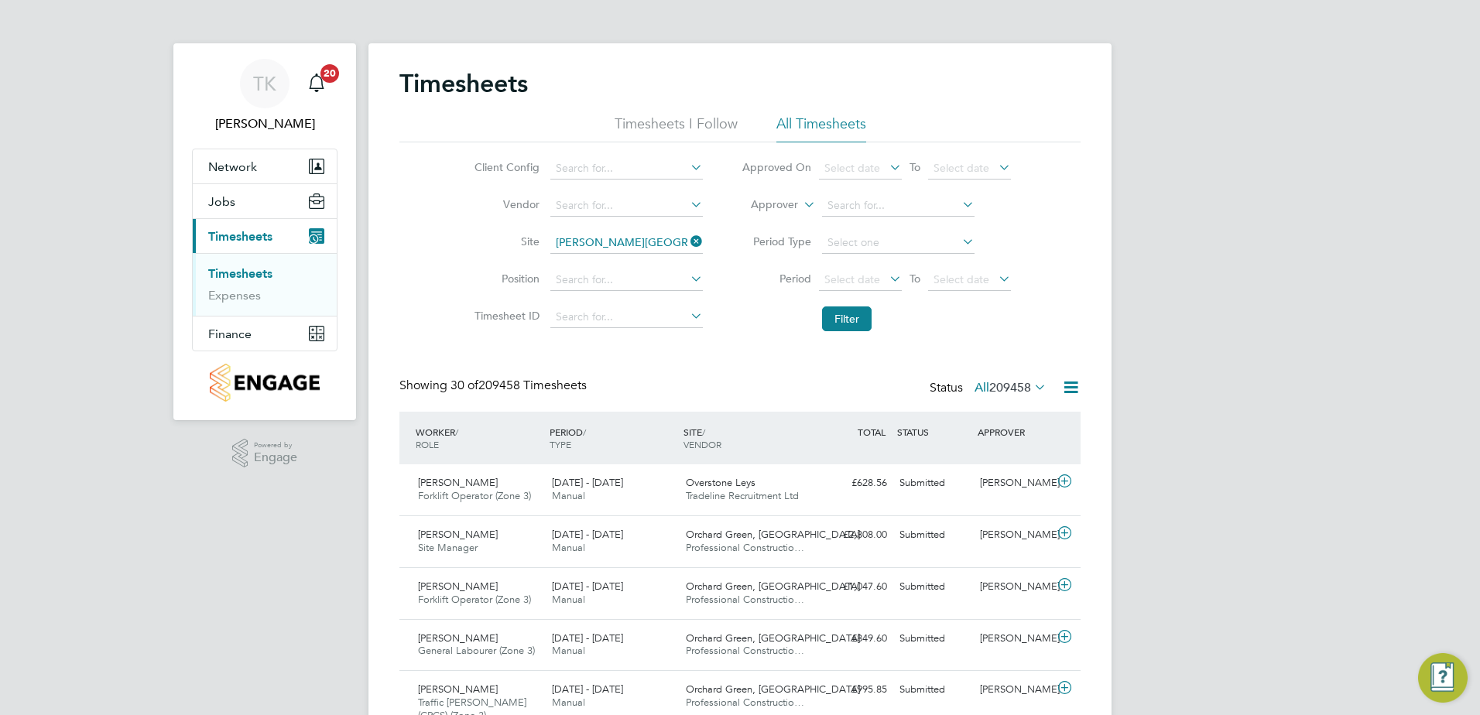
click at [837, 303] on li "Filter" at bounding box center [876, 319] width 308 height 40
click at [839, 309] on button "Filter" at bounding box center [847, 318] width 50 height 25
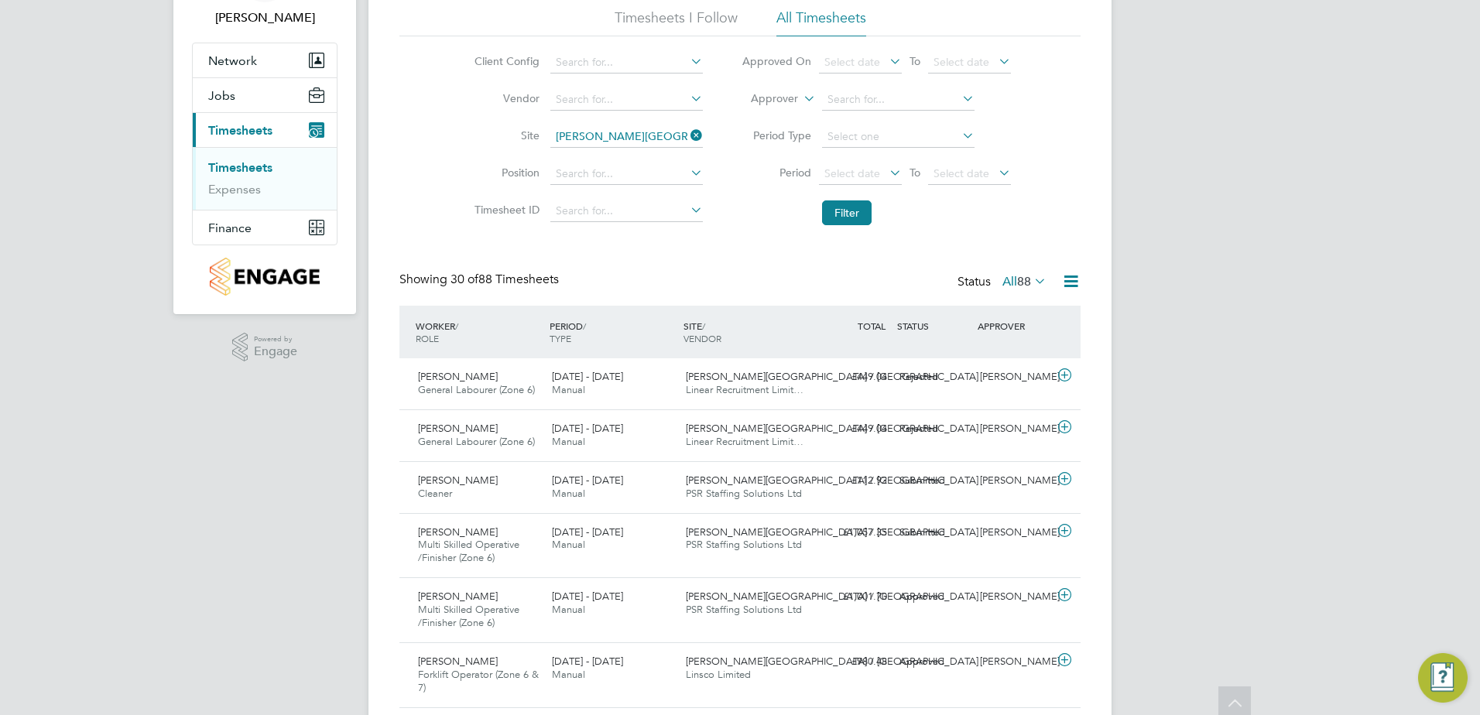
scroll to position [0, 0]
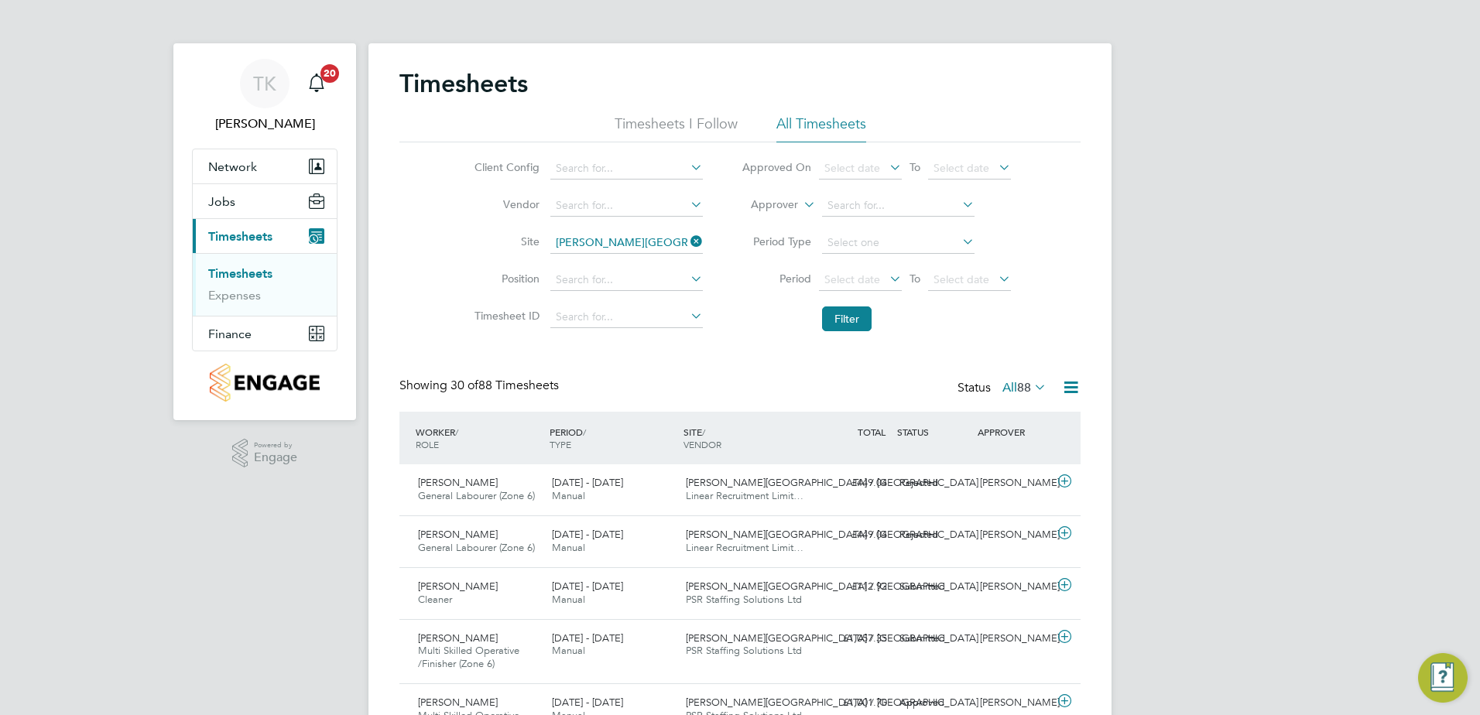
click at [687, 238] on icon at bounding box center [687, 242] width 0 height 22
click at [577, 245] on input at bounding box center [626, 243] width 152 height 22
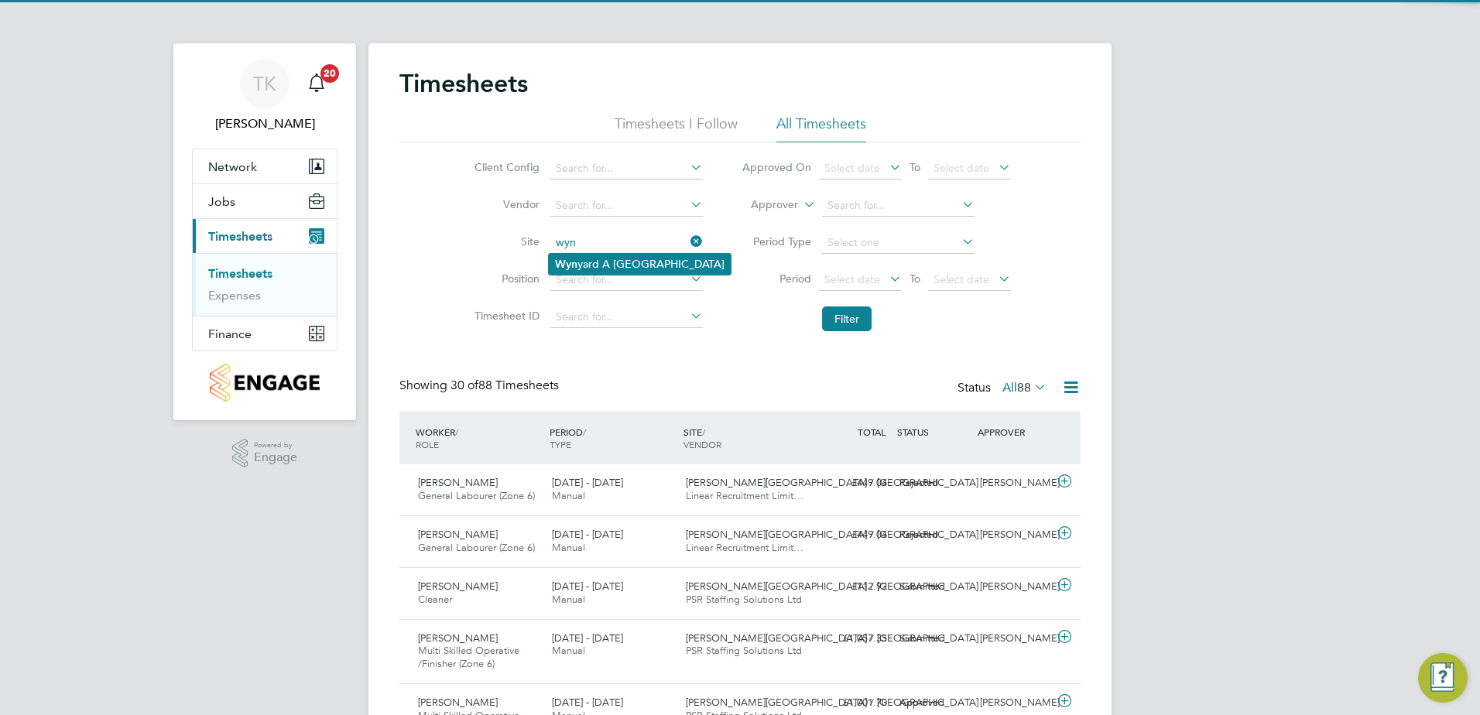
click at [592, 263] on li "Wyn yard A [GEOGRAPHIC_DATA]" at bounding box center [640, 264] width 182 height 21
type input "Wynyard A [GEOGRAPHIC_DATA]"
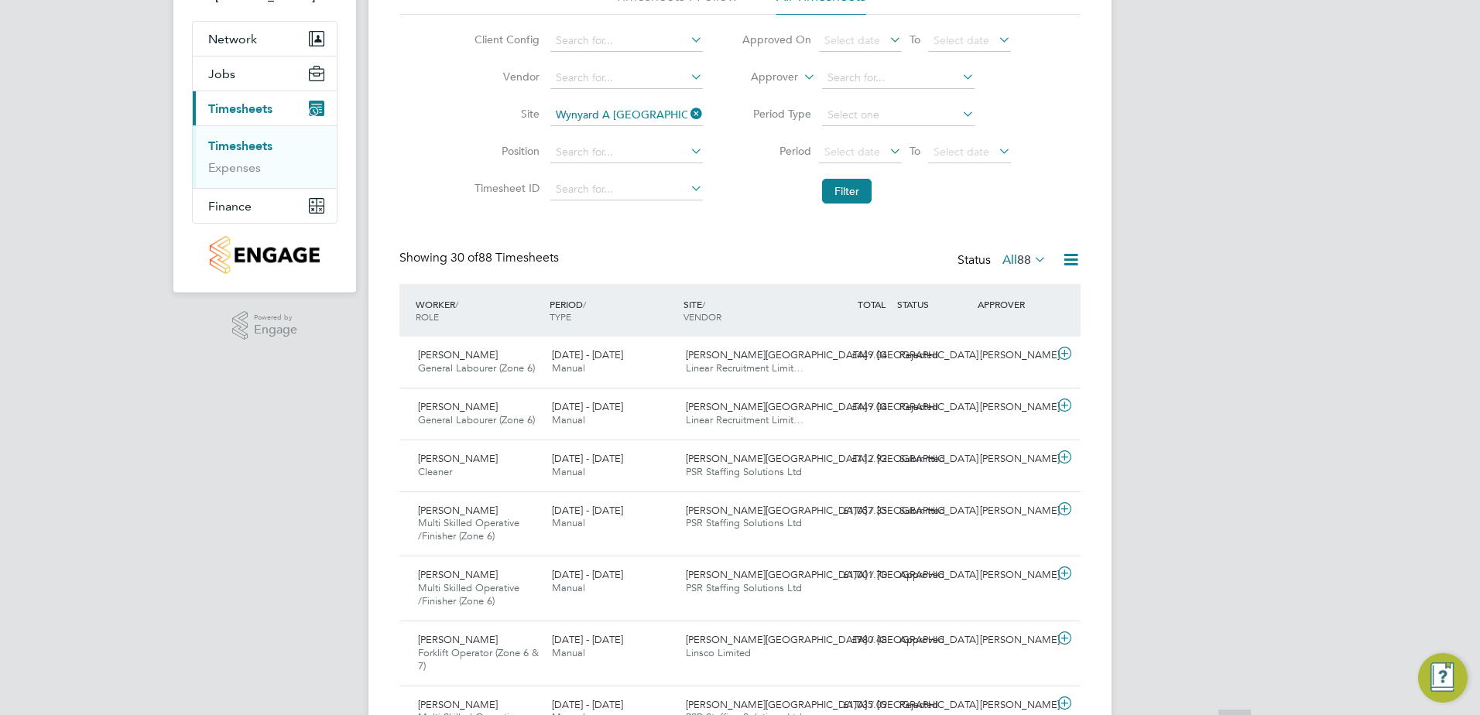
scroll to position [155, 0]
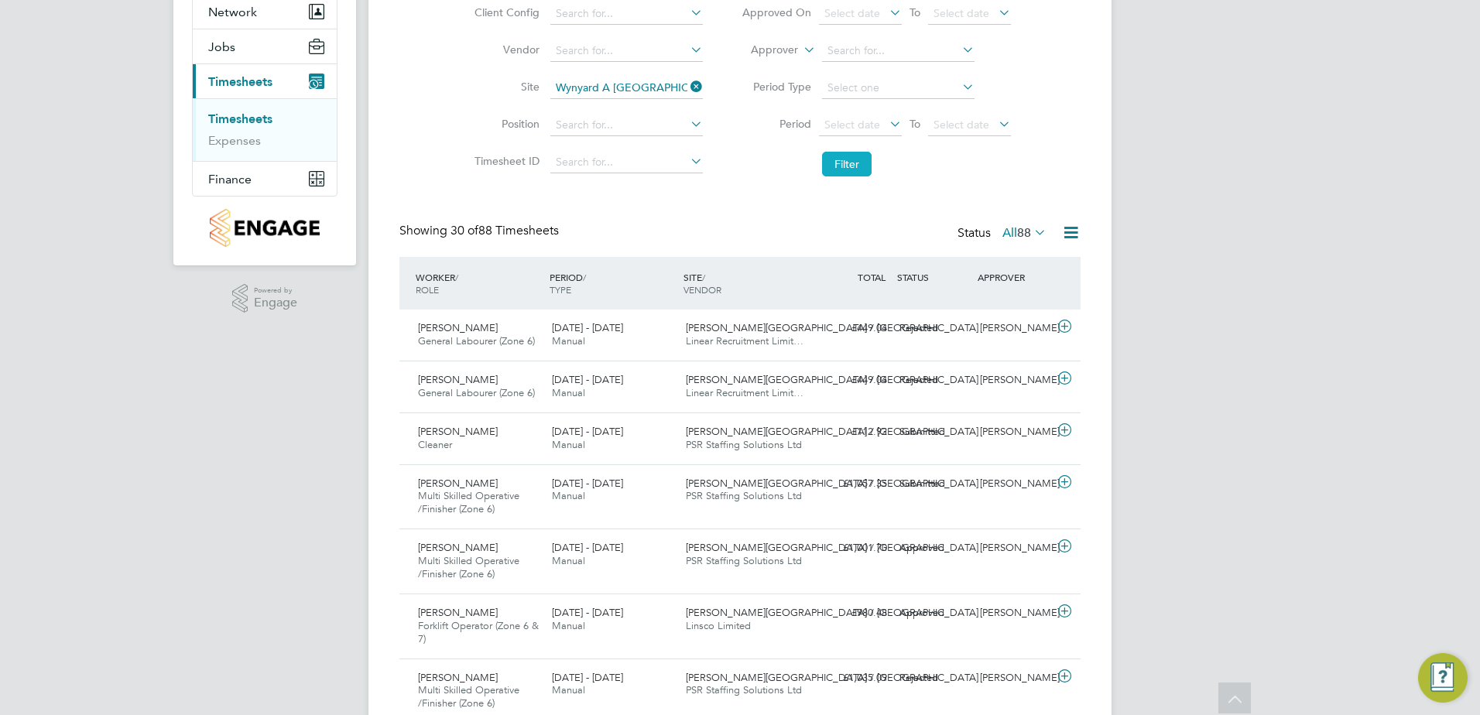
click at [854, 161] on button "Filter" at bounding box center [847, 164] width 50 height 25
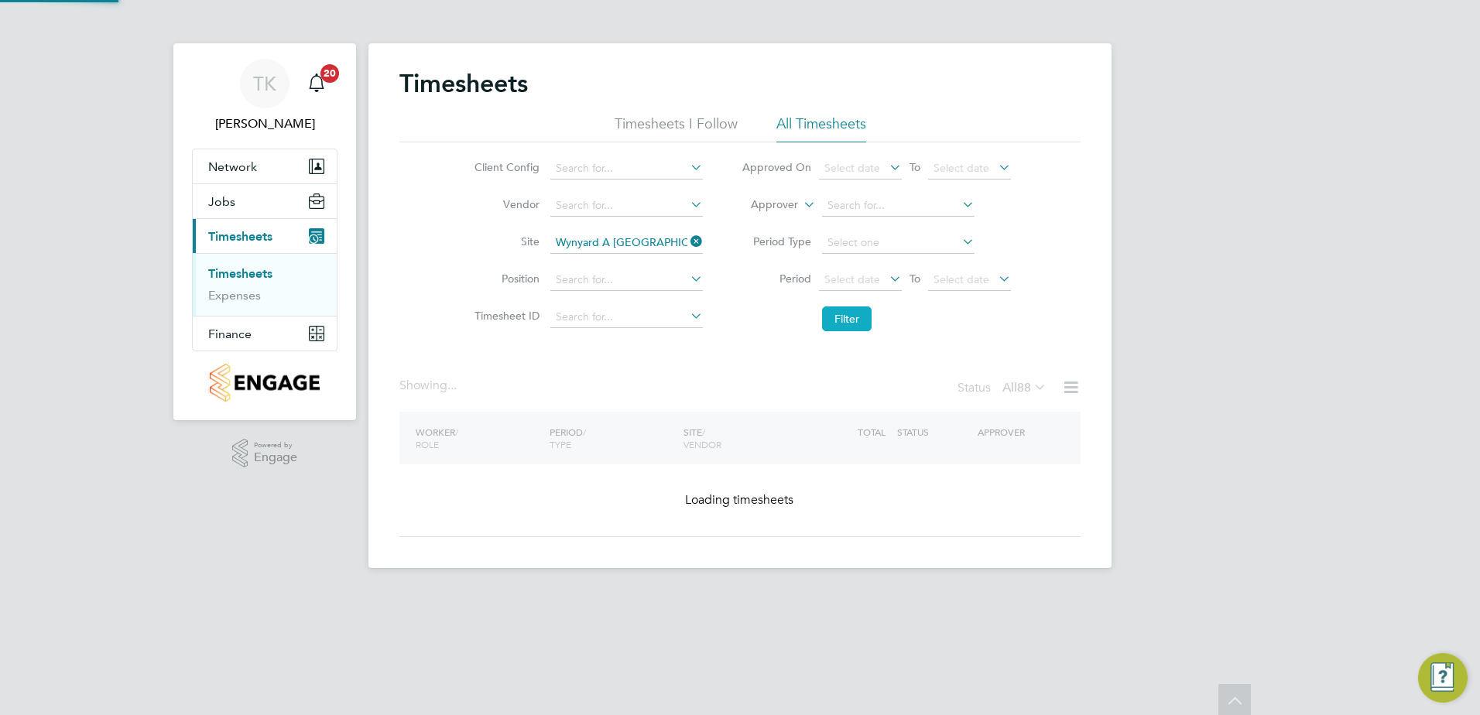
scroll to position [0, 0]
click at [866, 237] on input at bounding box center [898, 243] width 152 height 22
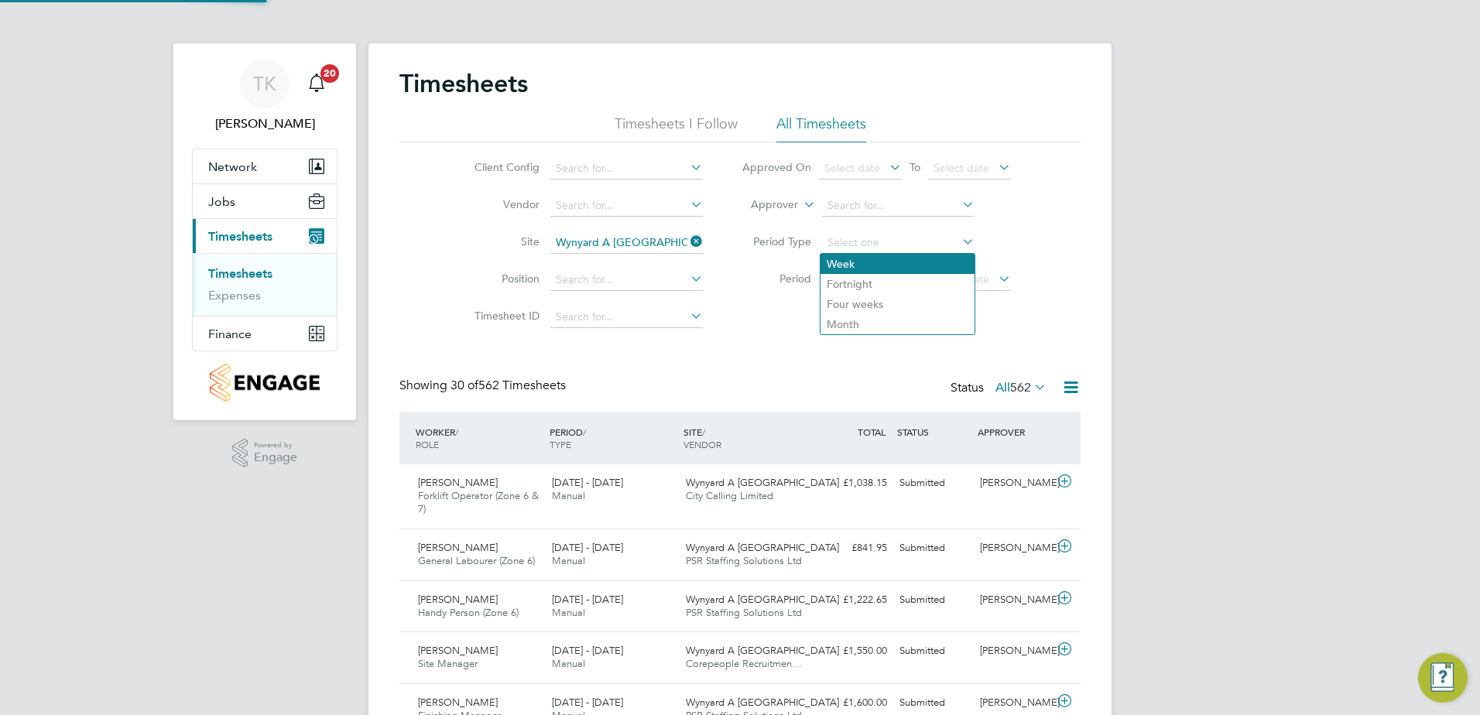
scroll to position [39, 135]
click at [847, 212] on input at bounding box center [898, 206] width 152 height 22
click at [852, 239] on input at bounding box center [898, 243] width 152 height 22
click at [727, 333] on li "Filter" at bounding box center [876, 319] width 308 height 40
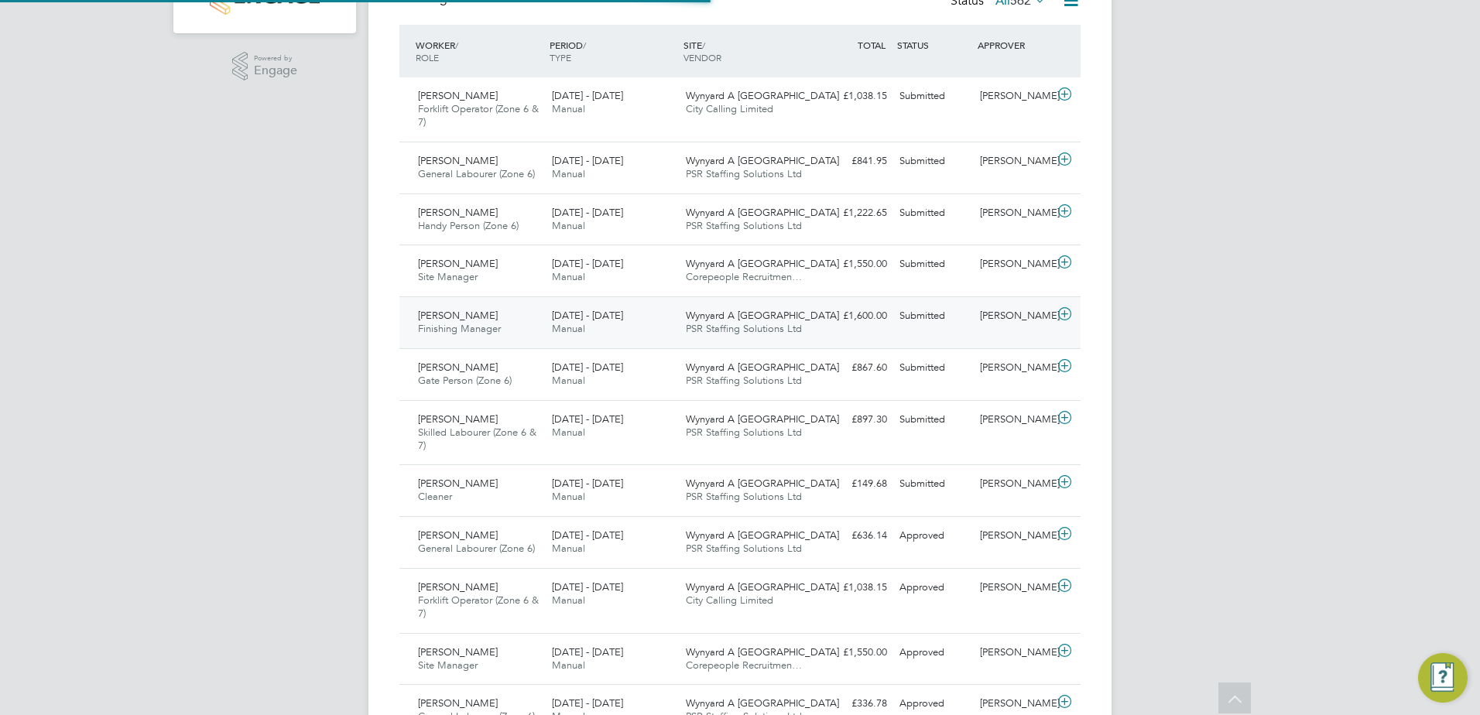
click at [854, 328] on div "£1,600.00 Submitted" at bounding box center [853, 316] width 80 height 26
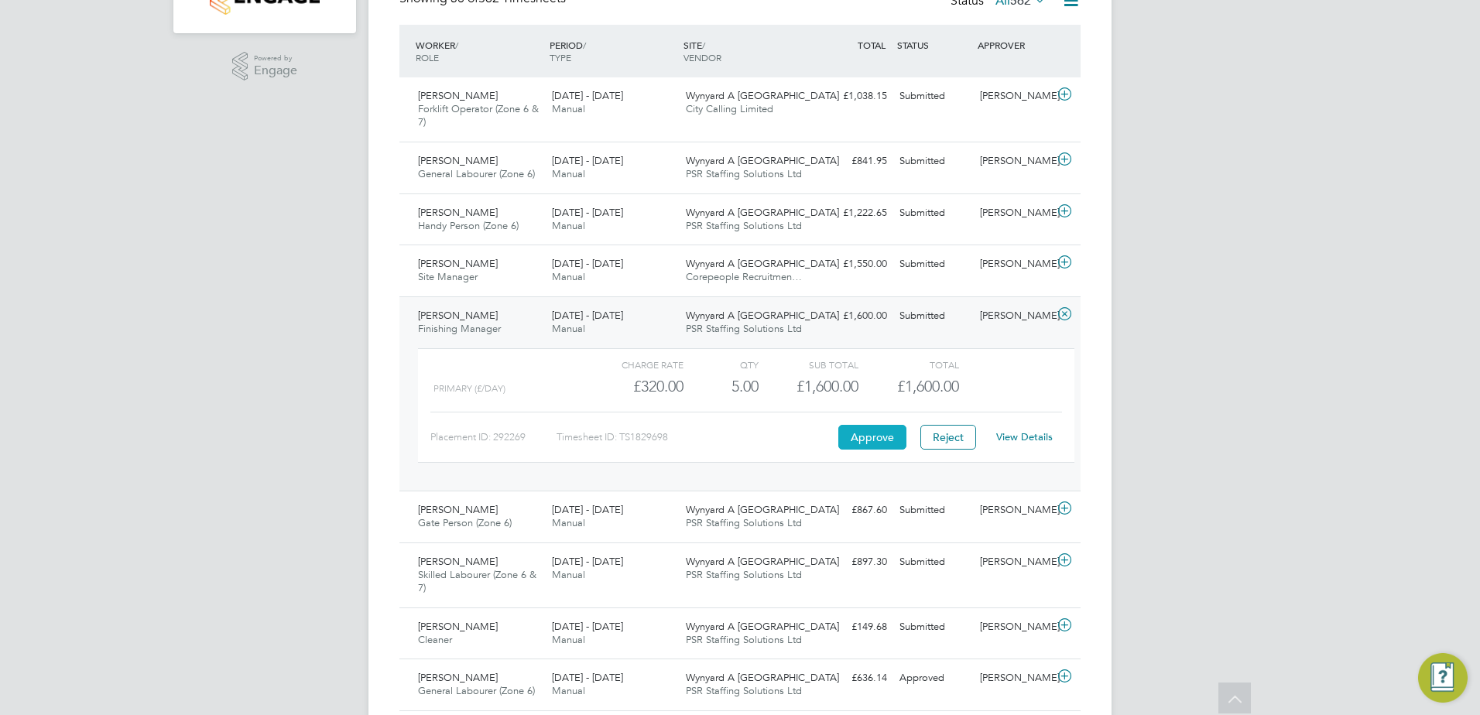
click at [882, 436] on button "Approve" at bounding box center [872, 437] width 68 height 25
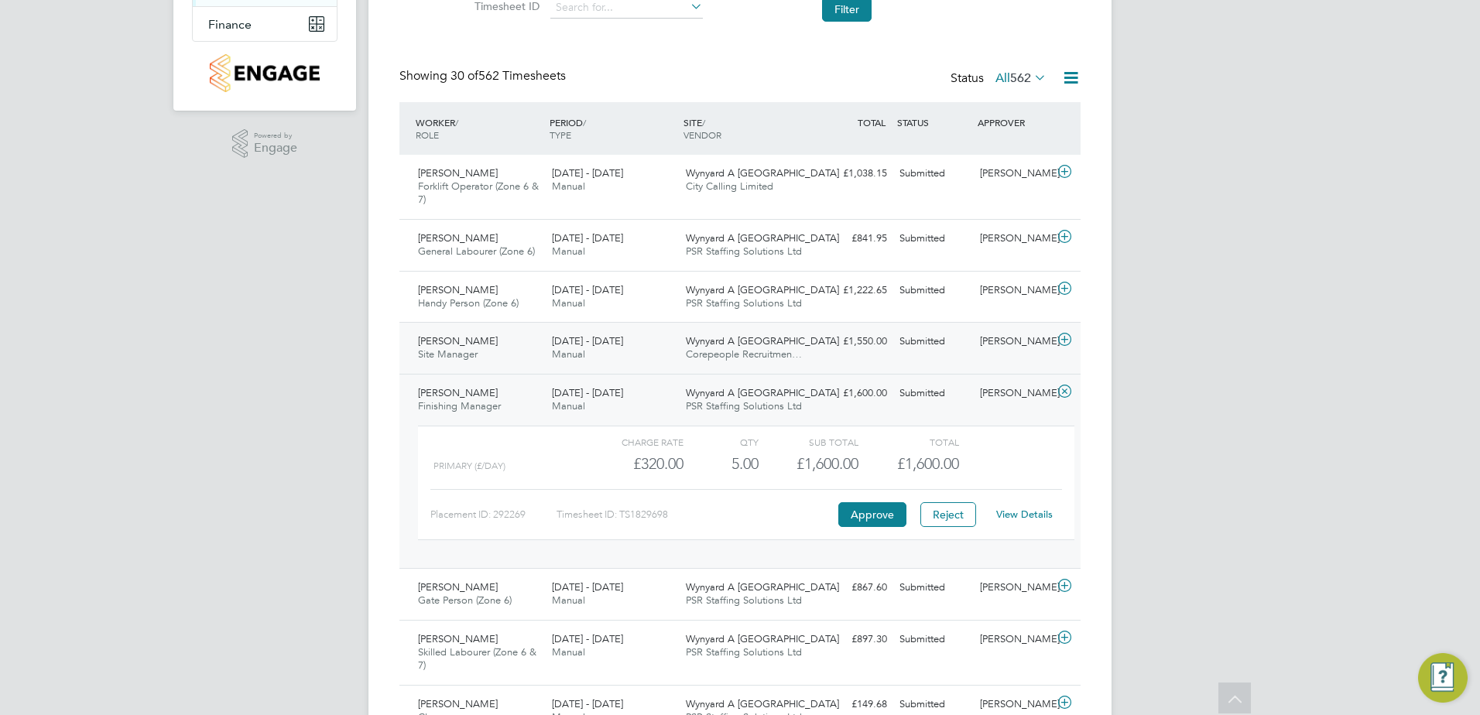
click at [826, 351] on div "£1,550.00 Submitted" at bounding box center [853, 342] width 80 height 26
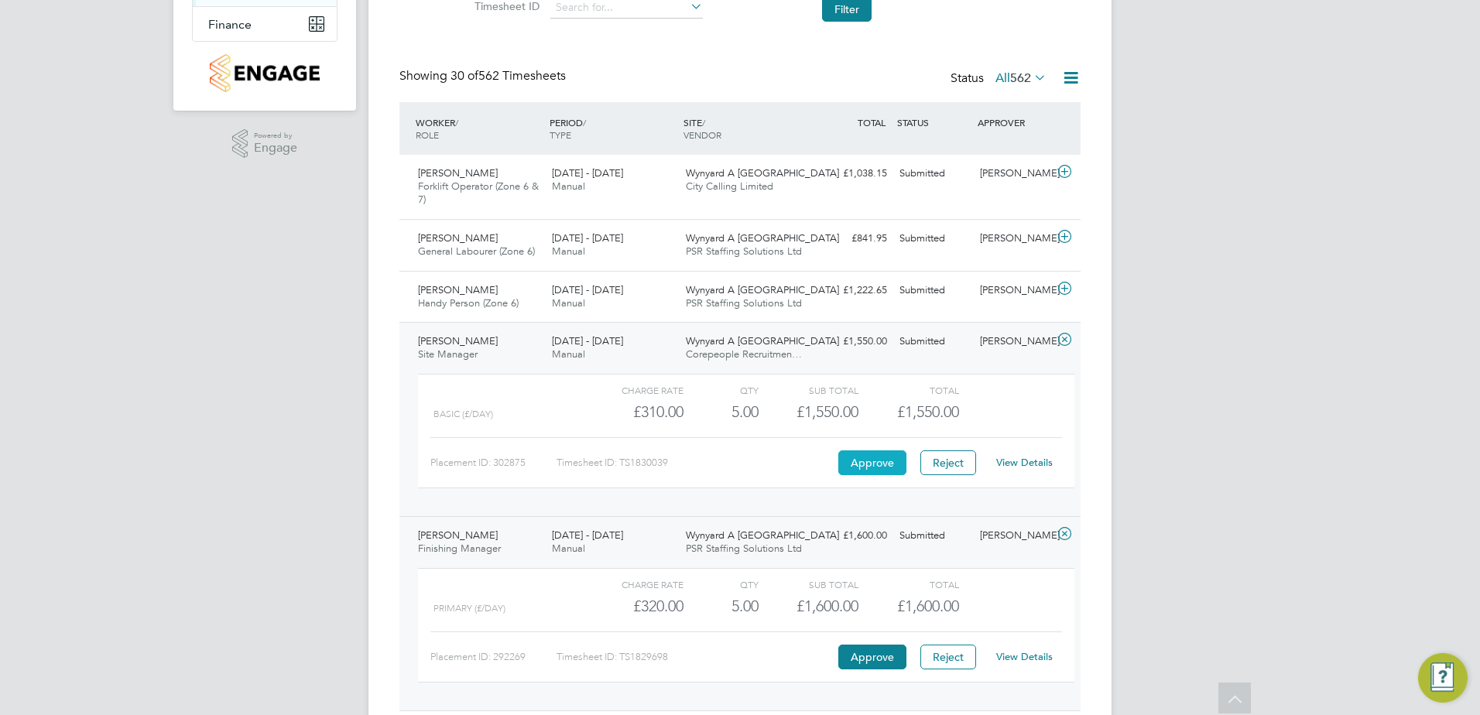
click at [853, 456] on button "Approve" at bounding box center [872, 462] width 68 height 25
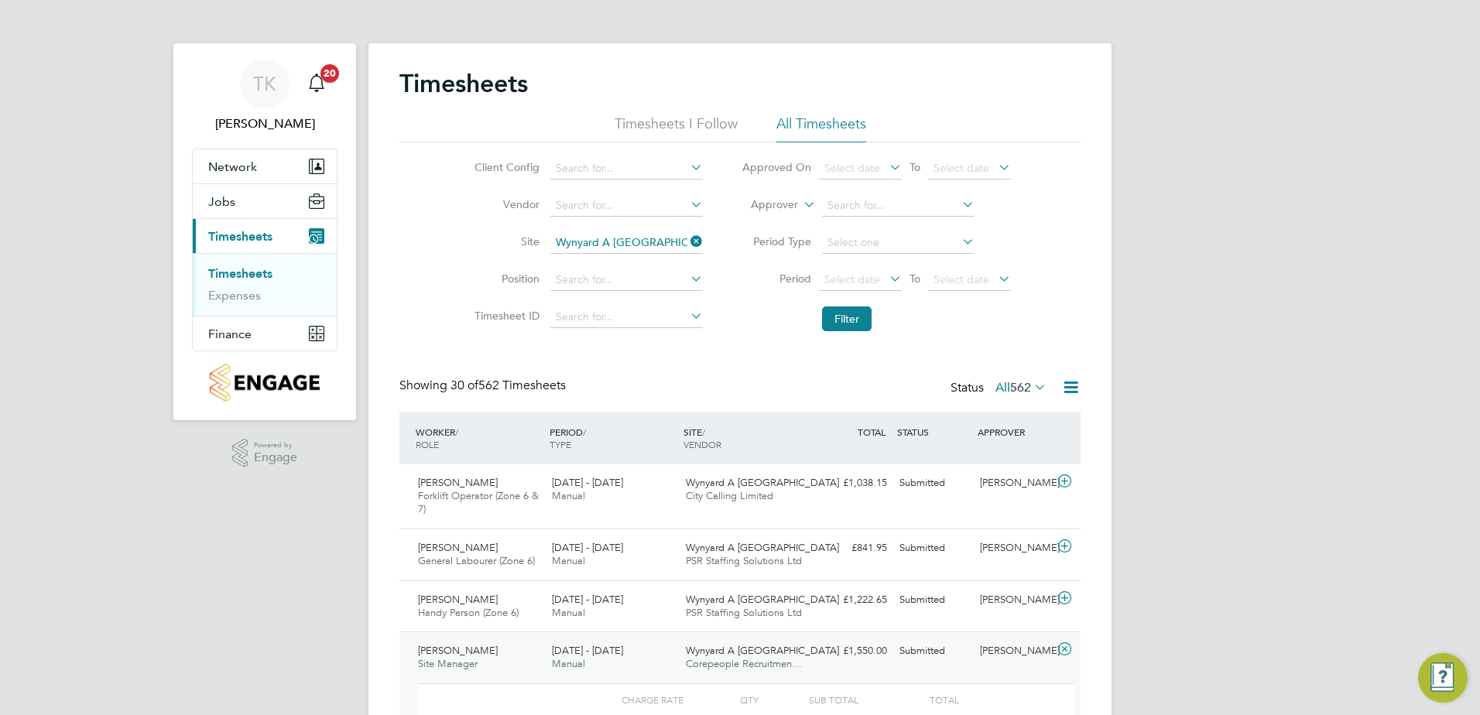
scroll to position [77, 0]
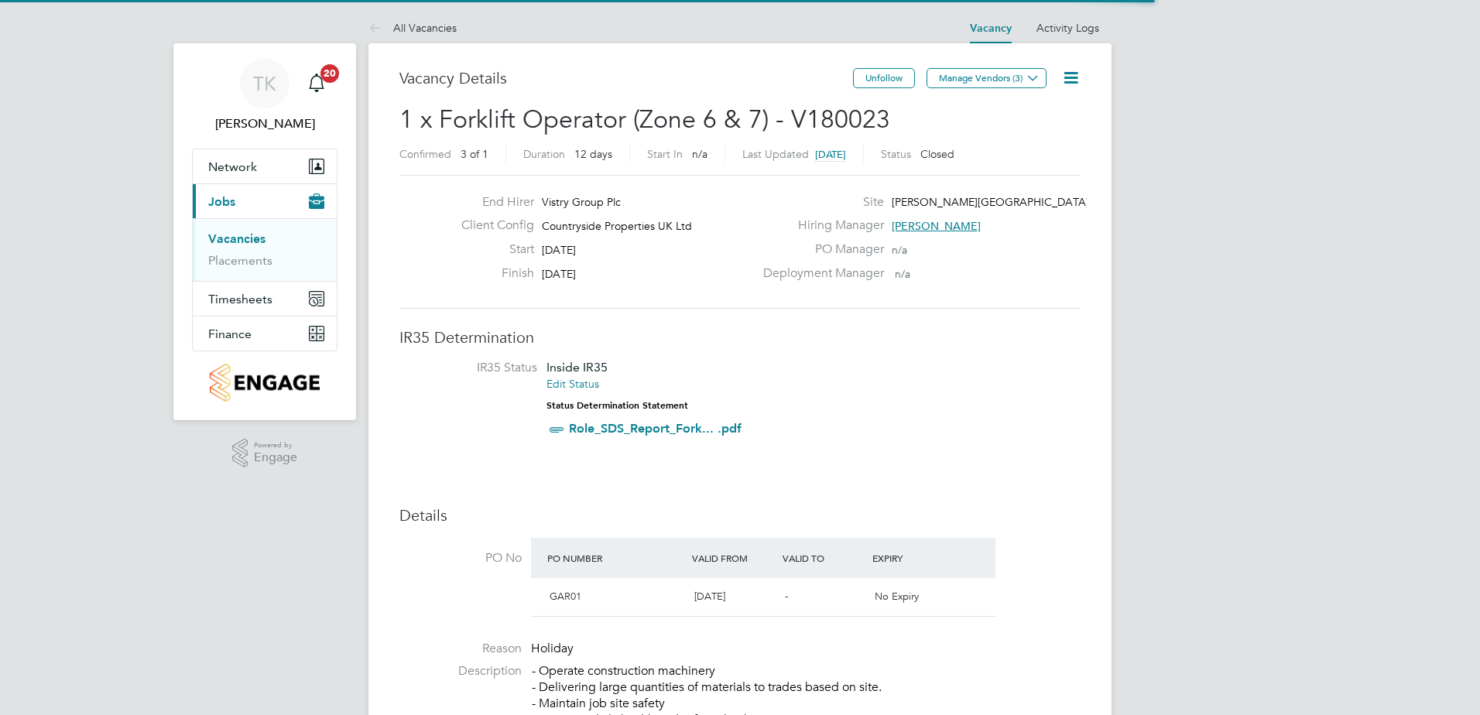
click at [1063, 86] on icon at bounding box center [1070, 77] width 19 height 19
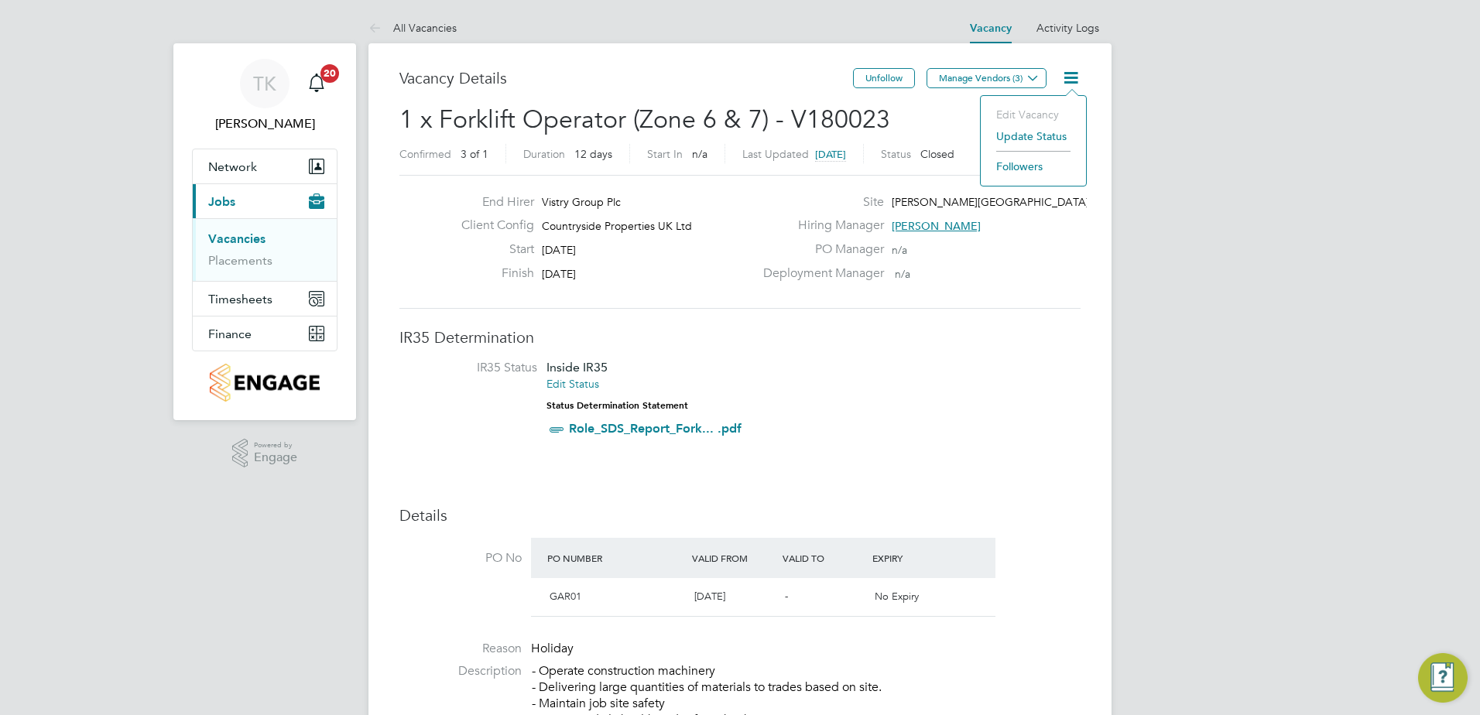
click at [1050, 128] on li "Update Status" at bounding box center [1033, 136] width 90 height 22
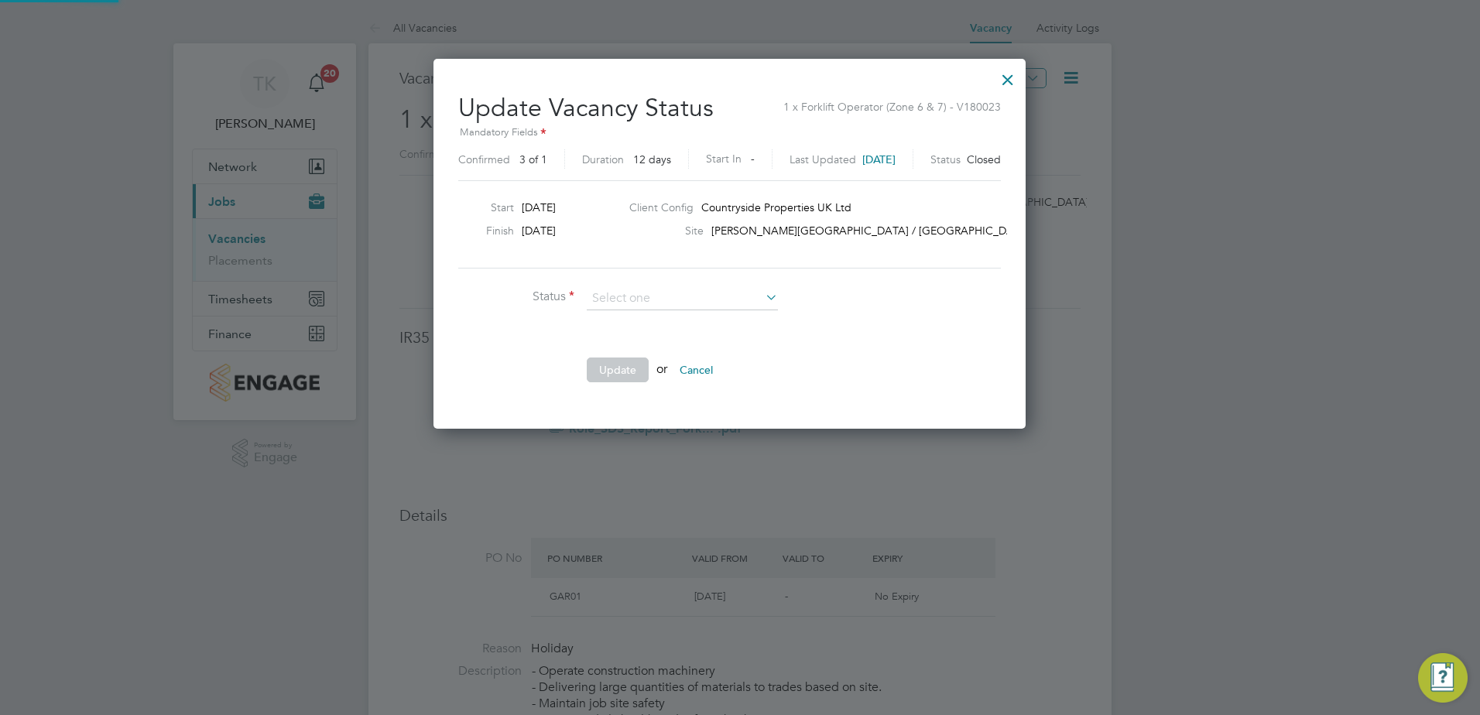
scroll to position [369, 613]
click at [684, 316] on li "Open" at bounding box center [682, 319] width 193 height 20
type input "Open"
click at [621, 375] on button "Update" at bounding box center [618, 370] width 62 height 25
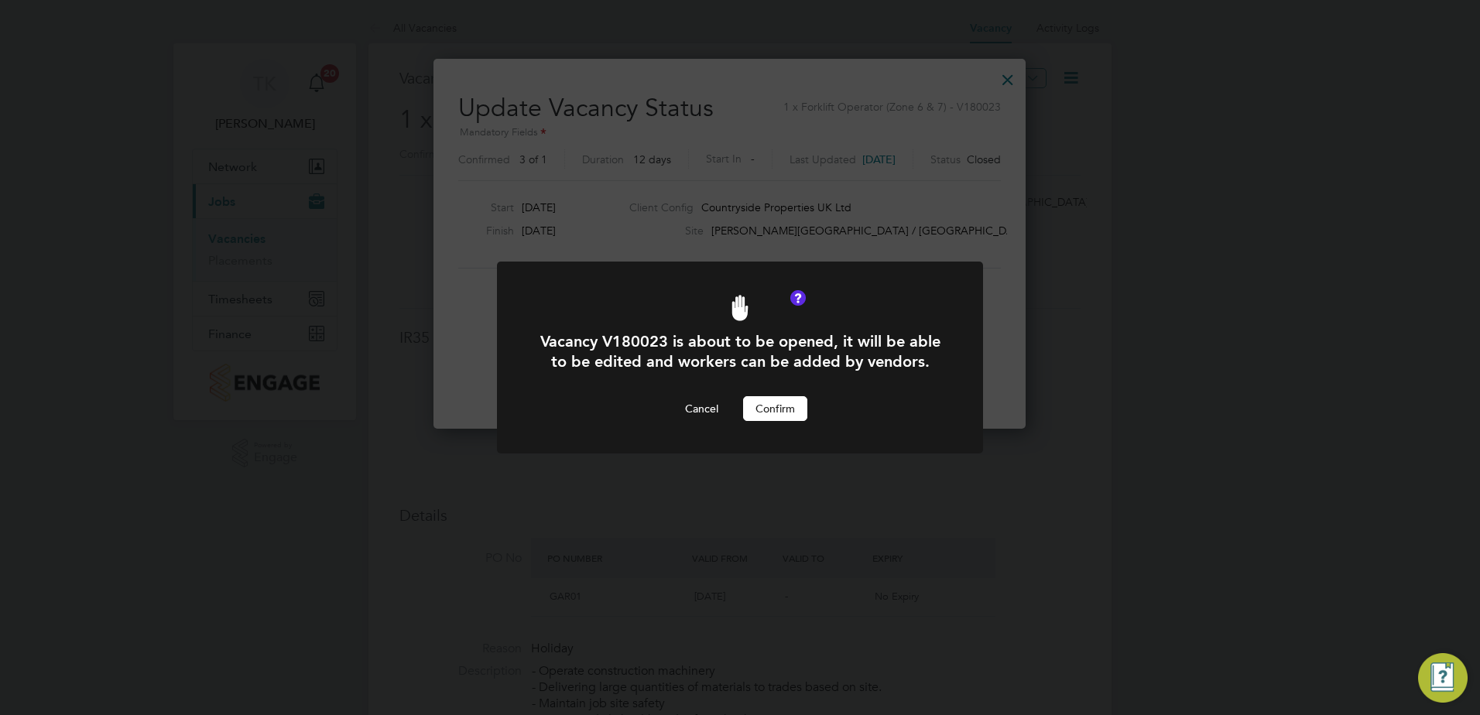
click at [786, 415] on button "Confirm" at bounding box center [775, 408] width 64 height 25
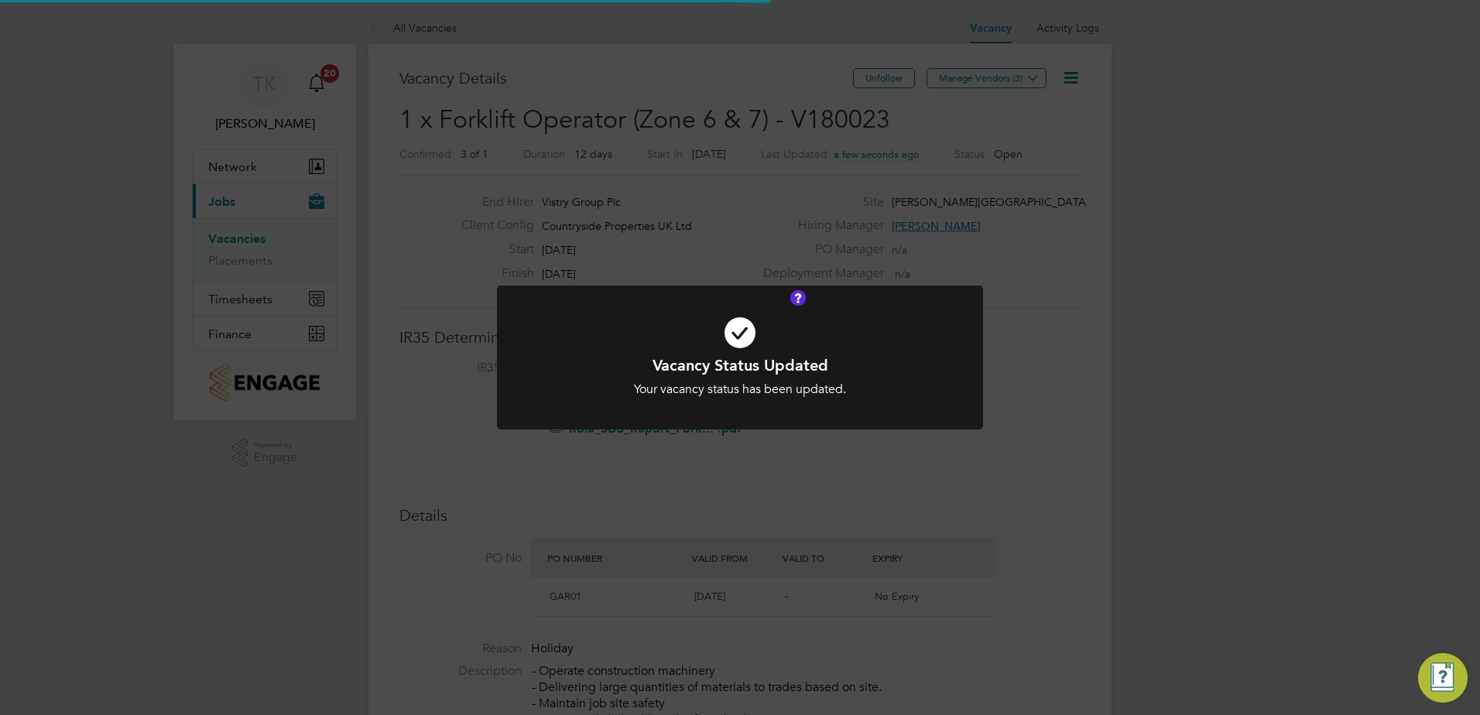
scroll to position [46, 108]
click at [798, 454] on div "Vacancy Status Updated Your vacancy status has been updated. Cancel Okay" at bounding box center [740, 357] width 1480 height 715
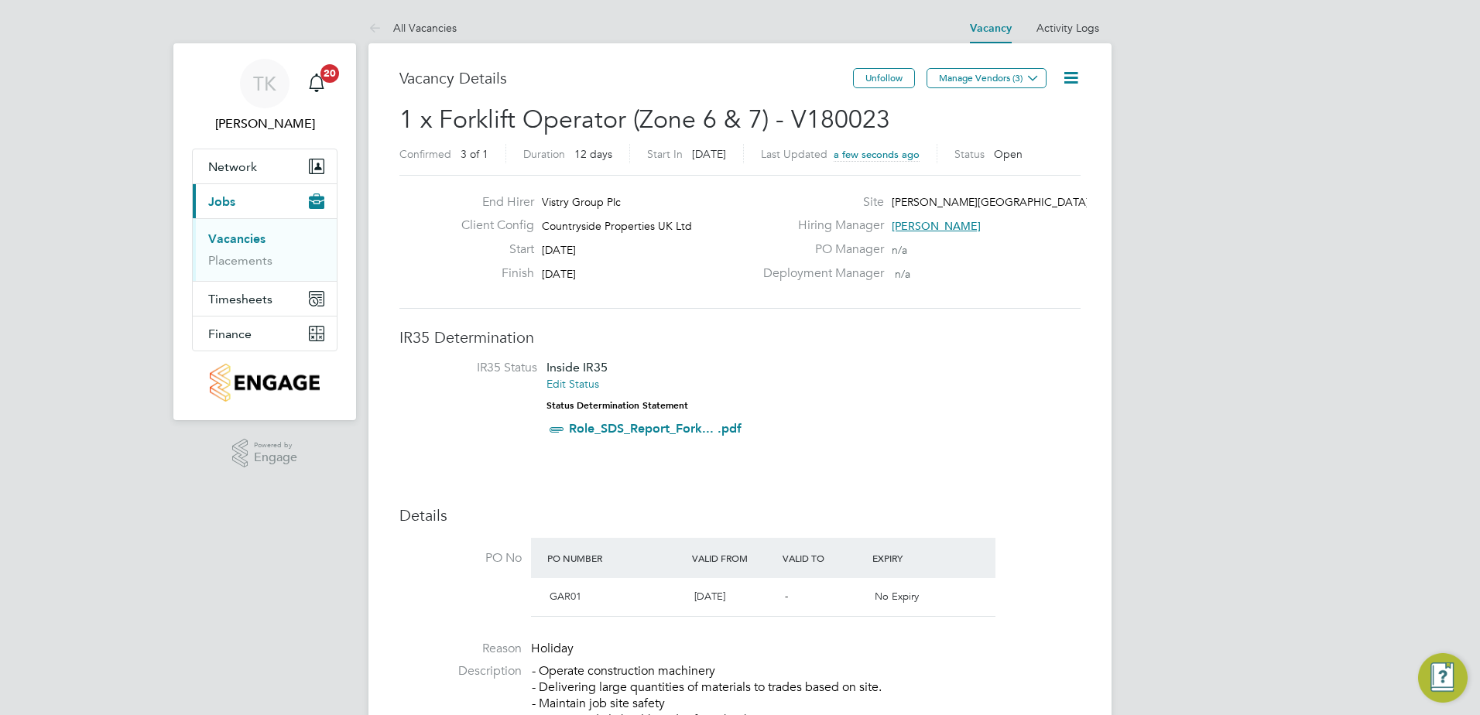
click at [1064, 77] on icon at bounding box center [1070, 77] width 19 height 19
click at [1036, 118] on li "Edit Vacancy" at bounding box center [1033, 115] width 90 height 22
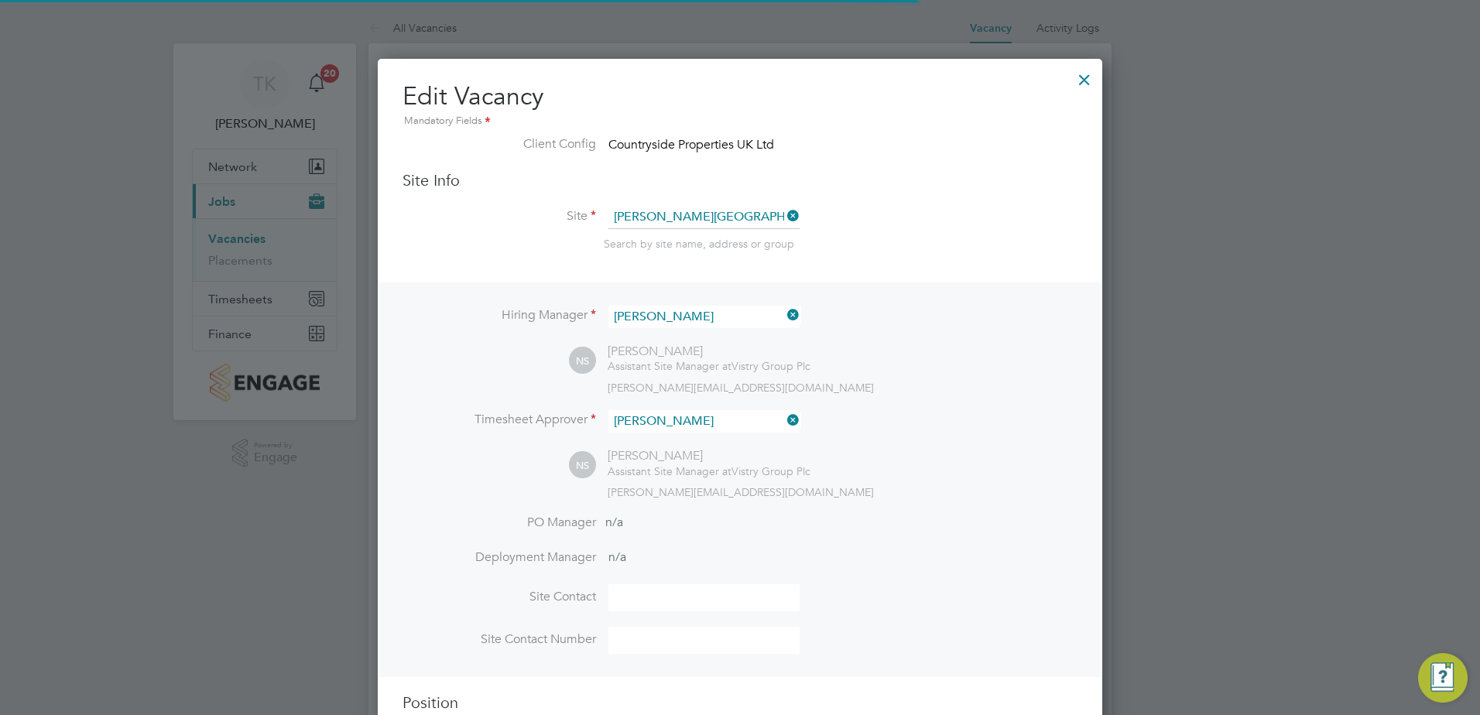
scroll to position [8, 8]
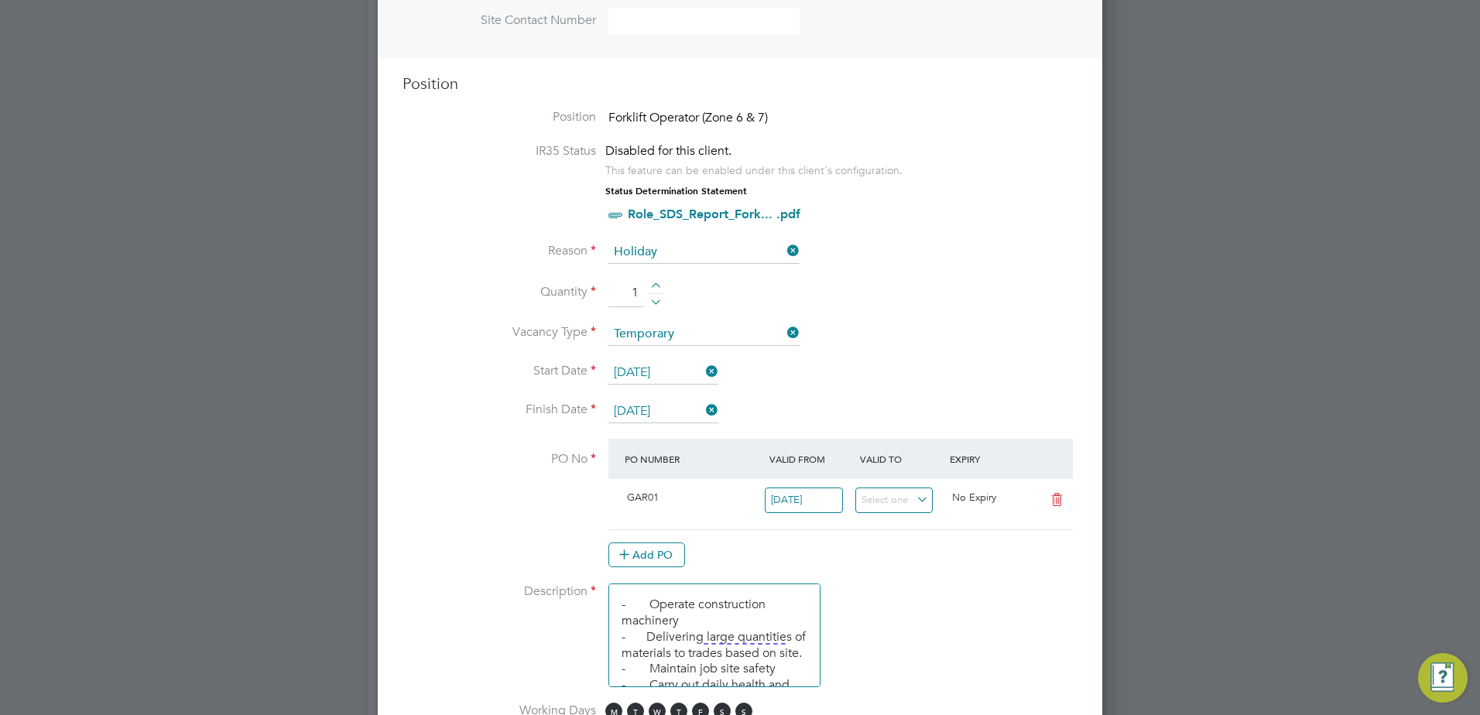
click at [682, 407] on input "[DATE]" at bounding box center [663, 411] width 110 height 23
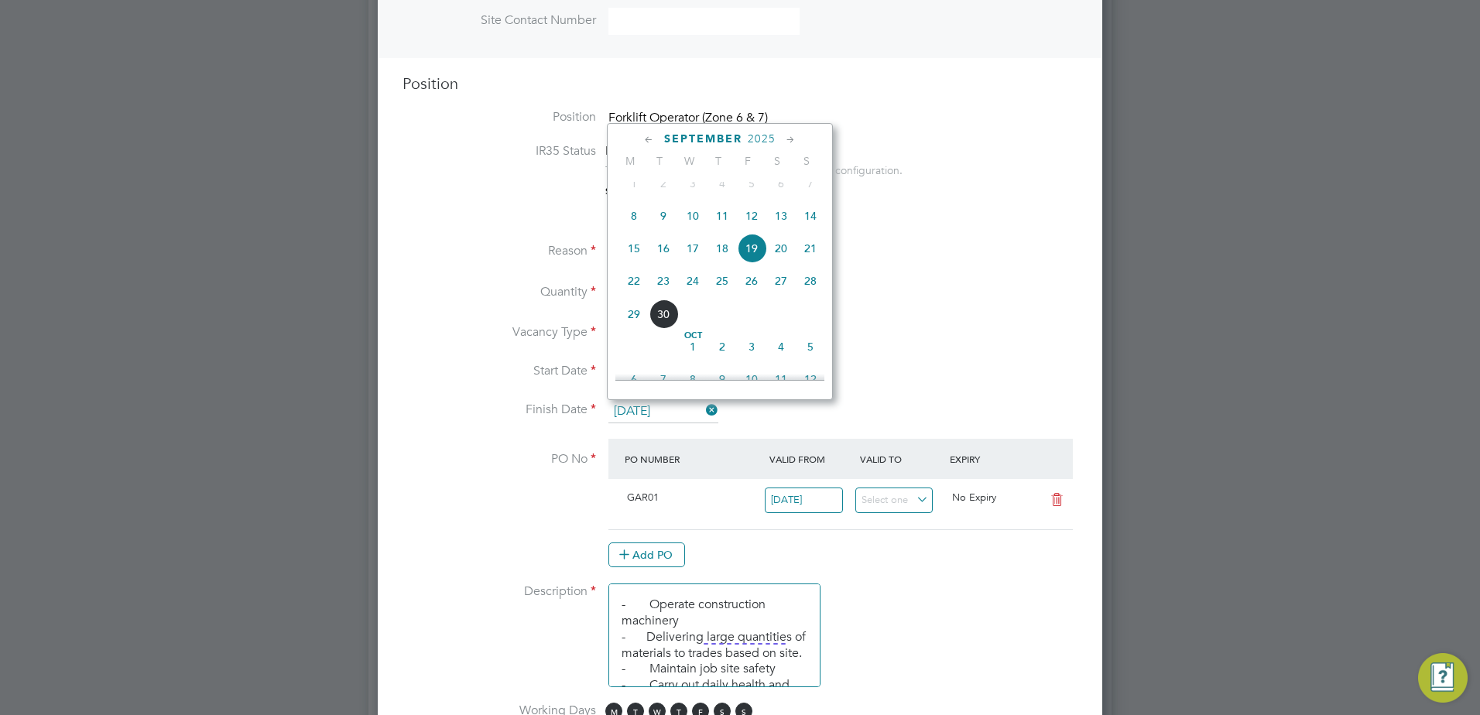
click at [662, 292] on span "23" at bounding box center [663, 280] width 29 height 29
type input "[DATE]"
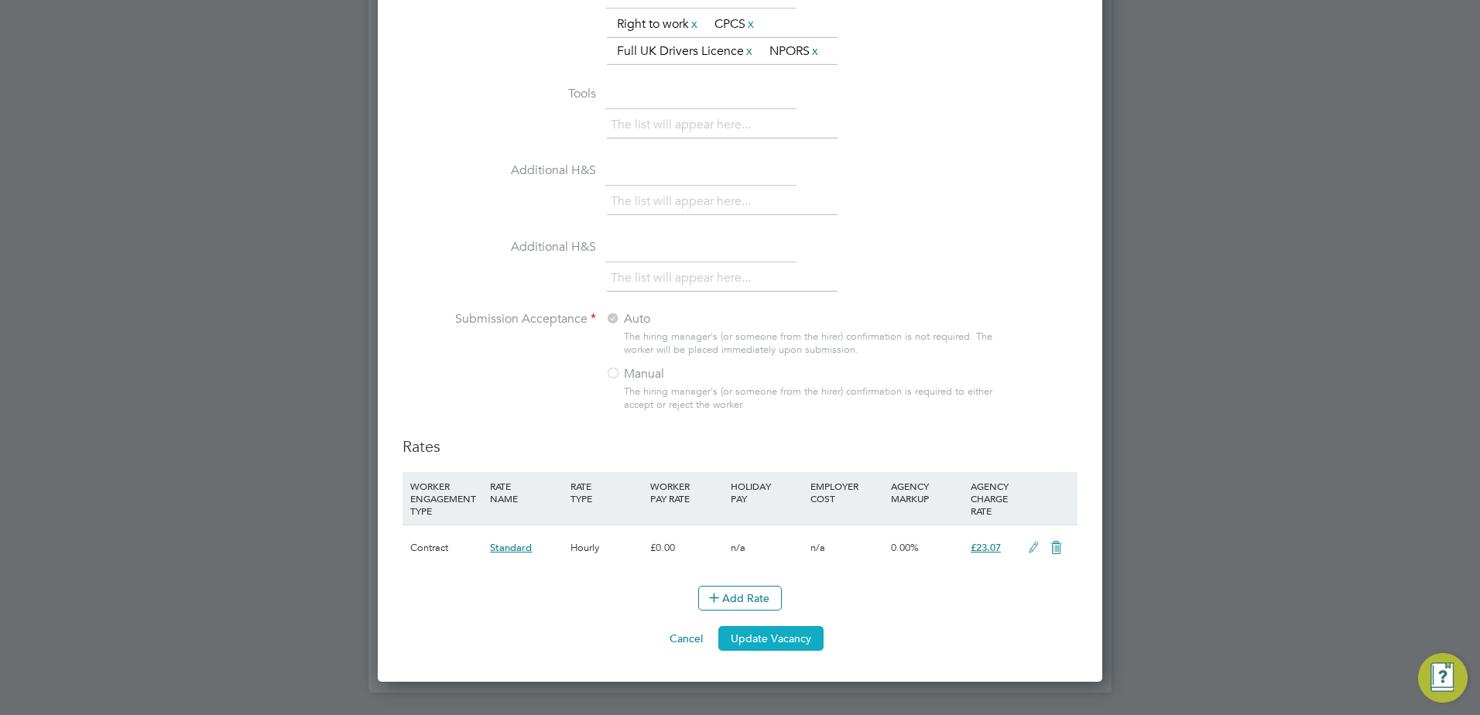
click at [802, 631] on button "Update Vacancy" at bounding box center [770, 638] width 105 height 25
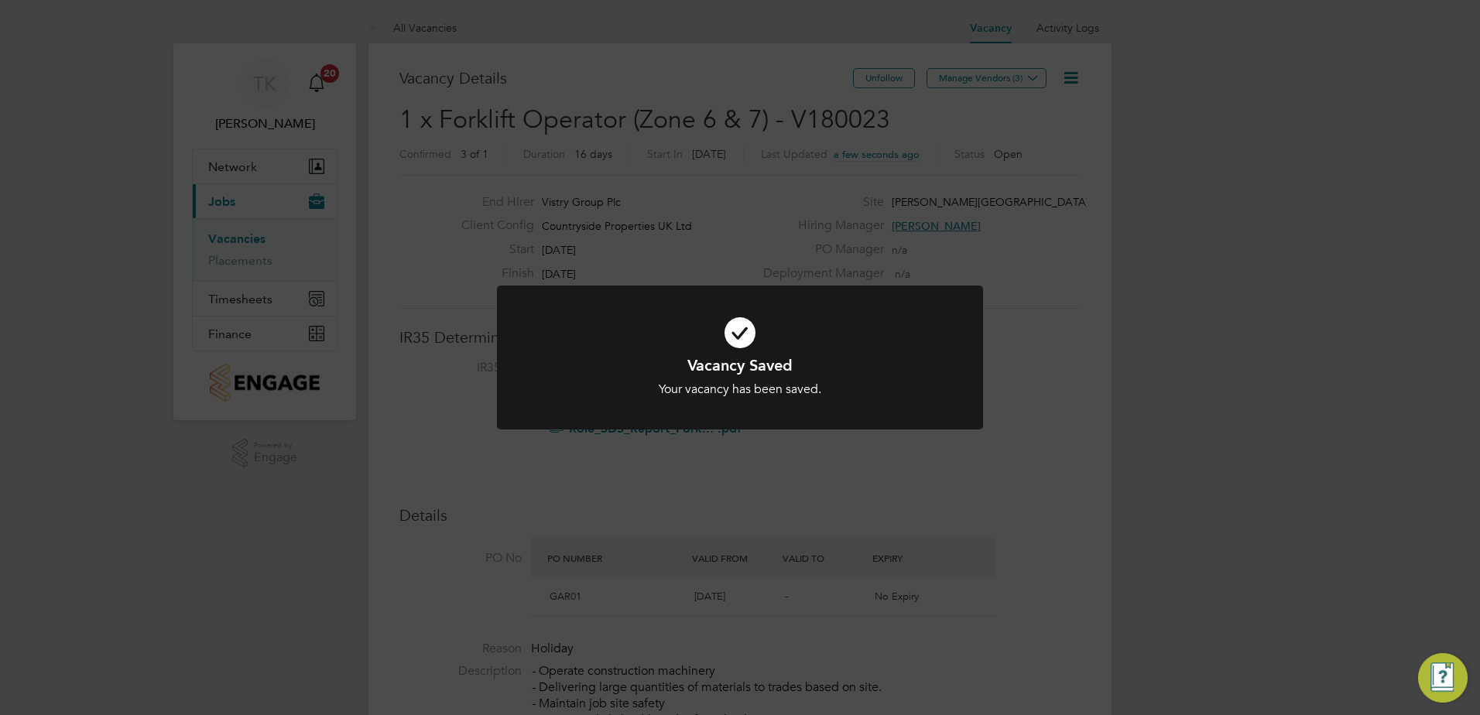
click at [1051, 402] on div "Vacancy Saved Your vacancy has been saved. Cancel Okay" at bounding box center [740, 357] width 1480 height 715
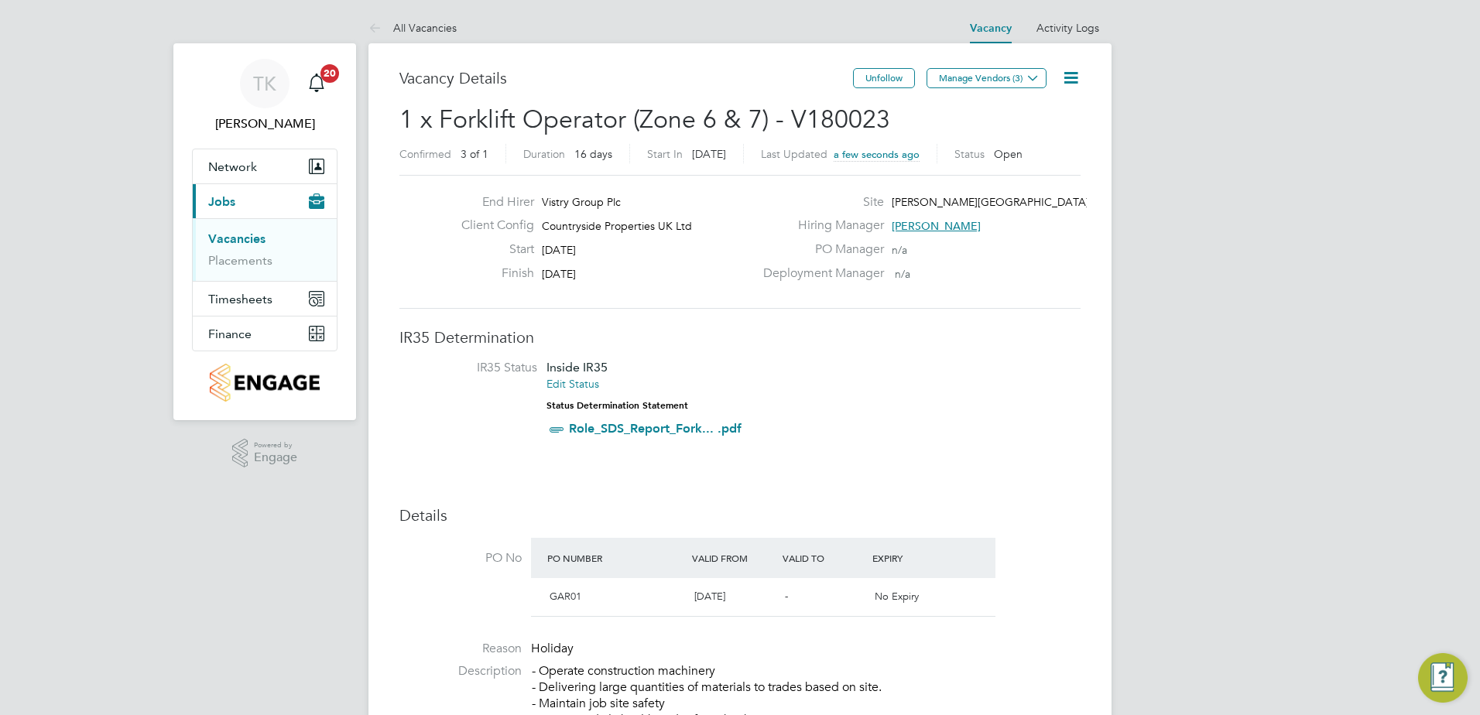
click at [892, 118] on h2 "1 x Forklift Operator (Zone 6 & 7) - V180023 Confirmed 3 of 1 Duration 16 days …" at bounding box center [739, 136] width 681 height 65
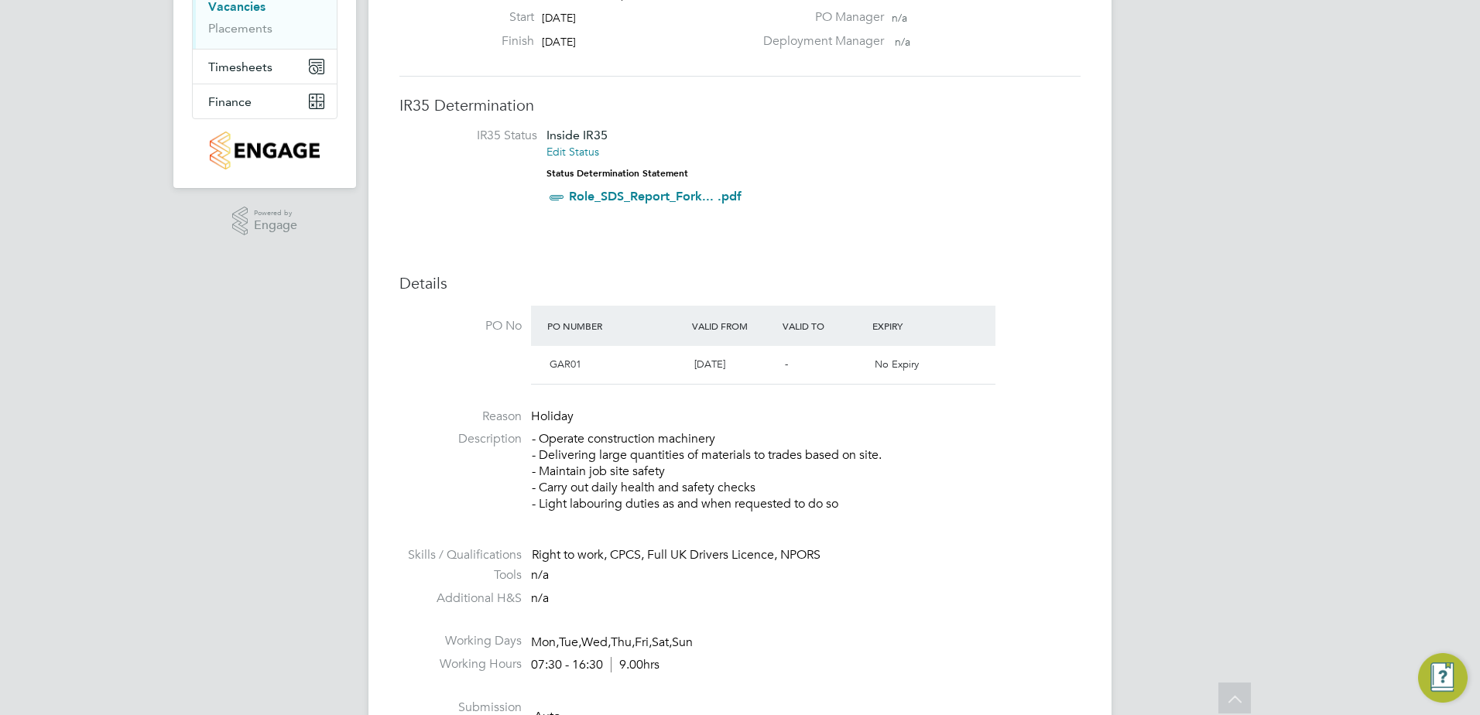
scroll to position [0, 0]
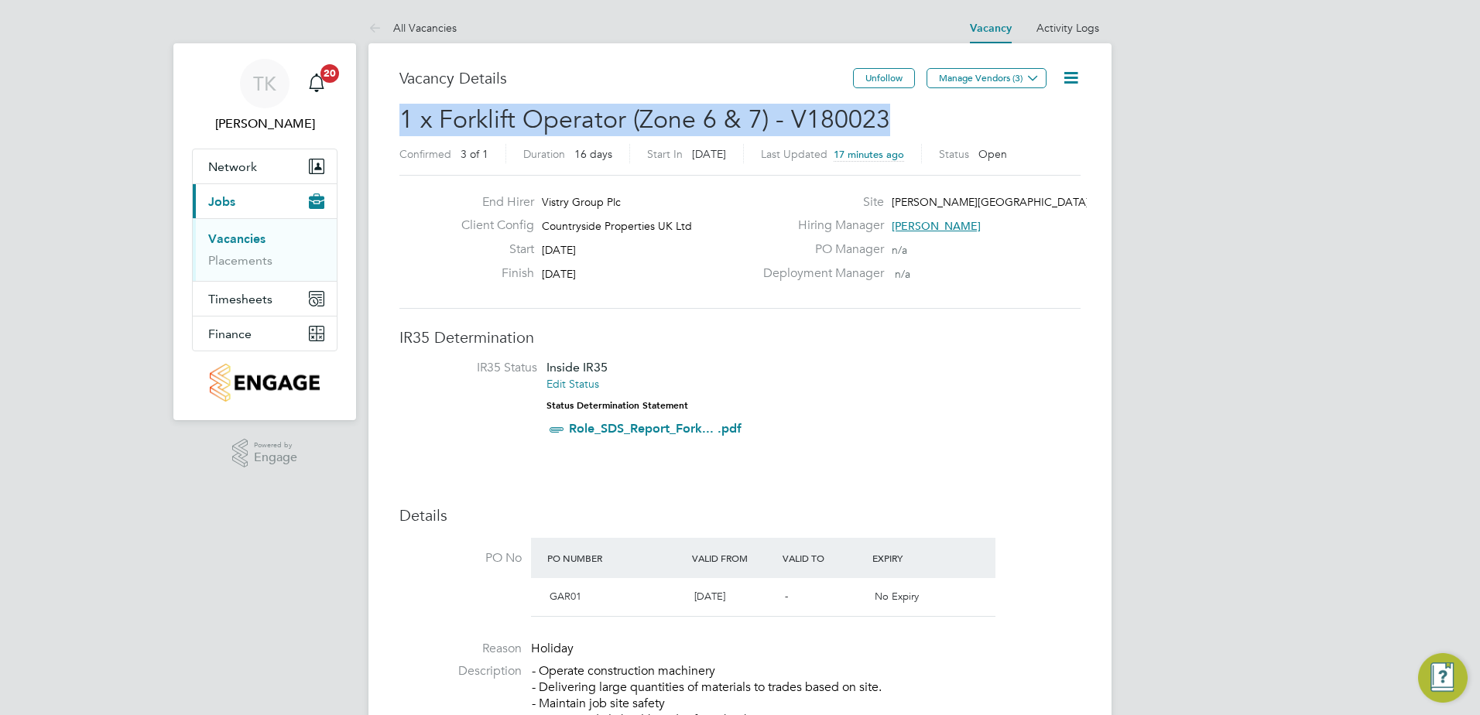
drag, startPoint x: 895, startPoint y: 118, endPoint x: 402, endPoint y: 114, distance: 493.0
click at [402, 114] on h2 "1 x Forklift Operator (Zone 6 & 7) - V180023 Confirmed 3 of 1 Duration 16 days …" at bounding box center [739, 136] width 681 height 65
copy span "1 x Forklift Operator (Zone 6 & 7) - V180023"
click at [253, 296] on span "Timesheets" at bounding box center [240, 299] width 64 height 15
click at [255, 298] on span "Timesheets" at bounding box center [240, 299] width 64 height 15
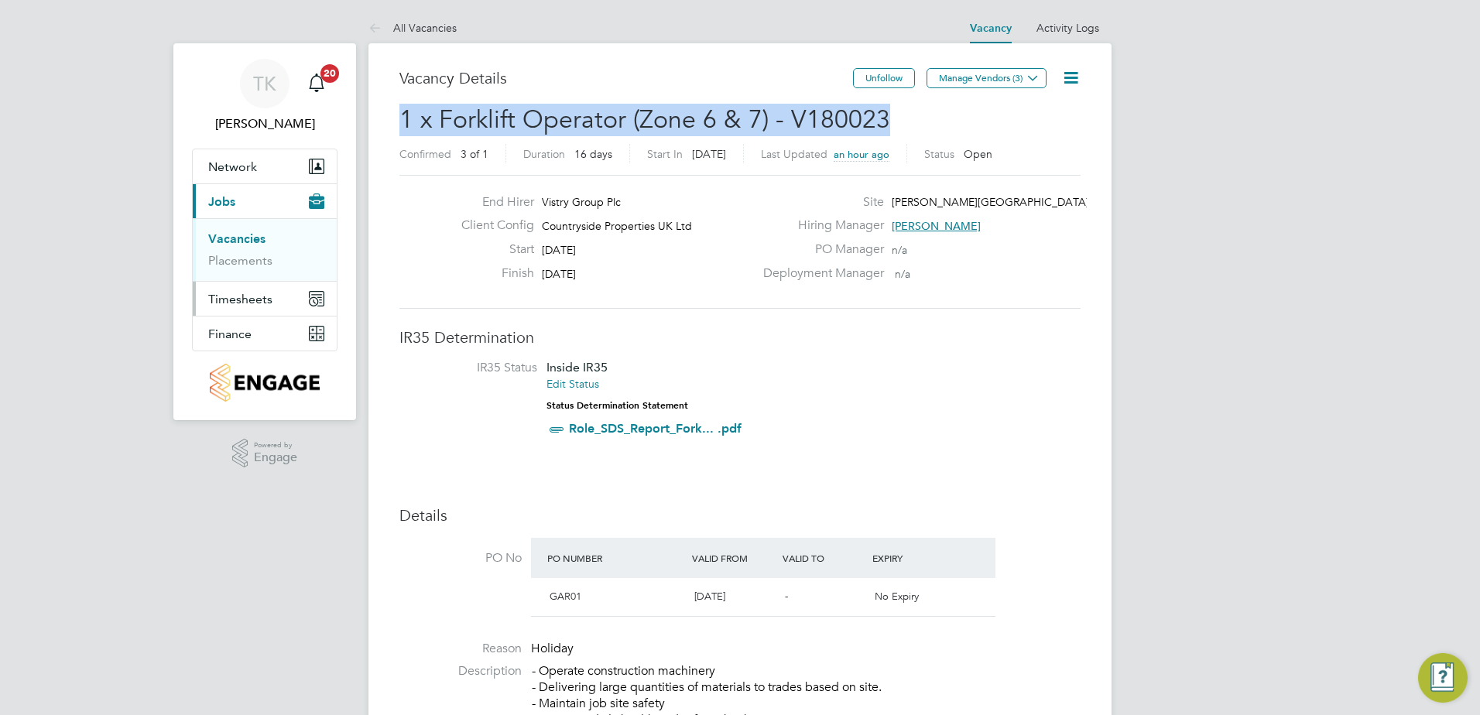
click at [241, 306] on span "Timesheets" at bounding box center [240, 299] width 64 height 15
click at [251, 276] on link "Timesheets" at bounding box center [240, 273] width 64 height 15
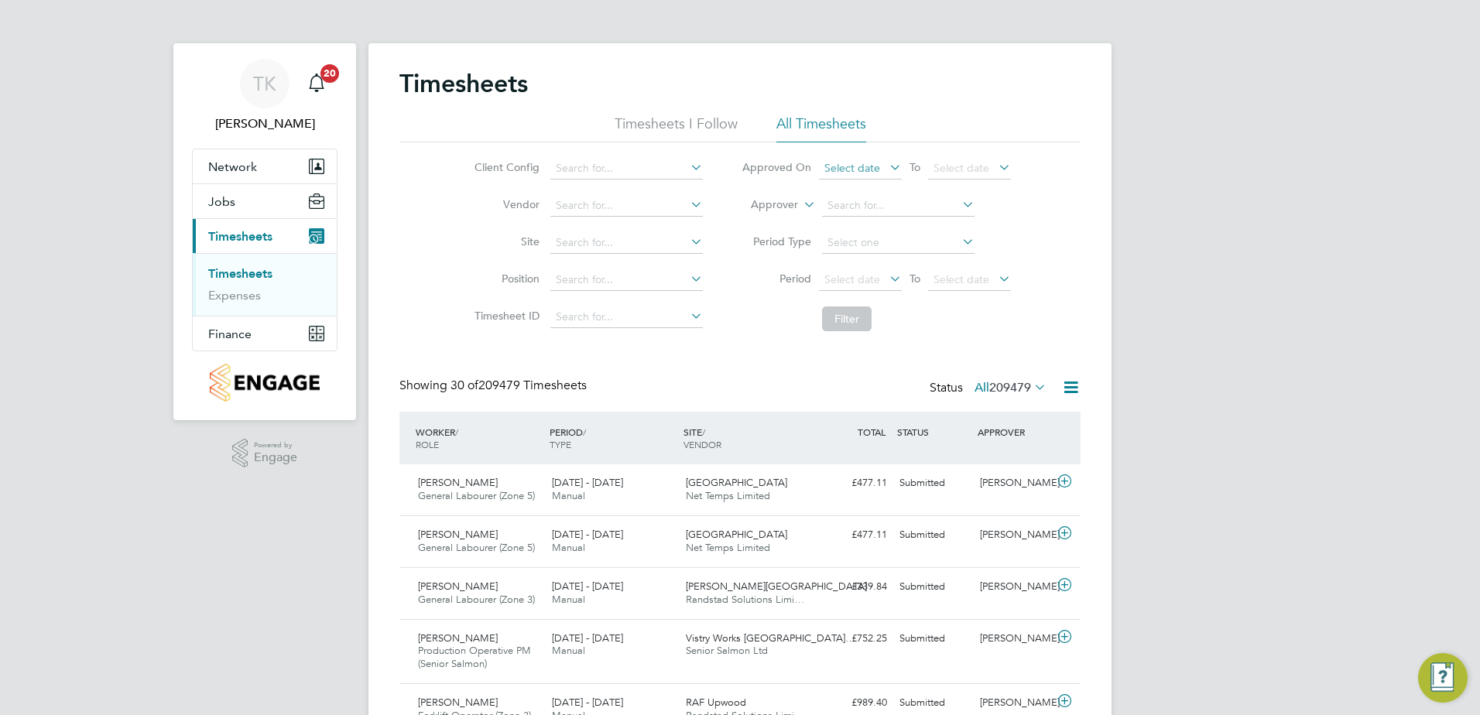
scroll to position [39, 135]
click at [622, 239] on input at bounding box center [626, 243] width 152 height 22
click at [611, 266] on li "Wyn yard A Siskin Park" at bounding box center [640, 264] width 182 height 21
type input "Wynyard A [GEOGRAPHIC_DATA]"
click at [850, 314] on button "Filter" at bounding box center [847, 318] width 50 height 25
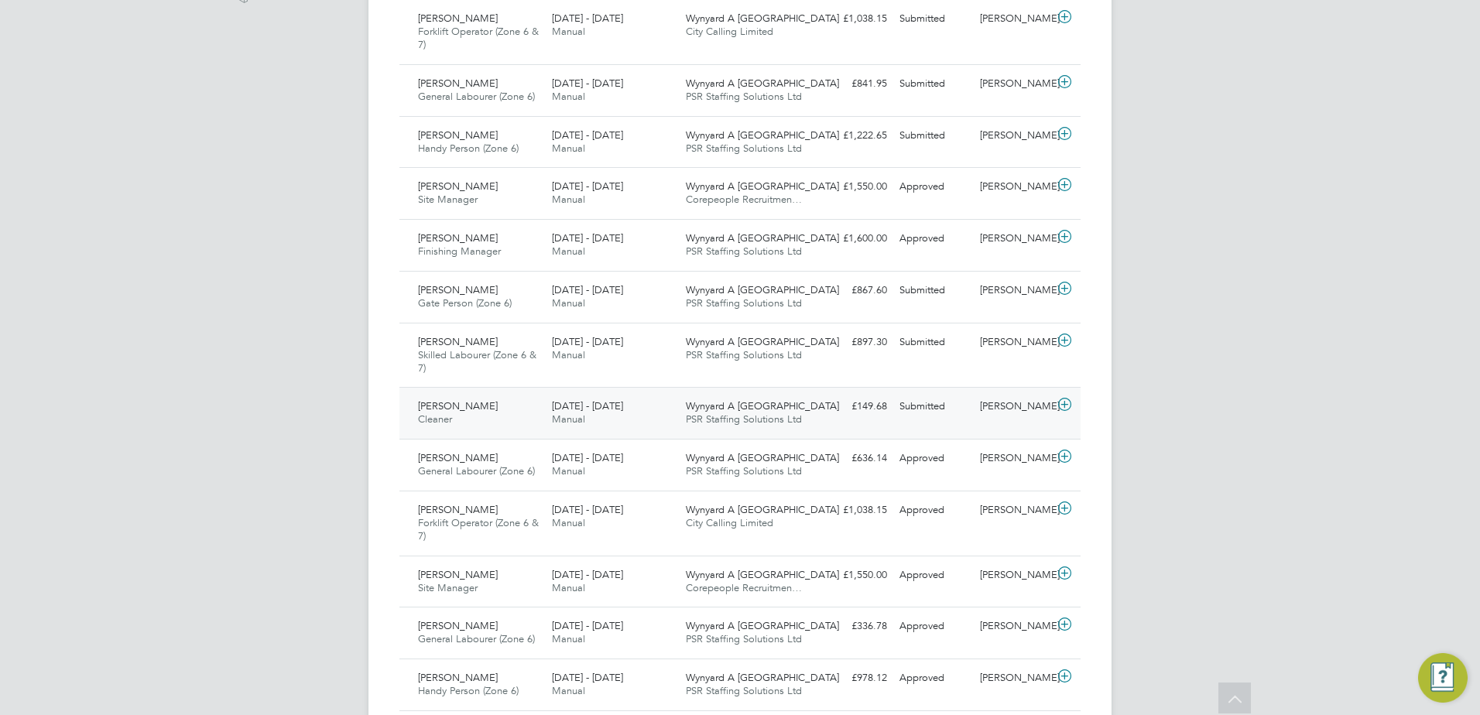
click at [816, 414] on div "£149.68 Submitted" at bounding box center [853, 407] width 80 height 26
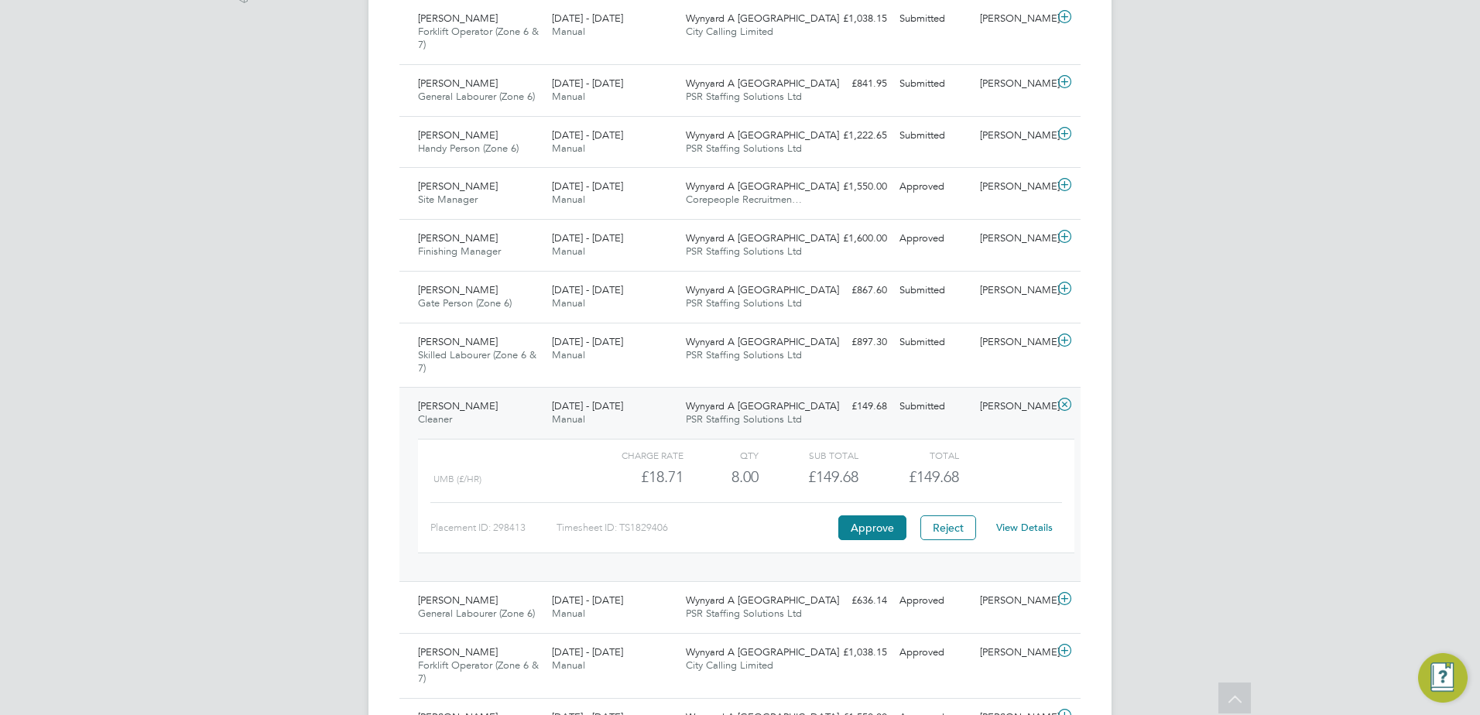
click at [1016, 522] on link "View Details" at bounding box center [1024, 527] width 56 height 13
click at [634, 348] on div "22 - 28 Sep 2025 Manual" at bounding box center [613, 349] width 134 height 39
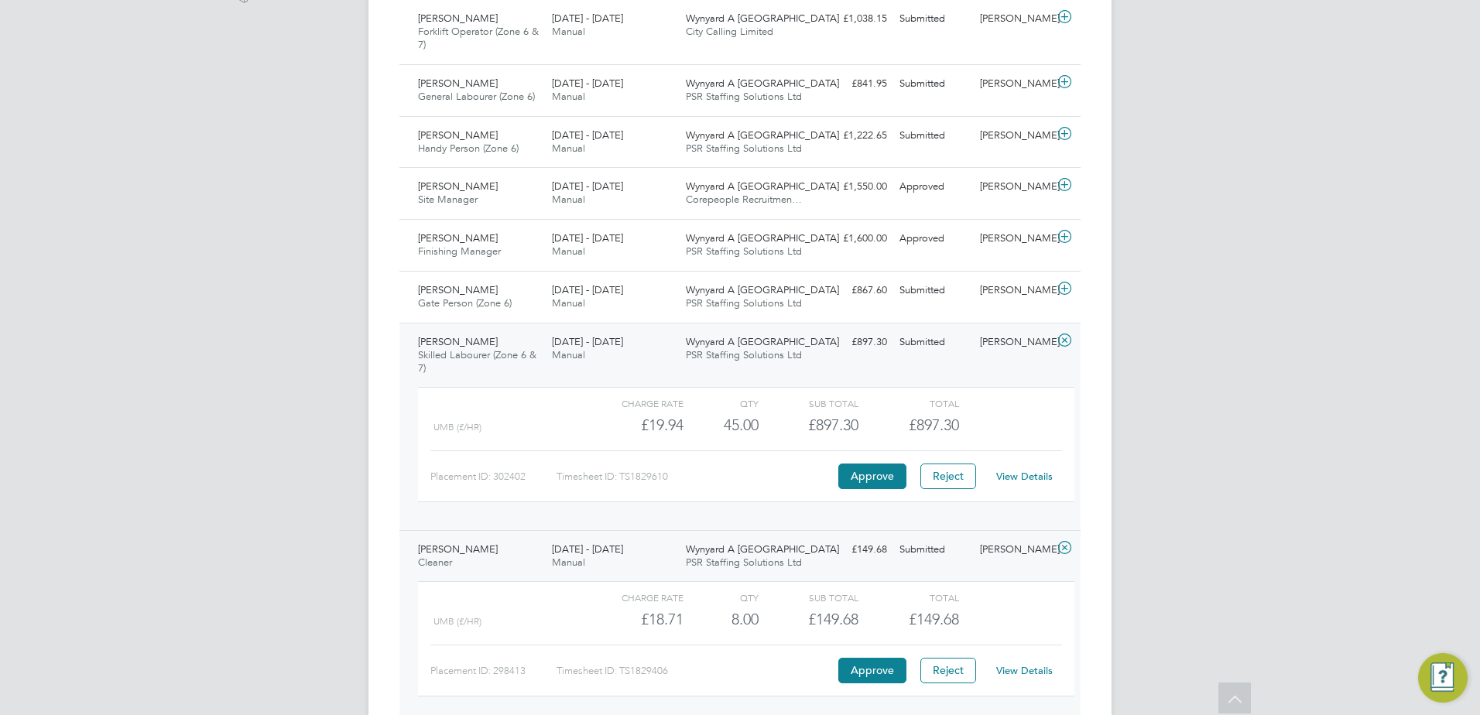
click at [1018, 475] on link "View Details" at bounding box center [1024, 476] width 56 height 13
click at [844, 297] on div "£867.60 Submitted" at bounding box center [853, 291] width 80 height 26
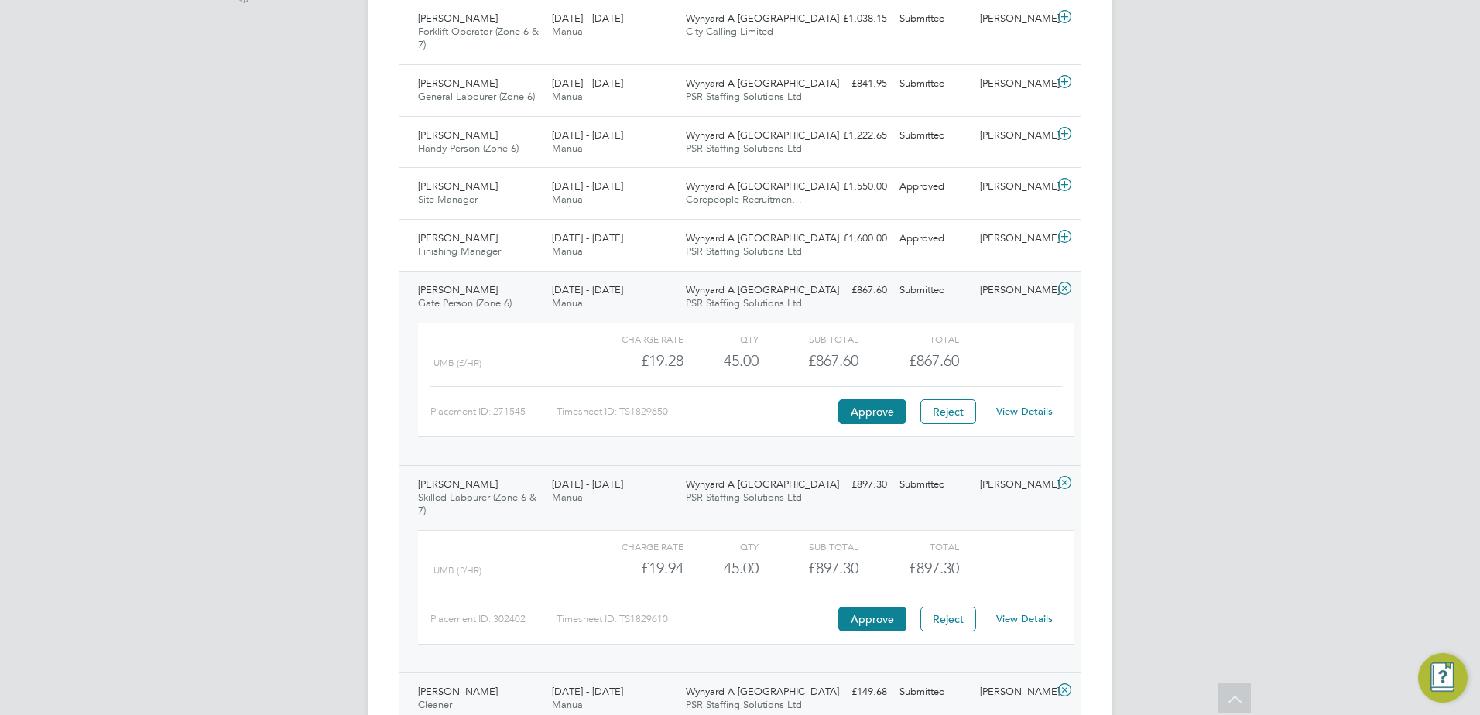
click at [1019, 413] on link "View Details" at bounding box center [1024, 411] width 56 height 13
click at [921, 156] on div "Stefan Rodgers Handy Person (Zone 6) 22 - 28 Sep 2025 22 - 28 Sep 2025 Manual W…" at bounding box center [739, 142] width 681 height 52
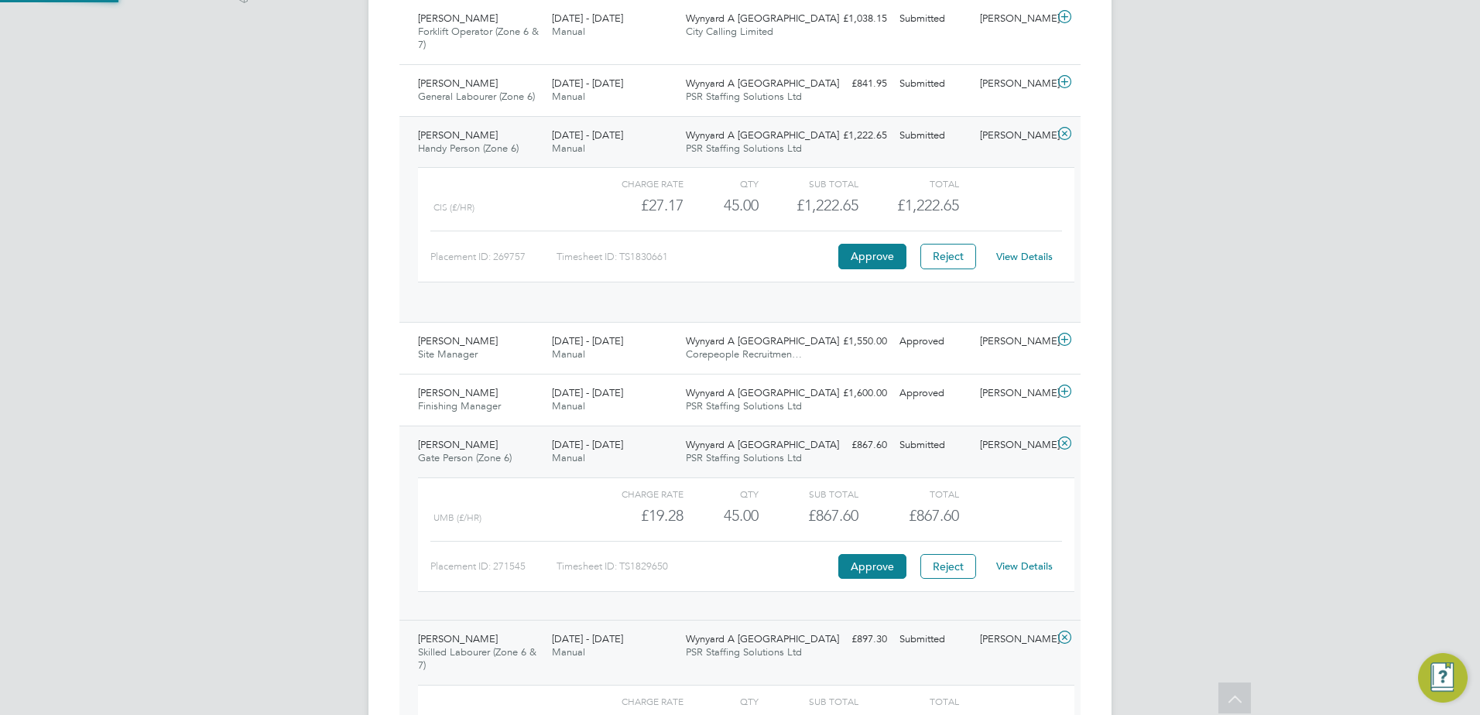
scroll to position [26, 151]
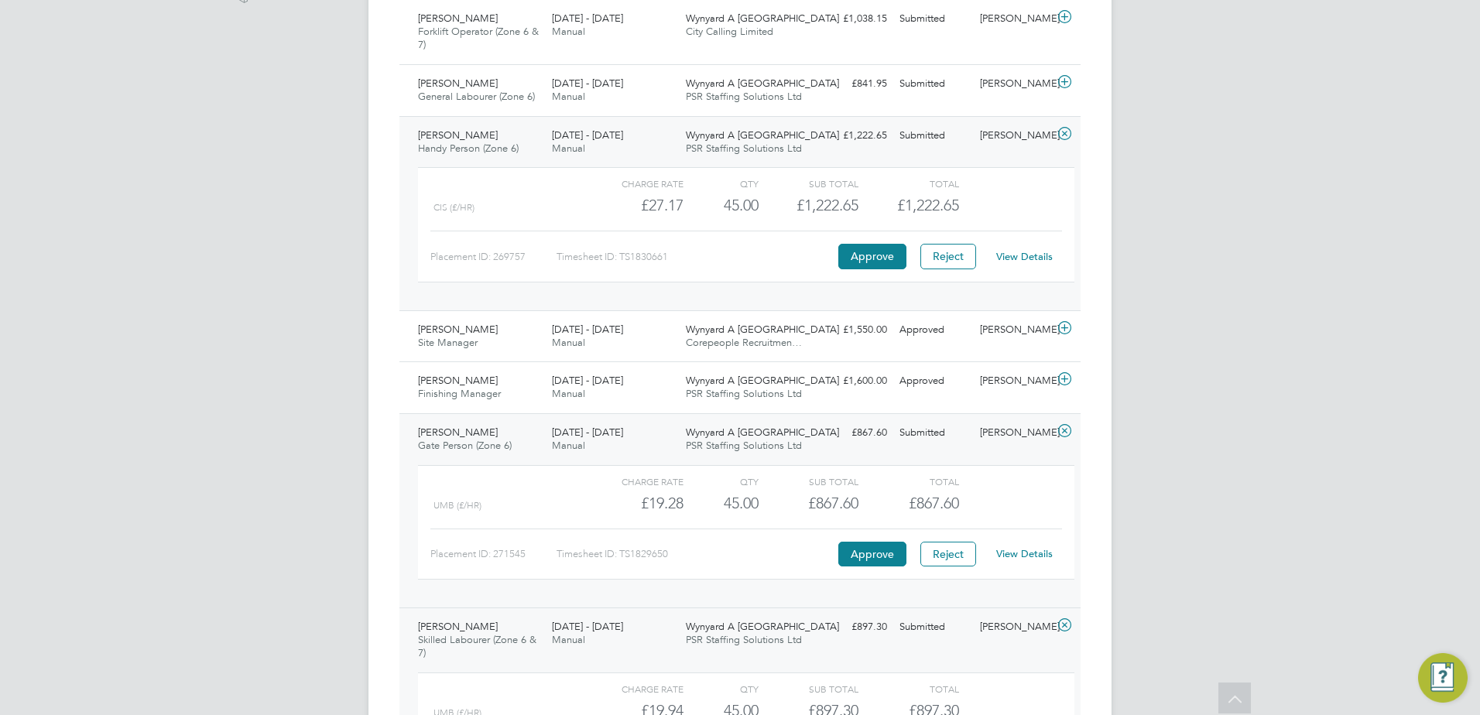
click at [1006, 248] on div "View Details" at bounding box center [1024, 257] width 76 height 25
click at [1011, 255] on link "View Details" at bounding box center [1024, 256] width 56 height 13
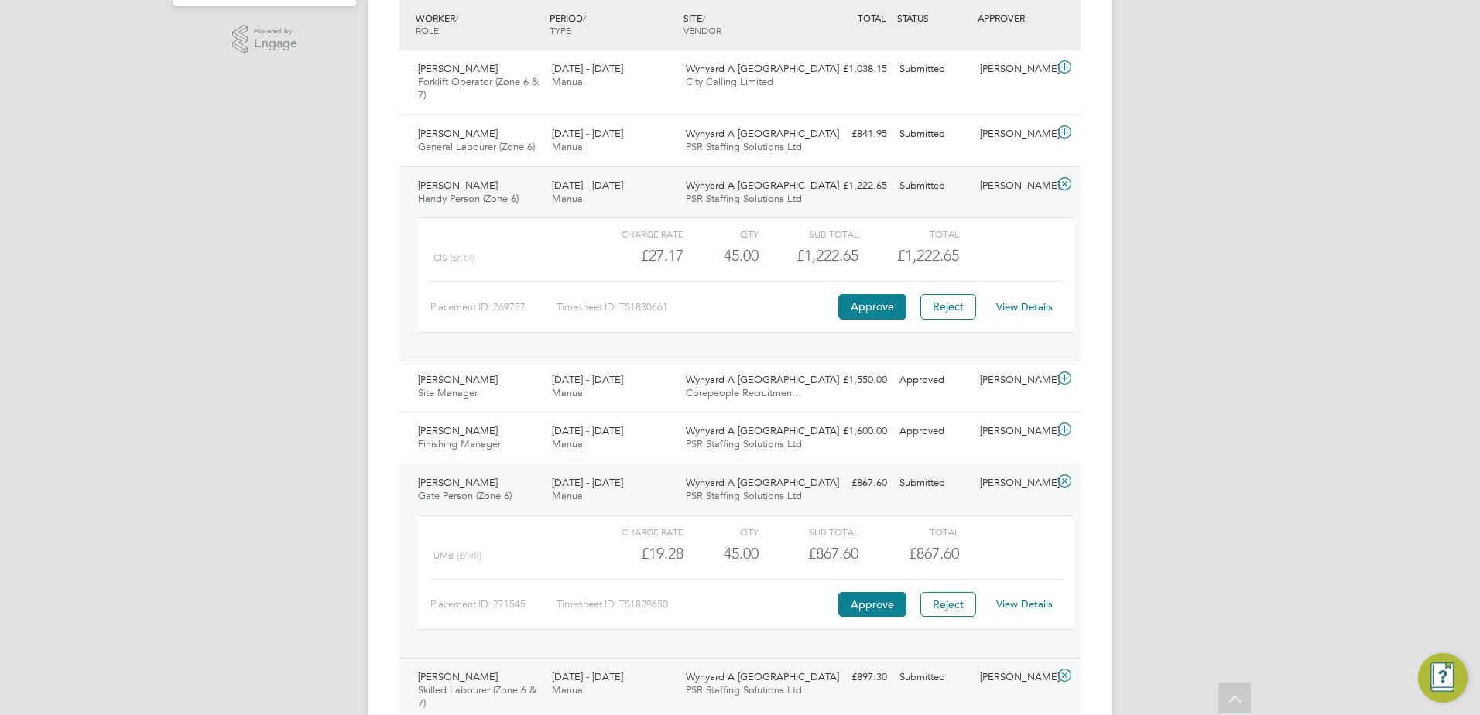
scroll to position [387, 0]
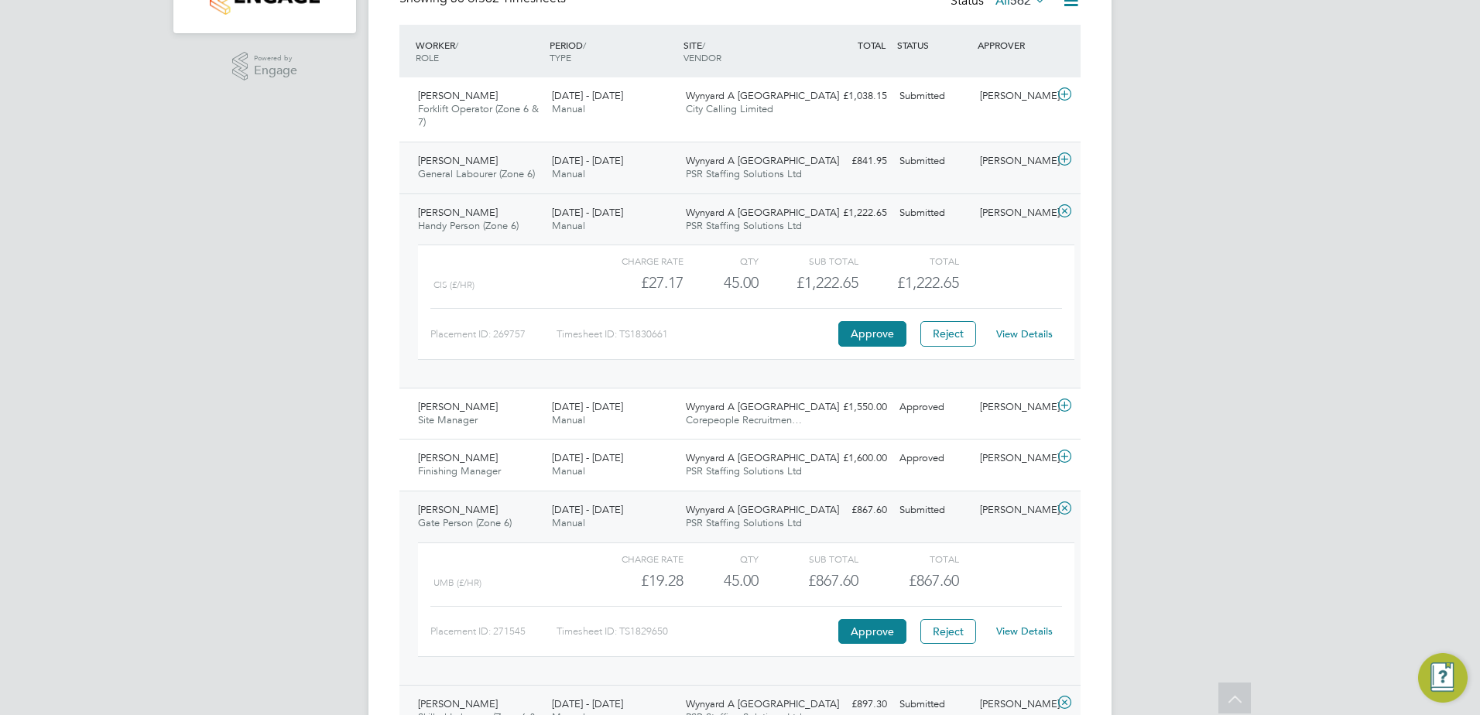
click at [898, 177] on div "Tyler Anderson General Labourer (Zone 6) 22 - 28 Sep 2025 22 - 28 Sep 2025 Manu…" at bounding box center [739, 168] width 681 height 52
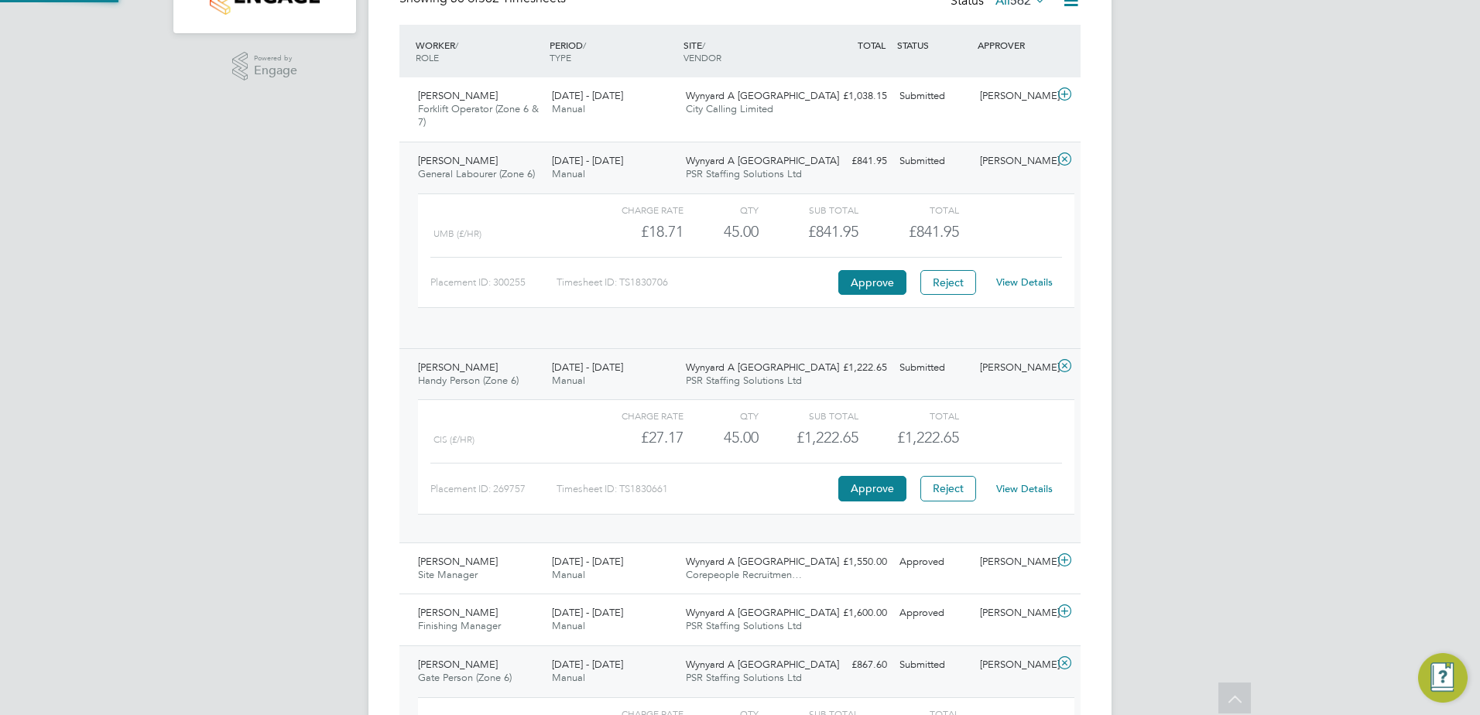
scroll to position [26, 151]
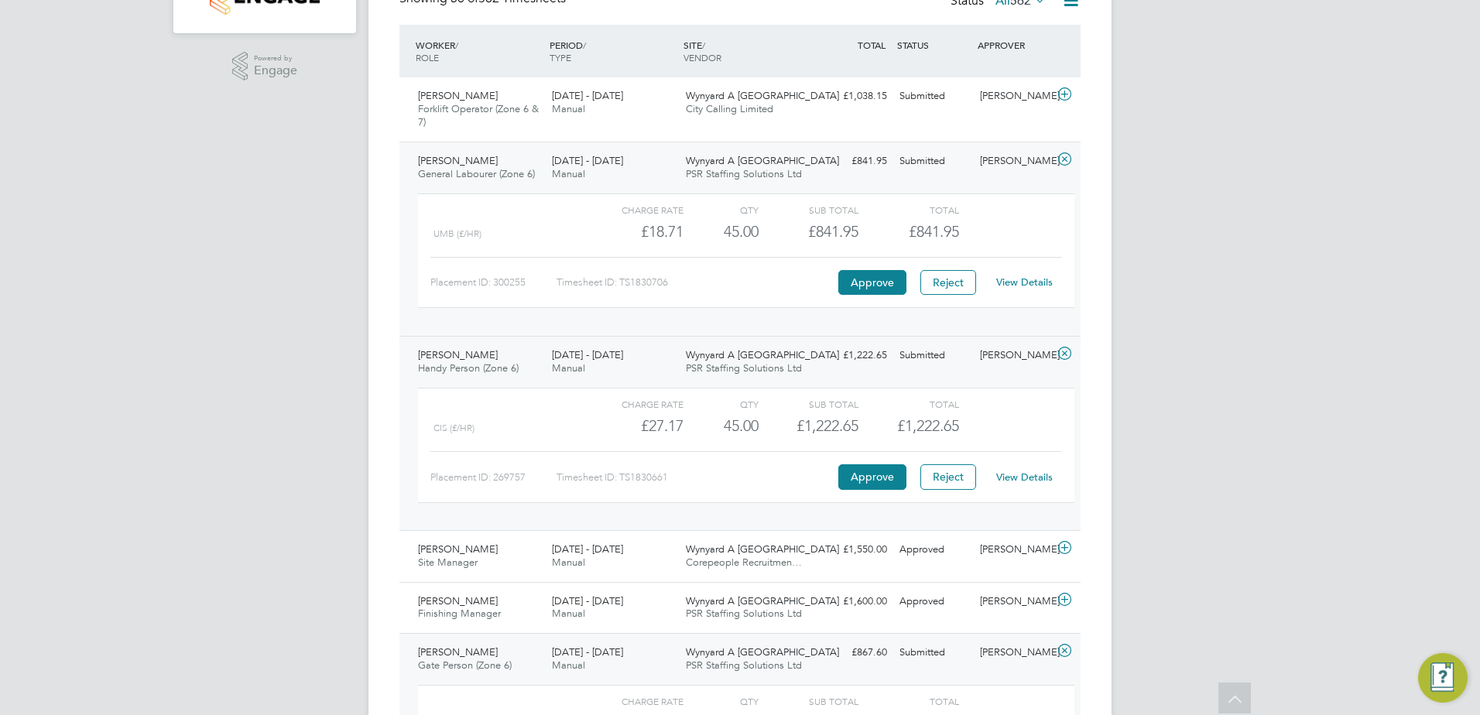
click at [1018, 280] on link "View Details" at bounding box center [1024, 281] width 56 height 13
click at [866, 176] on div "Tyler Anderson General Labourer (Zone 6) 22 - 28 Sep 2025 22 - 28 Sep 2025 Manu…" at bounding box center [739, 239] width 681 height 194
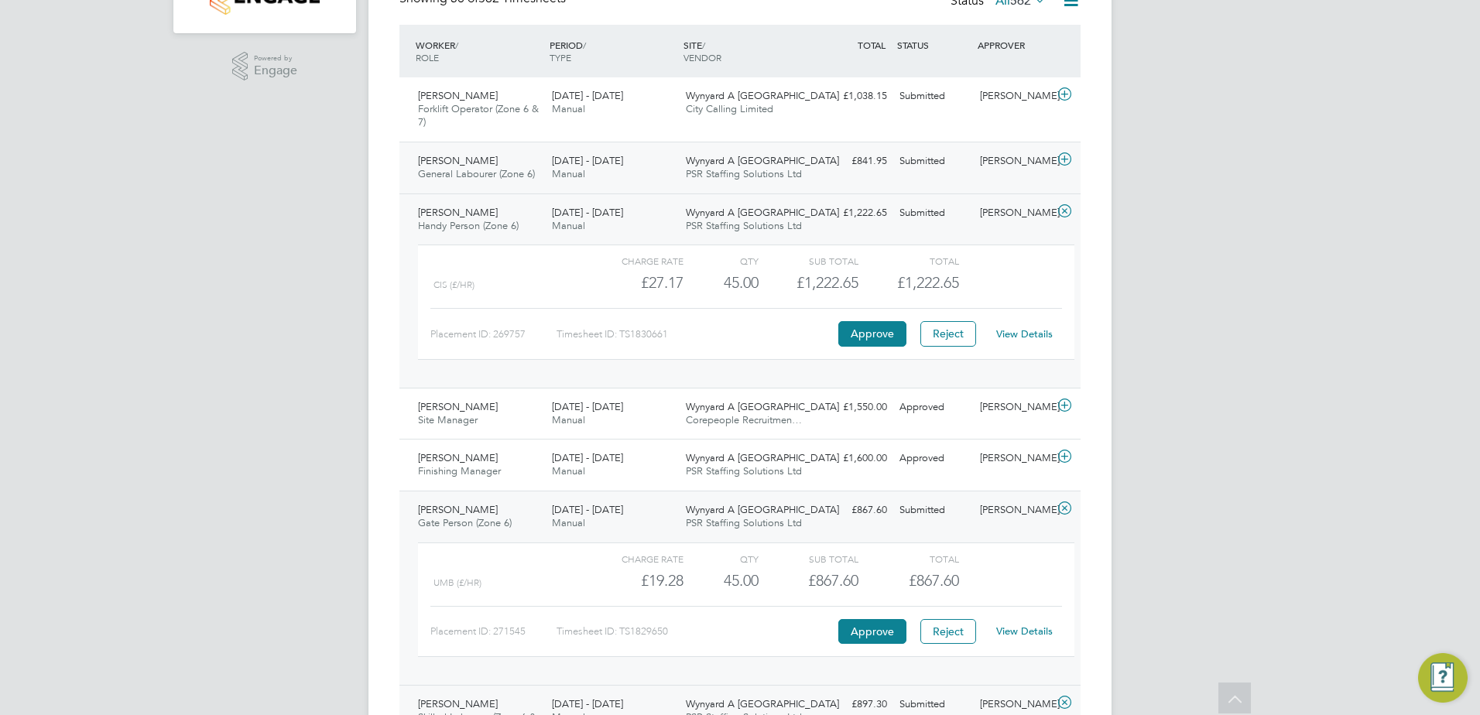
click at [866, 176] on div "Tyler Anderson General Labourer (Zone 6) 22 - 28 Sep 2025 22 - 28 Sep 2025 Manu…" at bounding box center [739, 168] width 681 height 52
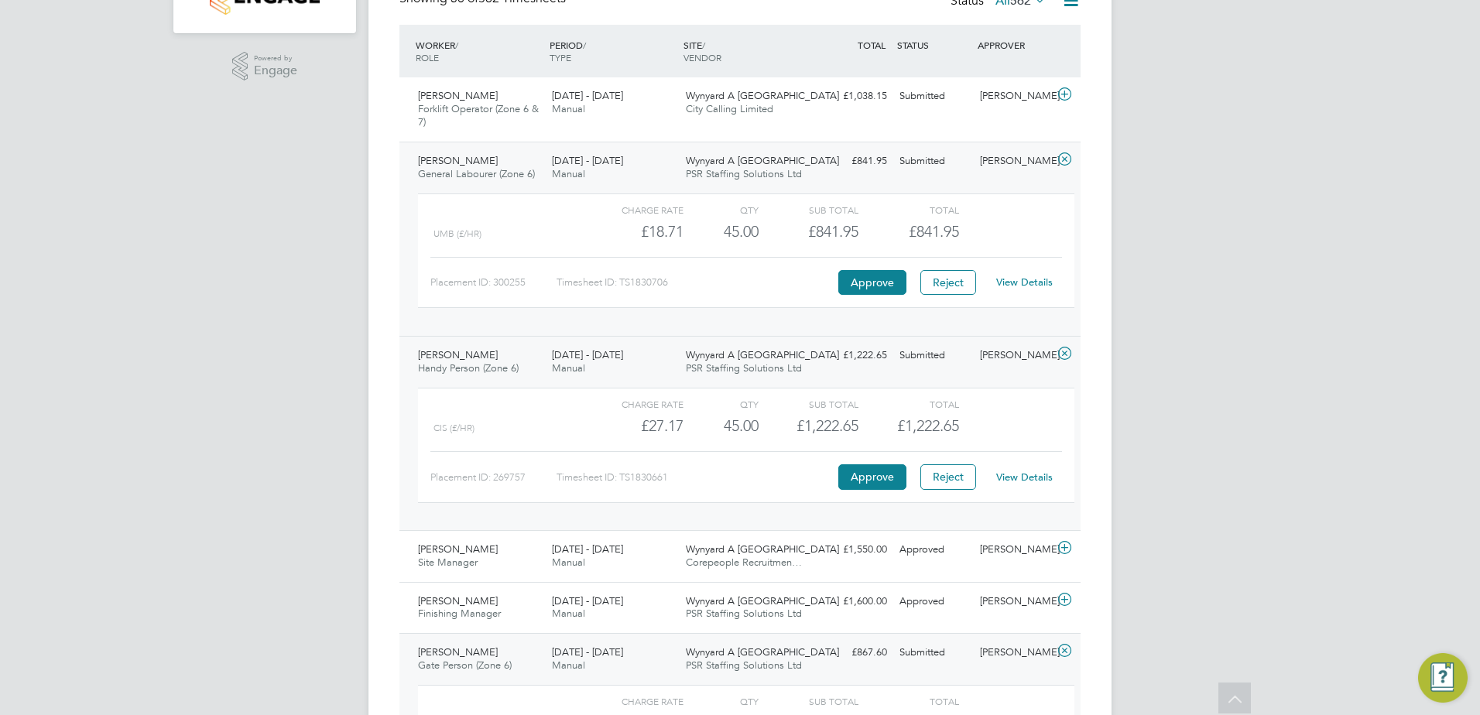
click at [1039, 282] on link "View Details" at bounding box center [1024, 281] width 56 height 13
click at [880, 128] on div "Jason Hugill Forklift Operator (Zone 6 & 7) 22 - 28 Sep 2025 22 - 28 Sep 2025 M…" at bounding box center [739, 109] width 681 height 64
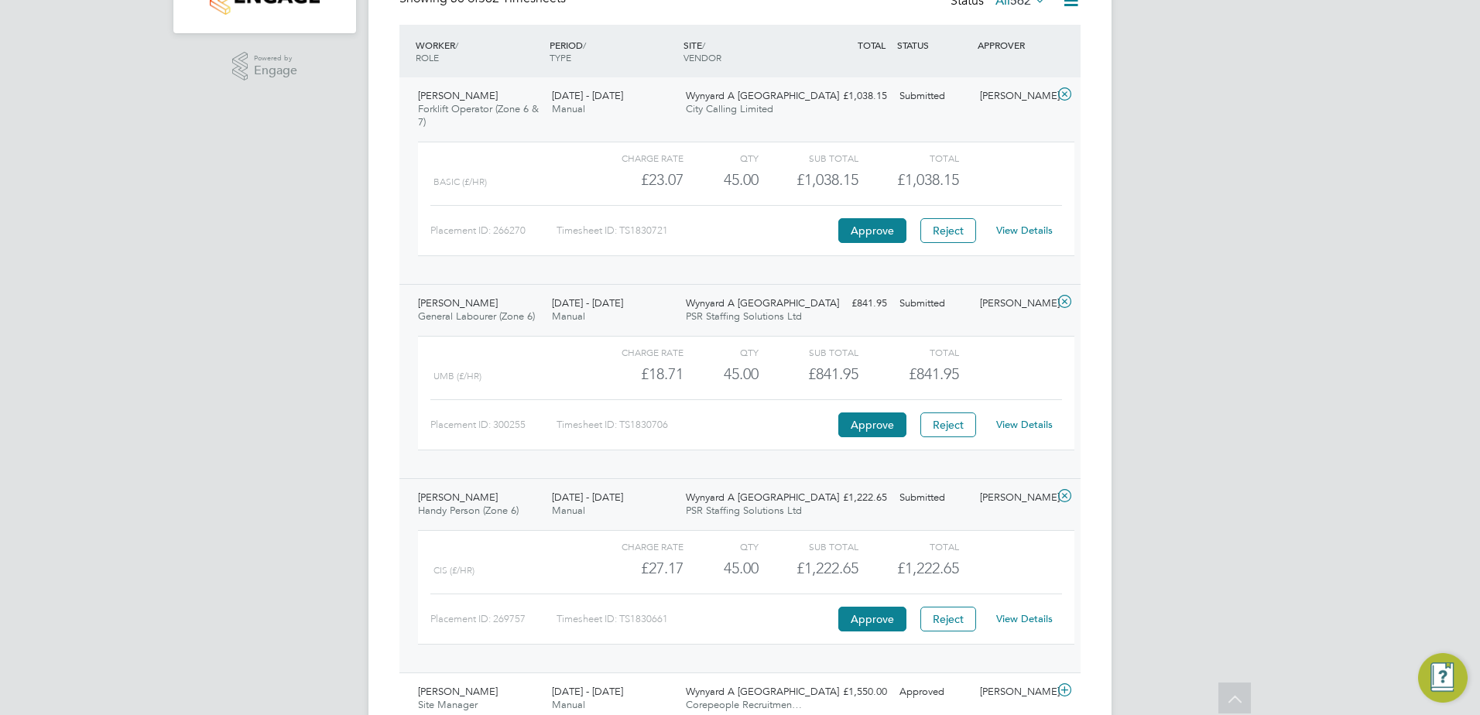
click at [1025, 222] on div "View Details" at bounding box center [1024, 230] width 76 height 25
click at [1023, 232] on link "View Details" at bounding box center [1024, 230] width 56 height 13
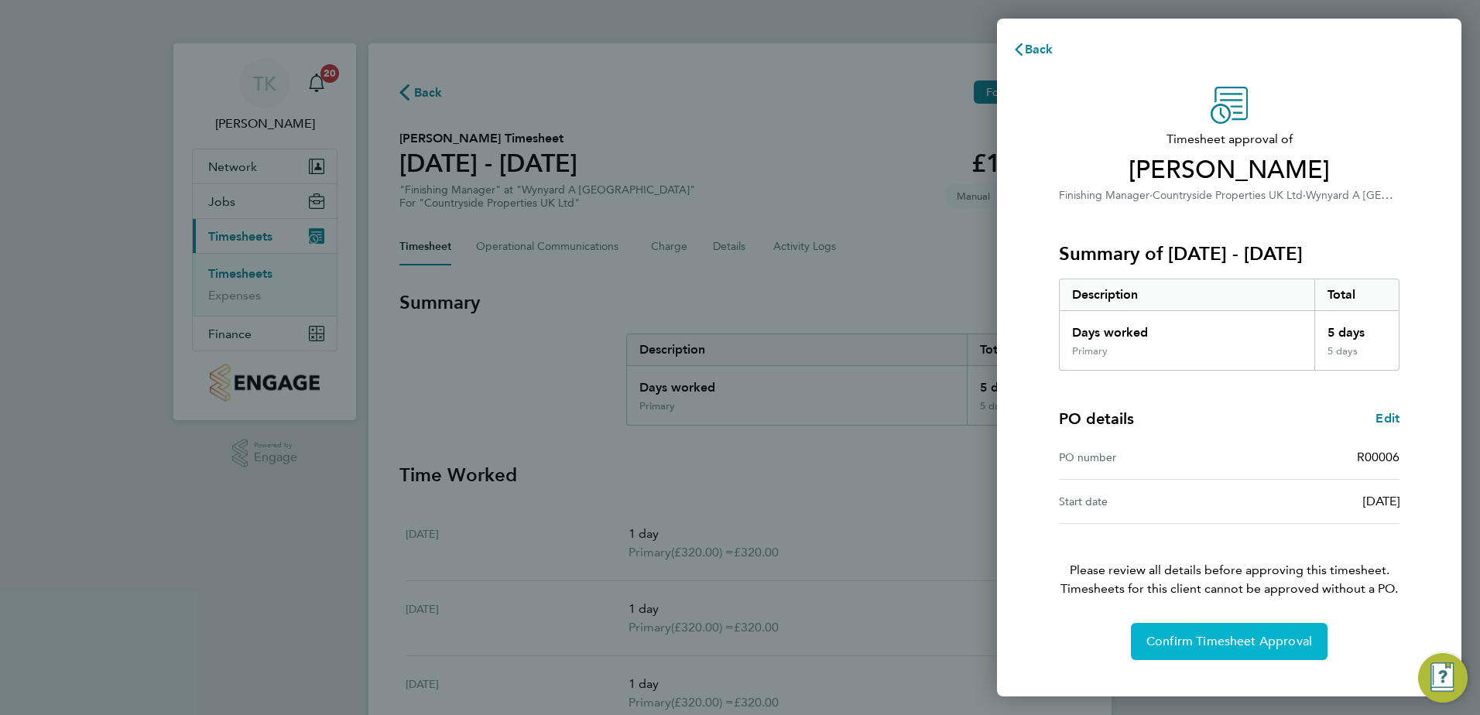
click at [1270, 644] on span "Confirm Timesheet Approval" at bounding box center [1229, 641] width 166 height 15
click at [1214, 627] on button "Confirm Timesheet Approval" at bounding box center [1229, 641] width 197 height 37
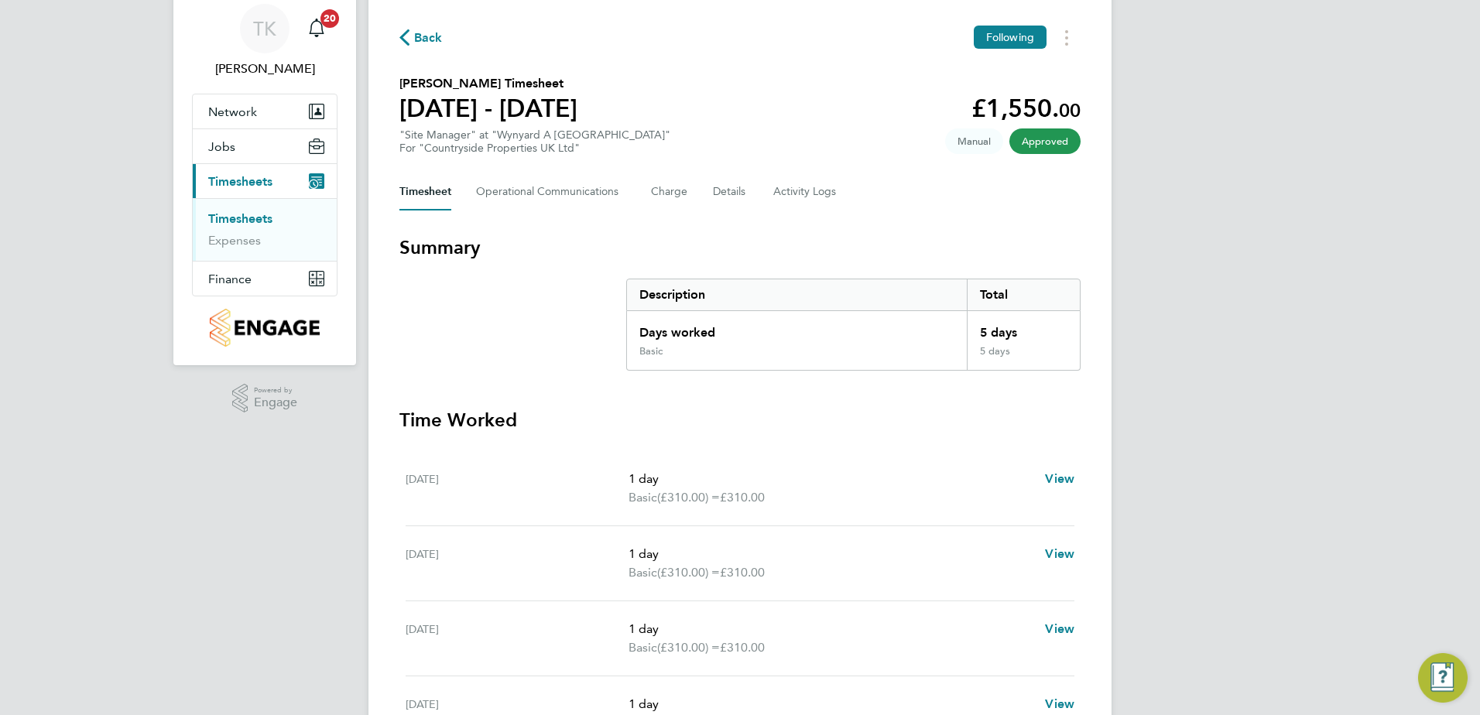
scroll to position [77, 0]
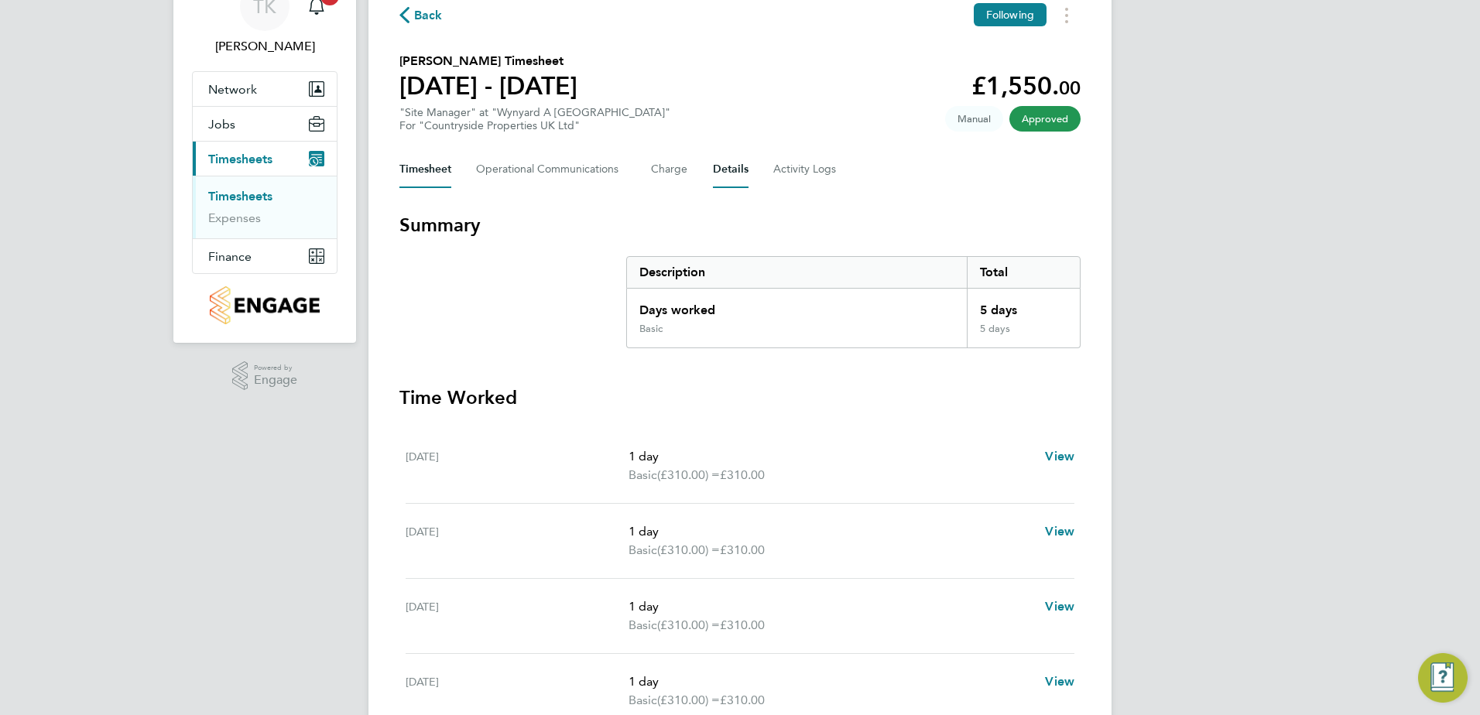
click at [728, 163] on button "Details" at bounding box center [731, 169] width 36 height 37
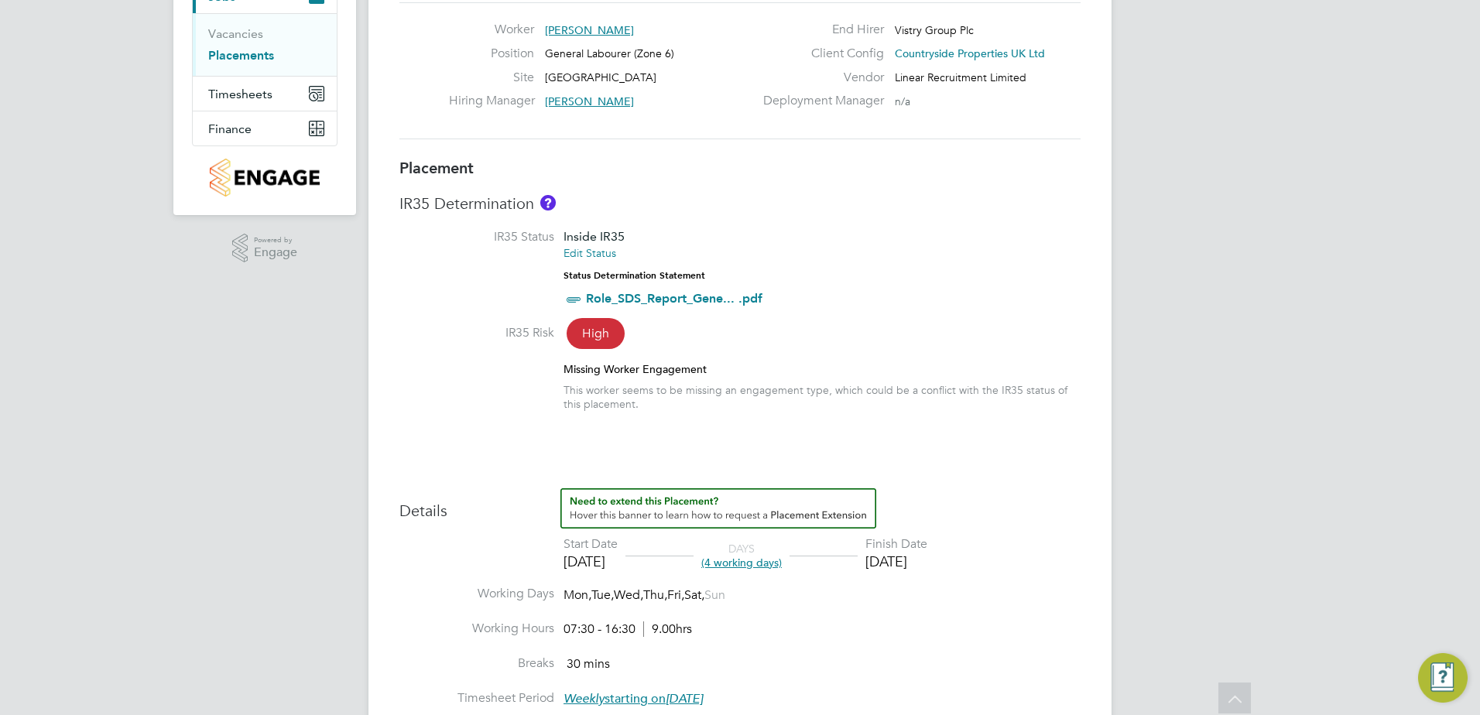
scroll to position [232, 0]
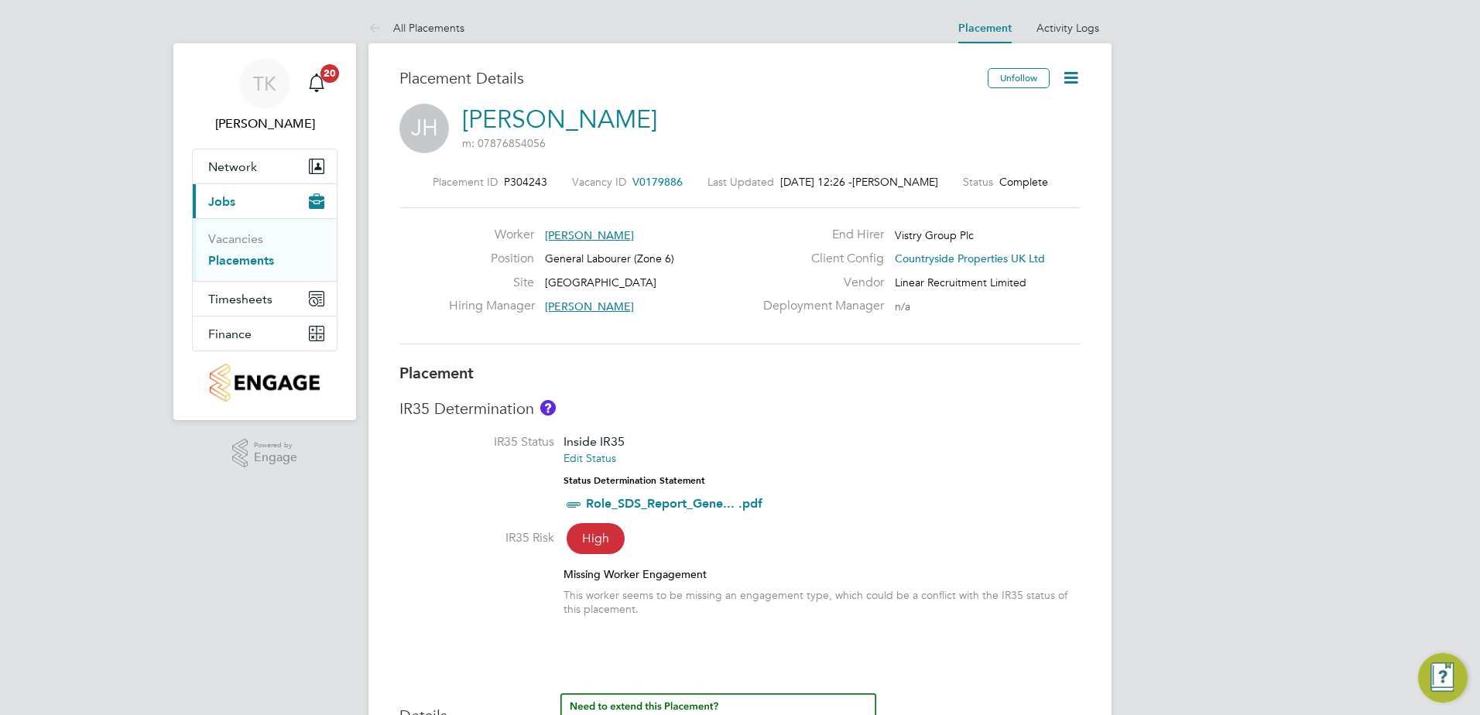
click at [564, 187] on div "Placement ID P304243 Vacancy ID V0179886 Last Updated 30 Sep 2025, 12:26 - Ashl…" at bounding box center [739, 182] width 681 height 14
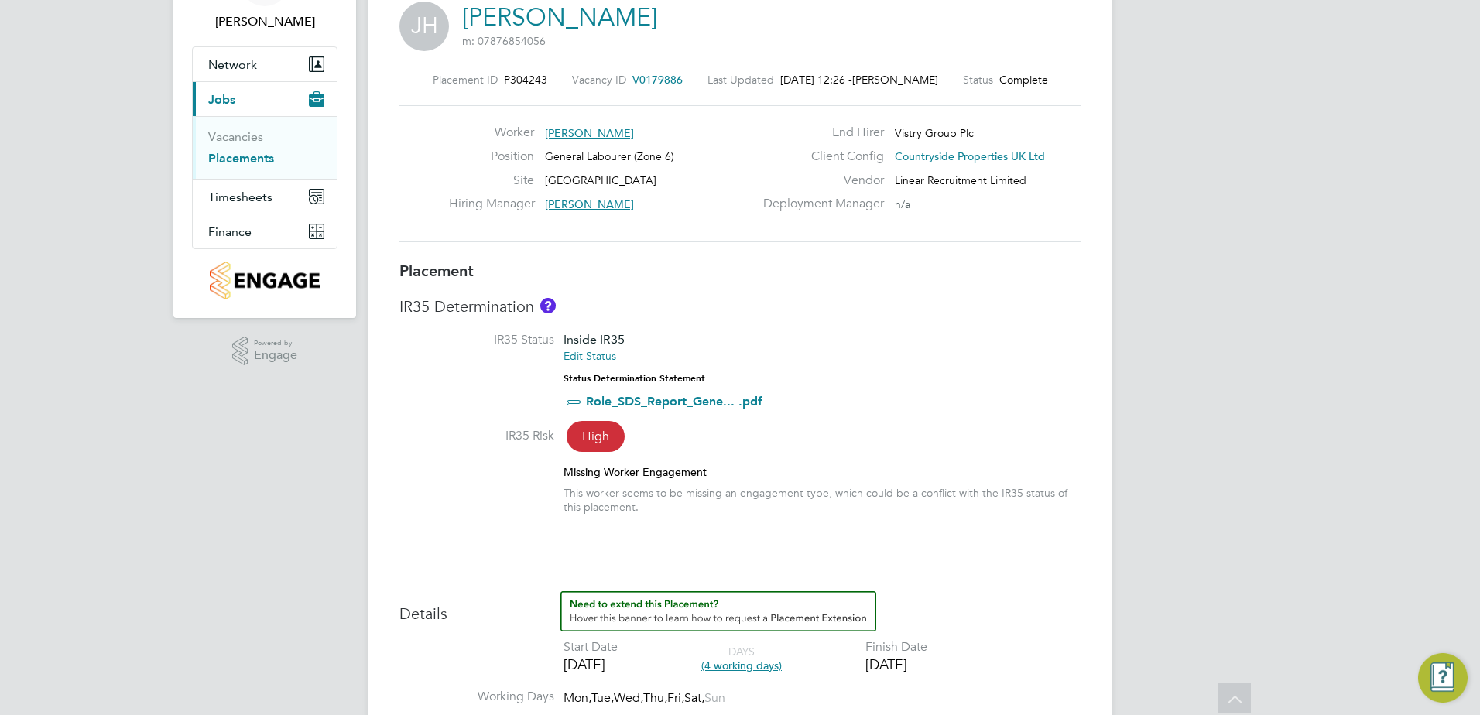
scroll to position [77, 0]
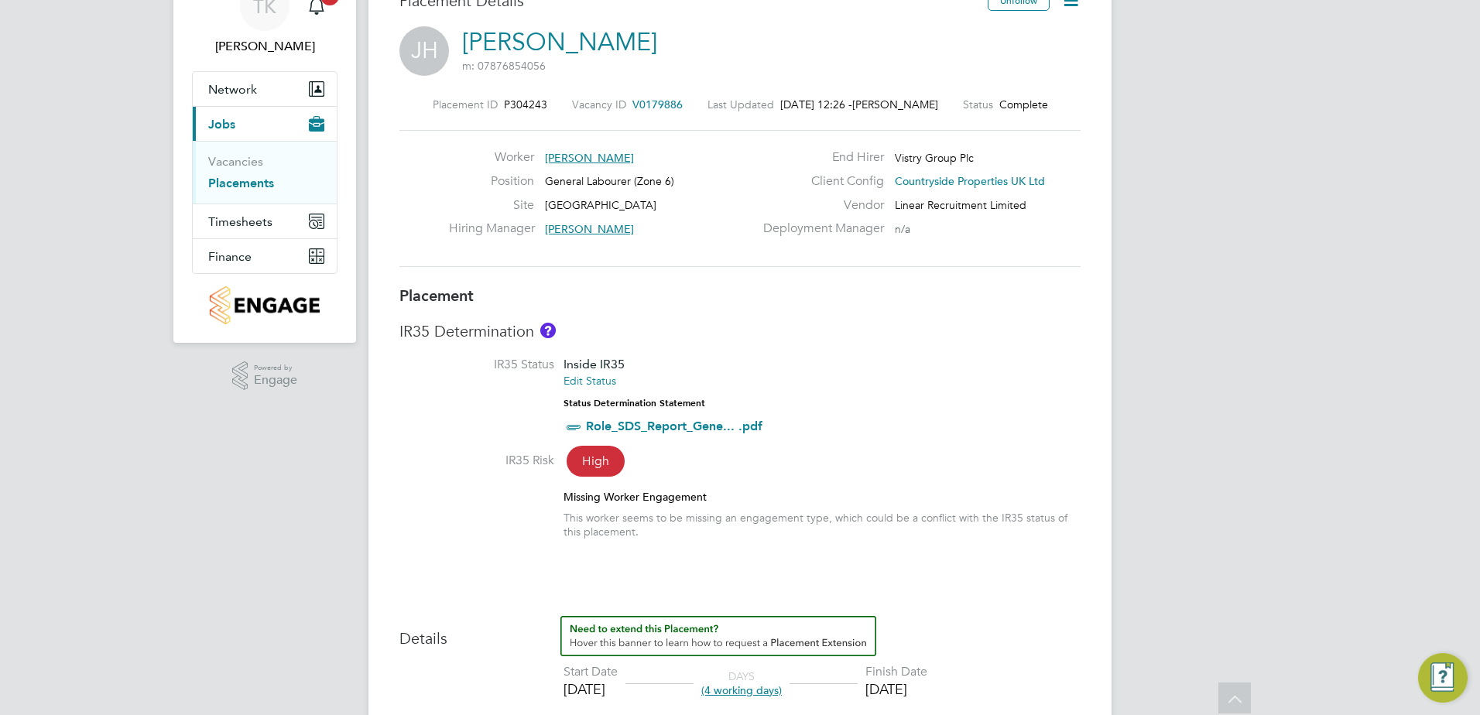
click at [648, 102] on span "V0179886" at bounding box center [657, 105] width 50 height 14
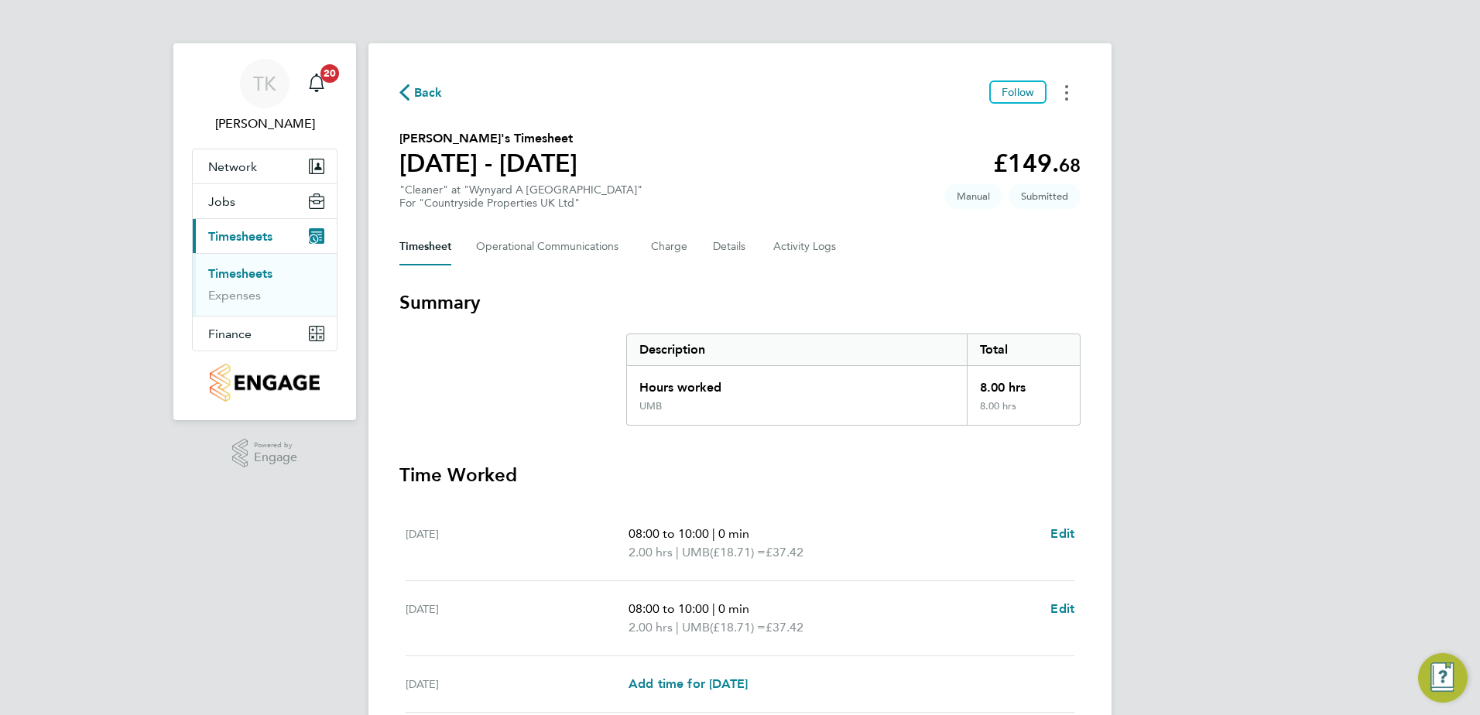
click at [1066, 96] on icon "Timesheets Menu" at bounding box center [1066, 92] width 3 height 15
click at [982, 156] on link "Download timesheet" at bounding box center [988, 157] width 186 height 31
click at [1056, 93] on button "Timesheets Menu" at bounding box center [1066, 92] width 28 height 24
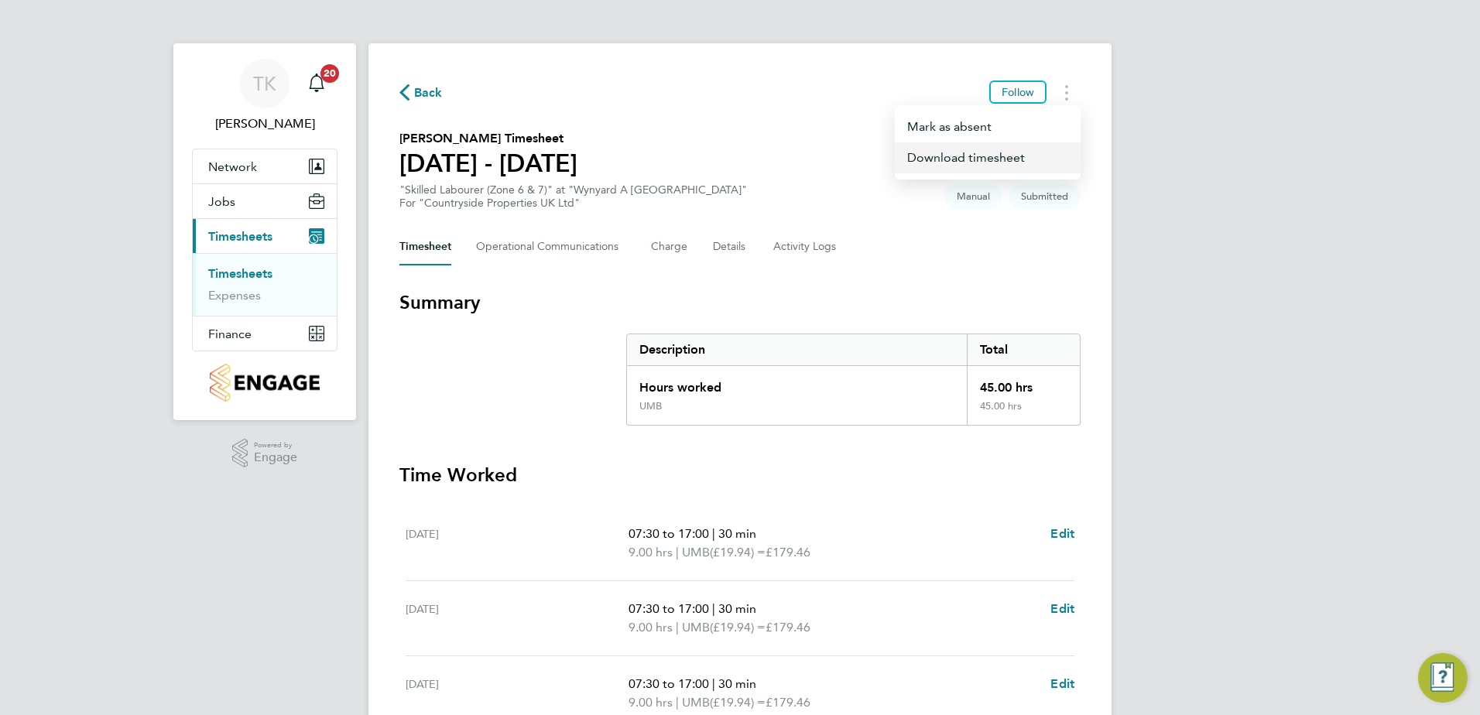
click at [952, 149] on link "Download timesheet" at bounding box center [988, 157] width 186 height 31
click at [1066, 93] on circle "Timesheets Menu" at bounding box center [1066, 92] width 3 height 3
click at [1005, 152] on link "Download timesheet" at bounding box center [988, 157] width 186 height 31
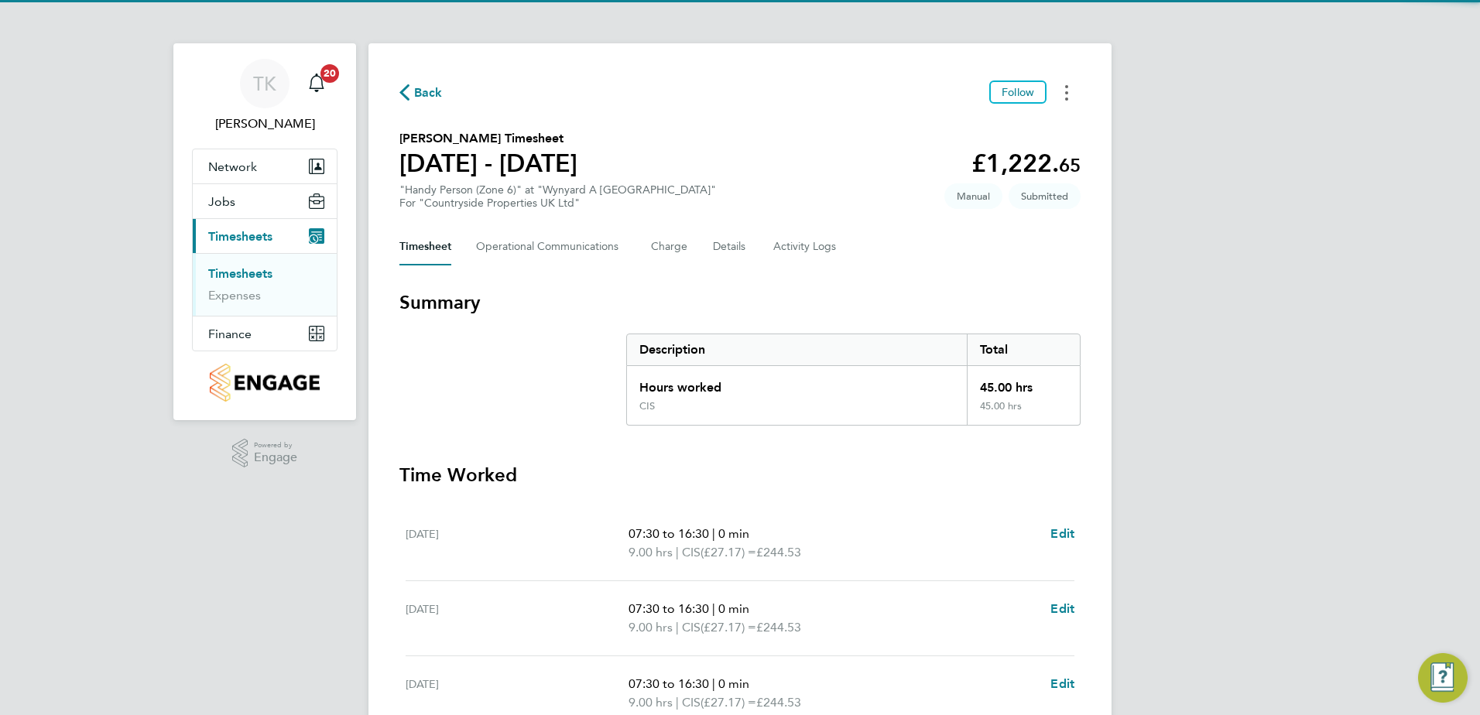
click at [1065, 91] on icon "Timesheets Menu" at bounding box center [1066, 92] width 3 height 15
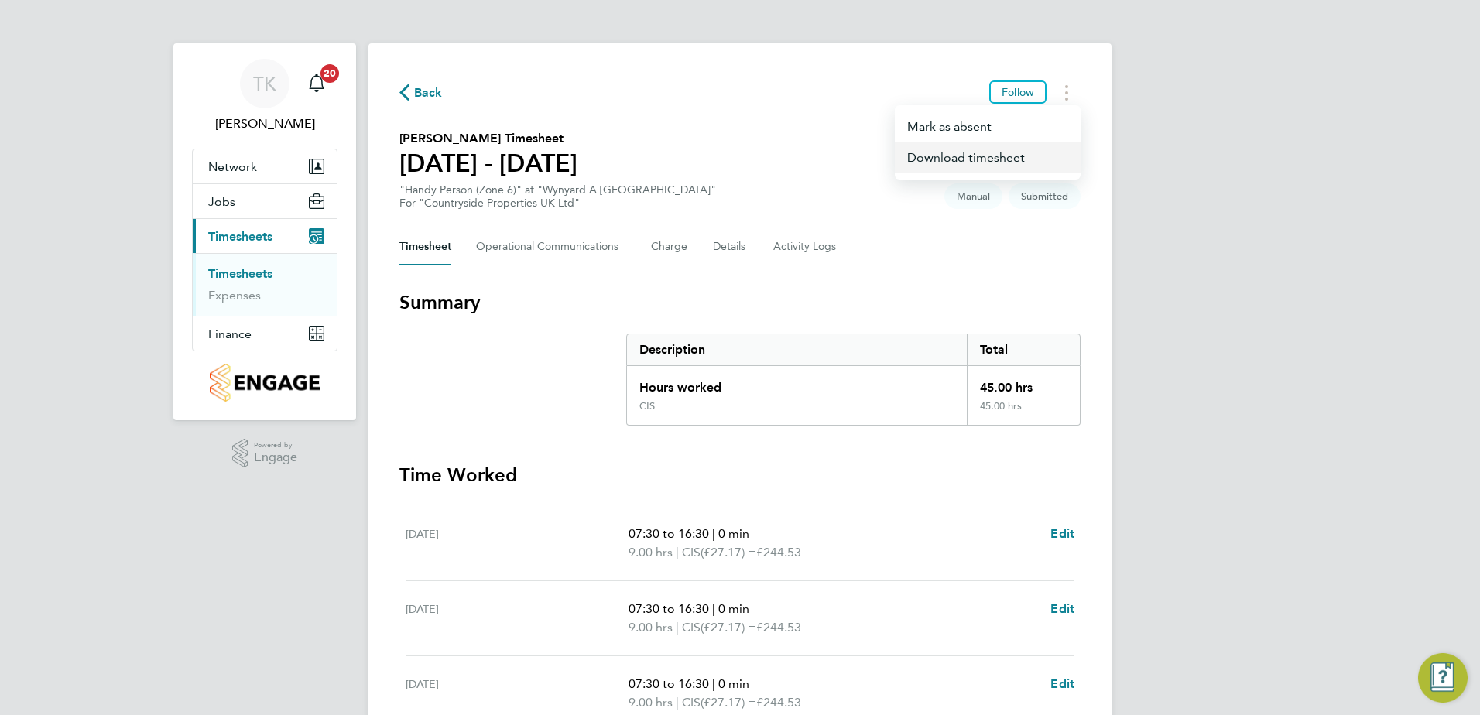
click at [951, 151] on link "Download timesheet" at bounding box center [988, 157] width 186 height 31
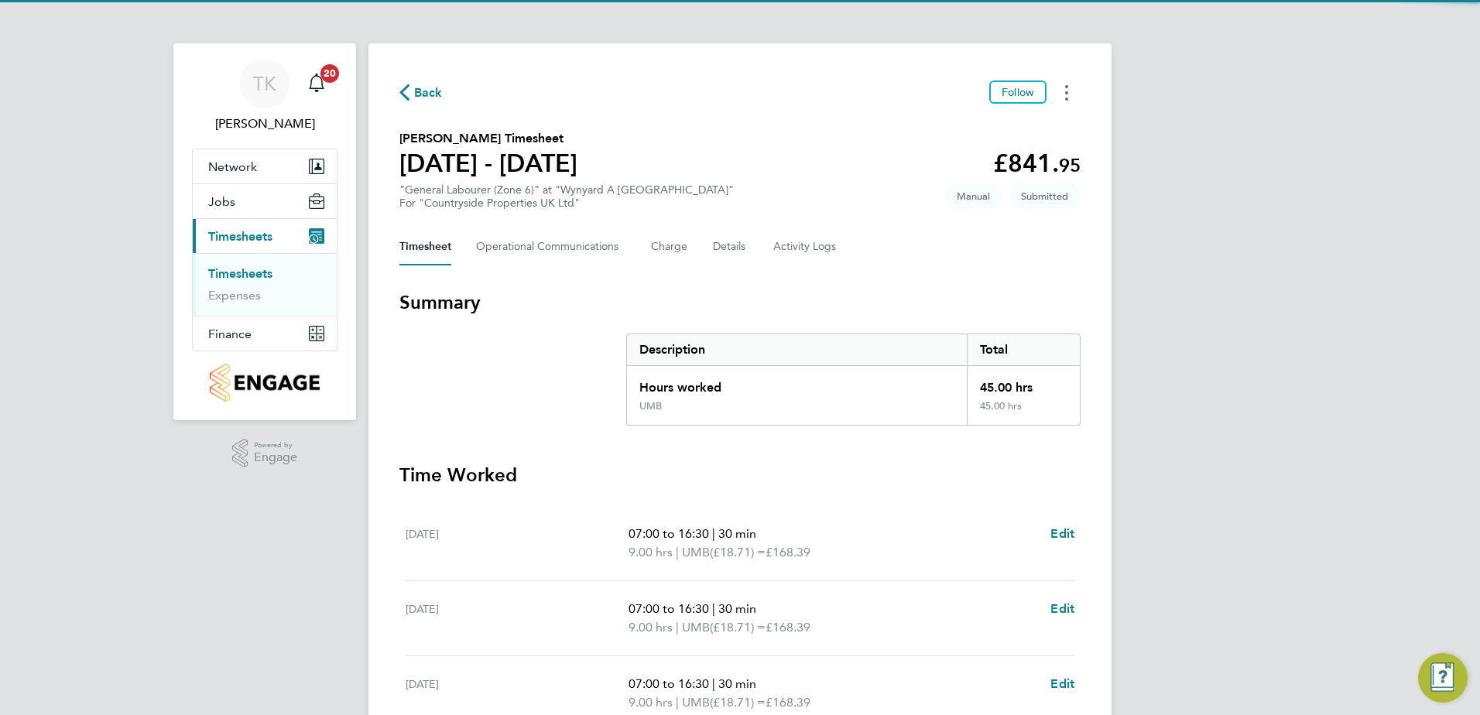
click at [1072, 91] on button "Timesheets Menu" at bounding box center [1066, 92] width 28 height 24
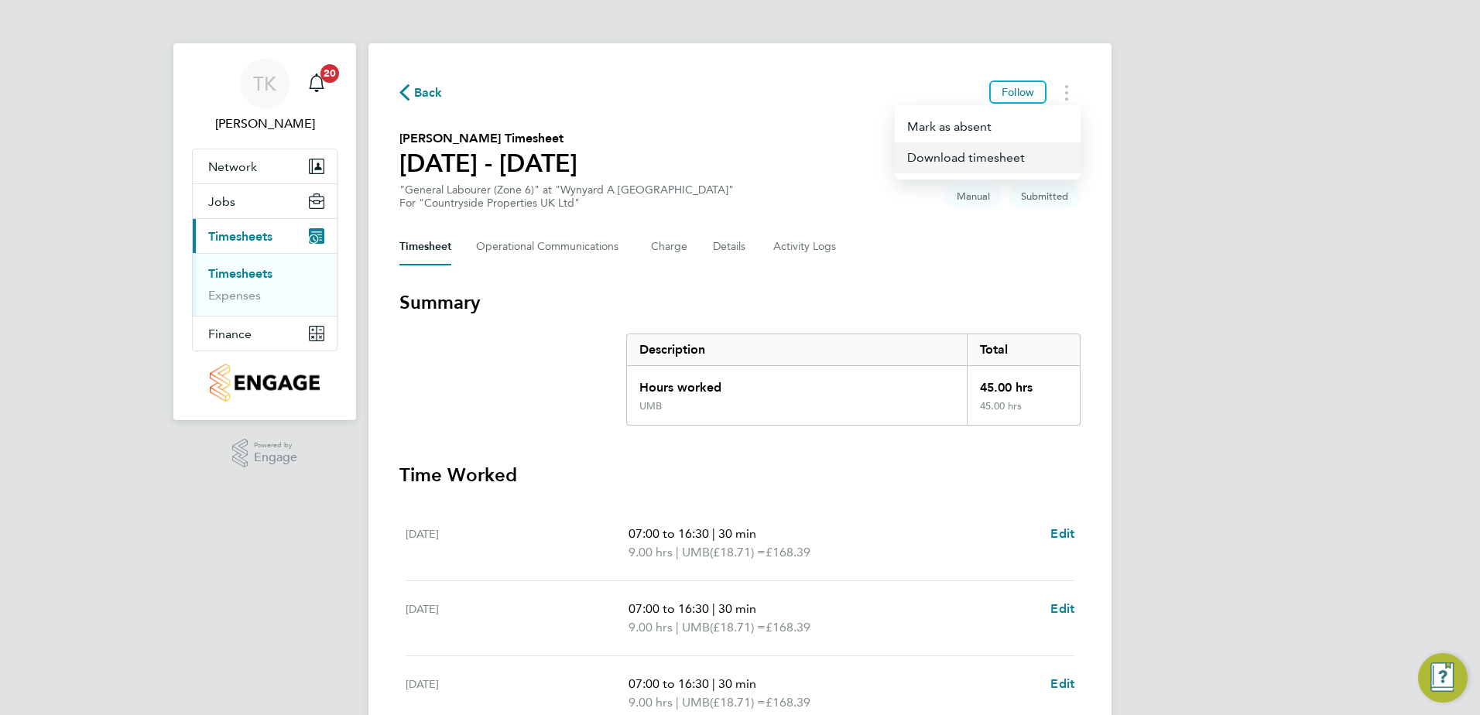
click at [1008, 154] on link "Download timesheet" at bounding box center [988, 157] width 186 height 31
click at [1063, 83] on button "Timesheets Menu" at bounding box center [1066, 92] width 28 height 24
click at [964, 159] on link "Download timesheet" at bounding box center [988, 157] width 186 height 31
click at [1073, 91] on button "Timesheets Menu" at bounding box center [1066, 92] width 28 height 24
click at [973, 156] on link "Download timesheet" at bounding box center [988, 157] width 186 height 31
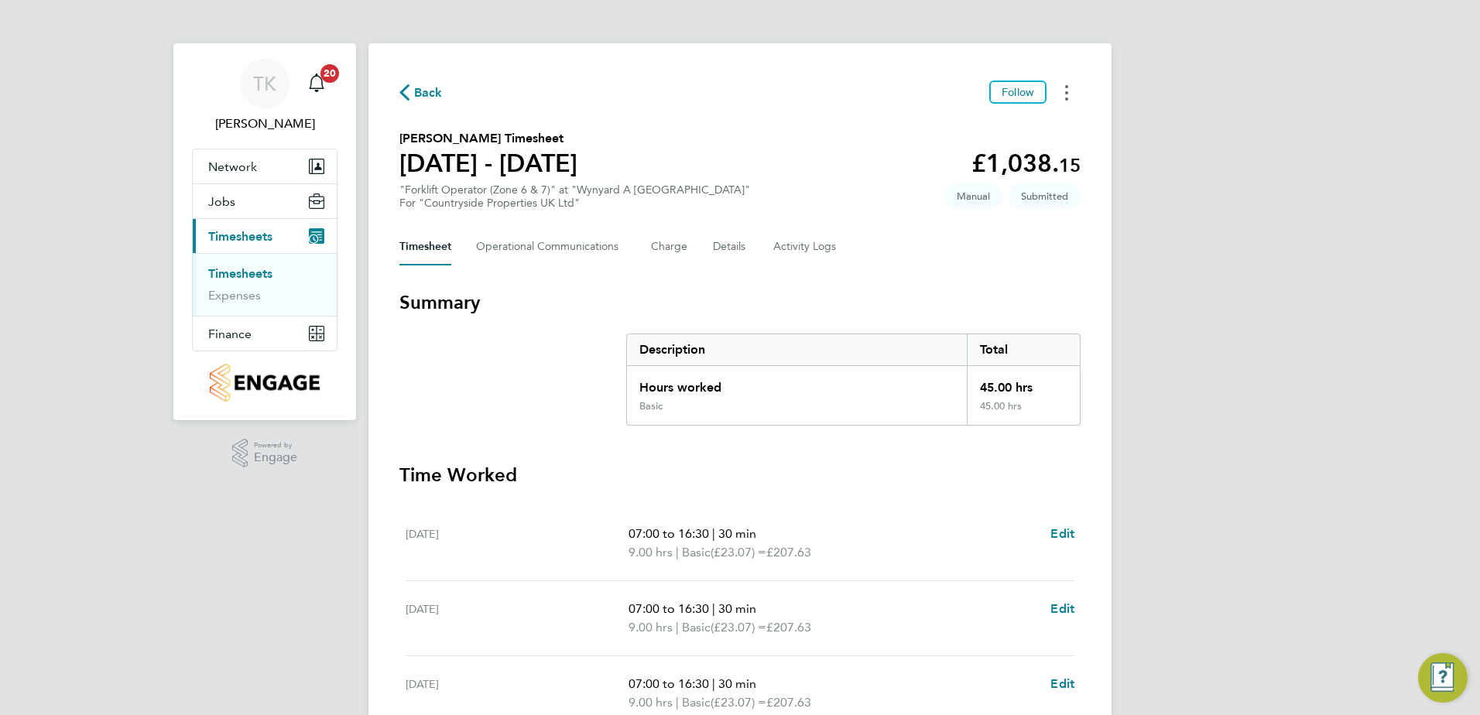
click at [1066, 94] on button "Timesheets Menu" at bounding box center [1066, 92] width 28 height 24
click at [968, 156] on link "Download timesheet" at bounding box center [988, 157] width 186 height 31
